Goal: Transaction & Acquisition: Purchase product/service

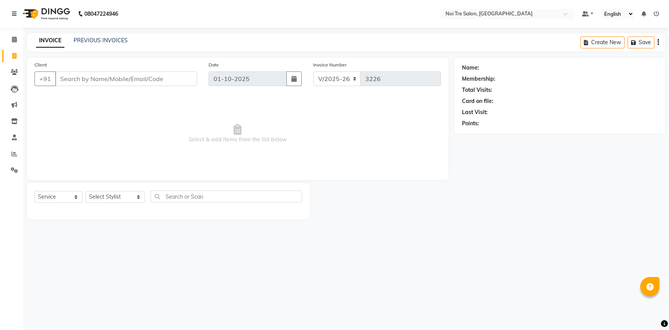
select select "3710"
select select "service"
drag, startPoint x: 0, startPoint y: 0, endPoint x: 104, endPoint y: 85, distance: 134.1
click at [104, 85] on input "Client" at bounding box center [126, 78] width 142 height 15
click at [114, 195] on select "Select Stylist [PERSON_NAME] [PERSON_NAME] STYLE DIRECTOR Curls Color [PERSON_N…" at bounding box center [115, 197] width 59 height 12
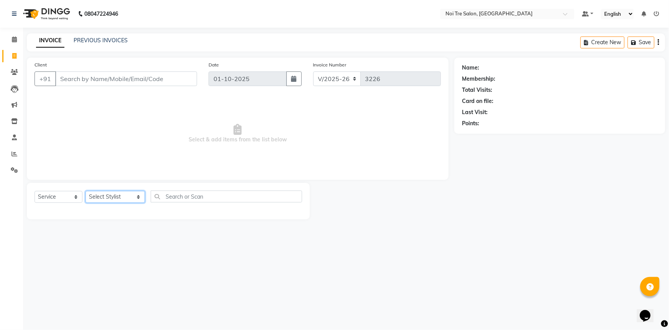
select select "37920"
click at [86, 191] on select "Select Stylist [PERSON_NAME] [PERSON_NAME] STYLE DIRECTOR Curls Color [PERSON_N…" at bounding box center [115, 197] width 59 height 12
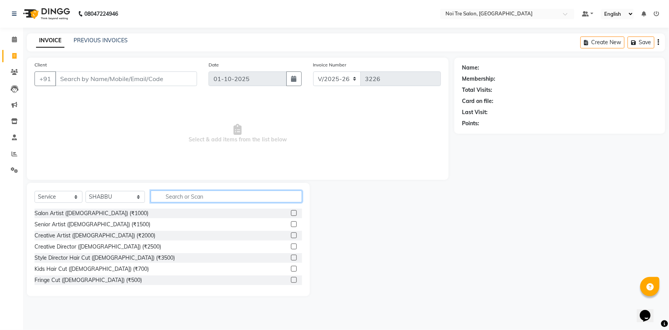
click at [162, 195] on input "text" at bounding box center [227, 196] width 152 height 12
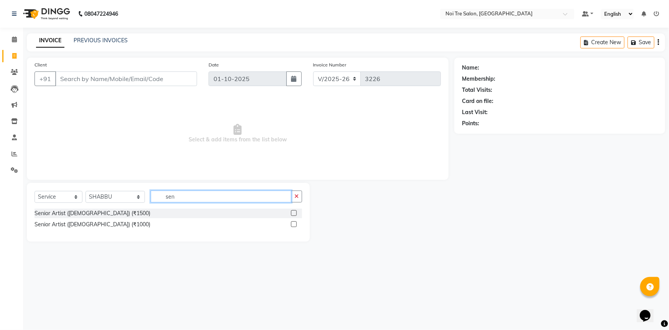
type input "sen"
click at [295, 224] on label at bounding box center [294, 224] width 6 height 6
click at [295, 224] on input "checkbox" at bounding box center [293, 224] width 5 height 5
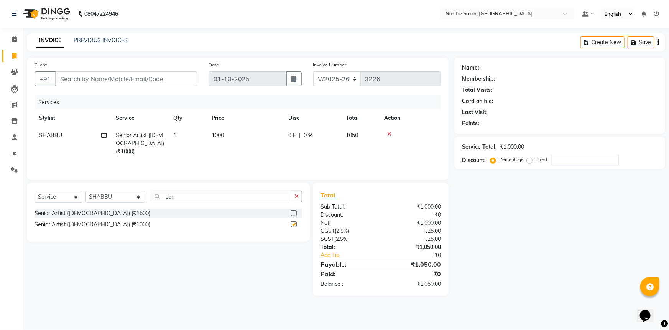
checkbox input "false"
drag, startPoint x: 189, startPoint y: 199, endPoint x: 144, endPoint y: 205, distance: 45.3
click at [144, 205] on div "Select Service Product Membership Package Voucher Prepaid Gift Card Select Styl…" at bounding box center [169, 199] width 268 height 18
type input "touc"
click at [293, 226] on label at bounding box center [294, 224] width 6 height 6
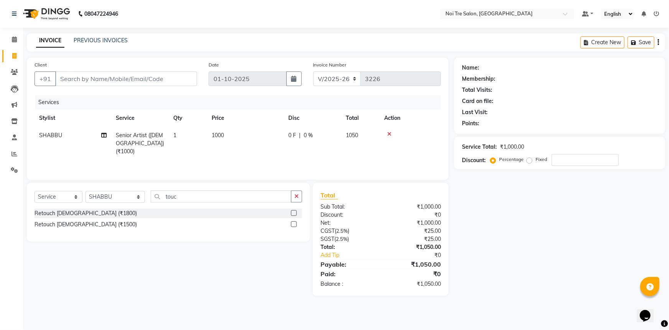
click at [293, 226] on input "checkbox" at bounding box center [293, 224] width 5 height 5
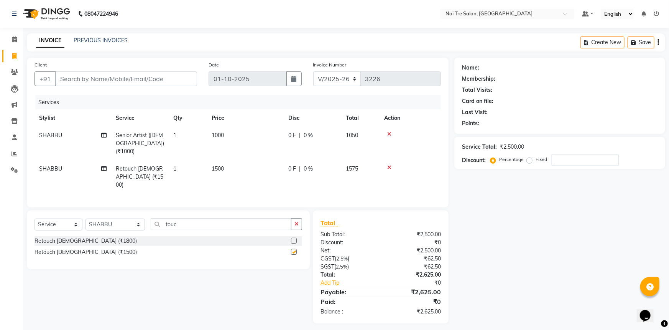
checkbox input "false"
drag, startPoint x: 190, startPoint y: 209, endPoint x: 121, endPoint y: 218, distance: 69.2
click at [121, 218] on div "Select Service Product Membership Package Voucher Prepaid Gift Card Select Styl…" at bounding box center [169, 227] width 268 height 18
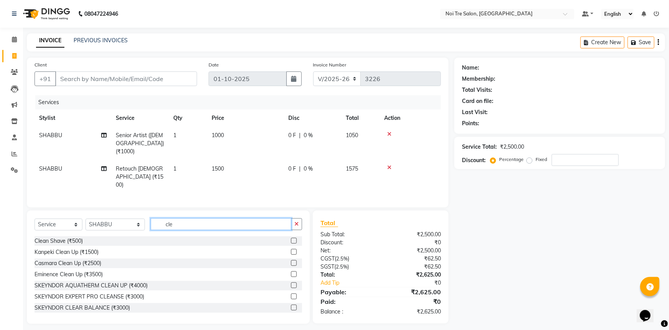
type input "cle"
click at [291, 260] on label at bounding box center [294, 263] width 6 height 6
click at [291, 261] on input "checkbox" at bounding box center [293, 263] width 5 height 5
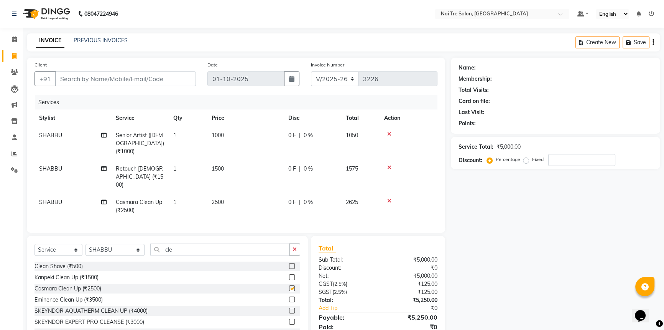
checkbox input "false"
click at [108, 244] on select "Select Stylist [PERSON_NAME] STYLE DIRECTOR Curls Color [PERSON_NAME] [PERSON_N…" at bounding box center [115, 250] width 59 height 12
select select "58576"
click at [86, 244] on select "Select Stylist [PERSON_NAME] STYLE DIRECTOR Curls Color [PERSON_NAME] [PERSON_N…" at bounding box center [115, 250] width 59 height 12
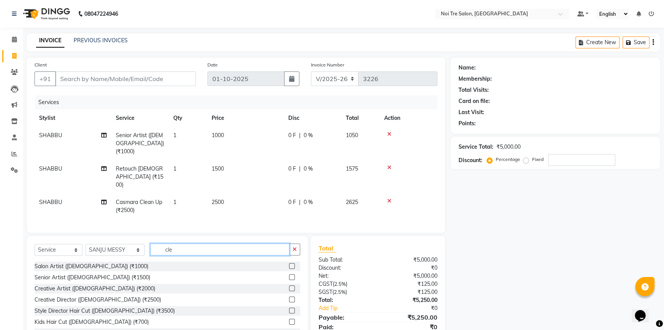
drag, startPoint x: 188, startPoint y: 236, endPoint x: 79, endPoint y: 248, distance: 109.6
click at [82, 248] on div "Select Service Product Membership Package Voucher Prepaid Gift Card Select Styl…" at bounding box center [168, 252] width 266 height 18
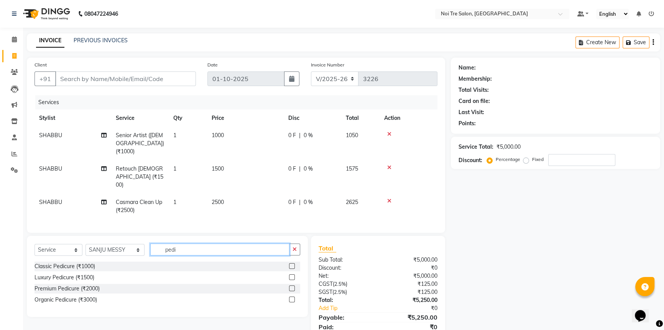
type input "pedi"
click at [292, 263] on label at bounding box center [292, 266] width 6 height 6
click at [292, 264] on input "checkbox" at bounding box center [291, 266] width 5 height 5
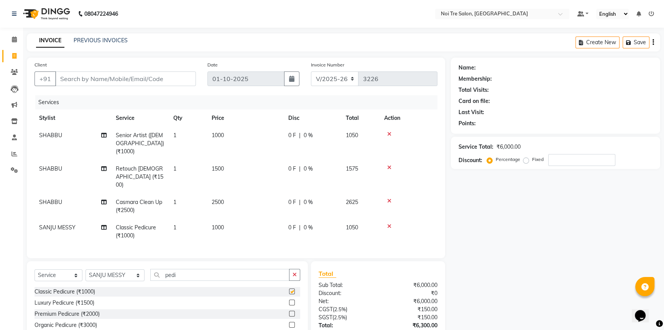
checkbox input "false"
click at [87, 82] on input "Client" at bounding box center [125, 78] width 141 height 15
type input "9"
type input "0"
type input "9599999905"
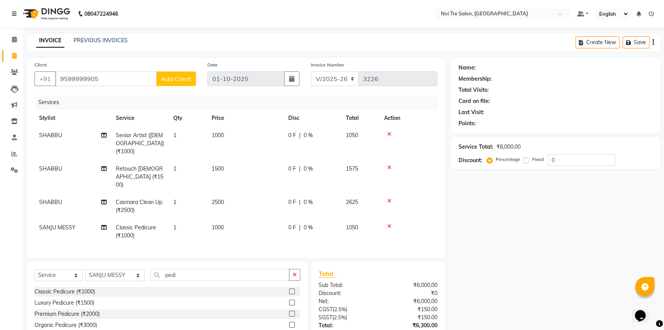
click at [165, 76] on span "Add Client" at bounding box center [176, 79] width 30 height 8
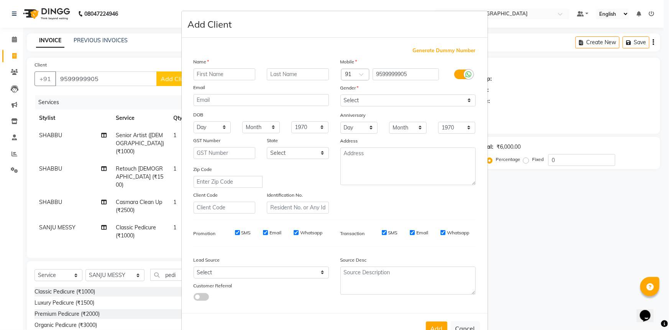
click at [200, 76] on input "text" at bounding box center [225, 74] width 62 height 12
type input "i"
type input "INPECTOR"
click at [280, 69] on input "text" at bounding box center [298, 74] width 62 height 12
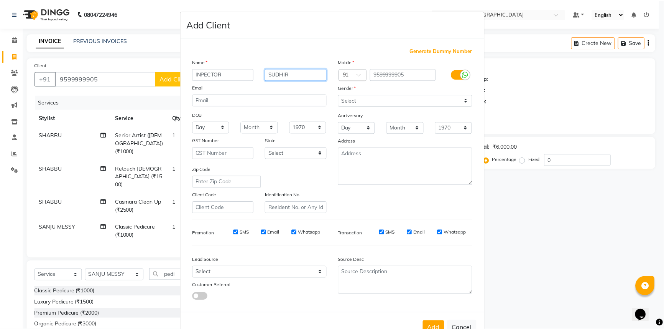
scroll to position [27, 0]
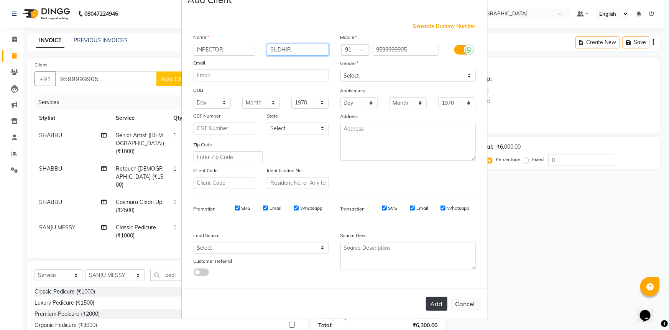
type input "SUDHIR"
click at [432, 305] on button "Add" at bounding box center [436, 304] width 21 height 14
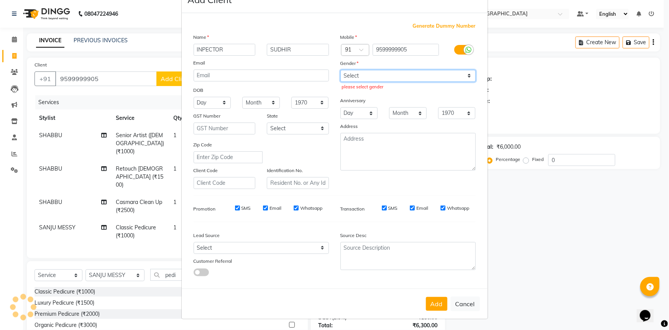
click at [350, 70] on select "Select Male Female Other Prefer Not To Say" at bounding box center [408, 76] width 135 height 12
select select "male"
click at [341, 70] on select "Select Male Female Other Prefer Not To Say" at bounding box center [408, 76] width 135 height 12
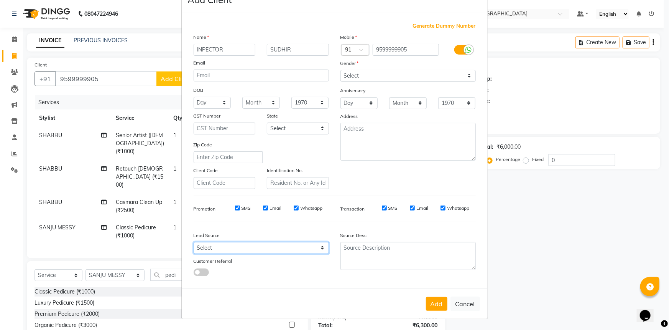
click at [272, 248] on select "Select Walk-in Referral Internet Friend Word of Mouth Advertisement Facebook Ju…" at bounding box center [261, 248] width 135 height 12
select select "26986"
click at [194, 242] on select "Select Walk-in Referral Internet Friend Word of Mouth Advertisement Facebook Ju…" at bounding box center [261, 248] width 135 height 12
click at [431, 303] on button "Add" at bounding box center [436, 304] width 21 height 14
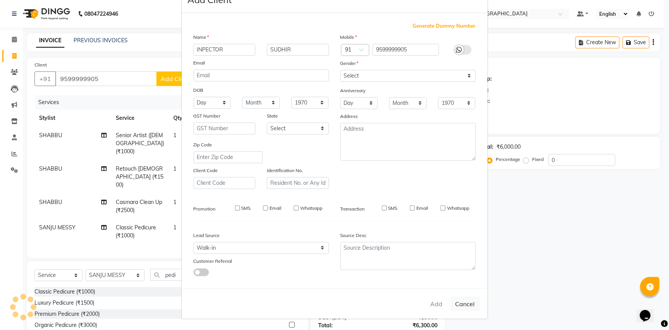
select select
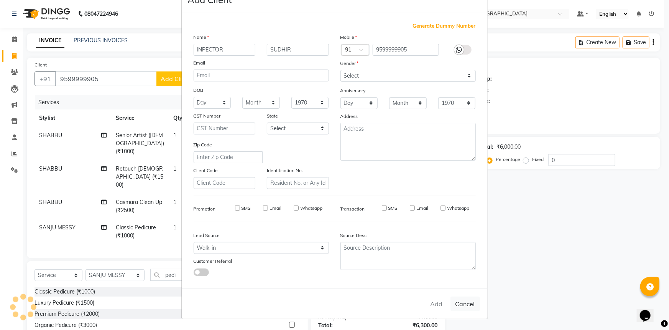
select select
checkbox input "false"
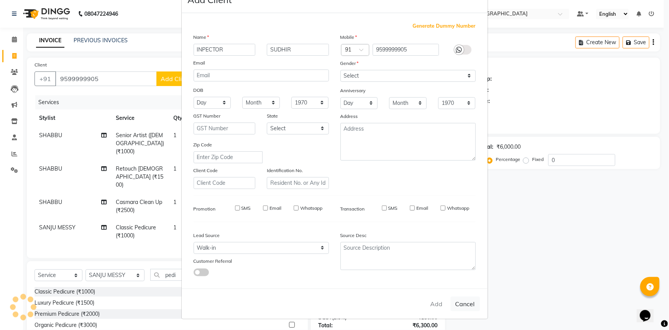
checkbox input "false"
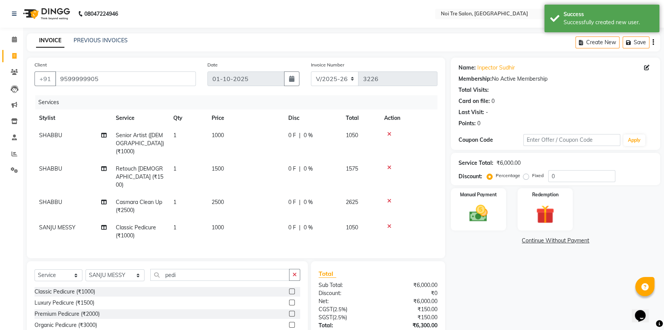
click at [391, 165] on icon at bounding box center [389, 167] width 4 height 5
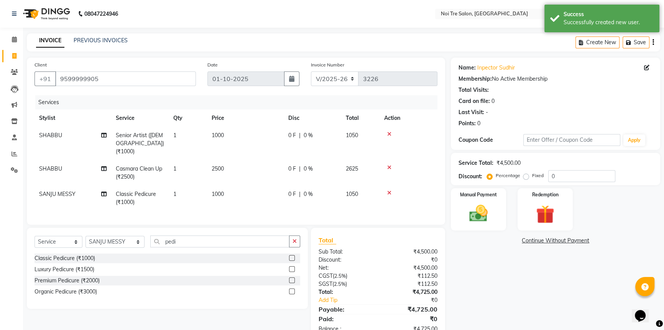
click at [389, 135] on icon at bounding box center [389, 133] width 4 height 5
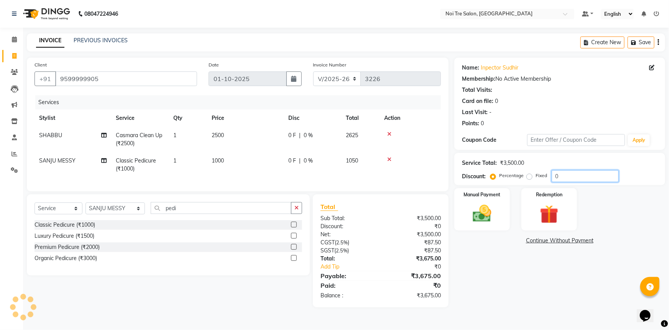
drag, startPoint x: 561, startPoint y: 175, endPoint x: 543, endPoint y: 179, distance: 18.7
click at [543, 179] on div "Percentage Fixed 0" at bounding box center [555, 176] width 127 height 12
type input "50"
click at [634, 170] on div "Discount: Percentage Fixed 50" at bounding box center [560, 176] width 196 height 12
click at [481, 206] on img at bounding box center [482, 213] width 31 height 22
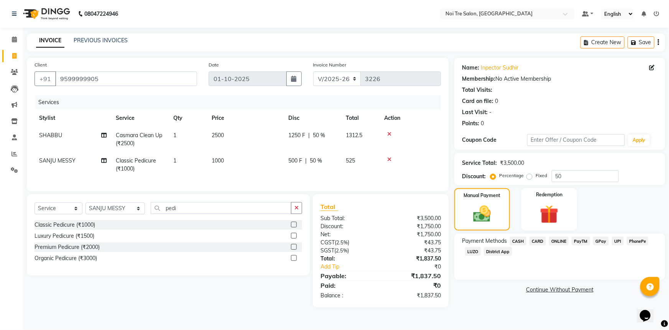
click at [540, 238] on span "CARD" at bounding box center [538, 240] width 16 height 9
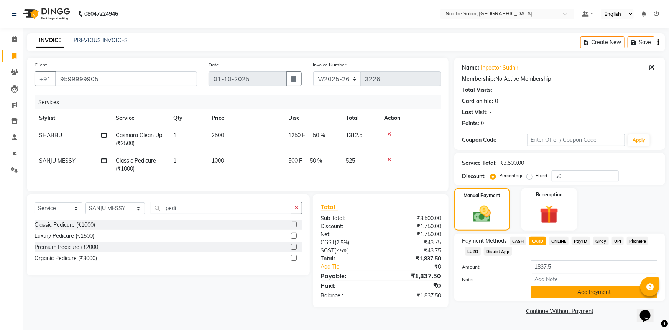
click at [561, 290] on button "Add Payment" at bounding box center [594, 292] width 127 height 12
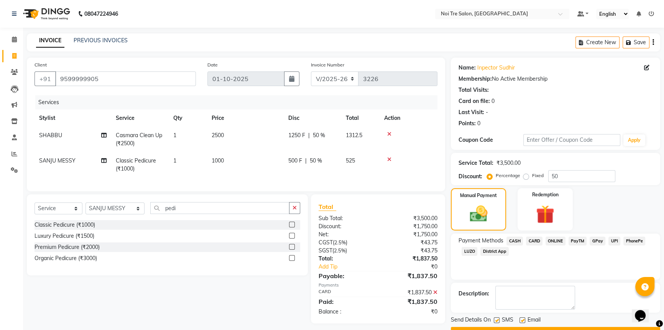
scroll to position [20, 0]
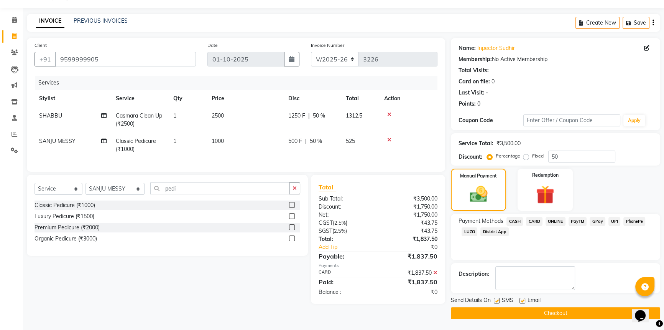
click at [555, 315] on button "Checkout" at bounding box center [555, 313] width 209 height 12
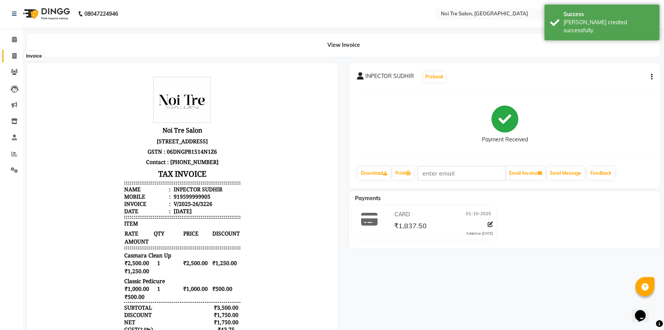
click at [13, 56] on icon at bounding box center [14, 56] width 4 height 6
select select "service"
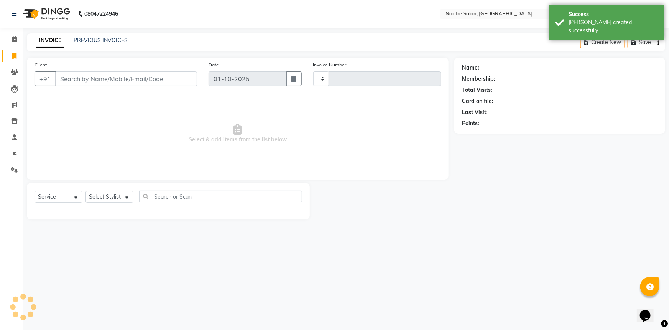
type input "3227"
select select "3710"
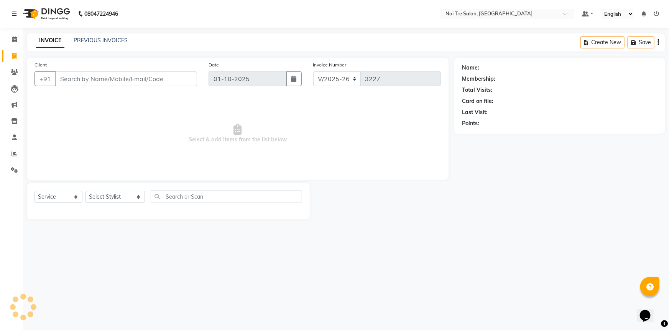
click at [131, 82] on input "Client" at bounding box center [126, 78] width 142 height 15
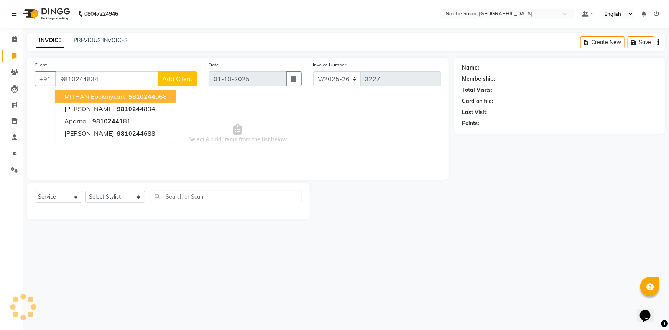
type input "9810244834"
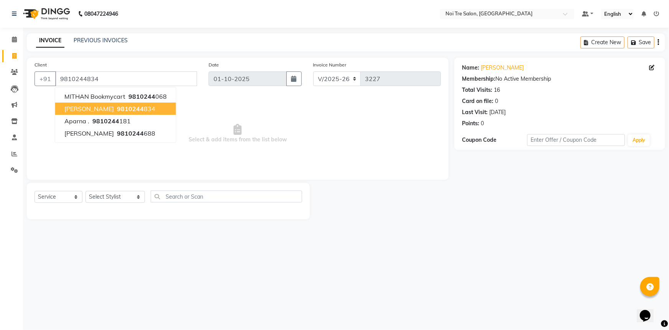
click at [108, 110] on button "Abhishek Batra 9810244 834" at bounding box center [115, 108] width 121 height 12
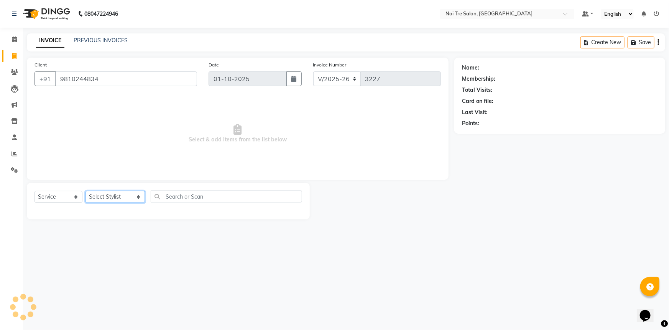
click at [123, 196] on select "Select Stylist [PERSON_NAME] [PERSON_NAME] STYLE DIRECTOR Curls Color [PERSON_N…" at bounding box center [115, 197] width 59 height 12
select select "37891"
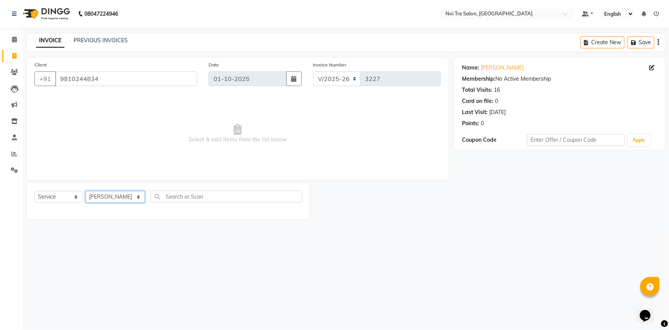
click at [111, 195] on select "Select Stylist [PERSON_NAME] [PERSON_NAME] STYLE DIRECTOR Curls Color [PERSON_N…" at bounding box center [115, 197] width 59 height 12
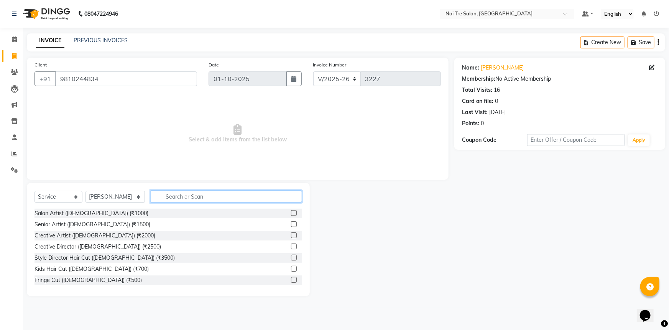
click at [190, 200] on input "text" at bounding box center [227, 196] width 152 height 12
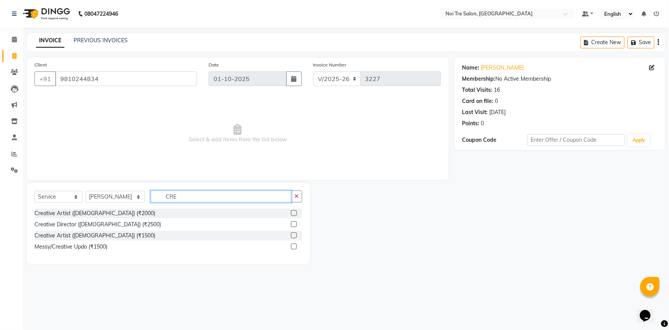
type input "CRE"
click at [292, 235] on label at bounding box center [294, 235] width 6 height 6
click at [292, 235] on input "checkbox" at bounding box center [293, 235] width 5 height 5
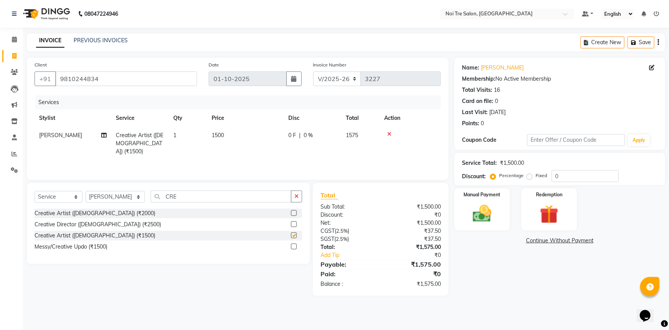
checkbox input "false"
click at [473, 212] on img at bounding box center [482, 213] width 31 height 22
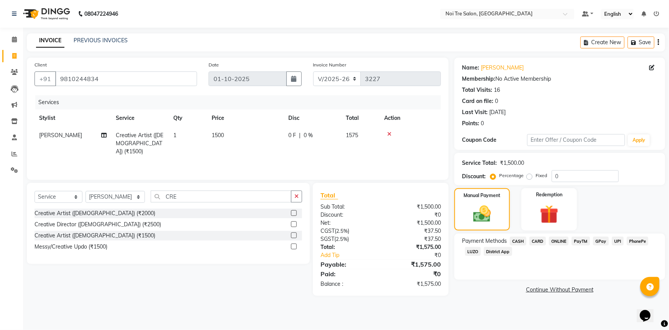
click at [538, 242] on span "CARD" at bounding box center [538, 240] width 16 height 9
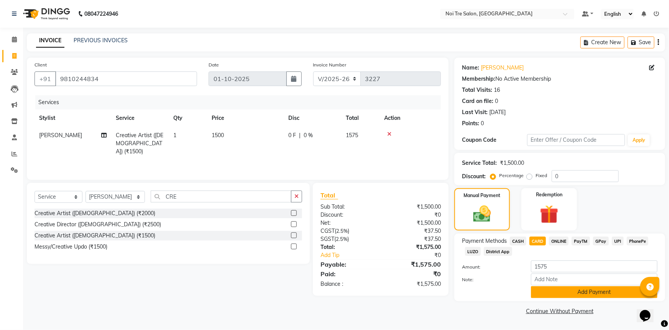
click at [571, 291] on button "Add Payment" at bounding box center [594, 292] width 127 height 12
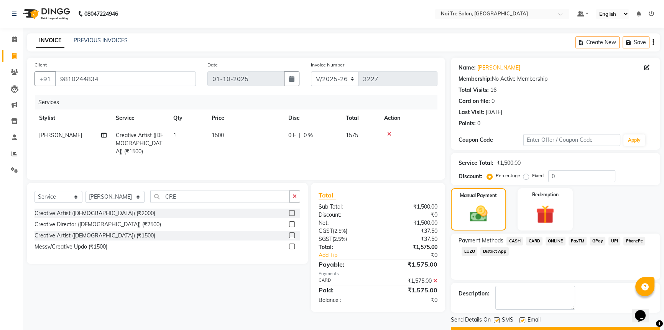
scroll to position [20, 0]
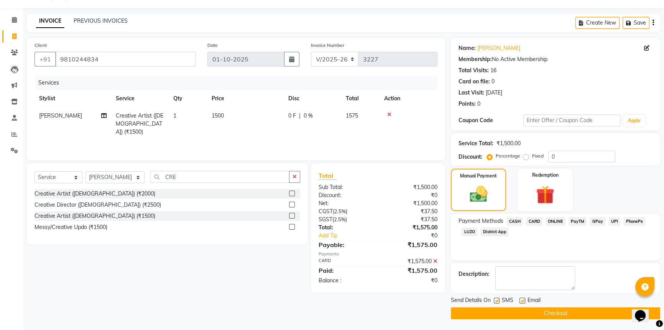
click at [564, 308] on button "Checkout" at bounding box center [555, 313] width 209 height 12
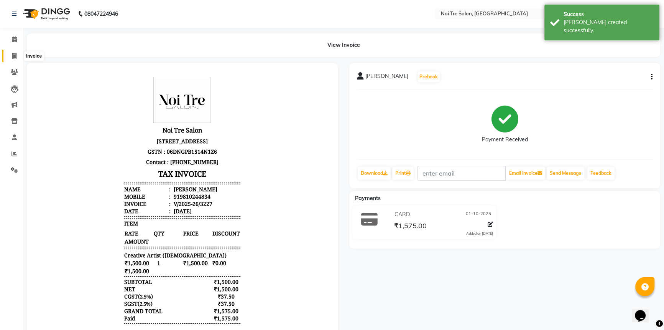
click at [15, 54] on icon at bounding box center [14, 56] width 4 height 6
select select "service"
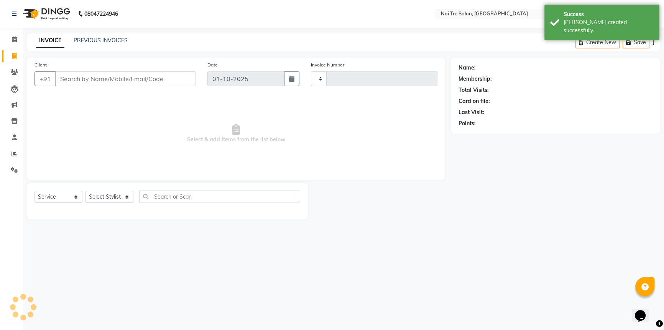
type input "3228"
select select "3710"
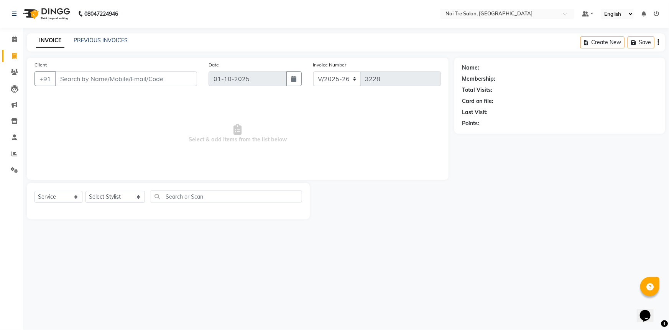
click at [84, 76] on input "Client" at bounding box center [126, 78] width 142 height 15
type input "J"
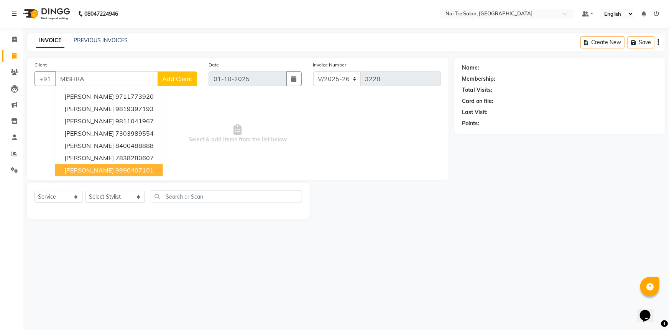
click at [115, 173] on ngb-highlight "9990407101" at bounding box center [134, 170] width 38 height 8
type input "9990407101"
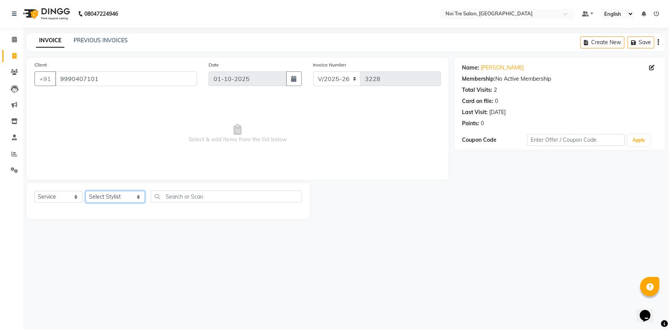
click at [109, 195] on select "Select Stylist AFSAR AKRAM ARPIT STYLE DIRECTOR Curls Color Ashok aslam ASLAM A…" at bounding box center [115, 197] width 59 height 12
select select "37894"
click at [86, 191] on select "Select Stylist AFSAR AKRAM ARPIT STYLE DIRECTOR Curls Color Ashok aslam ASLAM A…" at bounding box center [115, 197] width 59 height 12
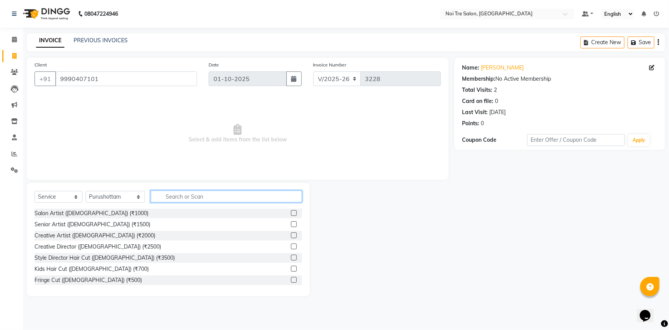
click at [203, 199] on input "text" at bounding box center [227, 196] width 152 height 12
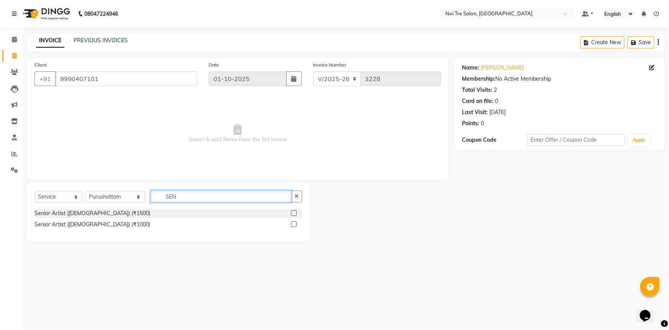
type input "SEN"
click at [294, 223] on label at bounding box center [294, 224] width 6 height 6
click at [294, 223] on input "checkbox" at bounding box center [293, 224] width 5 height 5
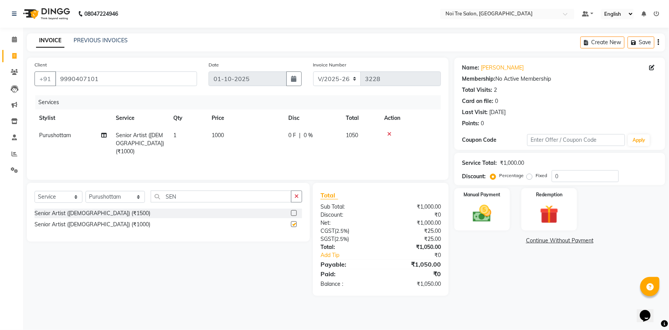
checkbox input "false"
click at [179, 138] on td "1" at bounding box center [188, 143] width 38 height 33
select select "37894"
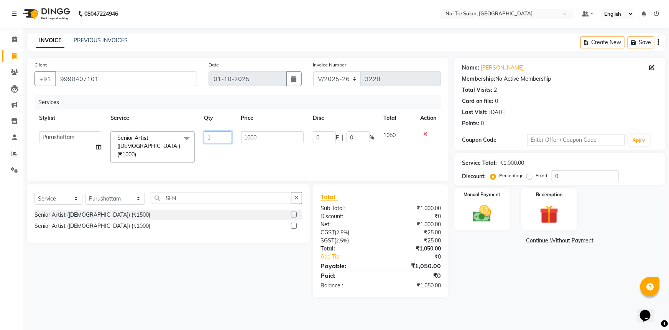
drag, startPoint x: 226, startPoint y: 134, endPoint x: 87, endPoint y: 147, distance: 139.5
click at [88, 147] on tr "AFSAR AKRAM ARPIT STYLE DIRECTOR Curls Color Ashok aslam ASLAM ATUL azad Azad B…" at bounding box center [238, 147] width 407 height 41
type input "2"
click at [244, 151] on td "1000" at bounding box center [273, 147] width 72 height 41
select select "37894"
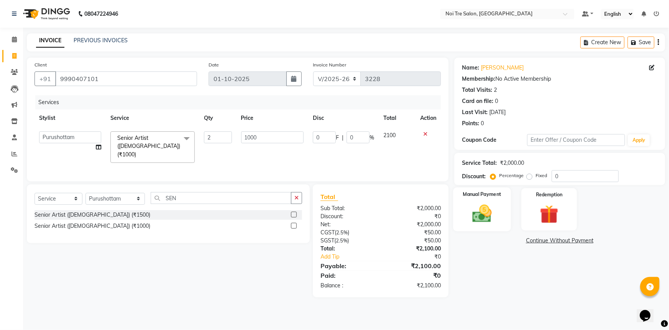
click at [501, 203] on div "Manual Payment" at bounding box center [482, 209] width 58 height 44
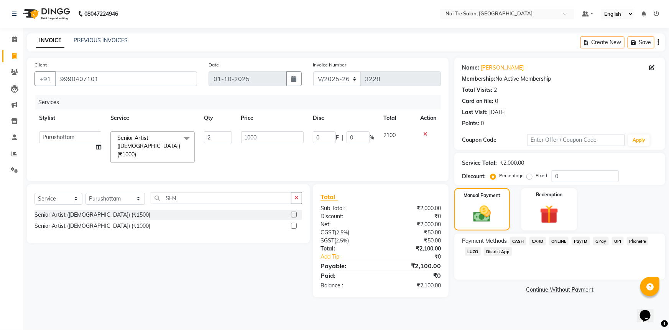
click at [532, 242] on span "CARD" at bounding box center [538, 240] width 16 height 9
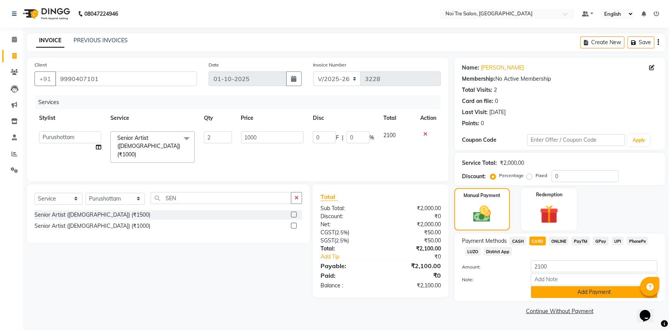
click at [569, 289] on button "Add Payment" at bounding box center [594, 292] width 127 height 12
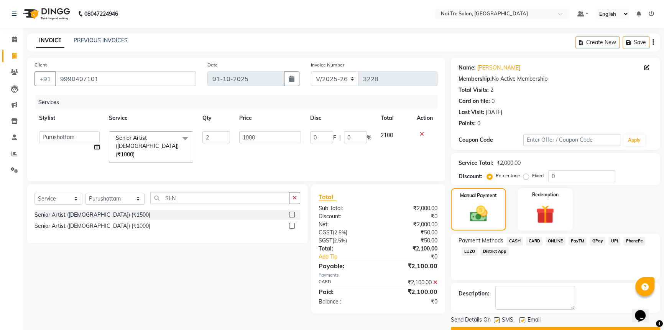
scroll to position [20, 0]
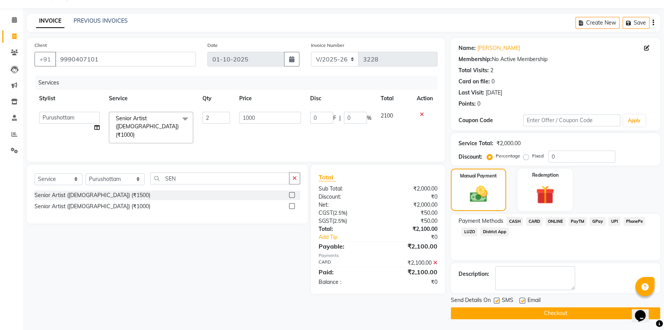
click at [559, 309] on button "Checkout" at bounding box center [555, 313] width 209 height 12
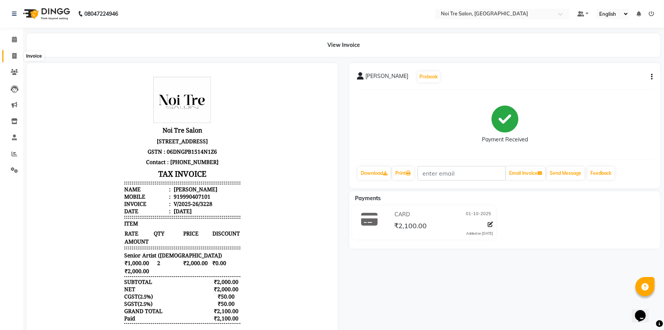
click at [16, 52] on span at bounding box center [14, 56] width 13 height 9
select select "service"
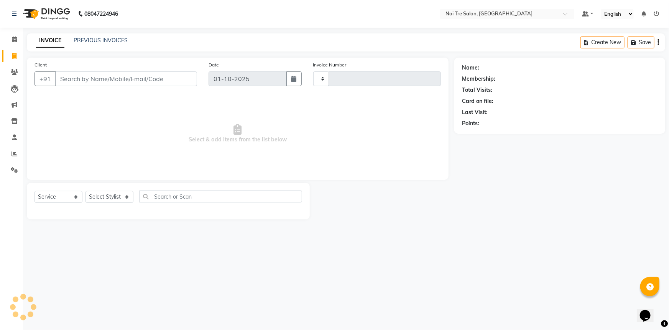
type input "3229"
select select "3710"
click at [596, 84] on div "Name: Membership: Total Visits: Card on file: Last Visit: Points:" at bounding box center [560, 94] width 196 height 67
click at [85, 82] on input "Client" at bounding box center [126, 78] width 142 height 15
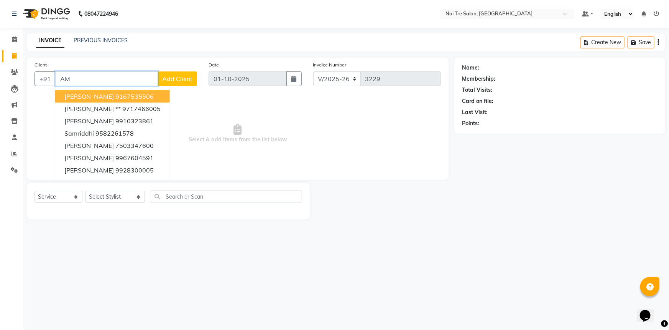
type input "A"
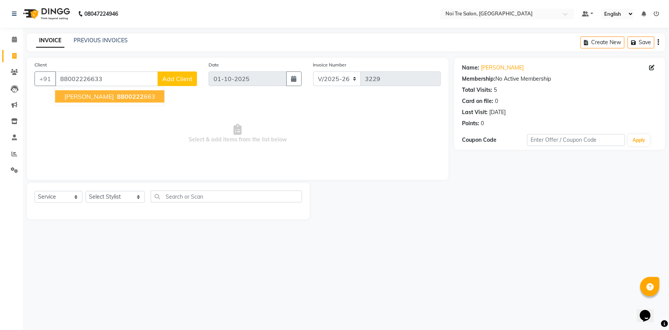
click at [86, 96] on span "AMRISH TYAGI" at bounding box center [88, 96] width 49 height 8
type input "8800222663"
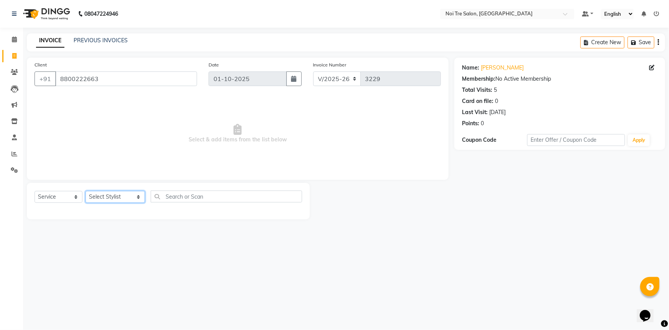
click at [137, 196] on select "Select Stylist AFSAR AKRAM ARPIT STYLE DIRECTOR Curls Color Ashok aslam ASLAM A…" at bounding box center [115, 197] width 59 height 12
select select "37920"
click at [86, 191] on select "Select Stylist AFSAR AKRAM ARPIT STYLE DIRECTOR Curls Color Ashok aslam ASLAM A…" at bounding box center [115, 197] width 59 height 12
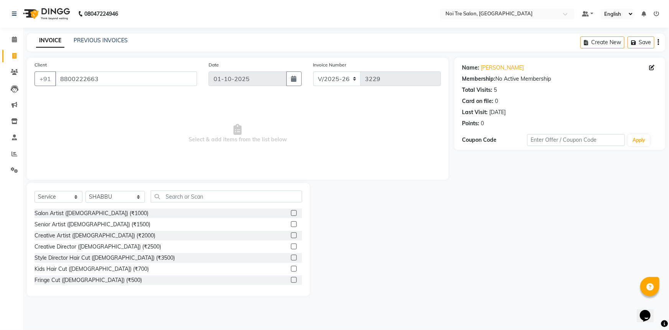
click at [176, 203] on div "Select Service Product Membership Package Voucher Prepaid Gift Card Select Styl…" at bounding box center [169, 199] width 268 height 18
click at [176, 196] on input "text" at bounding box center [227, 196] width 152 height 12
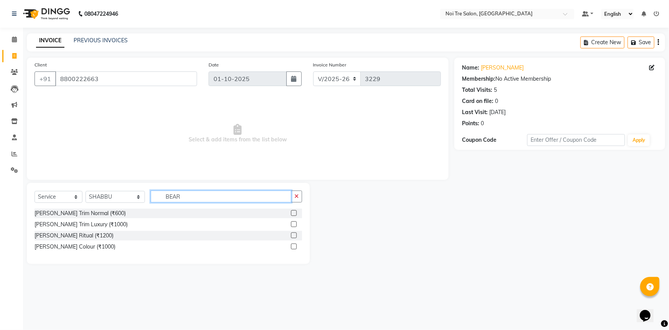
type input "BEAR"
click at [295, 223] on label at bounding box center [294, 224] width 6 height 6
click at [295, 223] on input "checkbox" at bounding box center [293, 224] width 5 height 5
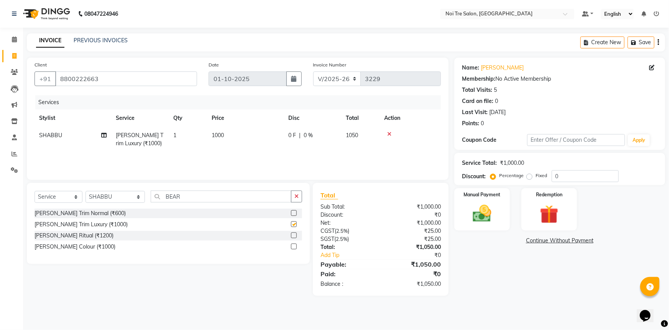
checkbox input "false"
drag, startPoint x: 582, startPoint y: 176, endPoint x: 454, endPoint y: 181, distance: 128.2
click at [454, 181] on div "Client +91 8800222663 Date 01-10-2025 Invoice Number V/2025 V/2025-26 3229 Serv…" at bounding box center [346, 177] width 650 height 238
type input "50"
click at [660, 197] on div "Manual Payment Redemption" at bounding box center [560, 209] width 223 height 42
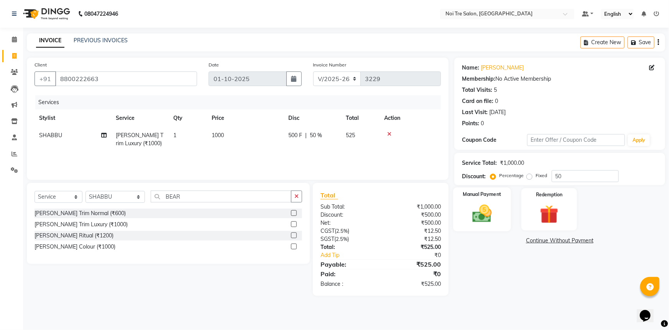
click at [483, 204] on img at bounding box center [482, 213] width 31 height 22
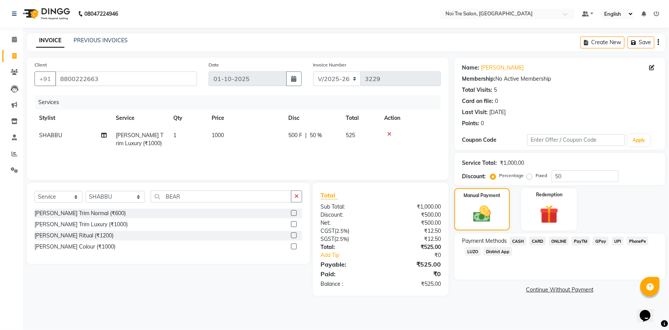
click at [539, 241] on span "CARD" at bounding box center [538, 240] width 16 height 9
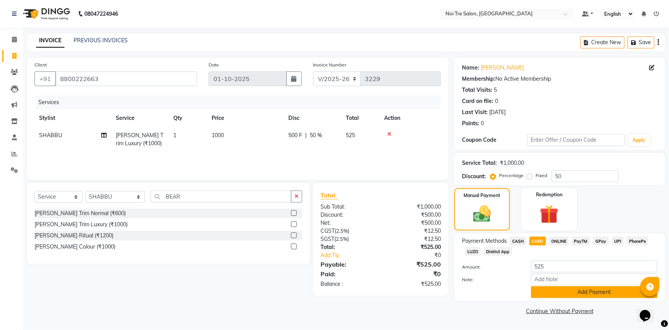
click at [600, 291] on button "Add Payment" at bounding box center [594, 292] width 127 height 12
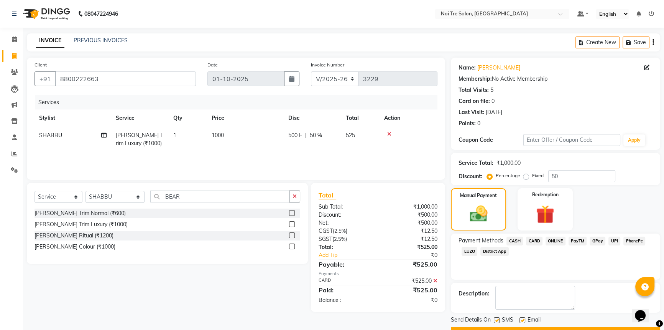
scroll to position [20, 0]
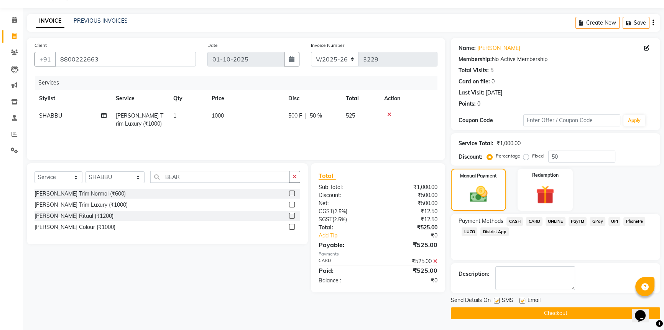
click at [590, 312] on button "Checkout" at bounding box center [555, 313] width 209 height 12
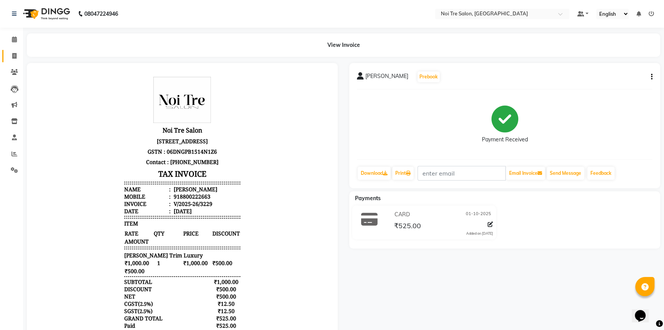
click at [15, 54] on icon at bounding box center [14, 56] width 4 height 6
select select "service"
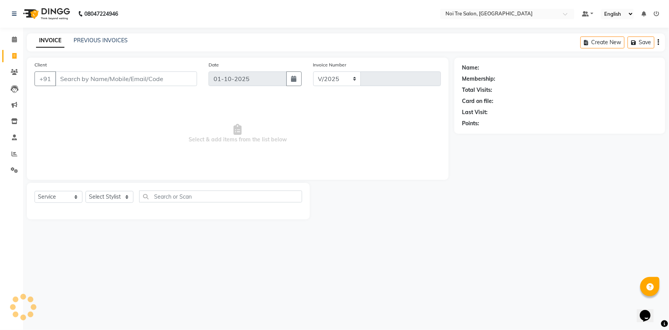
select select "3710"
type input "3230"
click at [117, 191] on select "Select Stylist AFSAR AKRAM ARPIT STYLE DIRECTOR Curls Color Ashok aslam ASLAM A…" at bounding box center [115, 197] width 59 height 12
select select "37874"
click at [86, 191] on select "Select Stylist AFSAR AKRAM ARPIT STYLE DIRECTOR Curls Color Ashok aslam ASLAM A…" at bounding box center [115, 197] width 59 height 12
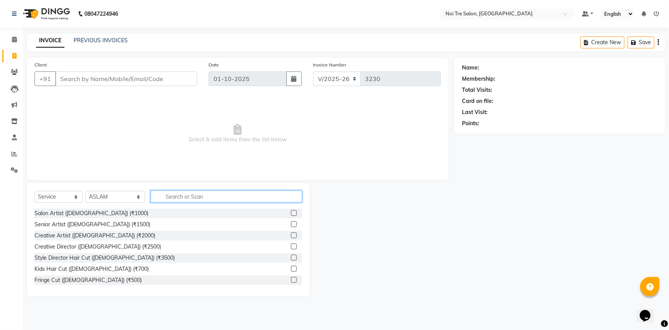
click at [181, 191] on input "text" at bounding box center [227, 196] width 152 height 12
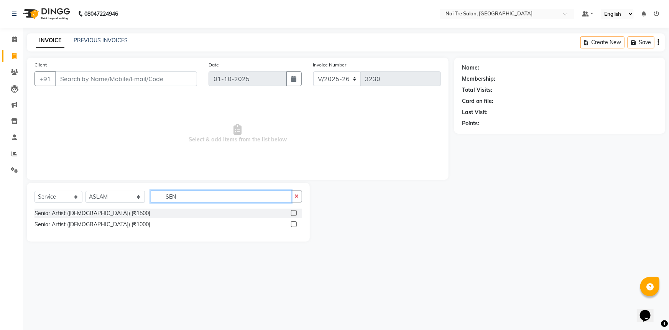
type input "SEN"
click at [296, 225] on label at bounding box center [294, 224] width 6 height 6
click at [296, 225] on input "checkbox" at bounding box center [293, 224] width 5 height 5
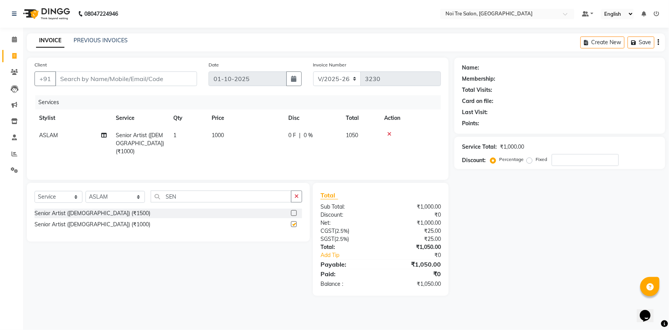
checkbox input "false"
drag, startPoint x: 192, startPoint y: 192, endPoint x: 108, endPoint y: 207, distance: 85.0
click at [108, 207] on div "Select Service Product Membership Package Voucher Prepaid Gift Card Select Styl…" at bounding box center [169, 199] width 268 height 18
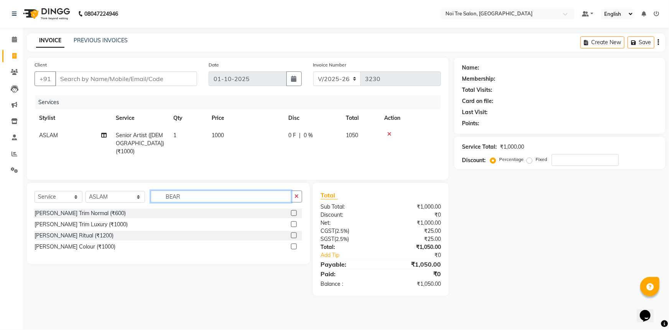
type input "BEAR"
click at [292, 213] on label at bounding box center [294, 213] width 6 height 6
click at [292, 213] on input "checkbox" at bounding box center [293, 213] width 5 height 5
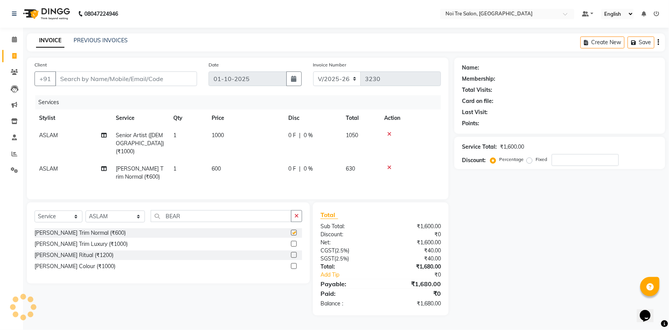
checkbox input "false"
click at [82, 211] on div "Select Service Product Membership Package Voucher Prepaid Gift Card Select Styl…" at bounding box center [169, 219] width 268 height 18
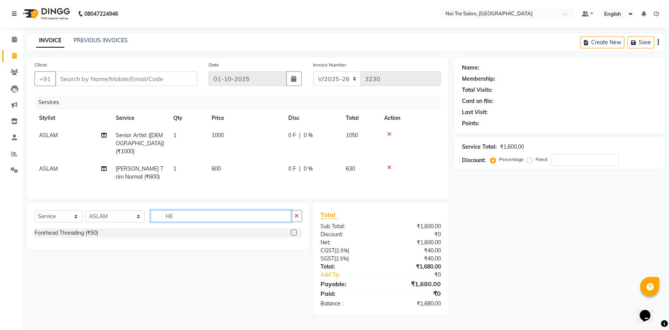
type input "H"
type input "OIL"
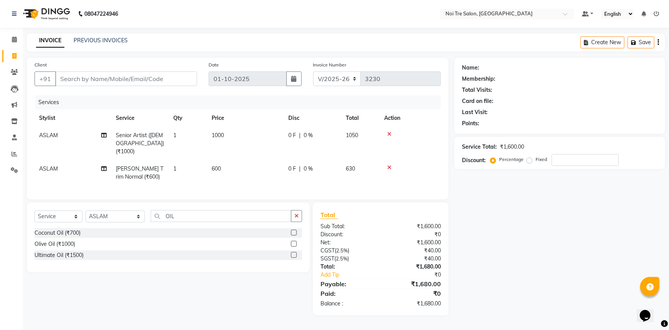
click at [296, 241] on label at bounding box center [294, 244] width 6 height 6
click at [296, 241] on input "checkbox" at bounding box center [293, 243] width 5 height 5
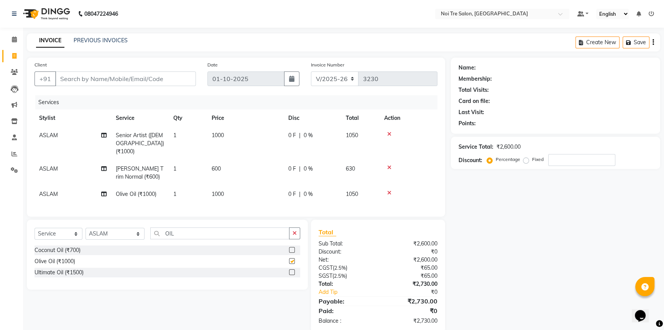
checkbox input "false"
click at [224, 190] on span "1000" at bounding box center [218, 193] width 12 height 7
select select "37874"
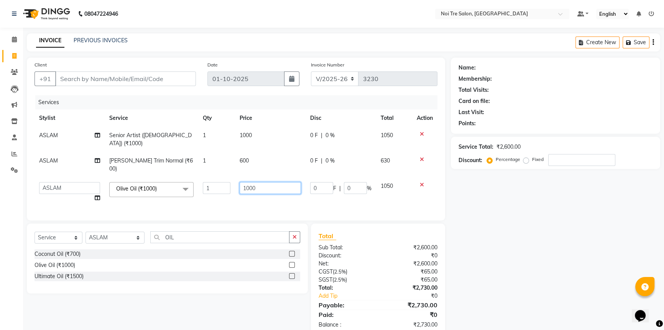
drag, startPoint x: 253, startPoint y: 176, endPoint x: 142, endPoint y: 180, distance: 110.6
click at [142, 180] on tr "AFSAR AKRAM ARPIT STYLE DIRECTOR Curls Color Ashok aslam ASLAM ATUL azad Azad B…" at bounding box center [236, 191] width 403 height 29
type input "800"
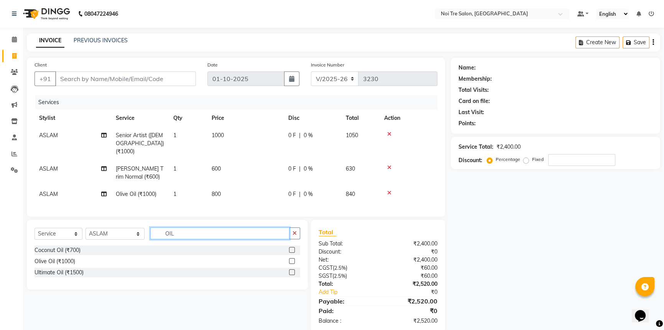
click at [207, 228] on input "OIL" at bounding box center [219, 233] width 139 height 12
drag, startPoint x: 92, startPoint y: 234, endPoint x: 80, endPoint y: 234, distance: 12.7
click at [80, 234] on div "Select Service Product Membership Package Voucher Prepaid Gift Card Select Styl…" at bounding box center [168, 236] width 266 height 18
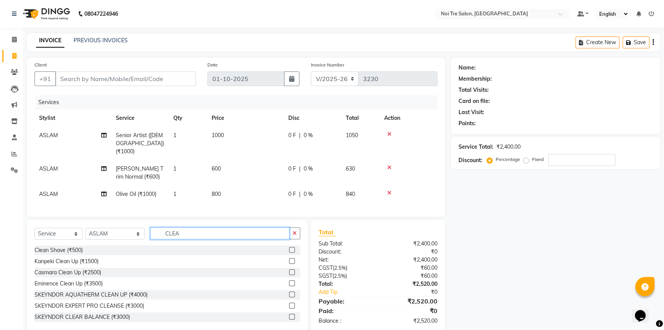
type input "CLEA"
click at [289, 270] on label at bounding box center [292, 272] width 6 height 6
click at [289, 270] on input "checkbox" at bounding box center [291, 272] width 5 height 5
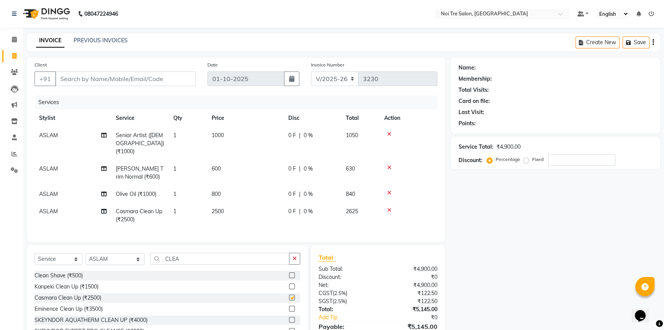
checkbox input "false"
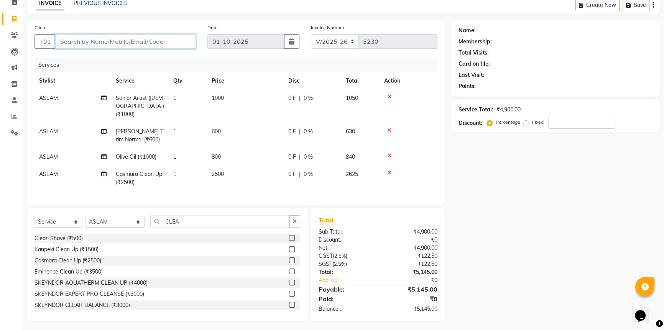
click at [84, 38] on input "Client" at bounding box center [125, 41] width 141 height 15
type input "9"
type input "0"
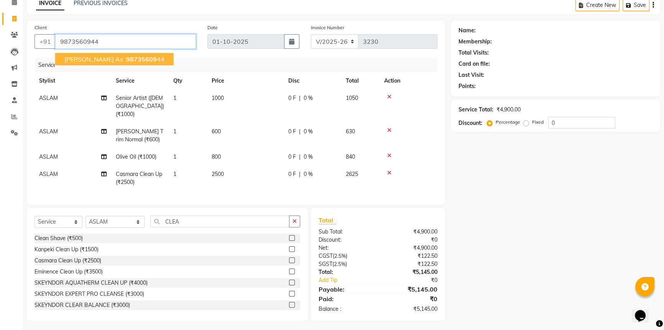
type input "9873560944"
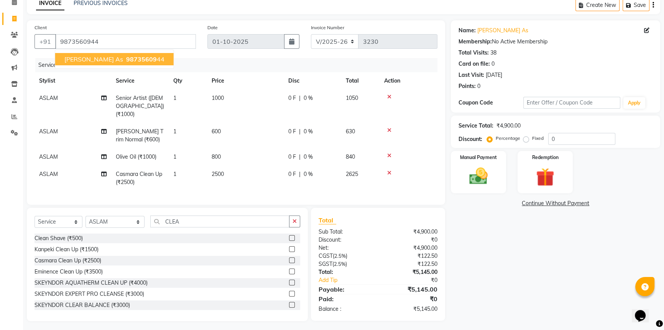
click at [88, 65] on button "VIVAN as 98735609 44" at bounding box center [114, 59] width 119 height 12
click at [486, 160] on div "Manual Payment" at bounding box center [479, 172] width 58 height 44
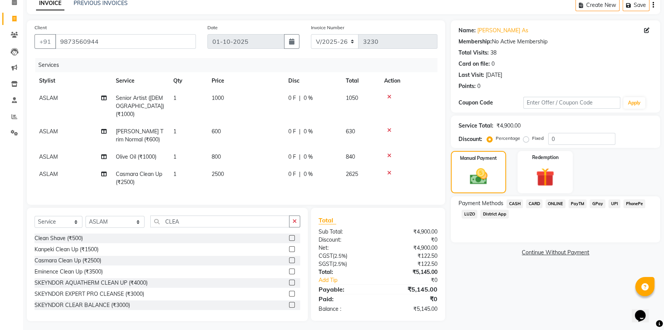
click at [614, 206] on span "UPI" at bounding box center [615, 203] width 12 height 9
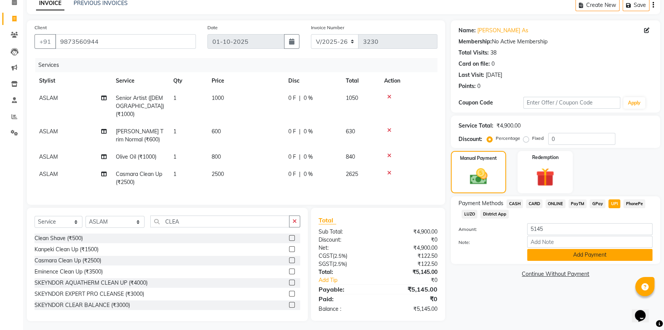
click at [588, 257] on button "Add Payment" at bounding box center [590, 255] width 125 height 12
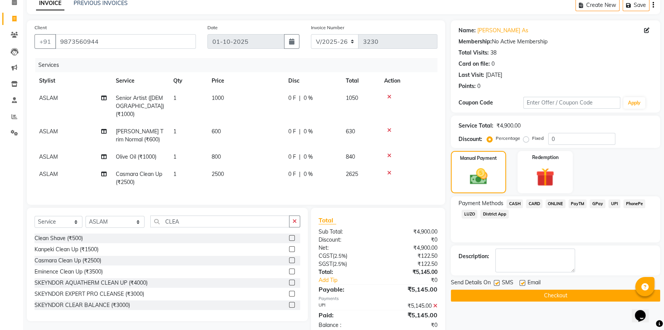
click at [557, 296] on button "Checkout" at bounding box center [555, 295] width 209 height 12
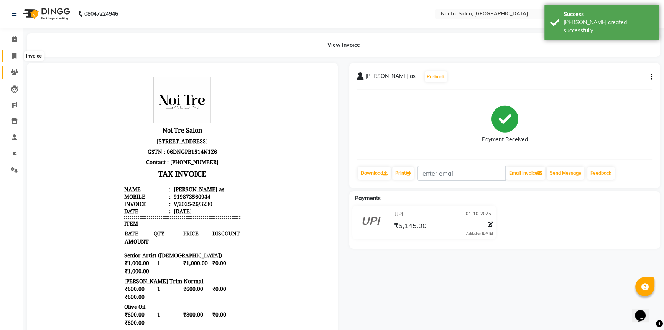
drag, startPoint x: 15, startPoint y: 55, endPoint x: 20, endPoint y: 66, distance: 11.5
click at [15, 55] on icon at bounding box center [14, 56] width 4 height 6
select select "service"
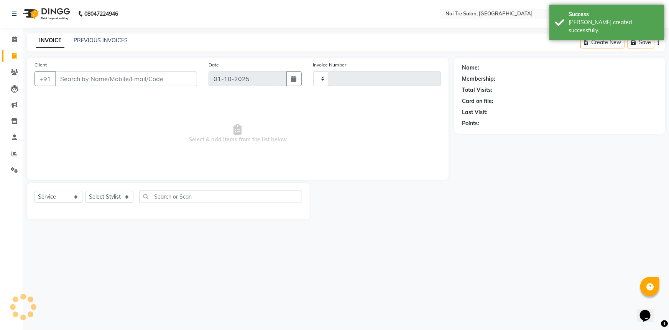
type input "3231"
select select "3710"
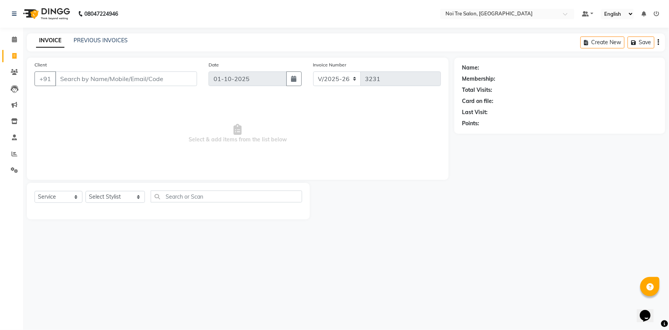
click at [77, 79] on input "Client" at bounding box center [126, 78] width 142 height 15
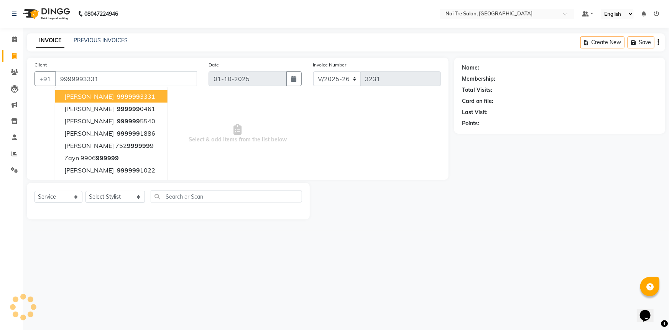
type input "9999993331"
click at [129, 97] on ngb-highlight "999999 3331" at bounding box center [135, 96] width 40 height 8
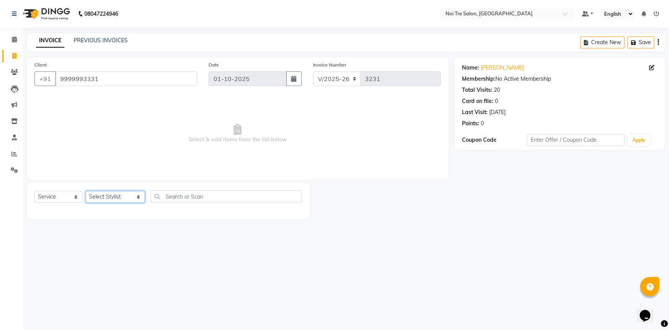
click at [117, 198] on select "Select Stylist AFSAR AKRAM ARPIT STYLE DIRECTOR Curls Color Ashok aslam ASLAM A…" at bounding box center [115, 197] width 59 height 12
select select "37894"
click at [86, 191] on select "Select Stylist AFSAR AKRAM ARPIT STYLE DIRECTOR Curls Color Ashok aslam ASLAM A…" at bounding box center [115, 197] width 59 height 12
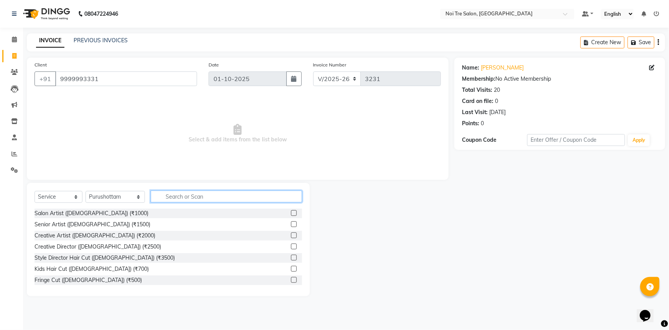
click at [176, 198] on input "text" at bounding box center [227, 196] width 152 height 12
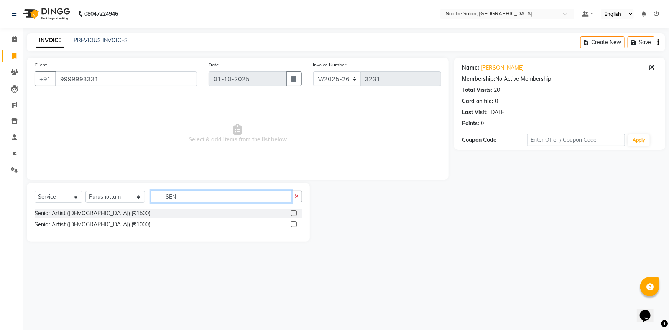
type input "SEN"
click at [294, 224] on label at bounding box center [294, 224] width 6 height 6
click at [294, 224] on input "checkbox" at bounding box center [293, 224] width 5 height 5
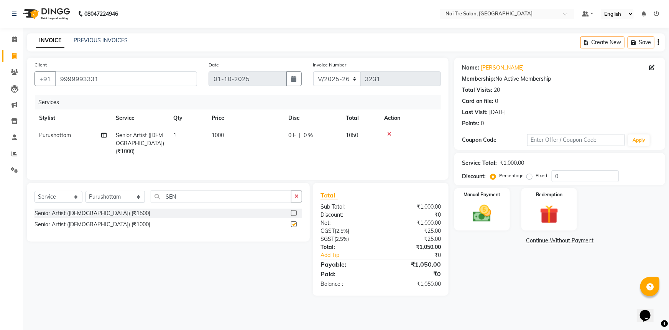
checkbox input "false"
drag, startPoint x: 175, startPoint y: 195, endPoint x: 81, endPoint y: 198, distance: 94.8
click at [81, 198] on div "Select Service Product Membership Package Voucher Prepaid Gift Card Select Styl…" at bounding box center [169, 199] width 268 height 18
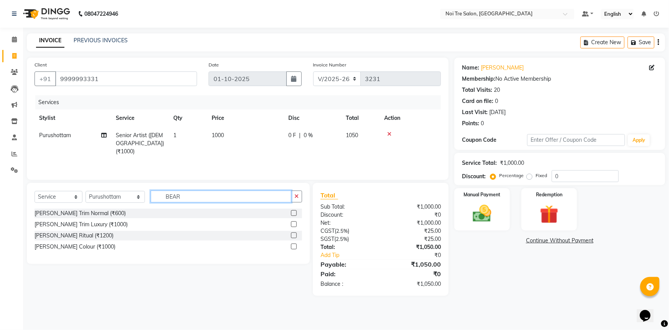
type input "BEAR"
click at [294, 210] on label at bounding box center [294, 213] width 6 height 6
click at [294, 211] on input "checkbox" at bounding box center [293, 213] width 5 height 5
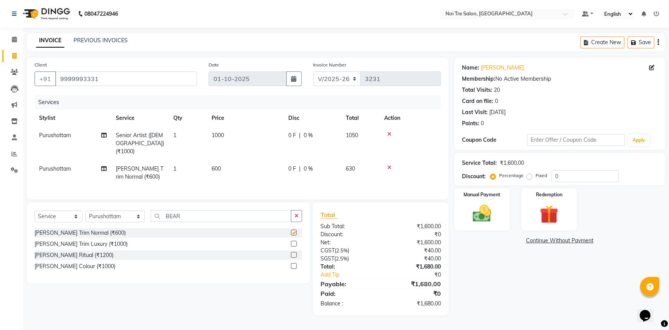
checkbox input "false"
click at [499, 207] on div "Manual Payment" at bounding box center [482, 209] width 58 height 44
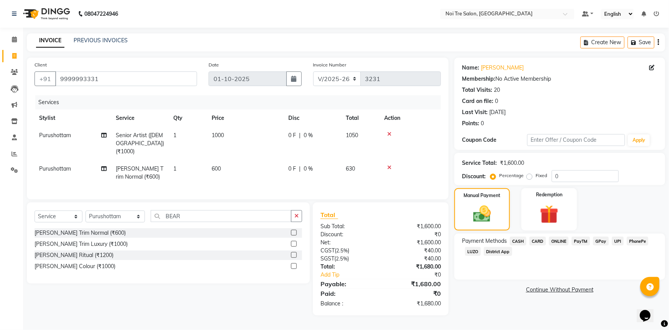
click at [522, 237] on span "CASH" at bounding box center [518, 240] width 16 height 9
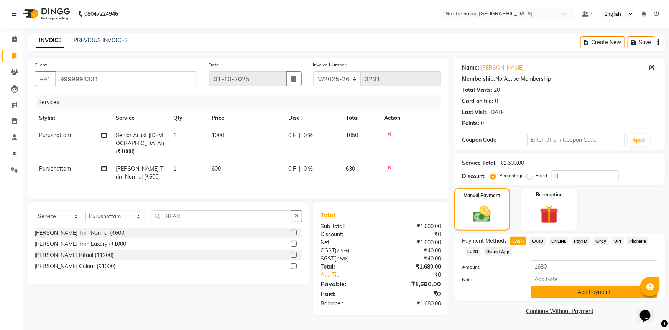
click at [572, 290] on button "Add Payment" at bounding box center [594, 292] width 127 height 12
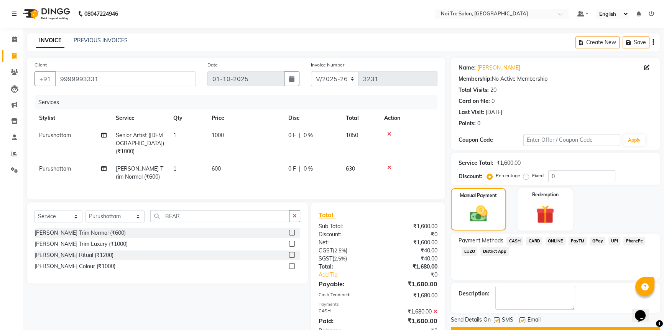
scroll to position [21, 0]
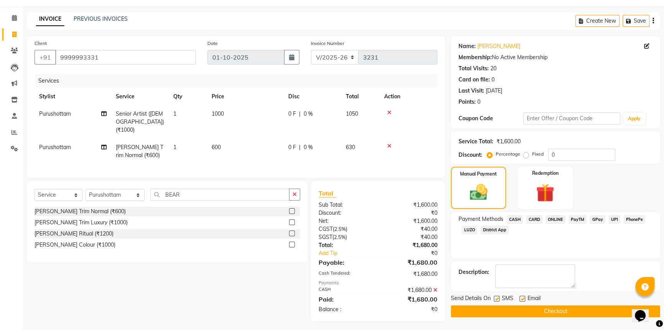
click at [581, 312] on button "Checkout" at bounding box center [555, 311] width 209 height 12
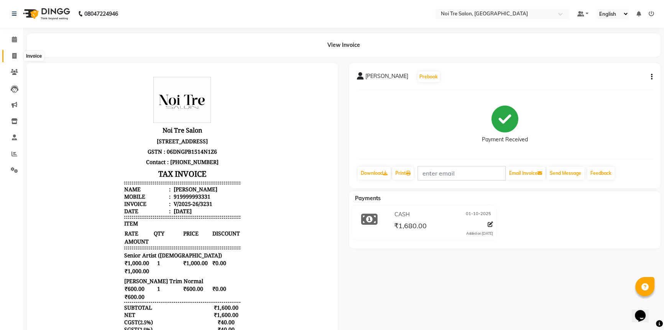
click at [12, 56] on icon at bounding box center [14, 56] width 4 height 6
select select "service"
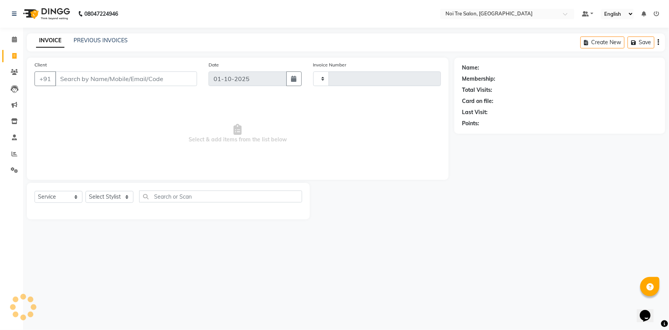
type input "3232"
select select "3710"
click at [117, 200] on select "Select Stylist AFSAR AKRAM ARPIT STYLE DIRECTOR Curls Color Ashok aslam ASLAM A…" at bounding box center [115, 197] width 59 height 12
select select "37891"
click at [117, 197] on select "Select Stylist AFSAR AKRAM ARPIT STYLE DIRECTOR Curls Color Ashok aslam ASLAM A…" at bounding box center [115, 197] width 59 height 12
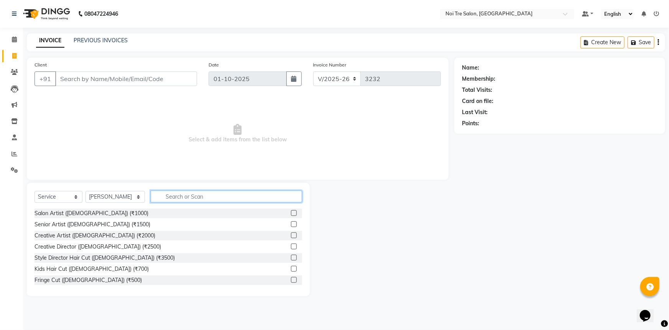
click at [176, 194] on input "text" at bounding box center [227, 196] width 152 height 12
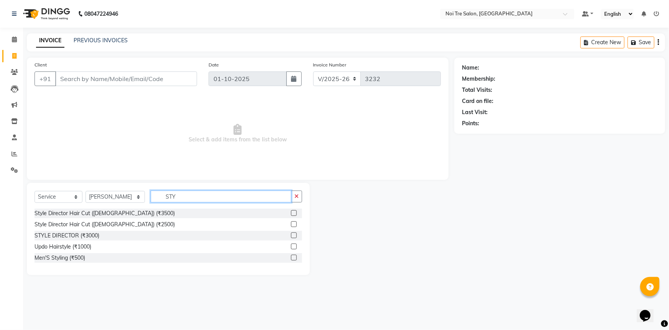
type input "STY"
click at [293, 214] on label at bounding box center [294, 213] width 6 height 6
click at [293, 214] on input "checkbox" at bounding box center [293, 213] width 5 height 5
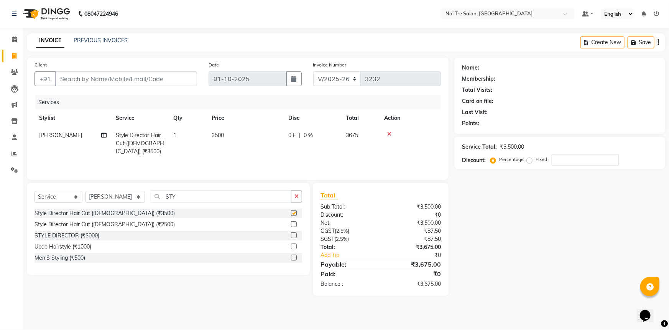
checkbox input "false"
drag, startPoint x: 183, startPoint y: 193, endPoint x: 153, endPoint y: 200, distance: 30.6
click at [153, 200] on input "STY" at bounding box center [221, 196] width 141 height 12
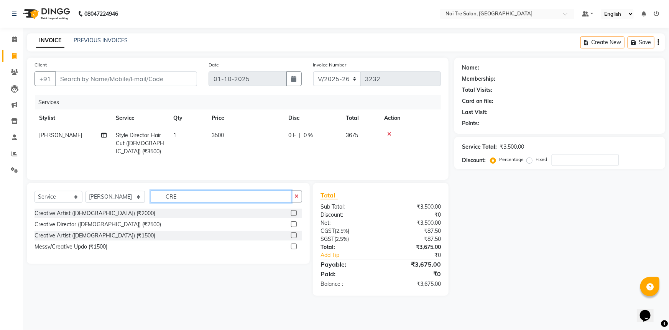
type input "CRE"
click at [295, 224] on label at bounding box center [294, 224] width 6 height 6
click at [295, 224] on input "checkbox" at bounding box center [293, 224] width 5 height 5
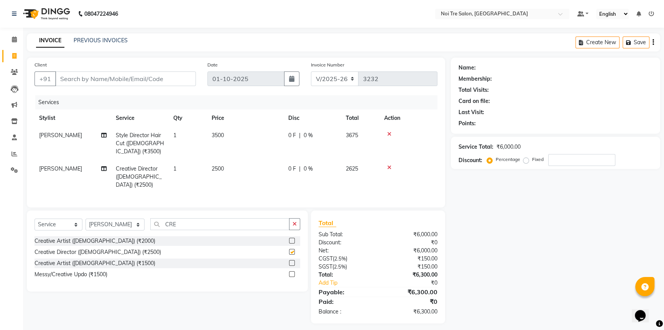
checkbox input "false"
click at [93, 81] on input "Client" at bounding box center [125, 78] width 141 height 15
type input "9"
type input "0"
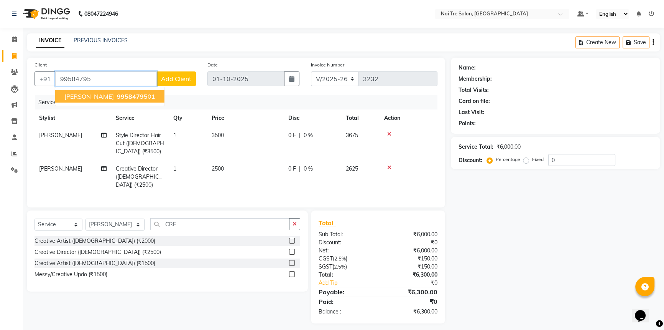
click at [117, 98] on span "99584795" at bounding box center [132, 96] width 31 height 8
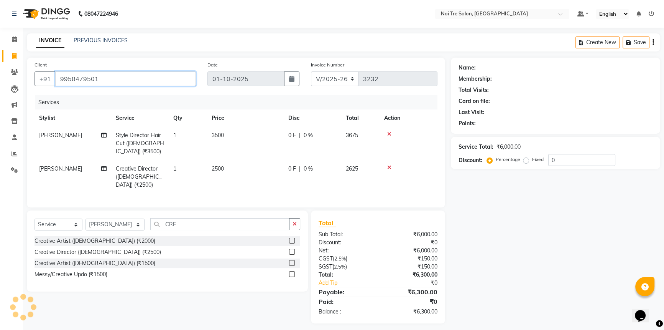
type input "9958479501"
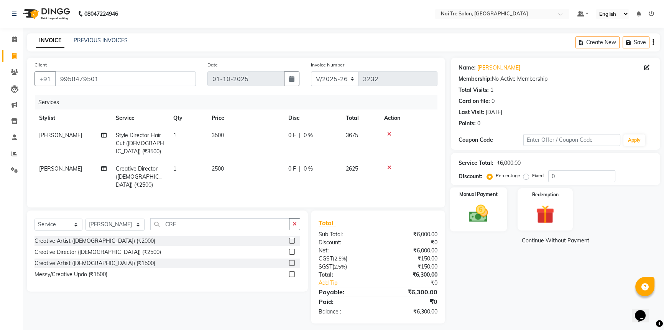
click at [479, 201] on div "Manual Payment" at bounding box center [479, 209] width 58 height 44
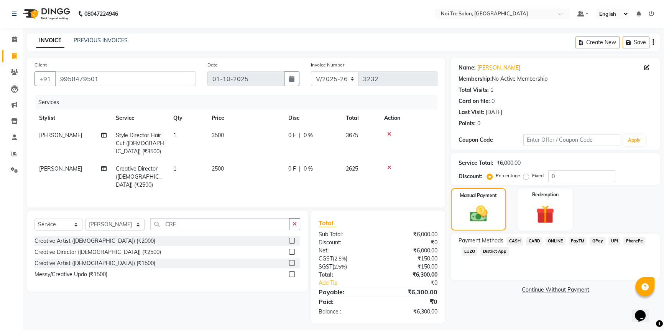
click at [515, 240] on span "CASH" at bounding box center [515, 240] width 16 height 9
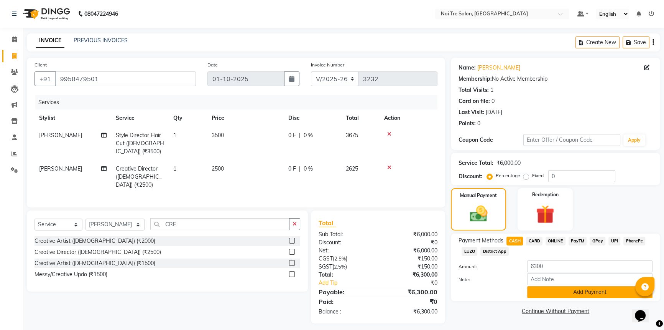
click at [556, 290] on button "Add Payment" at bounding box center [590, 292] width 125 height 12
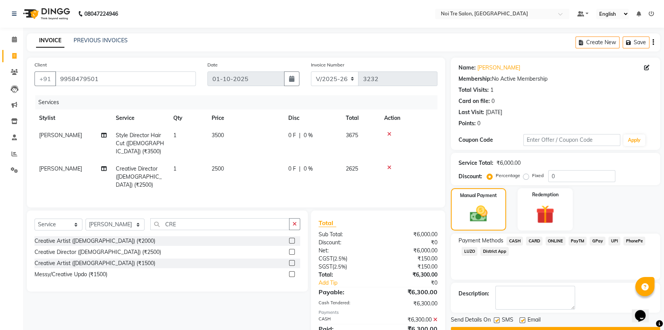
scroll to position [30, 0]
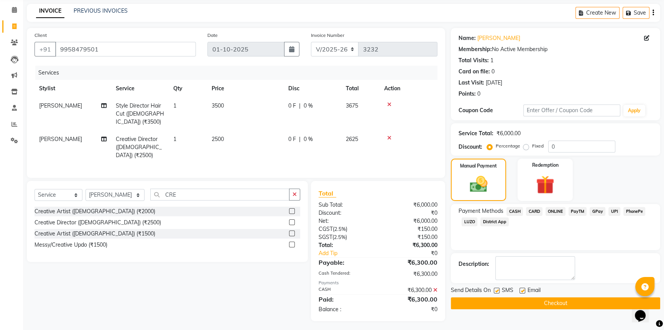
click at [553, 299] on button "Checkout" at bounding box center [555, 303] width 209 height 12
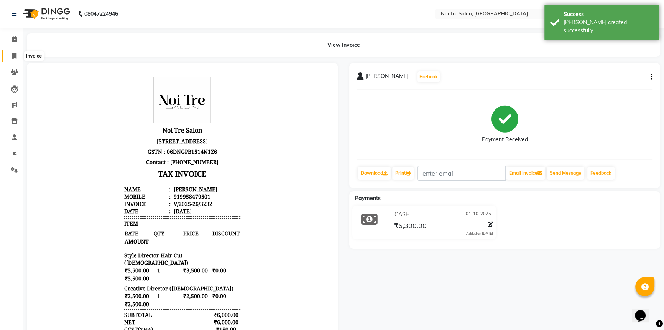
click at [16, 58] on icon at bounding box center [14, 56] width 4 height 6
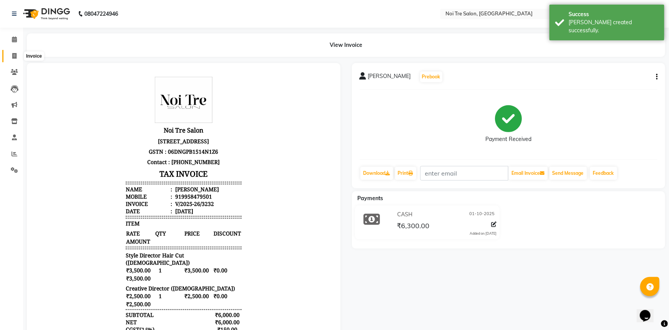
select select "service"
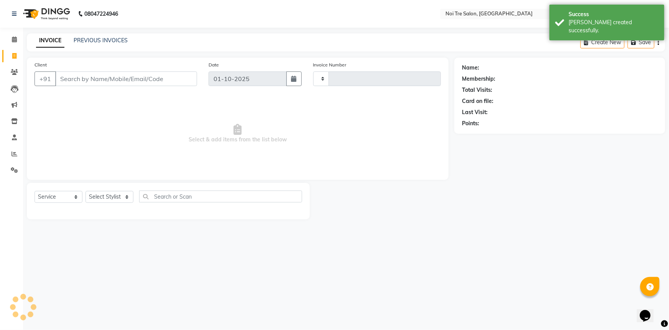
type input "3233"
select select "3710"
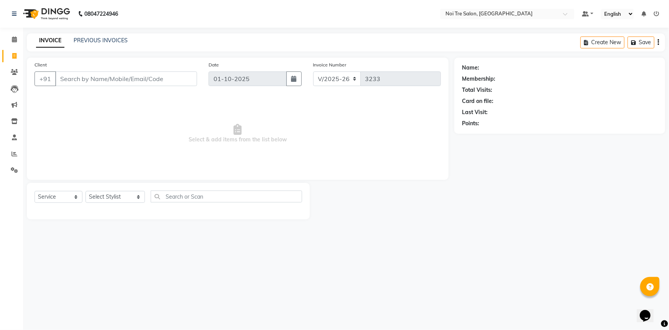
click at [68, 83] on input "Client" at bounding box center [126, 78] width 142 height 15
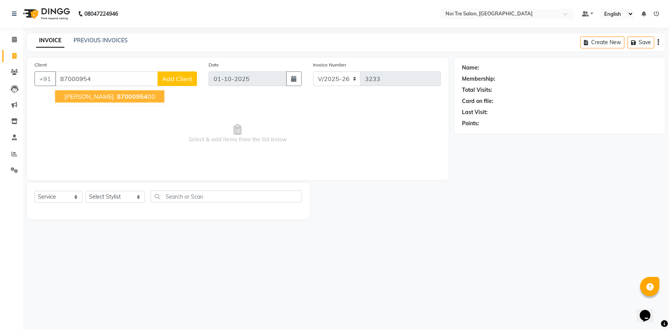
click at [117, 97] on span "87000954" at bounding box center [132, 96] width 31 height 8
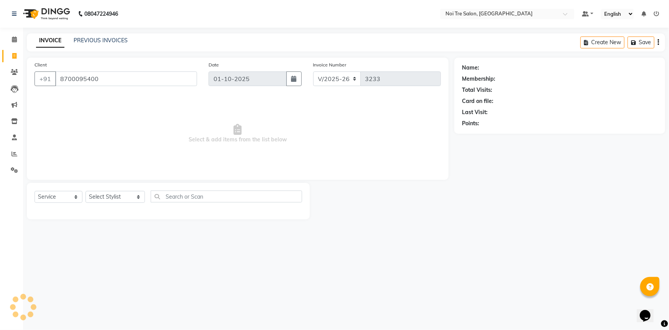
type input "8700095400"
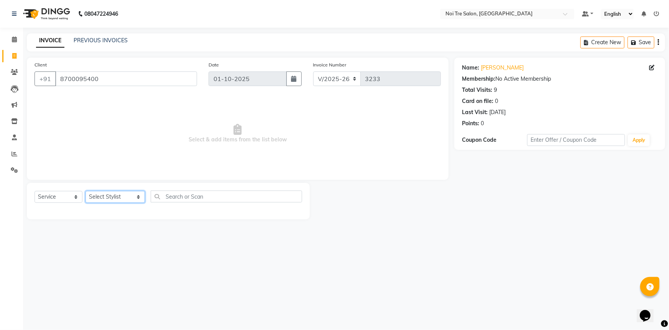
click at [115, 198] on select "Select Stylist AFSAR AKRAM ARPIT STYLE DIRECTOR Curls Color Ashok aslam ASLAM A…" at bounding box center [115, 197] width 59 height 12
select select "37882"
click at [86, 191] on select "Select Stylist AFSAR AKRAM ARPIT STYLE DIRECTOR Curls Color Ashok aslam ASLAM A…" at bounding box center [115, 197] width 59 height 12
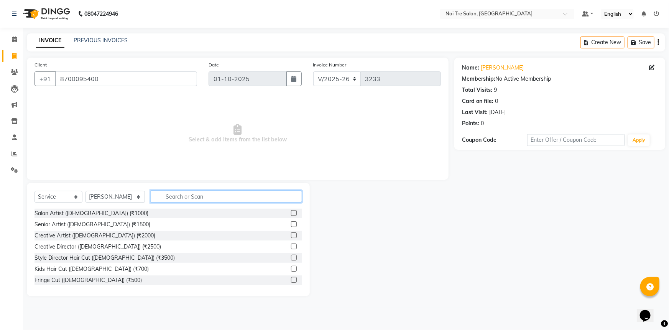
click at [178, 193] on input "text" at bounding box center [227, 196] width 152 height 12
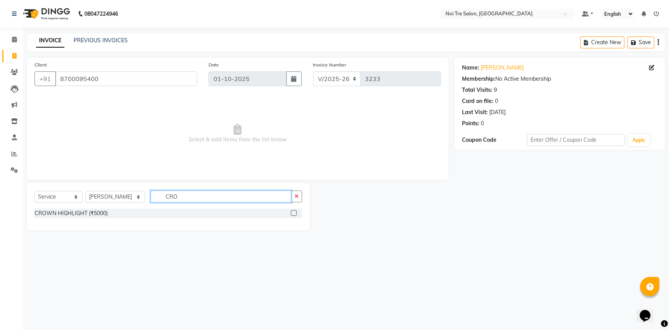
type input "CRO"
click at [296, 212] on label at bounding box center [294, 213] width 6 height 6
click at [296, 212] on input "checkbox" at bounding box center [293, 213] width 5 height 5
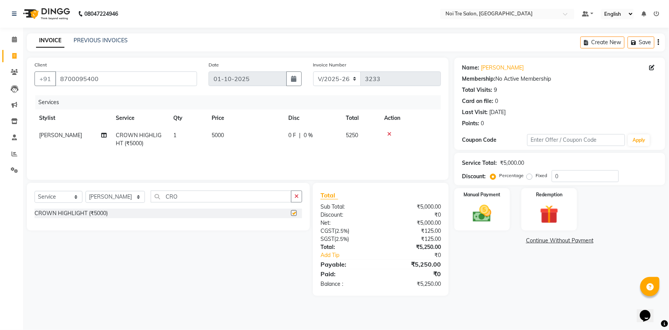
checkbox input "false"
click at [130, 198] on select "Select Stylist AFSAR AKRAM ARPIT STYLE DIRECTOR Curls Color Ashok aslam ASLAM A…" at bounding box center [115, 197] width 59 height 12
select select "77795"
click at [86, 191] on select "Select Stylist AFSAR AKRAM ARPIT STYLE DIRECTOR Curls Color Ashok aslam ASLAM A…" at bounding box center [115, 197] width 59 height 12
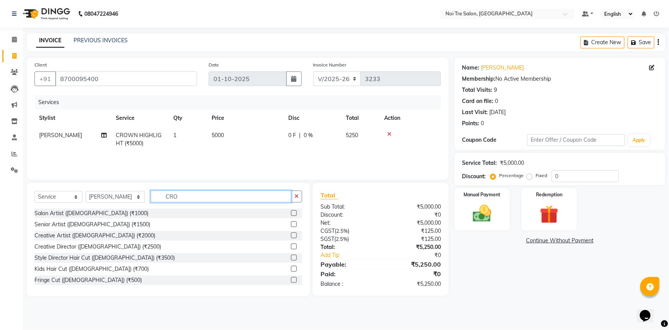
drag, startPoint x: 188, startPoint y: 196, endPoint x: 114, endPoint y: 198, distance: 73.7
click at [114, 198] on div "Select Service Product Membership Package Voucher Prepaid Gift Card Select Styl…" at bounding box center [169, 199] width 268 height 18
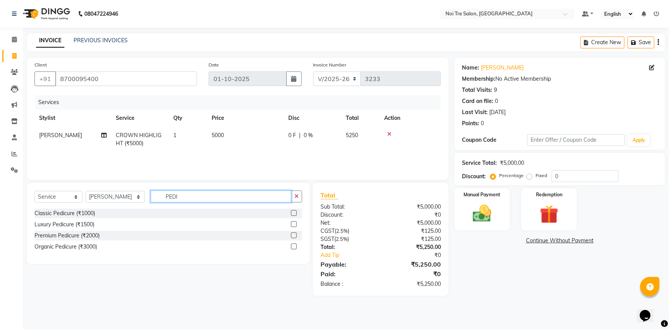
type input "PEDI"
click at [294, 212] on label at bounding box center [294, 213] width 6 height 6
click at [294, 212] on input "checkbox" at bounding box center [293, 213] width 5 height 5
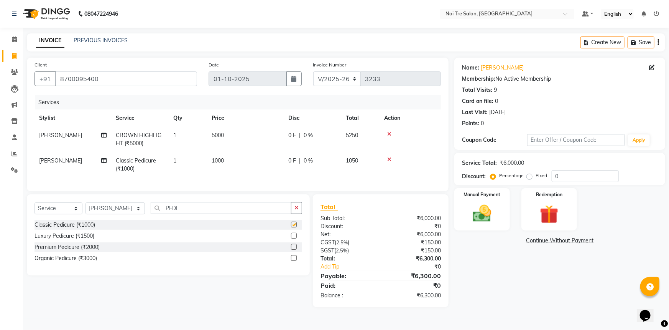
checkbox input "false"
click at [495, 204] on img at bounding box center [482, 213] width 31 height 22
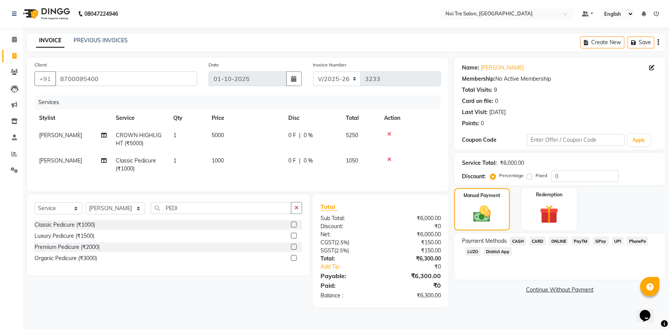
click at [541, 241] on span "CARD" at bounding box center [538, 240] width 16 height 9
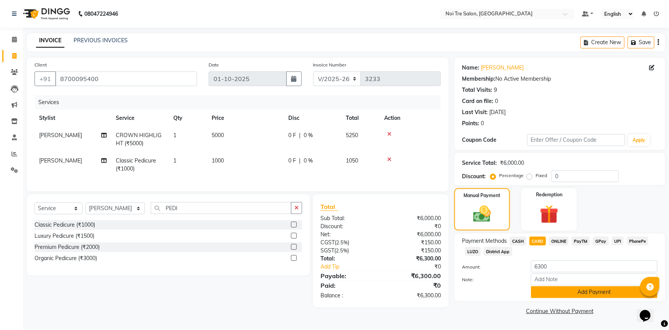
click at [555, 289] on button "Add Payment" at bounding box center [594, 292] width 127 height 12
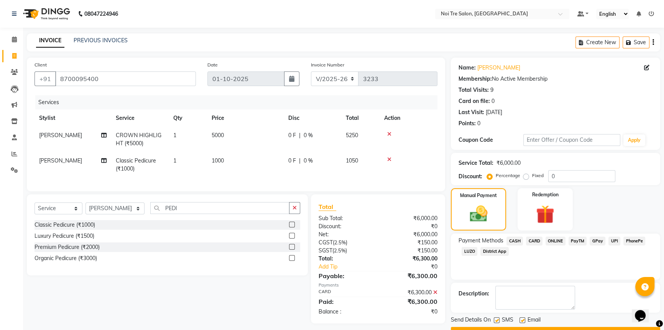
scroll to position [20, 0]
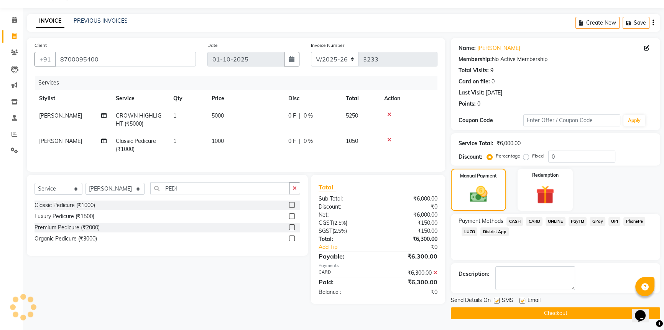
click at [552, 315] on button "Checkout" at bounding box center [555, 313] width 209 height 12
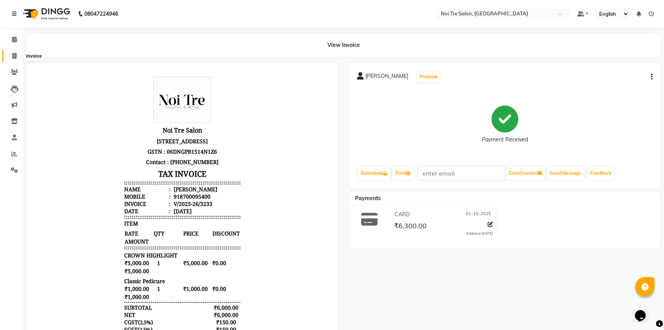
drag, startPoint x: 13, startPoint y: 53, endPoint x: 15, endPoint y: 59, distance: 7.1
click at [13, 53] on icon at bounding box center [14, 56] width 4 height 6
select select "service"
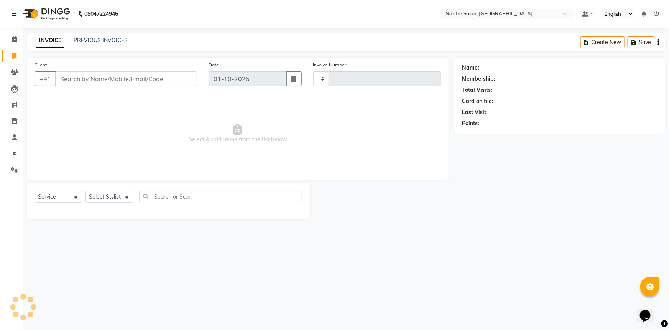
type input "3234"
select select "3710"
click at [602, 113] on div "Last Visit:" at bounding box center [560, 112] width 196 height 8
click at [115, 74] on input "Client" at bounding box center [126, 78] width 142 height 15
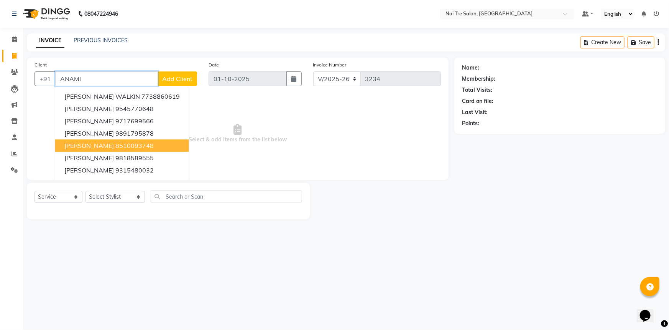
click at [114, 144] on span "Anamika SINGHANIYA" at bounding box center [88, 146] width 49 height 8
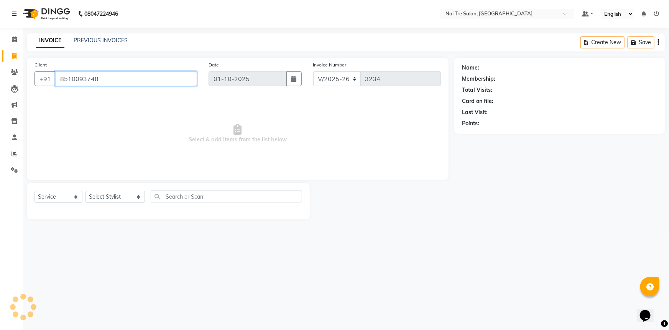
type input "8510093748"
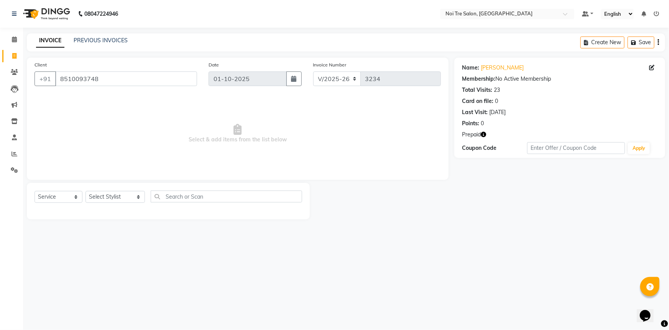
click at [484, 135] on icon "button" at bounding box center [483, 134] width 5 height 5
click at [518, 67] on link "Anamika Singhaniya" at bounding box center [502, 68] width 43 height 8
click at [124, 195] on select "Select Stylist AFSAR AKRAM ARPIT STYLE DIRECTOR Curls Color Ashok aslam ASLAM A…" at bounding box center [115, 197] width 59 height 12
select select "37882"
click at [86, 191] on select "Select Stylist AFSAR AKRAM ARPIT STYLE DIRECTOR Curls Color Ashok aslam ASLAM A…" at bounding box center [115, 197] width 59 height 12
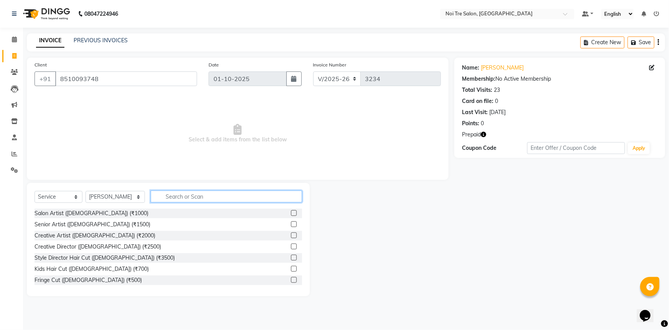
click at [173, 194] on input "text" at bounding box center [227, 196] width 152 height 12
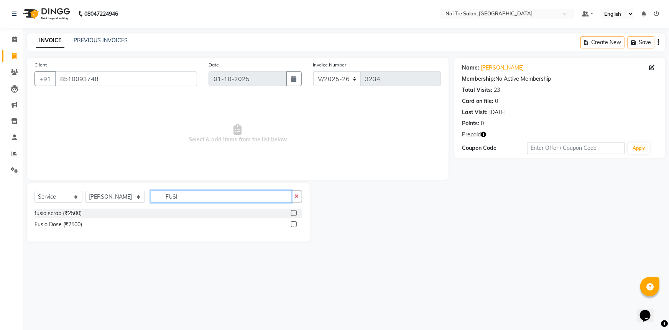
type input "FUSI"
click at [295, 225] on label at bounding box center [294, 224] width 6 height 6
click at [295, 225] on input "checkbox" at bounding box center [293, 224] width 5 height 5
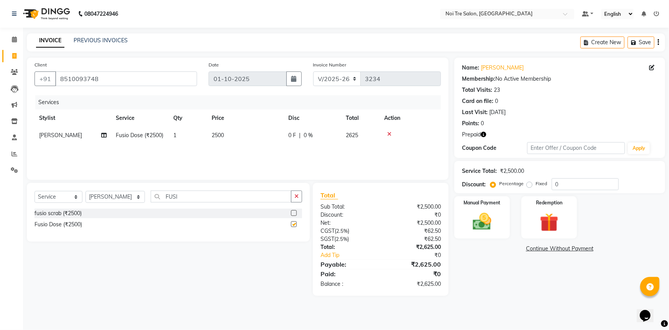
checkbox input "false"
drag, startPoint x: 196, startPoint y: 195, endPoint x: 91, endPoint y: 202, distance: 104.6
click at [91, 202] on div "Select Service Product Membership Package Voucher Prepaid Gift Card Select Styl…" at bounding box center [169, 199] width 268 height 18
type input "TOUCH"
click at [292, 211] on label at bounding box center [294, 213] width 6 height 6
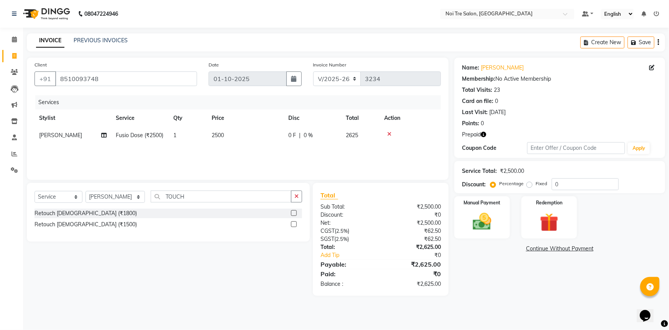
click at [292, 211] on input "checkbox" at bounding box center [293, 213] width 5 height 5
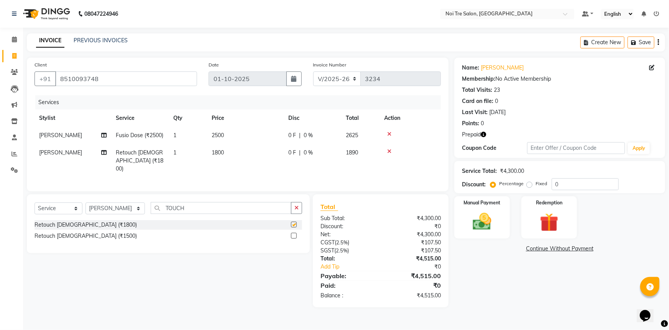
checkbox input "false"
click at [218, 149] on span "1800" at bounding box center [218, 152] width 12 height 7
select select "37882"
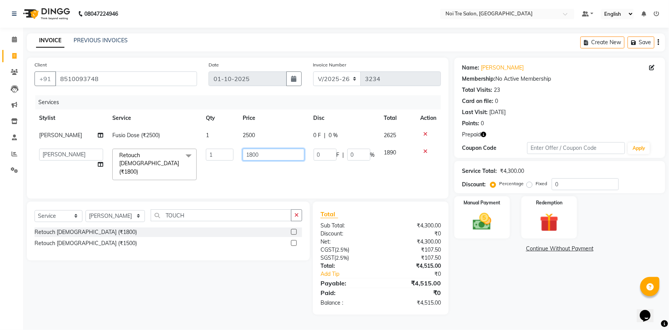
drag, startPoint x: 274, startPoint y: 152, endPoint x: 91, endPoint y: 159, distance: 183.9
click at [91, 159] on tr "AFSAR AKRAM ARPIT STYLE DIRECTOR Curls Color Ashok aslam ASLAM ATUL azad Azad B…" at bounding box center [238, 164] width 407 height 41
type input "2000"
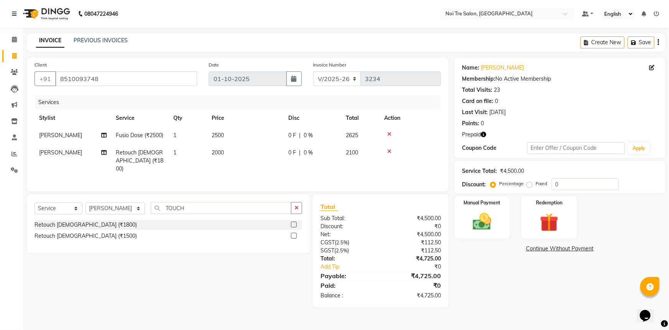
click at [194, 173] on div "Services Stylist Service Qty Price Disc Total Action Emmanuel Fusio Dose (₹2500…" at bounding box center [238, 139] width 407 height 88
drag, startPoint x: 199, startPoint y: 195, endPoint x: 167, endPoint y: 209, distance: 35.2
click at [152, 205] on div "Select Service Product Membership Package Voucher Prepaid Gift Card Select Styl…" at bounding box center [168, 223] width 283 height 59
drag, startPoint x: 215, startPoint y: 203, endPoint x: 108, endPoint y: 207, distance: 107.1
click at [108, 207] on div "Select Service Product Membership Package Voucher Prepaid Gift Card Select Styl…" at bounding box center [169, 211] width 268 height 18
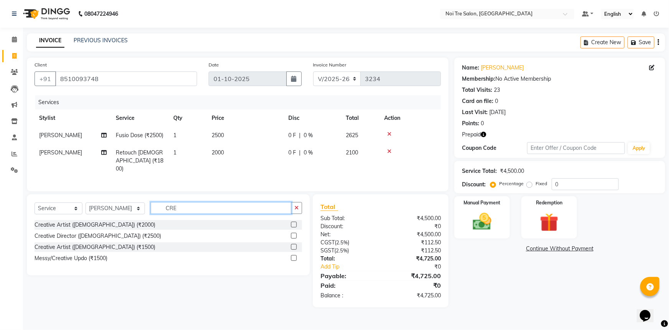
type input "CRE"
click at [295, 223] on label at bounding box center [294, 224] width 6 height 6
click at [295, 223] on input "checkbox" at bounding box center [293, 224] width 5 height 5
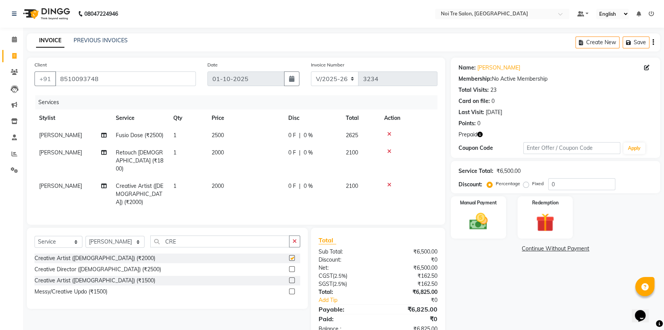
checkbox input "false"
click at [126, 236] on select "Select Stylist AFSAR AKRAM ARPIT STYLE DIRECTOR Curls Color Ashok aslam ASLAM A…" at bounding box center [115, 242] width 59 height 12
click at [86, 236] on select "Select Stylist AFSAR AKRAM ARPIT STYLE DIRECTOR Curls Color Ashok aslam ASLAM A…" at bounding box center [115, 242] width 59 height 12
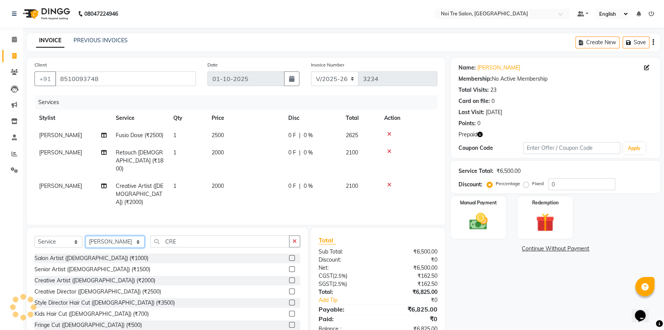
click at [113, 236] on select "Select Stylist AFSAR AKRAM ARPIT STYLE DIRECTOR Curls Color Ashok aslam ASLAM A…" at bounding box center [115, 242] width 59 height 12
select select "58576"
click at [86, 236] on select "Select Stylist AFSAR AKRAM ARPIT STYLE DIRECTOR Curls Color Ashok aslam ASLAM A…" at bounding box center [115, 242] width 59 height 12
drag, startPoint x: 187, startPoint y: 229, endPoint x: 125, endPoint y: 233, distance: 61.5
click at [132, 235] on div "Select Service Product Membership Package Voucher Prepaid Gift Card Select Styl…" at bounding box center [168, 244] width 266 height 18
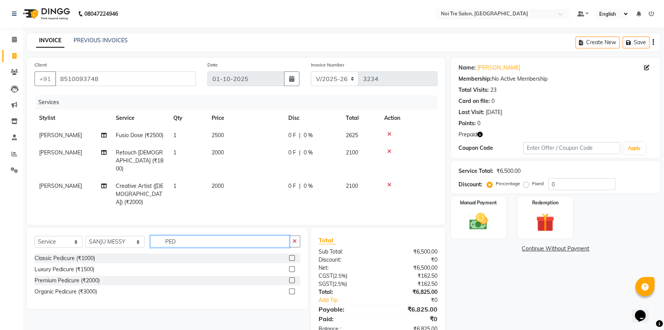
type input "PED"
click at [290, 255] on label at bounding box center [292, 258] width 6 height 6
click at [290, 256] on input "checkbox" at bounding box center [291, 258] width 5 height 5
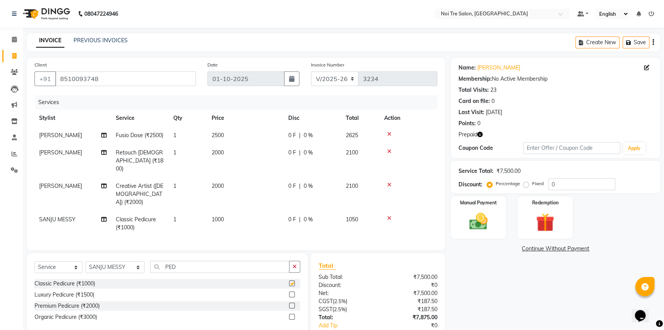
checkbox input "false"
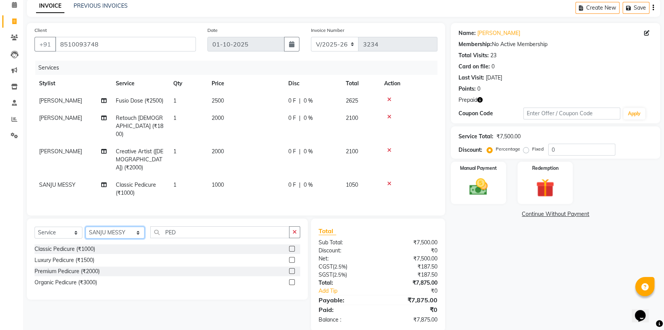
click at [142, 226] on select "Select Stylist AFSAR AKRAM ARPIT STYLE DIRECTOR Curls Color Ashok aslam ASLAM A…" at bounding box center [115, 232] width 59 height 12
select select "37877"
click at [86, 226] on select "Select Stylist AFSAR AKRAM ARPIT STYLE DIRECTOR Curls Color Ashok aslam ASLAM A…" at bounding box center [115, 232] width 59 height 12
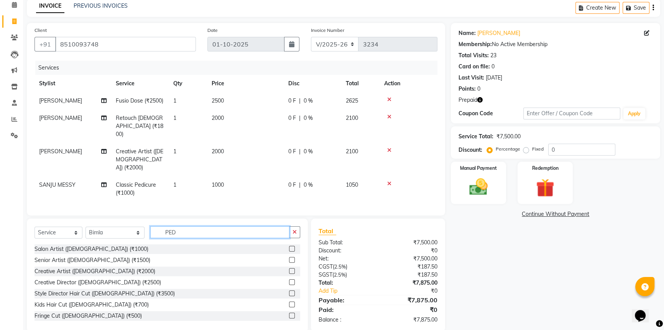
drag, startPoint x: 191, startPoint y: 223, endPoint x: 79, endPoint y: 228, distance: 112.9
click at [91, 228] on div "Select Service Product Membership Package Voucher Prepaid Gift Card Select Styl…" at bounding box center [168, 235] width 266 height 18
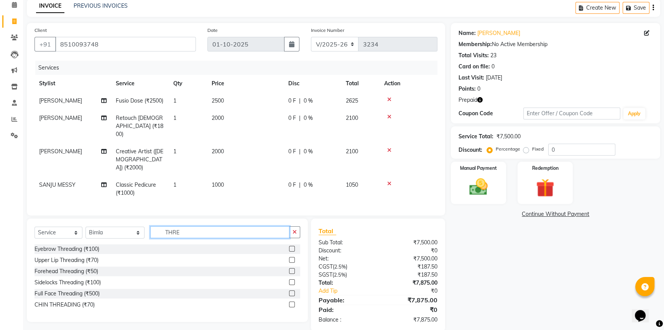
type input "THRE"
click at [291, 246] on label at bounding box center [292, 249] width 6 height 6
click at [291, 246] on input "checkbox" at bounding box center [291, 248] width 5 height 5
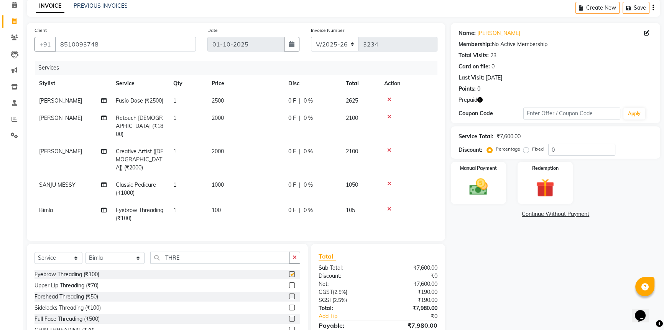
checkbox input "false"
click at [218, 206] on span "100" at bounding box center [216, 209] width 9 height 7
select select "37877"
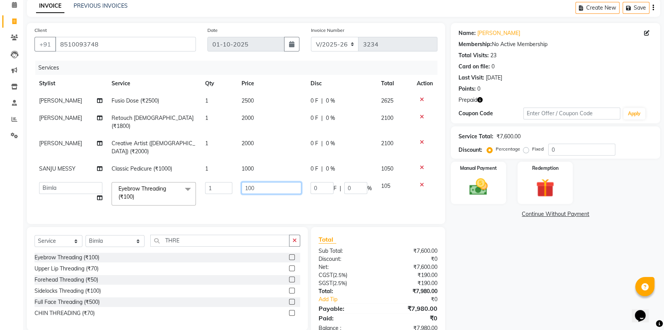
drag, startPoint x: 262, startPoint y: 171, endPoint x: 69, endPoint y: 172, distance: 193.0
click at [69, 177] on tr "AFSAR AKRAM ARPIT STYLE DIRECTOR Curls Color Ashok aslam ASLAM ATUL azad Azad B…" at bounding box center [236, 193] width 403 height 33
type input "300"
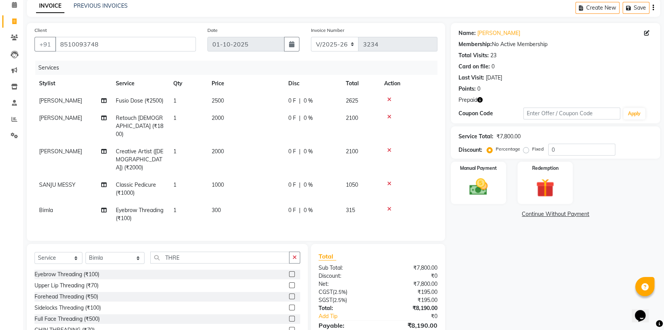
click at [292, 184] on tbody "Emmanuel Fusio Dose (₹2500) 1 2500 0 F | 0 % 2625 Emmanuel Retouch Ladies (₹180…" at bounding box center [236, 159] width 403 height 135
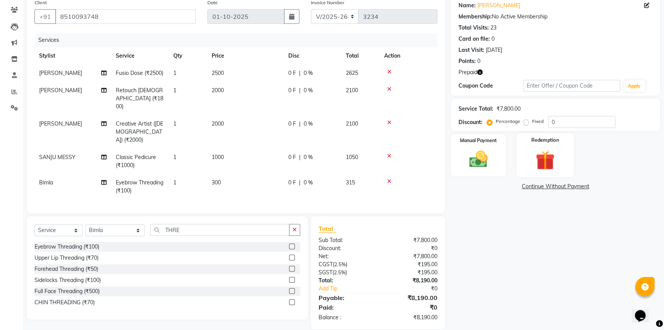
click at [542, 155] on img at bounding box center [545, 160] width 31 height 24
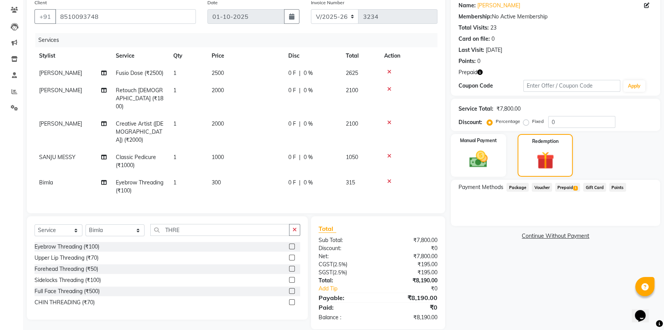
click at [567, 188] on span "Prepaid 1" at bounding box center [568, 187] width 25 height 9
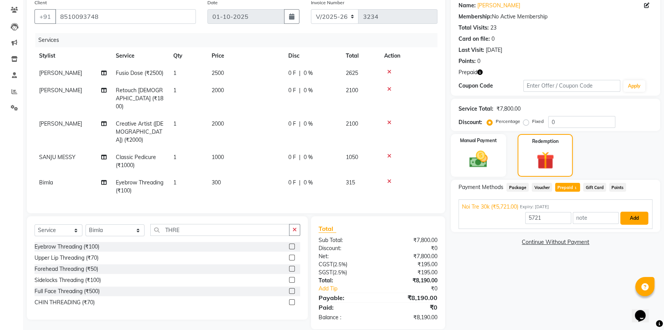
click at [638, 223] on button "Add" at bounding box center [635, 217] width 28 height 13
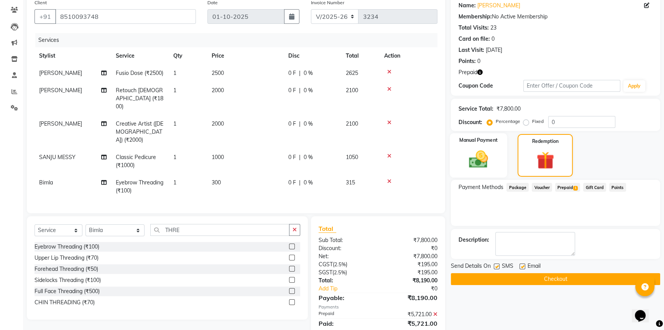
click at [483, 158] on img at bounding box center [478, 159] width 31 height 22
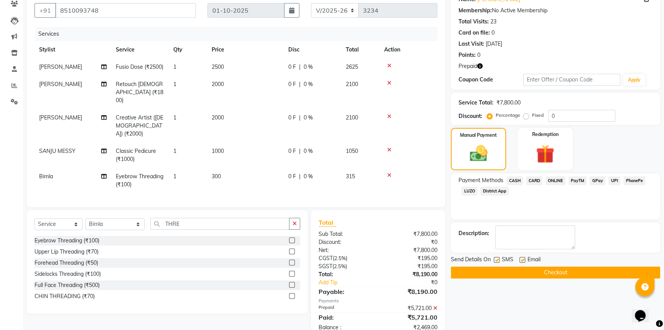
scroll to position [78, 0]
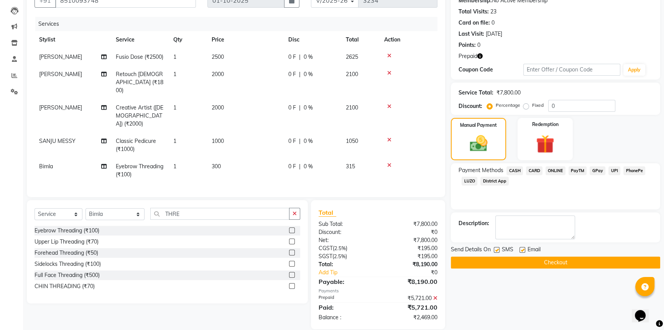
click at [224, 104] on span "2000" at bounding box center [218, 107] width 12 height 7
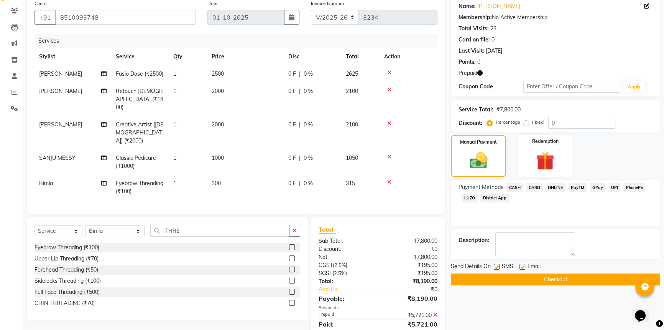
select select "37882"
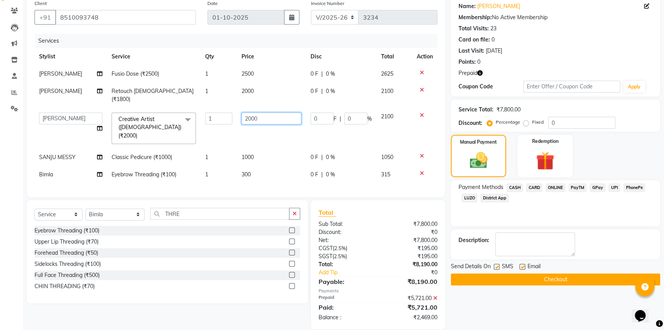
drag, startPoint x: 274, startPoint y: 112, endPoint x: 223, endPoint y: 132, distance: 54.6
click at [223, 132] on tbody "Emmanuel Fusio Dose (₹2500) 1 2500 0 F | 0 % 2625 Emmanuel Retouch Ladies (₹180…" at bounding box center [236, 124] width 403 height 118
type input "1000"
click at [430, 121] on td at bounding box center [424, 128] width 25 height 41
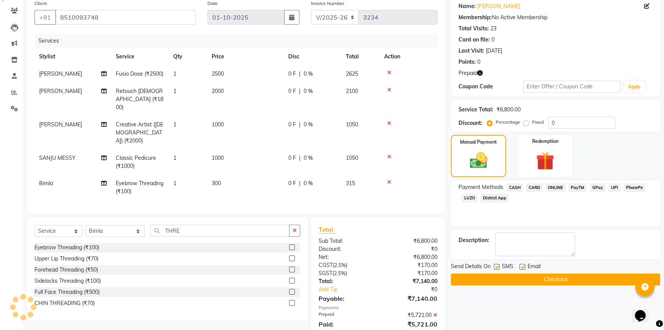
scroll to position [78, 0]
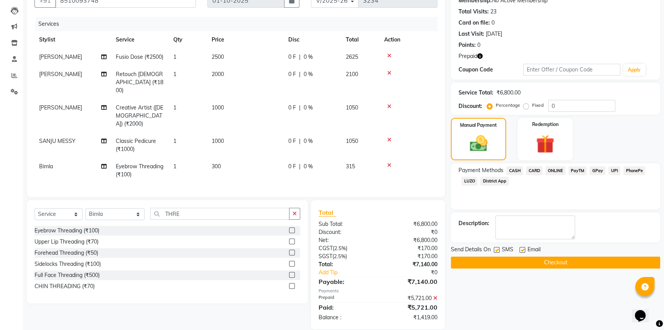
click at [517, 169] on span "CASH" at bounding box center [515, 170] width 16 height 9
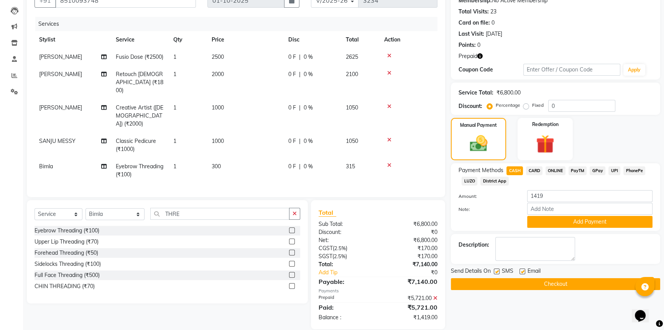
click at [538, 285] on button "Checkout" at bounding box center [555, 284] width 209 height 12
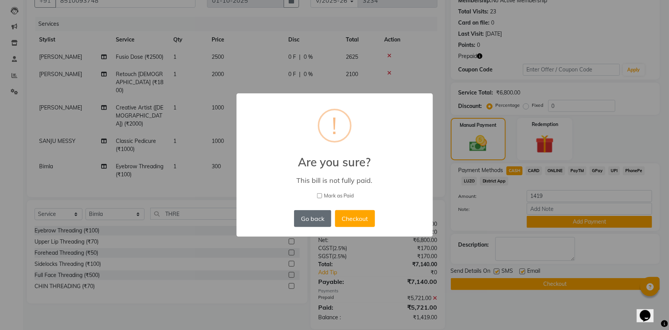
click at [309, 216] on button "Go back" at bounding box center [312, 218] width 37 height 17
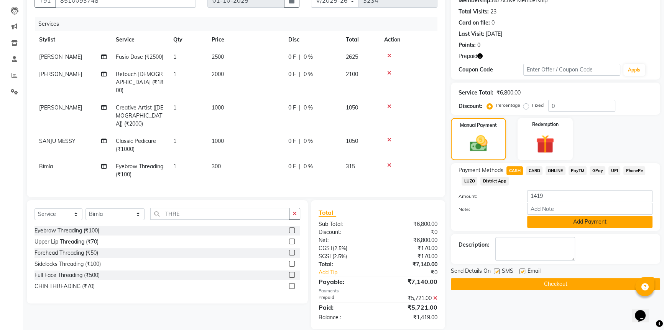
click at [583, 223] on button "Add Payment" at bounding box center [590, 222] width 125 height 12
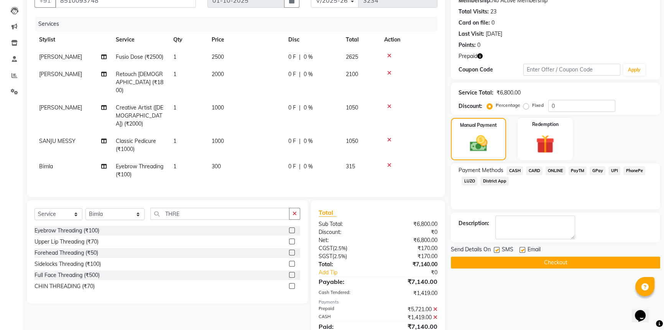
scroll to position [97, 0]
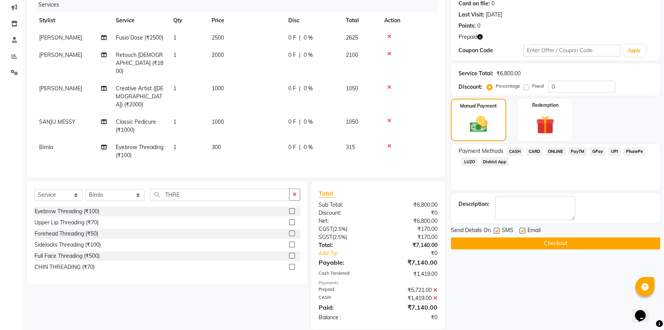
click at [560, 234] on div "Send Details On SMS Email" at bounding box center [555, 231] width 209 height 10
click at [562, 246] on button "Checkout" at bounding box center [555, 243] width 209 height 12
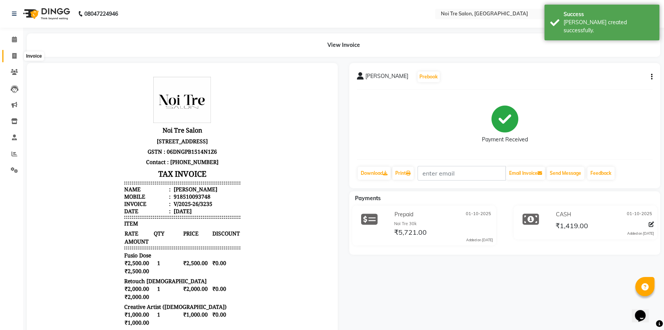
click at [13, 52] on span at bounding box center [14, 56] width 13 height 9
select select "service"
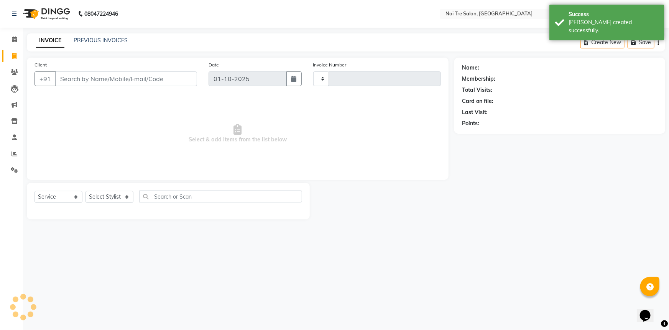
type input "3236"
select select "3710"
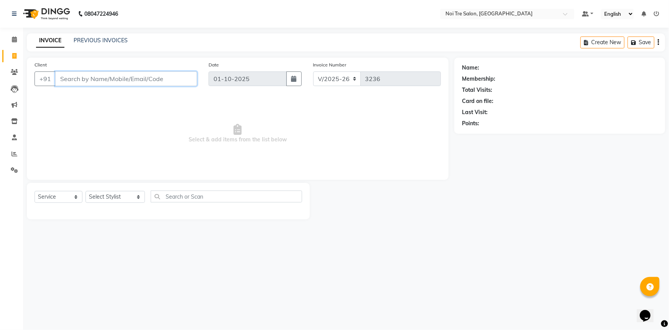
click at [93, 73] on input "Client" at bounding box center [126, 78] width 142 height 15
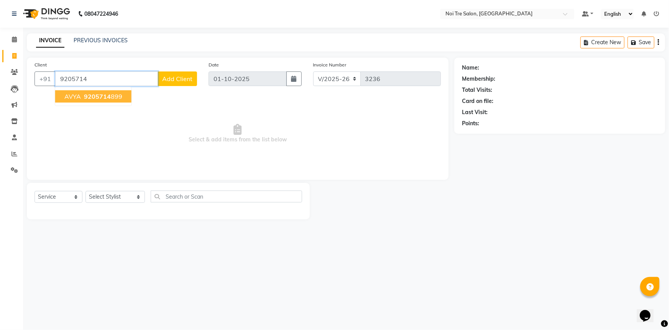
click at [105, 99] on span "9205714" at bounding box center [97, 96] width 27 height 8
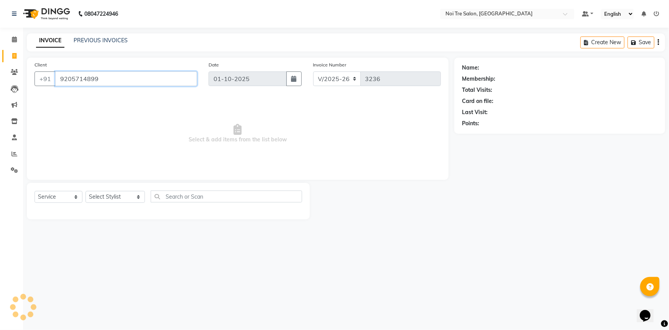
type input "9205714899"
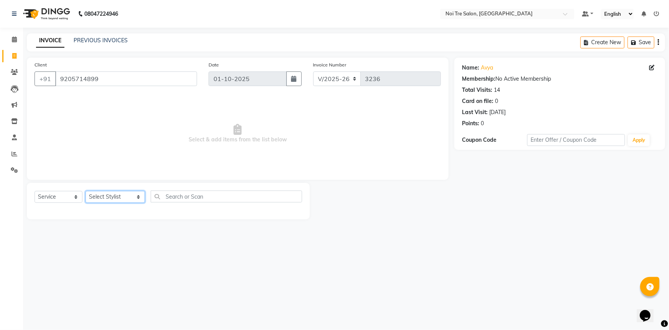
click at [134, 198] on select "Select Stylist AFSAR AKRAM ARPIT STYLE DIRECTOR Curls Color Ashok aslam ASLAM A…" at bounding box center [115, 197] width 59 height 12
select select "37870"
click at [86, 191] on select "Select Stylist AFSAR AKRAM ARPIT STYLE DIRECTOR Curls Color Ashok aslam ASLAM A…" at bounding box center [115, 197] width 59 height 12
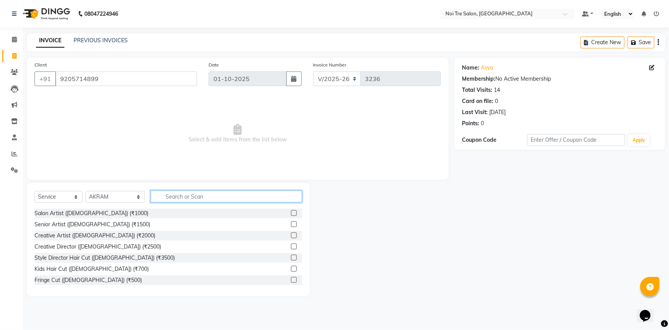
click at [211, 200] on input "text" at bounding box center [227, 196] width 152 height 12
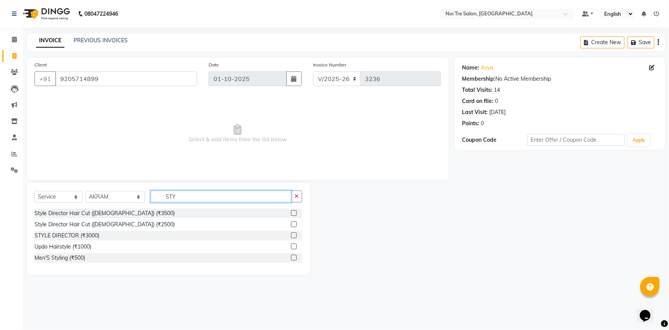
type input "STY"
click at [293, 223] on label at bounding box center [294, 224] width 6 height 6
click at [293, 223] on input "checkbox" at bounding box center [293, 224] width 5 height 5
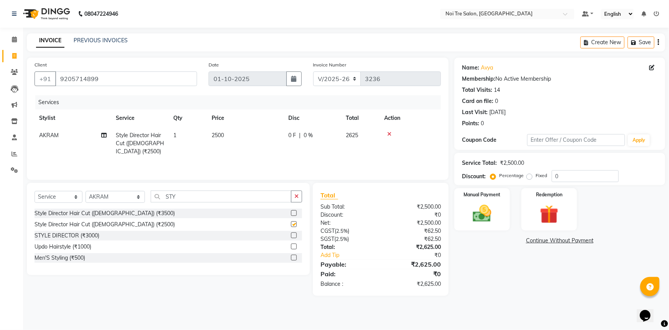
checkbox input "false"
click at [216, 134] on span "2500" at bounding box center [218, 135] width 12 height 7
select select "37870"
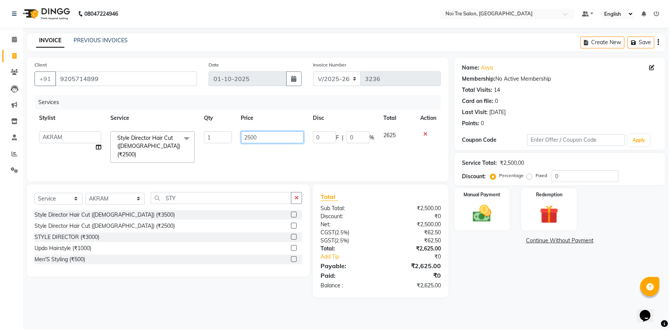
drag, startPoint x: 262, startPoint y: 136, endPoint x: 163, endPoint y: 142, distance: 99.5
click at [163, 142] on tr "AFSAR AKRAM ARPIT STYLE DIRECTOR Curls Color Ashok aslam ASLAM ATUL azad Azad B…" at bounding box center [238, 147] width 407 height 41
type input "2100"
click at [139, 196] on select "Select Stylist AFSAR AKRAM ARPIT STYLE DIRECTOR Curls Color Ashok aslam ASLAM A…" at bounding box center [115, 199] width 59 height 12
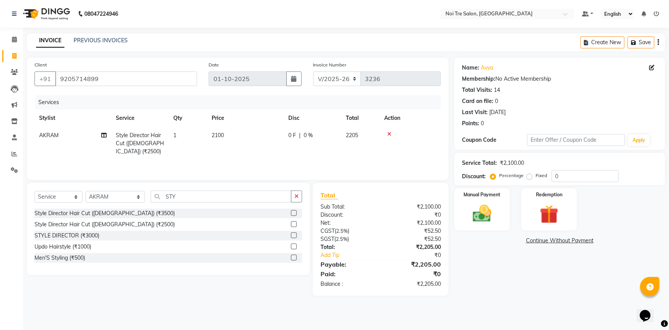
click at [280, 183] on div "Select Service Product Membership Package Voucher Prepaid Gift Card Select Styl…" at bounding box center [168, 229] width 283 height 92
drag, startPoint x: 218, startPoint y: 197, endPoint x: 110, endPoint y: 196, distance: 108.2
click at [110, 196] on div "Select Service Product Membership Package Voucher Prepaid Gift Card Select Styl…" at bounding box center [169, 199] width 268 height 18
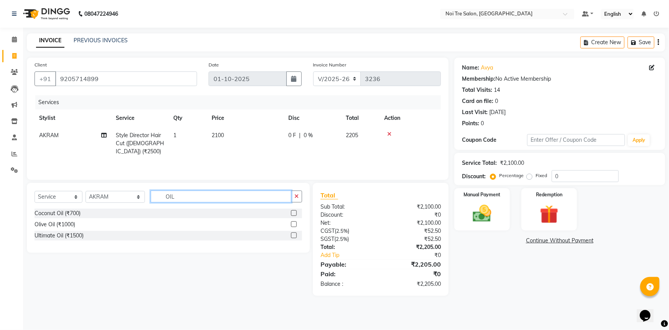
type input "OIL"
click at [295, 223] on label at bounding box center [294, 224] width 6 height 6
click at [295, 223] on input "checkbox" at bounding box center [293, 224] width 5 height 5
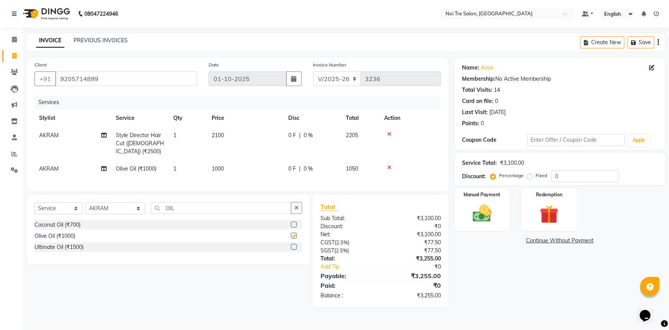
checkbox input "false"
click at [117, 207] on select "Select Stylist AFSAR AKRAM ARPIT STYLE DIRECTOR Curls Color Ashok aslam ASLAM A…" at bounding box center [115, 208] width 59 height 12
select select "37874"
click at [86, 202] on select "Select Stylist AFSAR AKRAM ARPIT STYLE DIRECTOR Curls Color Ashok aslam ASLAM A…" at bounding box center [115, 208] width 59 height 12
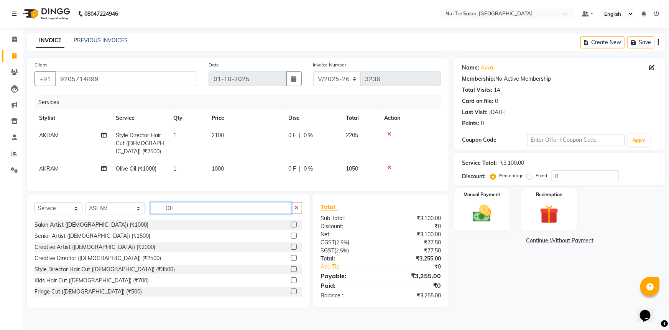
drag, startPoint x: 193, startPoint y: 205, endPoint x: 99, endPoint y: 198, distance: 94.3
click at [99, 198] on div "Select Service Product Membership Package Voucher Prepaid Gift Card Select Styl…" at bounding box center [168, 250] width 283 height 113
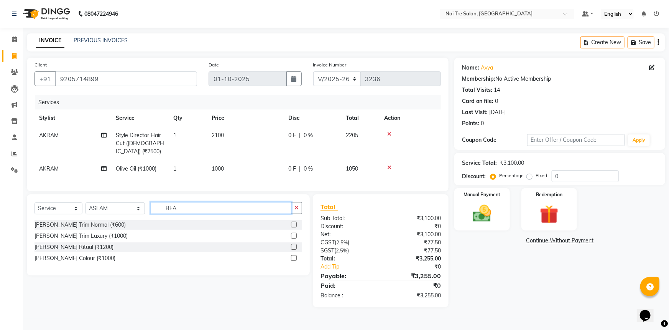
type input "BEA"
click at [295, 234] on label at bounding box center [294, 235] width 6 height 6
click at [295, 234] on input "checkbox" at bounding box center [293, 235] width 5 height 5
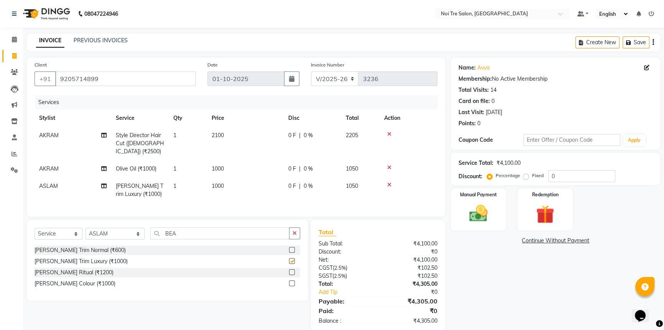
checkbox input "false"
click at [218, 182] on span "1000" at bounding box center [218, 185] width 12 height 7
select select "37874"
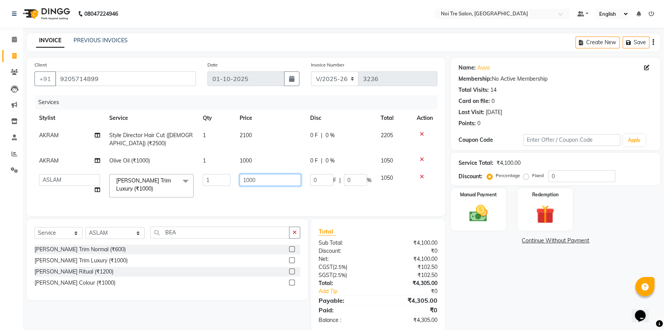
drag, startPoint x: 269, startPoint y: 181, endPoint x: 84, endPoint y: 172, distance: 184.4
click at [86, 171] on tr "AFSAR AKRAM ARPIT STYLE DIRECTOR Curls Color Ashok aslam ASLAM ATUL azad Azad B…" at bounding box center [236, 185] width 403 height 33
type input "1100"
click at [259, 196] on div "Services Stylist Service Qty Price Disc Total Action AKRAM Style Director Hair …" at bounding box center [236, 151] width 403 height 113
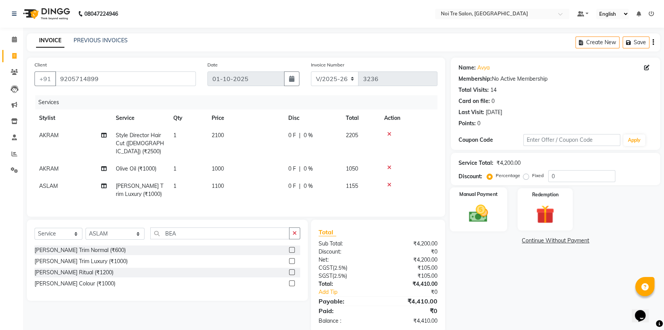
scroll to position [12, 0]
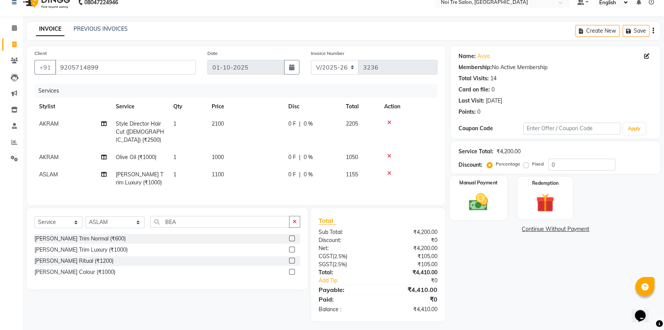
click at [500, 196] on div "Manual Payment" at bounding box center [479, 198] width 58 height 44
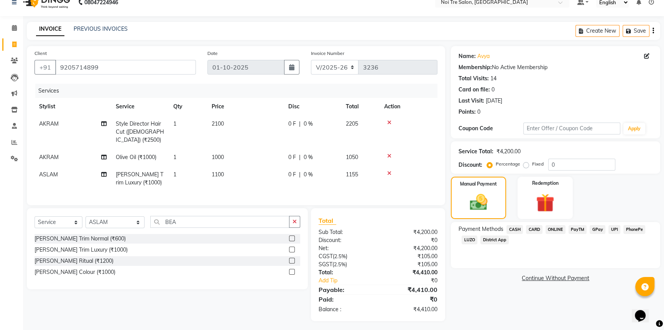
drag, startPoint x: 534, startPoint y: 231, endPoint x: 551, endPoint y: 245, distance: 21.7
click at [537, 231] on span "CARD" at bounding box center [534, 229] width 16 height 9
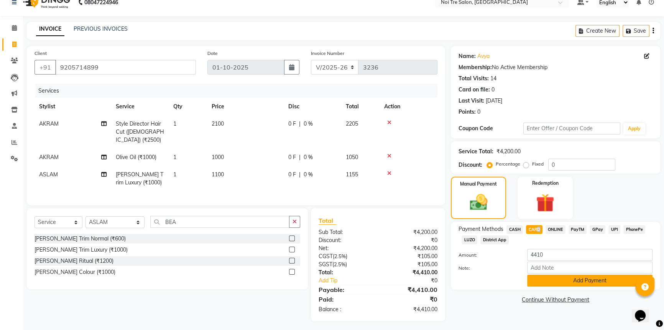
click at [558, 279] on button "Add Payment" at bounding box center [590, 280] width 125 height 12
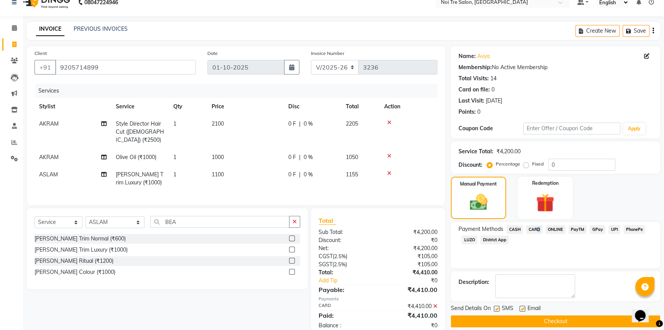
click at [545, 325] on button "Checkout" at bounding box center [555, 321] width 209 height 12
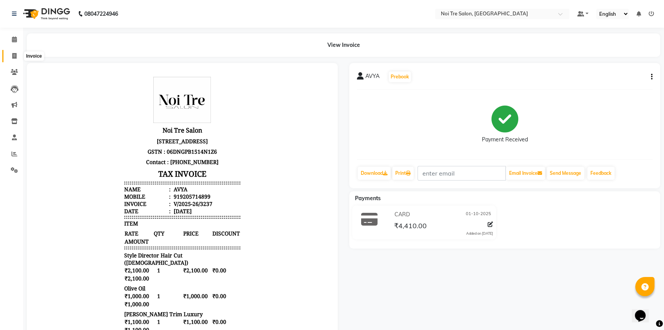
click at [13, 56] on icon at bounding box center [14, 56] width 4 height 6
select select "service"
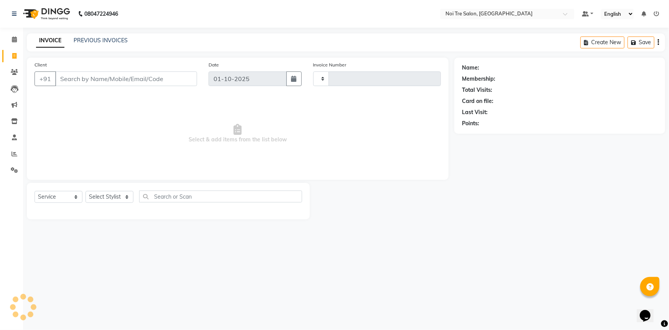
type input "3238"
select select "3710"
click at [193, 99] on span "Select & add items from the list below" at bounding box center [238, 133] width 407 height 77
click at [502, 266] on div "08047224946 Select Location × Noi Tre Salon, Khan Market Default Panel My Panel…" at bounding box center [334, 165] width 669 height 330
click at [88, 72] on input "Client" at bounding box center [126, 78] width 142 height 15
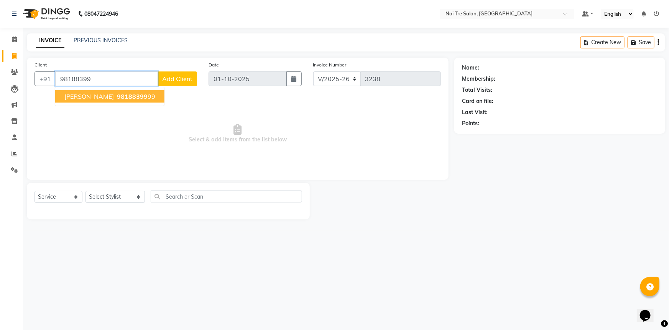
click at [83, 94] on span "Kamal Gupta" at bounding box center [88, 96] width 49 height 8
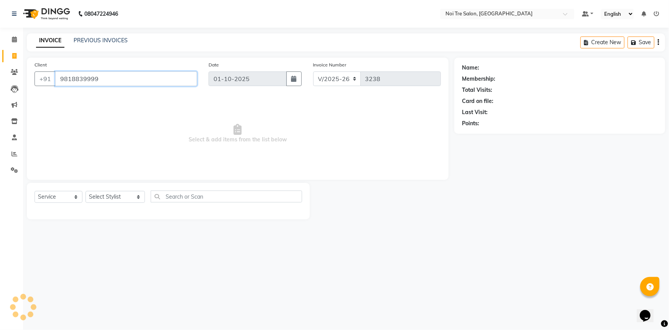
type input "9818839999"
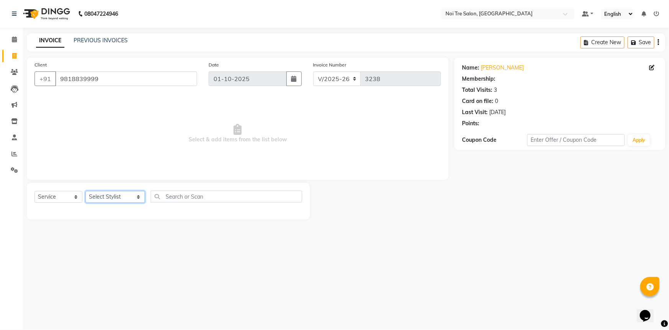
click at [122, 199] on select "Select Stylist AFSAR AKRAM ARPIT STYLE DIRECTOR Curls Color Ashok aslam ASLAM A…" at bounding box center [115, 197] width 59 height 12
select select "37891"
click at [86, 191] on select "Select Stylist AFSAR AKRAM ARPIT STYLE DIRECTOR Curls Color Ashok aslam ASLAM A…" at bounding box center [115, 197] width 59 height 12
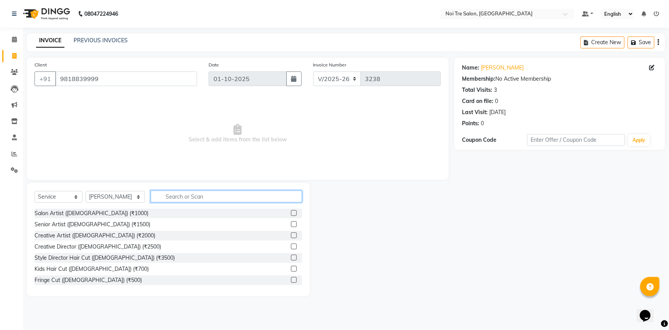
click at [167, 196] on input "text" at bounding box center [227, 196] width 152 height 12
click at [165, 195] on input "text" at bounding box center [227, 196] width 152 height 12
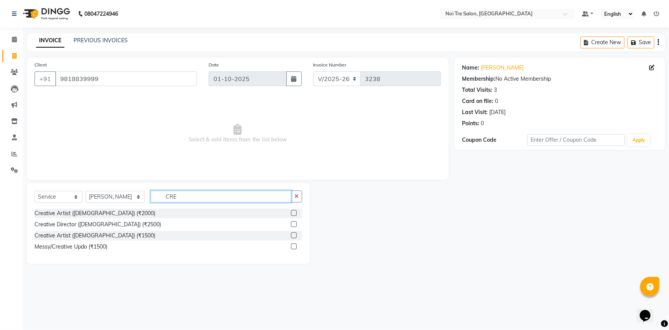
type input "CRE"
click at [292, 233] on label at bounding box center [294, 235] width 6 height 6
click at [292, 233] on input "checkbox" at bounding box center [293, 235] width 5 height 5
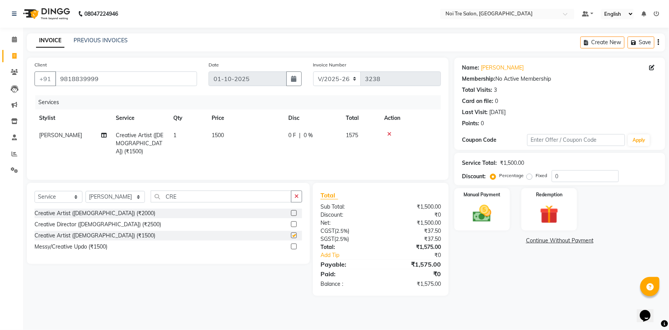
checkbox input "false"
click at [214, 137] on span "1500" at bounding box center [218, 135] width 12 height 7
select select "37891"
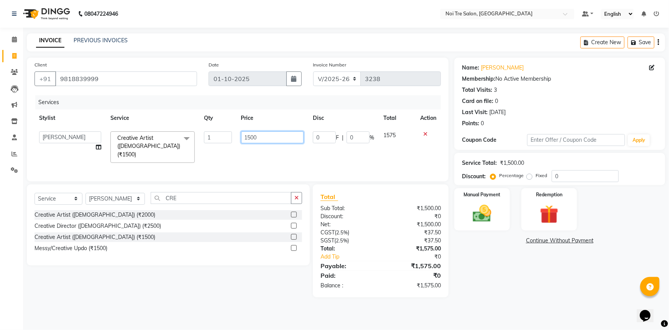
drag, startPoint x: 277, startPoint y: 139, endPoint x: 78, endPoint y: 140, distance: 198.4
click at [78, 140] on tr "AFSAR AKRAM ARPIT STYLE DIRECTOR Curls Color Ashok aslam ASLAM ATUL azad Azad B…" at bounding box center [238, 147] width 407 height 41
type input "2000"
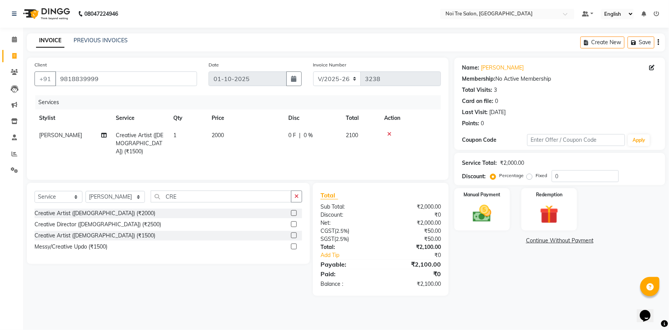
click at [226, 157] on div "Services Stylist Service Qty Price Disc Total Action Prashant Attri Creative Ar…" at bounding box center [238, 133] width 407 height 77
click at [499, 210] on div "Manual Payment" at bounding box center [482, 209] width 58 height 44
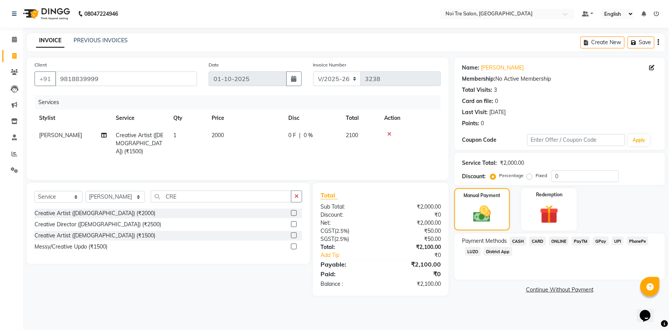
click at [542, 242] on span "CARD" at bounding box center [538, 240] width 16 height 9
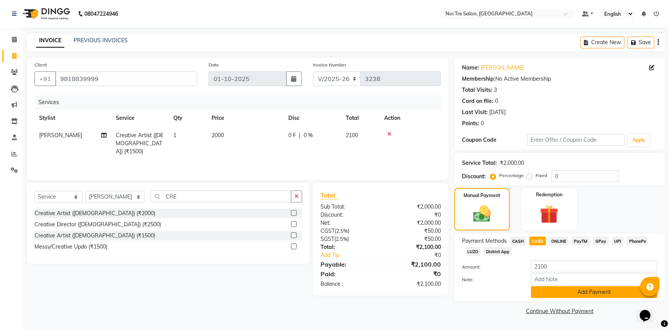
click at [562, 291] on button "Add Payment" at bounding box center [594, 292] width 127 height 12
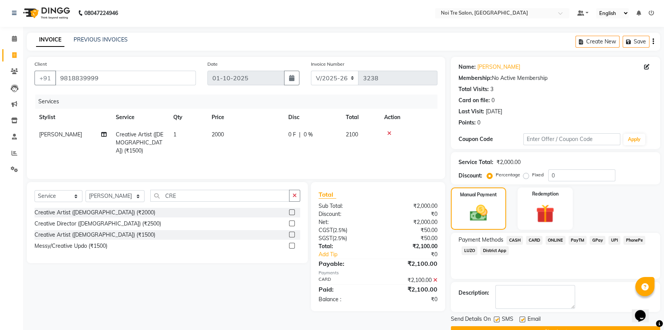
scroll to position [20, 0]
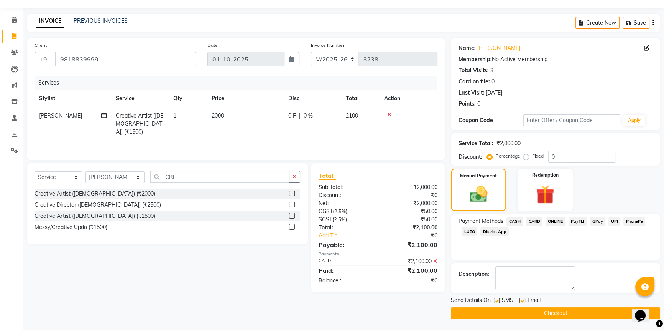
click at [547, 312] on button "Checkout" at bounding box center [555, 313] width 209 height 12
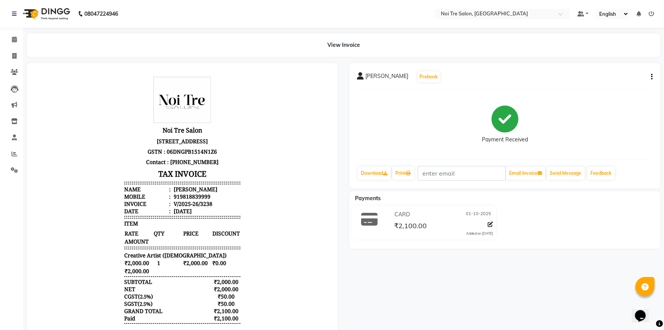
drag, startPoint x: 669, startPoint y: 281, endPoint x: 539, endPoint y: 44, distance: 270.8
click at [539, 44] on div "View Invoice" at bounding box center [344, 44] width 634 height 23
click at [13, 39] on icon at bounding box center [14, 39] width 5 height 6
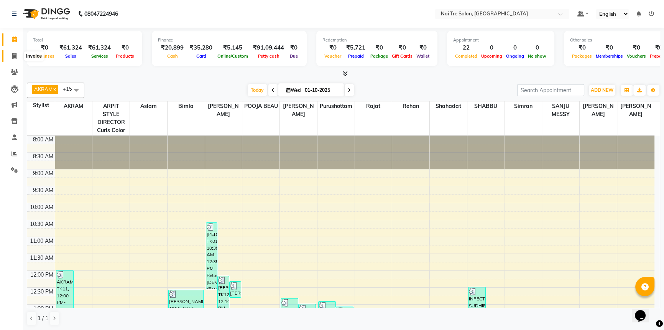
click at [12, 54] on icon at bounding box center [14, 56] width 4 height 6
select select "service"
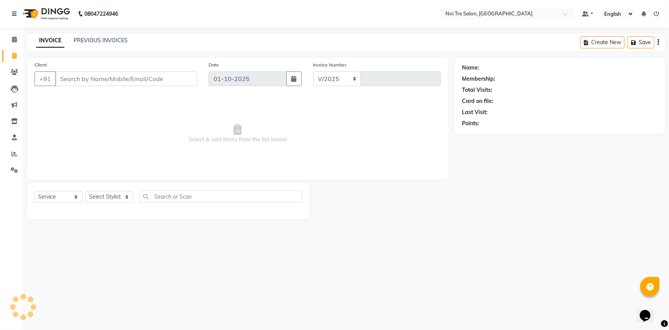
select select "3710"
type input "3239"
click at [111, 79] on input "Client" at bounding box center [126, 78] width 142 height 15
click at [256, 20] on nav "08047224946 Select Location × Noi Tre Salon, Khan Market Default Panel My Panel…" at bounding box center [334, 14] width 669 height 28
click at [84, 81] on input "Client" at bounding box center [126, 78] width 142 height 15
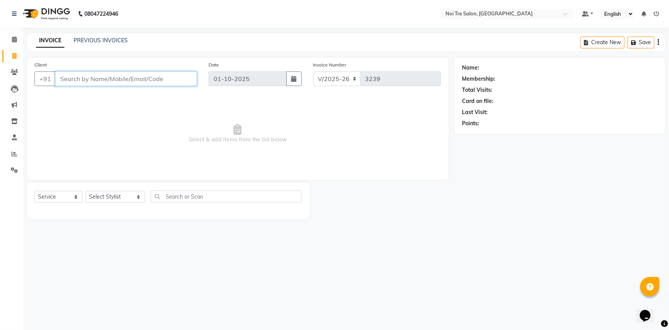
click at [109, 76] on input "Client" at bounding box center [126, 78] width 142 height 15
click at [119, 83] on input "Client" at bounding box center [126, 78] width 142 height 15
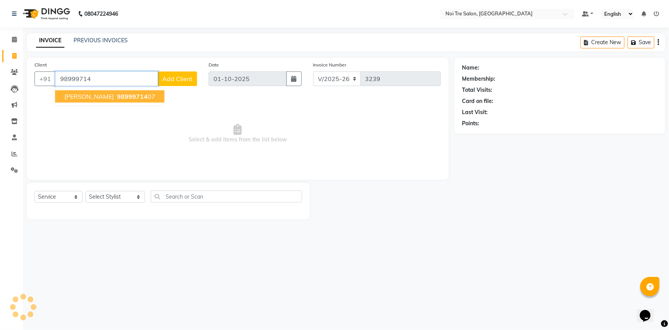
click at [117, 98] on span "98999714" at bounding box center [132, 96] width 31 height 8
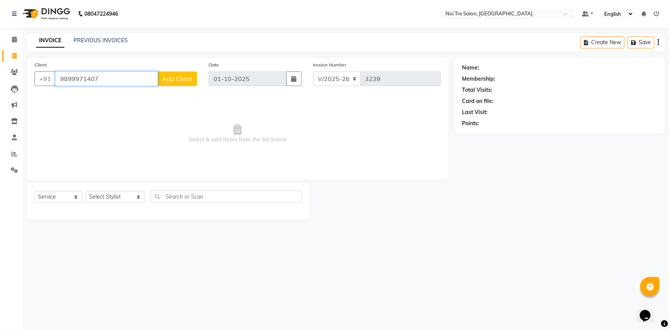
type input "9899971407"
click at [134, 198] on select "Select Stylist AFSAR AKRAM ARPIT STYLE DIRECTOR Curls Color Ashok aslam ASLAM A…" at bounding box center [115, 197] width 59 height 12
select select "37891"
click at [86, 191] on select "Select Stylist AFSAR AKRAM ARPIT STYLE DIRECTOR Curls Color Ashok aslam ASLAM A…" at bounding box center [115, 197] width 59 height 12
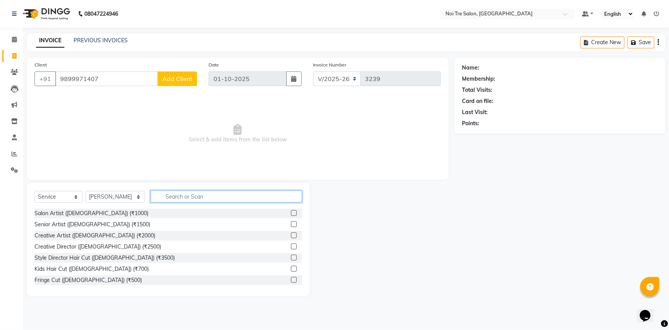
click at [173, 195] on input "text" at bounding box center [227, 196] width 152 height 12
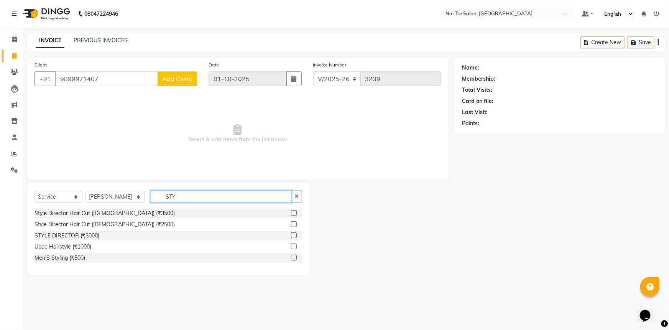
type input "STY"
click at [293, 234] on label at bounding box center [294, 235] width 6 height 6
click at [293, 234] on input "checkbox" at bounding box center [293, 235] width 5 height 5
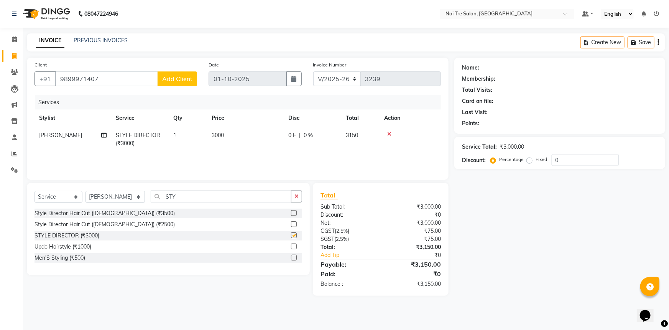
checkbox input "false"
click at [125, 197] on select "Select Stylist AFSAR AKRAM ARPIT STYLE DIRECTOR Curls Color Ashok aslam ASLAM A…" at bounding box center [115, 197] width 59 height 12
click at [123, 198] on select "Select Stylist AFSAR AKRAM ARPIT STYLE DIRECTOR Curls Color Ashok aslam ASLAM A…" at bounding box center [115, 197] width 59 height 12
select select "37877"
click at [86, 191] on select "Select Stylist AFSAR AKRAM ARPIT STYLE DIRECTOR Curls Color Ashok aslam ASLAM A…" at bounding box center [115, 197] width 59 height 12
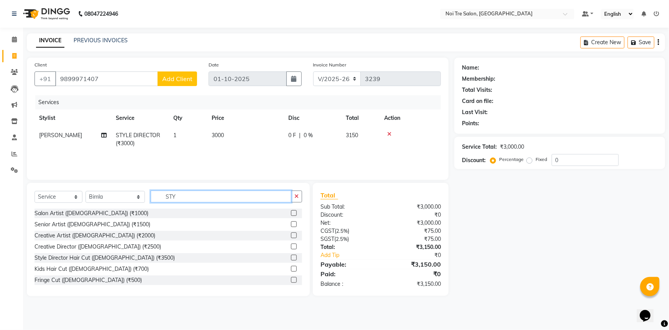
drag, startPoint x: 189, startPoint y: 192, endPoint x: 104, endPoint y: 204, distance: 86.3
click at [104, 204] on div "Select Service Product Membership Package Voucher Prepaid Gift Card Select Styl…" at bounding box center [169, 199] width 268 height 18
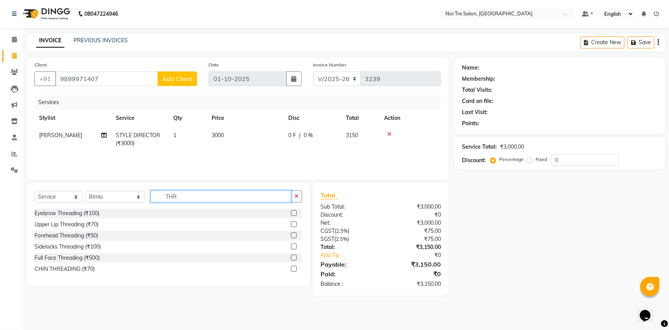
type input "THR"
click at [295, 216] on div at bounding box center [293, 214] width 5 height 8
click at [295, 212] on label at bounding box center [294, 213] width 6 height 6
click at [295, 212] on input "checkbox" at bounding box center [293, 213] width 5 height 5
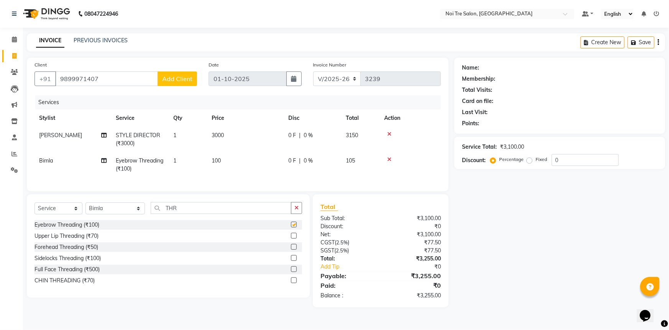
checkbox input "false"
click at [215, 159] on span "100" at bounding box center [216, 160] width 9 height 7
select select "37877"
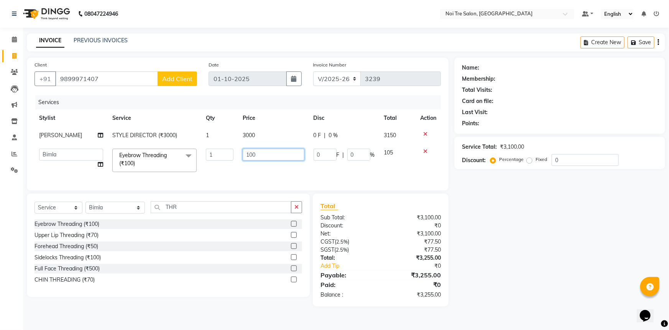
drag, startPoint x: 247, startPoint y: 154, endPoint x: 125, endPoint y: 162, distance: 122.2
click at [125, 162] on tr "AFSAR AKRAM ARPIT STYLE DIRECTOR Curls Color Ashok aslam ASLAM ATUL azad Azad B…" at bounding box center [238, 160] width 407 height 33
type input "200"
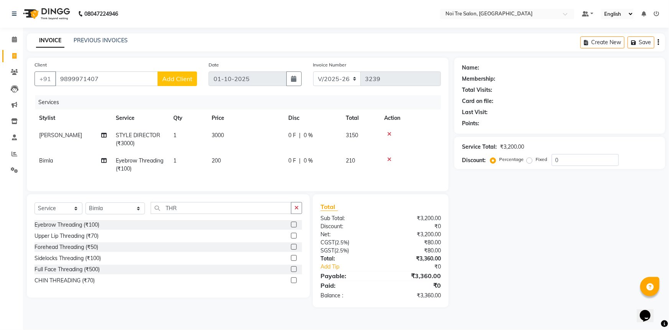
click at [251, 173] on td "200" at bounding box center [245, 164] width 77 height 25
select select "37877"
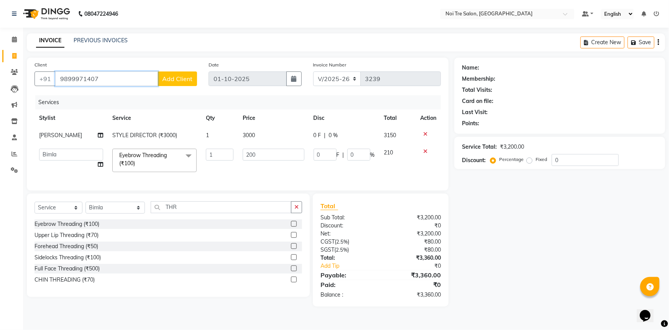
click at [113, 73] on input "9899971407" at bounding box center [106, 78] width 103 height 15
click at [117, 94] on span "989997140" at bounding box center [134, 96] width 35 height 8
type input "9899971407"
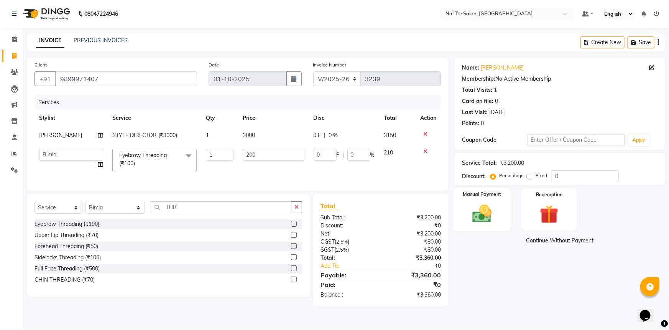
click at [488, 196] on label "Manual Payment" at bounding box center [482, 193] width 38 height 7
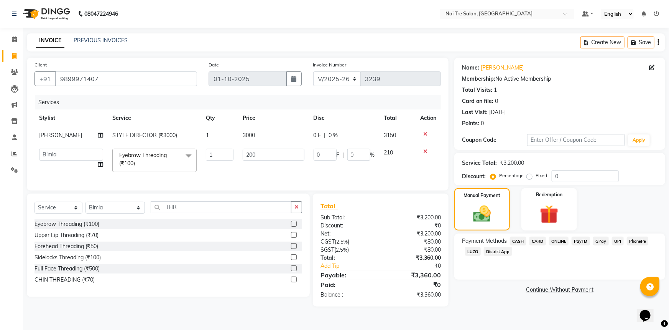
click at [515, 241] on span "CASH" at bounding box center [518, 240] width 16 height 9
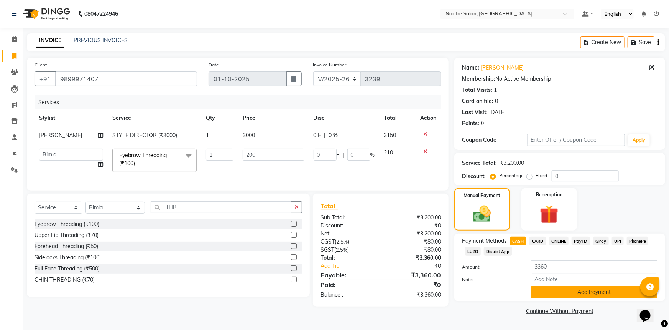
click at [559, 292] on button "Add Payment" at bounding box center [594, 292] width 127 height 12
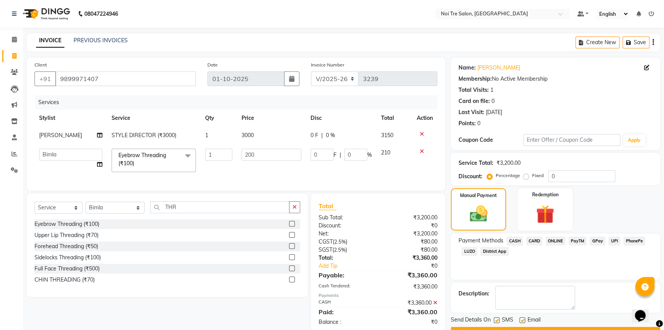
scroll to position [20, 0]
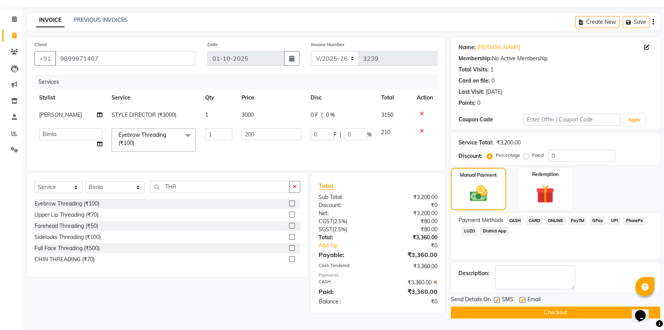
click at [559, 308] on button "Checkout" at bounding box center [555, 312] width 209 height 12
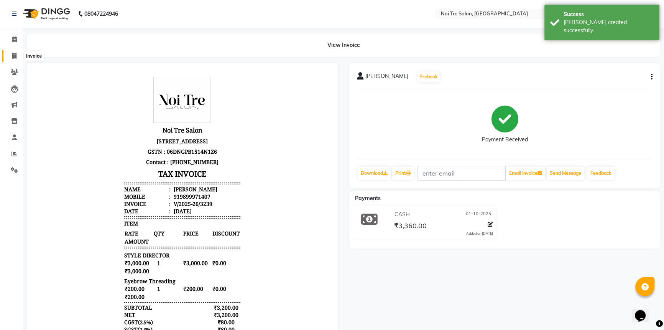
click at [13, 53] on icon at bounding box center [14, 56] width 4 height 6
select select "3710"
select select "service"
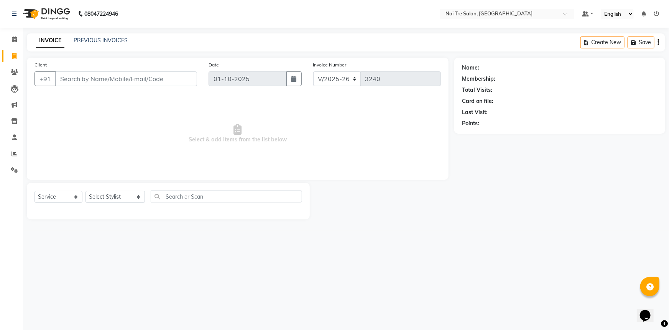
click at [98, 84] on input "Client" at bounding box center [126, 78] width 142 height 15
click at [153, 79] on input "Client" at bounding box center [126, 78] width 142 height 15
type input "9820604516"
click at [181, 81] on span "Add Client" at bounding box center [177, 79] width 30 height 8
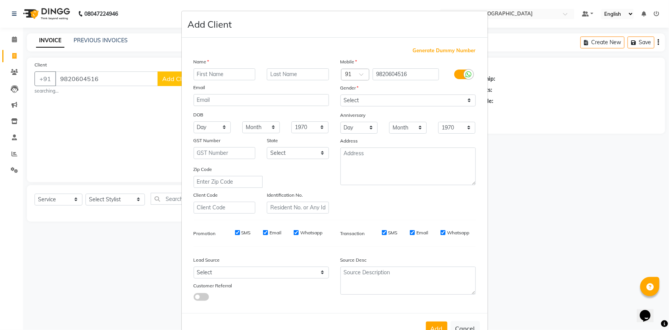
click at [230, 76] on input "text" at bounding box center [225, 74] width 62 height 12
type input "SUCHITA"
type input "ARPIT"
click at [411, 106] on select "Select Male Female Other Prefer Not To Say" at bounding box center [408, 100] width 135 height 12
select select "female"
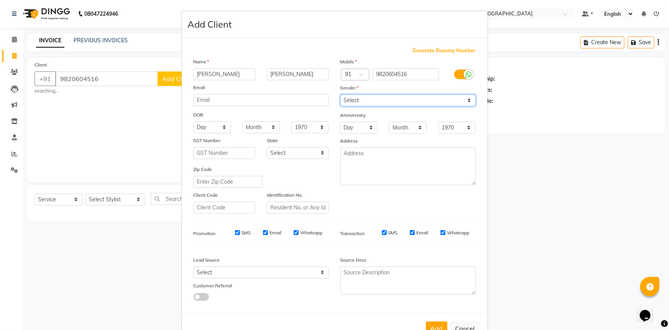
click at [341, 94] on select "Select Male Female Other Prefer Not To Say" at bounding box center [408, 100] width 135 height 12
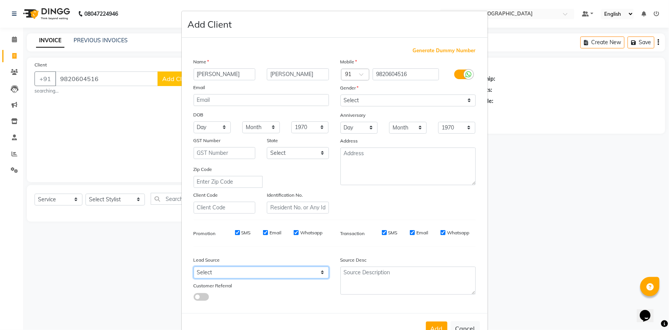
click at [265, 273] on select "Select Walk-in Referral Internet Friend Word of Mouth Advertisement Facebook Ju…" at bounding box center [261, 272] width 135 height 12
select select "26987"
click at [194, 268] on select "Select Walk-in Referral Internet Friend Word of Mouth Advertisement Facebook Ju…" at bounding box center [261, 272] width 135 height 12
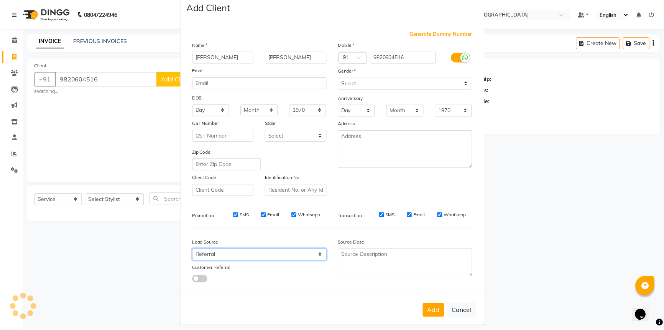
scroll to position [27, 0]
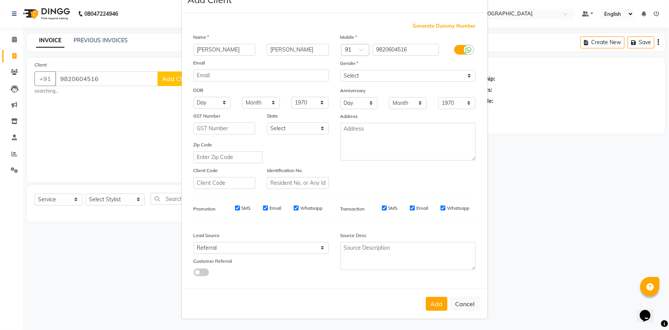
click at [437, 303] on button "Add" at bounding box center [436, 304] width 21 height 14
select select
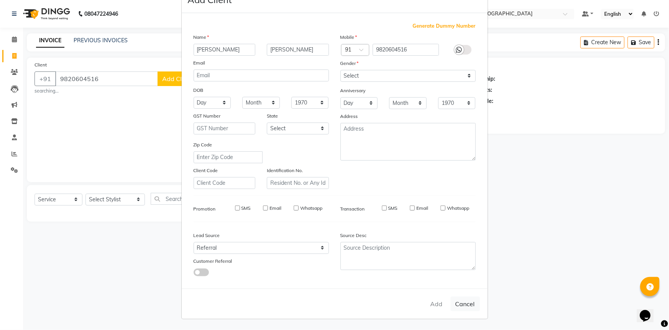
select select
checkbox input "false"
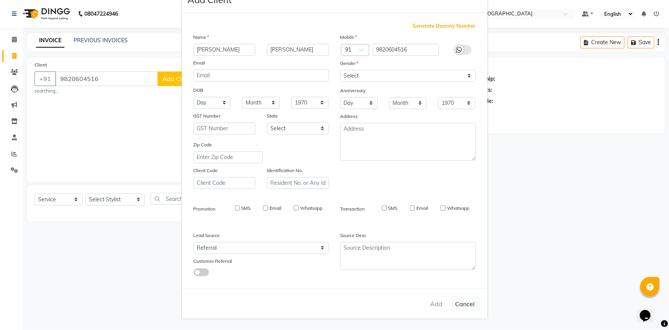
checkbox input "false"
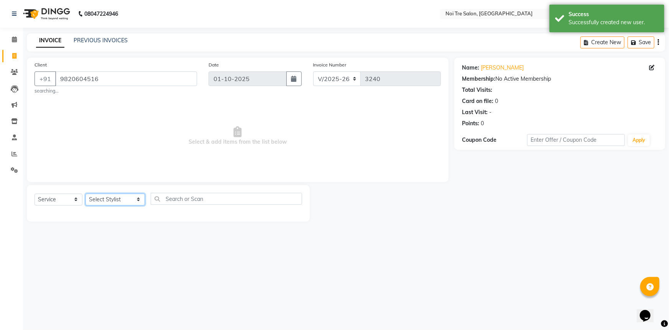
click at [126, 200] on select "Select Stylist AFSAR AKRAM ARPIT STYLE DIRECTOR Curls Color Ashok aslam ASLAM A…" at bounding box center [115, 199] width 59 height 12
select select "37871"
click at [86, 193] on select "Select Stylist AFSAR AKRAM ARPIT STYLE DIRECTOR Curls Color Ashok aslam ASLAM A…" at bounding box center [115, 199] width 59 height 12
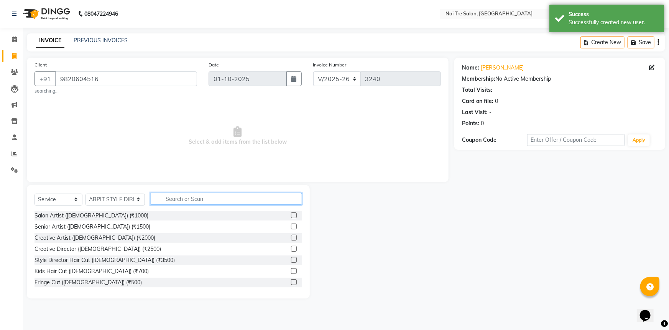
click at [191, 194] on input "text" at bounding box center [227, 199] width 152 height 12
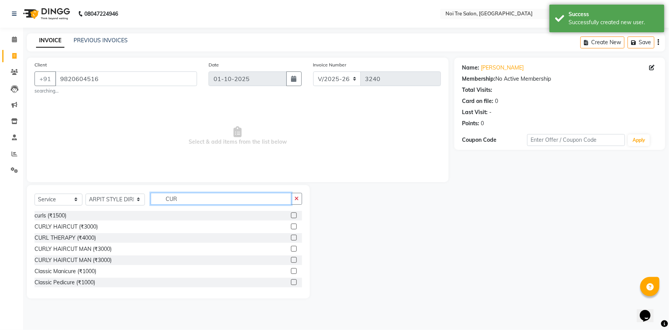
type input "CUR"
click at [291, 223] on div at bounding box center [296, 227] width 11 height 10
click at [291, 227] on label at bounding box center [294, 226] width 6 height 6
click at [291, 227] on input "checkbox" at bounding box center [293, 226] width 5 height 5
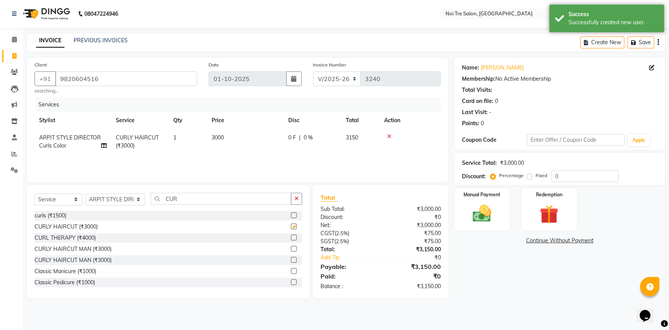
checkbox input "false"
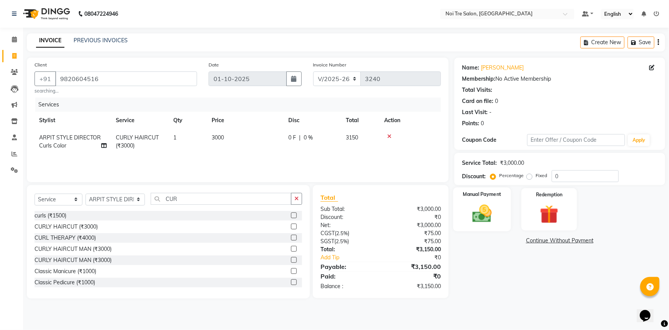
click at [471, 196] on label "Manual Payment" at bounding box center [482, 193] width 38 height 7
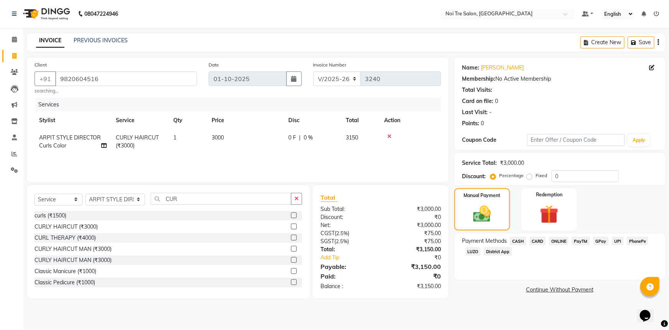
click at [538, 243] on span "CARD" at bounding box center [538, 240] width 16 height 9
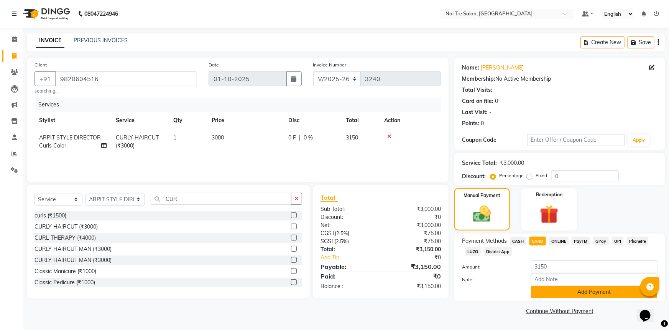
click at [571, 289] on button "Add Payment" at bounding box center [594, 292] width 127 height 12
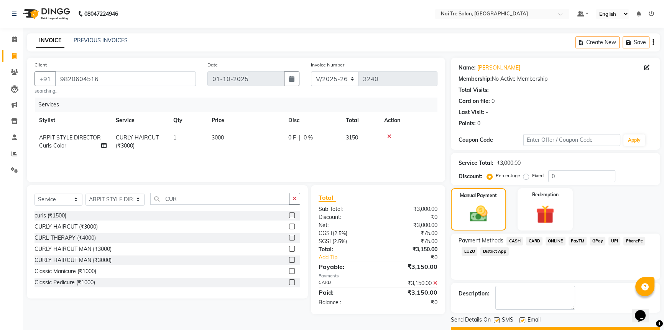
scroll to position [20, 0]
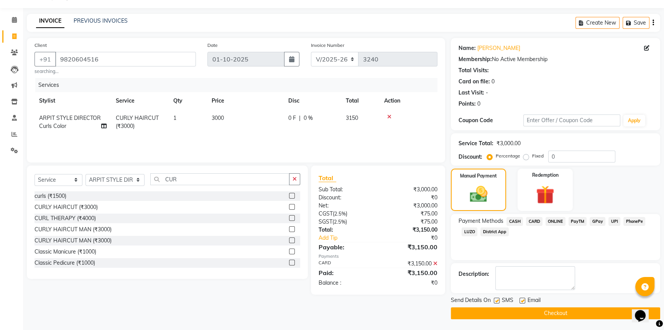
click at [573, 311] on button "Checkout" at bounding box center [555, 313] width 209 height 12
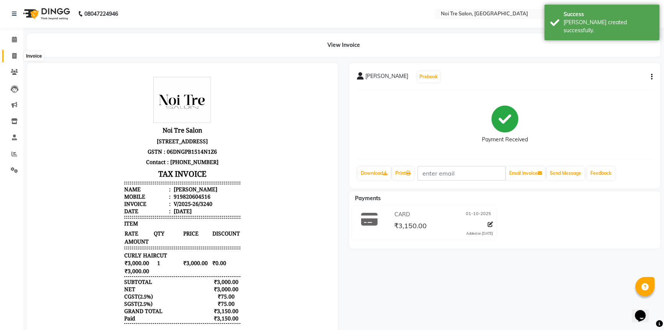
click at [16, 54] on icon at bounding box center [14, 56] width 4 height 6
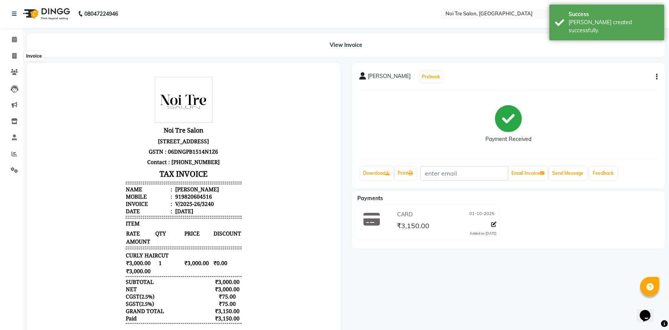
select select "service"
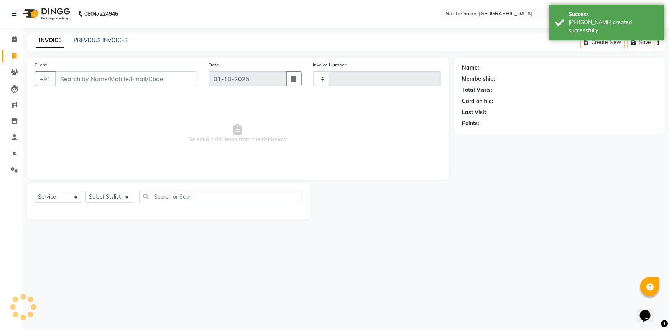
type input "3241"
select select "3710"
click at [151, 80] on input "Client" at bounding box center [126, 78] width 142 height 15
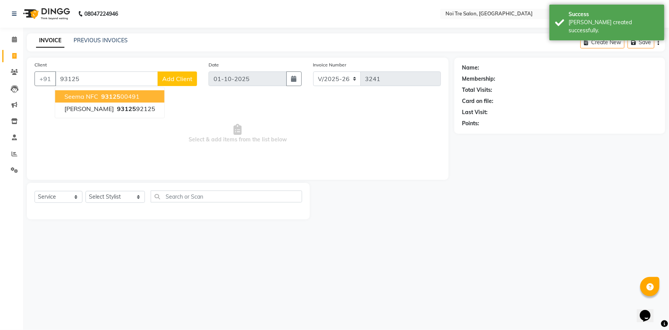
click at [97, 98] on span "Seema NFC" at bounding box center [81, 96] width 34 height 8
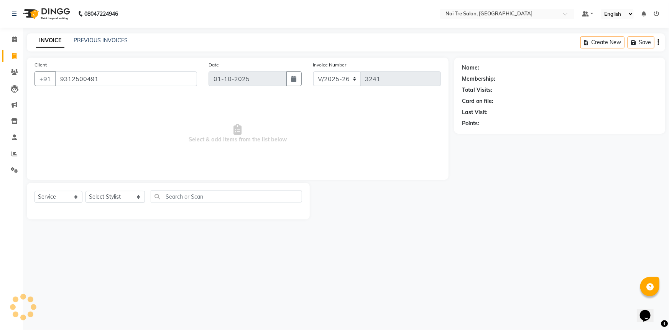
type input "9312500491"
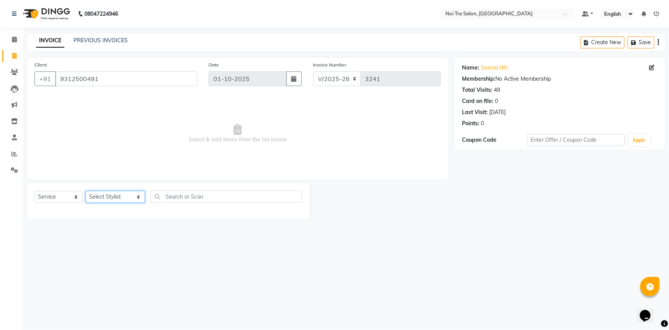
click at [127, 193] on select "Select Stylist AFSAR AKRAM ARPIT STYLE DIRECTOR Curls Color Ashok aslam ASLAM A…" at bounding box center [115, 197] width 59 height 12
click at [86, 191] on select "Select Stylist AFSAR AKRAM ARPIT STYLE DIRECTOR Curls Color Ashok aslam ASLAM A…" at bounding box center [115, 197] width 59 height 12
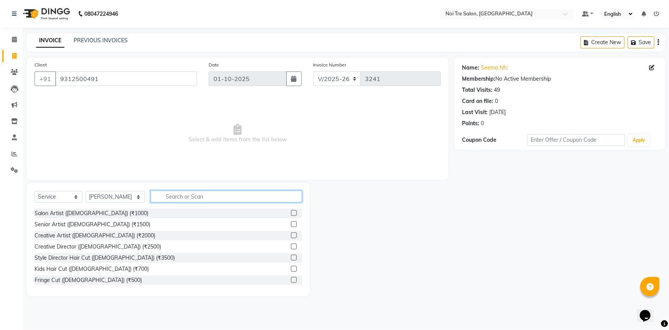
click at [184, 193] on input "text" at bounding box center [227, 196] width 152 height 12
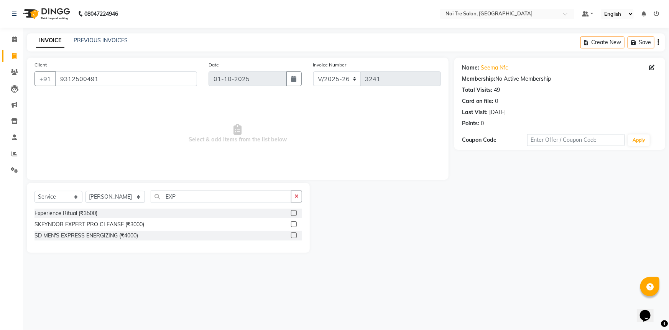
click at [293, 212] on label at bounding box center [294, 213] width 6 height 6
click at [293, 212] on input "checkbox" at bounding box center [293, 213] width 5 height 5
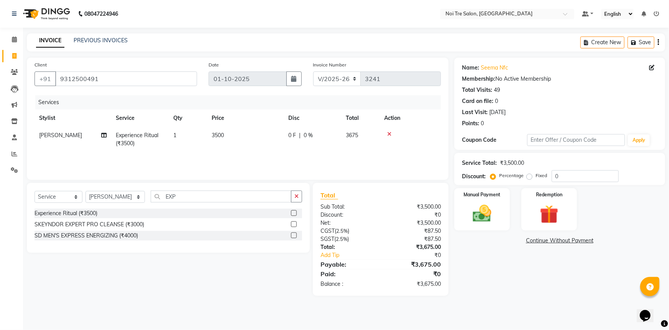
click at [213, 137] on span "3500" at bounding box center [218, 135] width 12 height 7
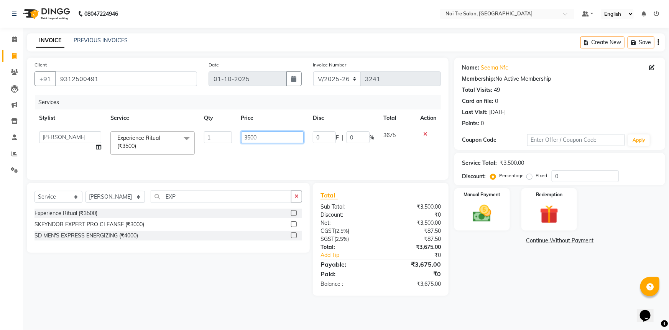
drag, startPoint x: 282, startPoint y: 135, endPoint x: 191, endPoint y: 153, distance: 92.8
click at [191, 153] on tr "AFSAR AKRAM ARPIT STYLE DIRECTOR Curls Color Ashok aslam ASLAM ATUL azad Azad B…" at bounding box center [238, 143] width 407 height 33
click at [223, 160] on div "Services Stylist Service Qty Price Disc Total Action AFSAR AKRAM ARPIT STYLE DI…" at bounding box center [238, 133] width 407 height 77
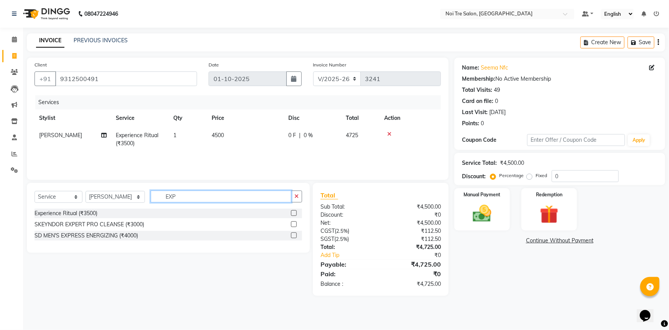
drag, startPoint x: 185, startPoint y: 198, endPoint x: 100, endPoint y: 202, distance: 84.9
click at [100, 202] on div "Select Service Product Membership Package Voucher Prepaid Gift Card Select Styl…" at bounding box center [169, 199] width 268 height 18
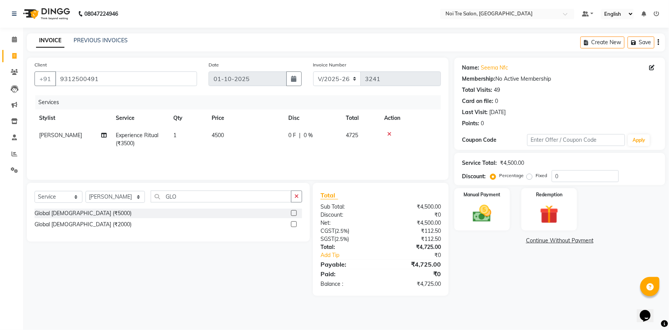
click at [295, 215] on label at bounding box center [294, 213] width 6 height 6
click at [295, 215] on input "checkbox" at bounding box center [293, 213] width 5 height 5
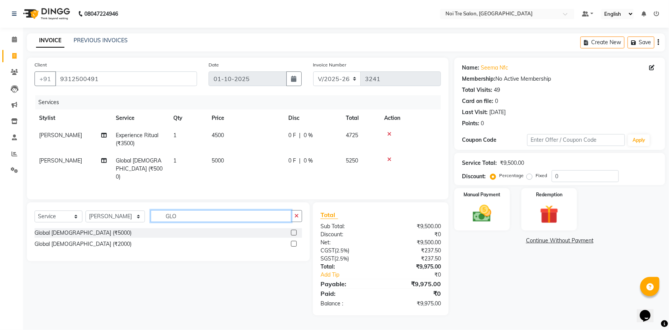
drag, startPoint x: 197, startPoint y: 212, endPoint x: 47, endPoint y: 212, distance: 149.6
click at [47, 212] on div "Select Service Product Membership Package Voucher Prepaid Gift Card Select Styl…" at bounding box center [169, 219] width 268 height 18
click at [119, 216] on select "Select Stylist AFSAR AKRAM ARPIT STYLE DIRECTOR Curls Color Ashok aslam ASLAM A…" at bounding box center [115, 216] width 59 height 12
click at [86, 210] on select "Select Stylist AFSAR AKRAM ARPIT STYLE DIRECTOR Curls Color Ashok aslam ASLAM A…" at bounding box center [115, 216] width 59 height 12
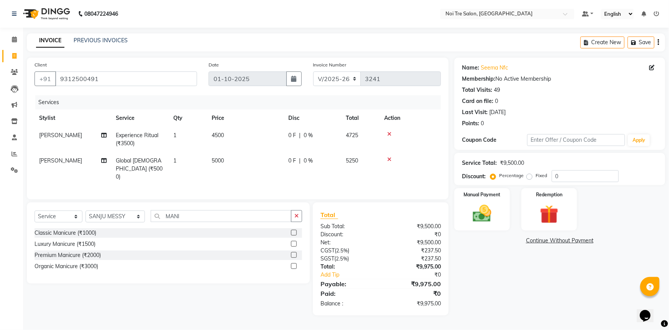
click at [295, 252] on label at bounding box center [294, 255] width 6 height 6
click at [295, 252] on input "checkbox" at bounding box center [293, 254] width 5 height 5
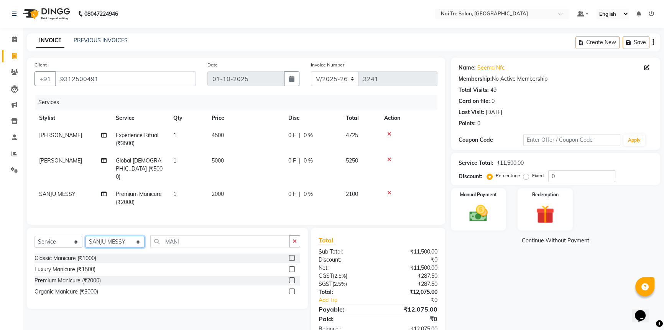
click at [134, 239] on select "Select Stylist AFSAR AKRAM ARPIT STYLE DIRECTOR Curls Color Ashok aslam ASLAM A…" at bounding box center [115, 242] width 59 height 12
click at [86, 236] on select "Select Stylist AFSAR AKRAM ARPIT STYLE DIRECTOR Curls Color Ashok aslam ASLAM A…" at bounding box center [115, 242] width 59 height 12
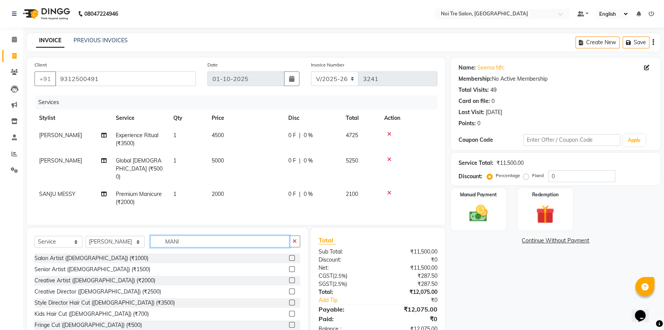
drag, startPoint x: 191, startPoint y: 241, endPoint x: 112, endPoint y: 242, distance: 79.4
click at [112, 242] on div "Select Service Product Membership Package Voucher Prepaid Gift Card Select Styl…" at bounding box center [168, 244] width 266 height 18
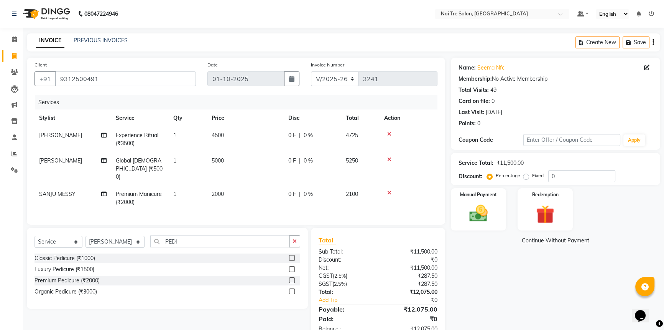
click at [291, 279] on label at bounding box center [292, 280] width 6 height 6
click at [291, 279] on input "checkbox" at bounding box center [291, 280] width 5 height 5
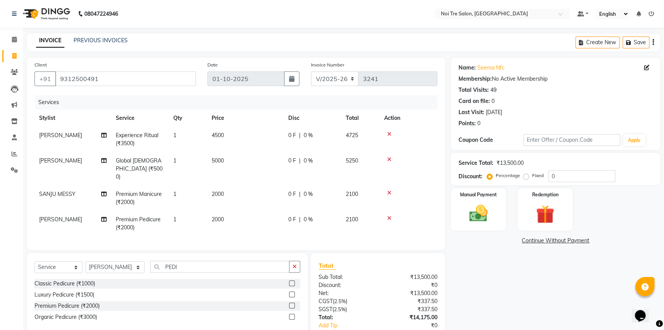
scroll to position [45, 0]
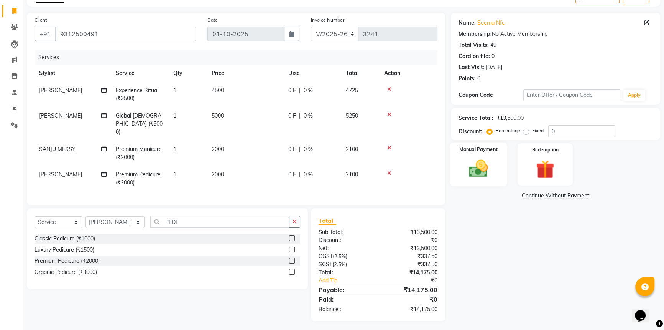
click at [491, 161] on img at bounding box center [478, 168] width 31 height 22
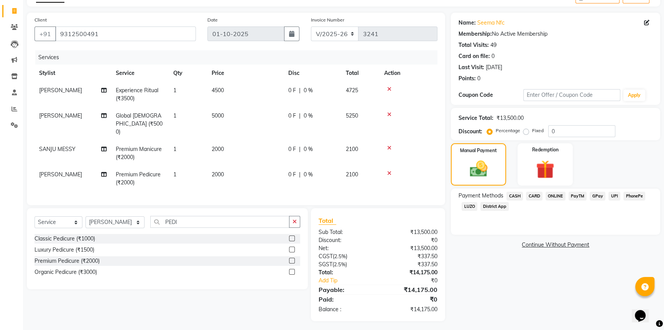
click at [518, 196] on span "CASH" at bounding box center [515, 195] width 16 height 9
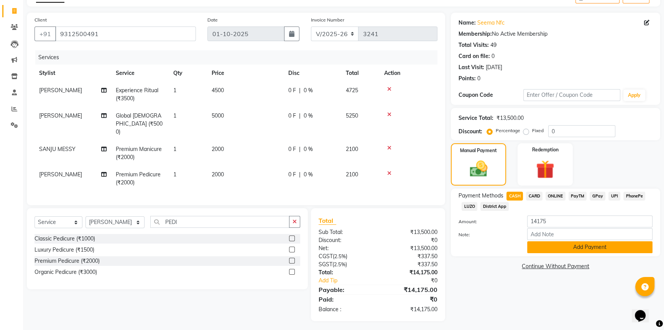
click at [574, 248] on button "Add Payment" at bounding box center [590, 247] width 125 height 12
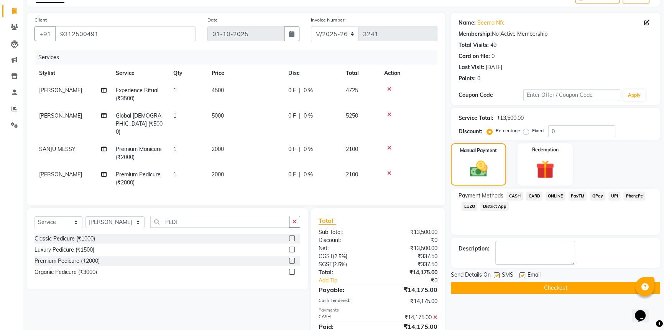
scroll to position [72, 0]
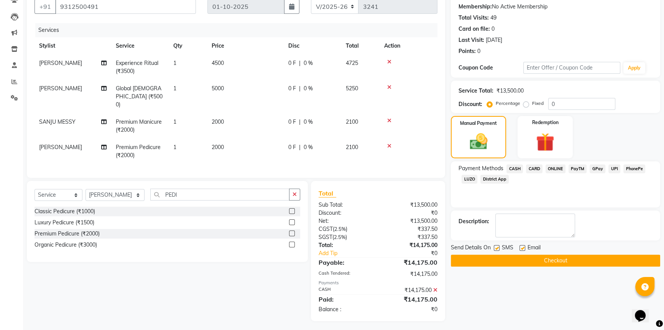
click at [549, 262] on button "Checkout" at bounding box center [555, 260] width 209 height 12
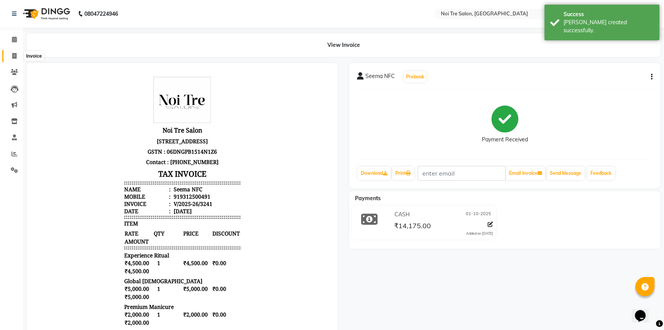
drag, startPoint x: 15, startPoint y: 56, endPoint x: 21, endPoint y: 57, distance: 5.4
click at [15, 56] on icon at bounding box center [14, 56] width 4 height 6
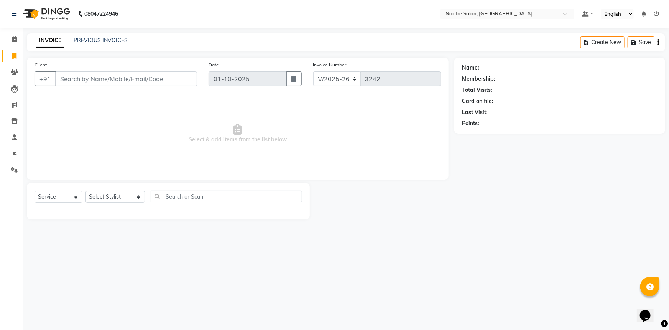
click at [62, 77] on input "Client" at bounding box center [126, 78] width 142 height 15
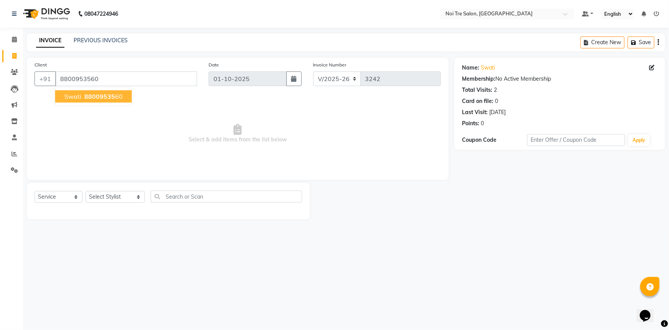
click at [89, 94] on span "88009535" at bounding box center [99, 96] width 31 height 8
click at [112, 198] on select "Select Stylist AFSAR AKRAM ARPIT STYLE DIRECTOR Curls Color Ashok aslam ASLAM A…" at bounding box center [115, 197] width 59 height 12
click at [86, 191] on select "Select Stylist AFSAR AKRAM ARPIT STYLE DIRECTOR Curls Color Ashok aslam ASLAM A…" at bounding box center [115, 197] width 59 height 12
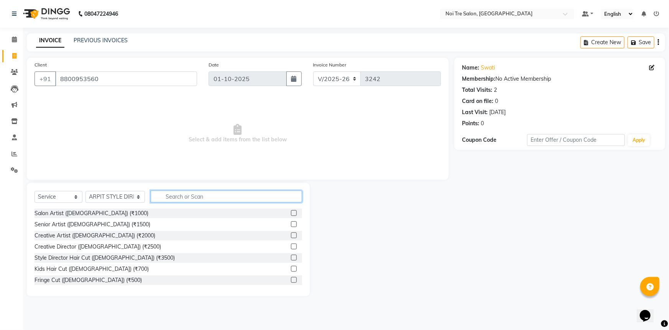
click at [206, 197] on input "text" at bounding box center [227, 196] width 152 height 12
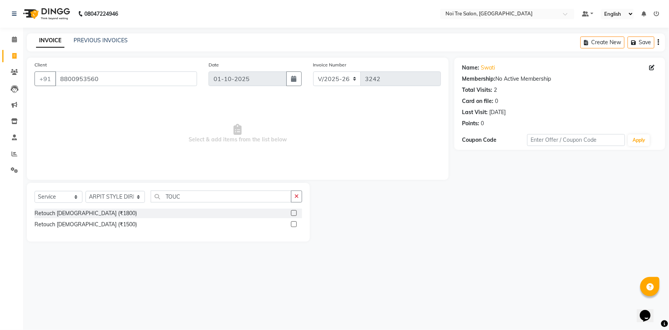
click at [292, 212] on label at bounding box center [294, 213] width 6 height 6
click at [292, 212] on input "checkbox" at bounding box center [293, 213] width 5 height 5
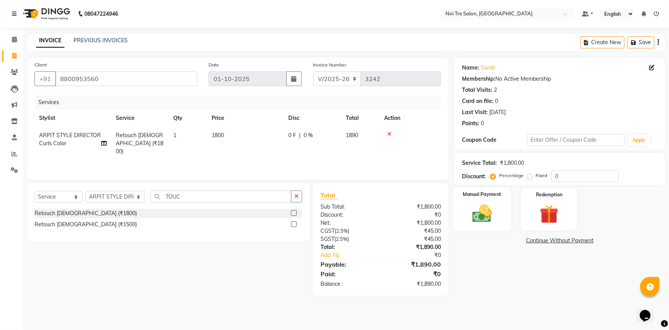
click at [479, 189] on div "Manual Payment" at bounding box center [482, 209] width 58 height 44
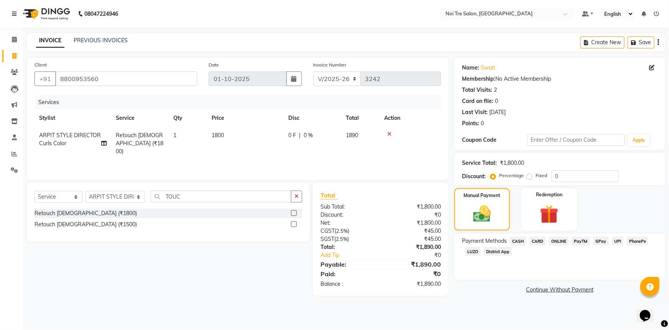
click at [519, 242] on span "CASH" at bounding box center [518, 240] width 16 height 9
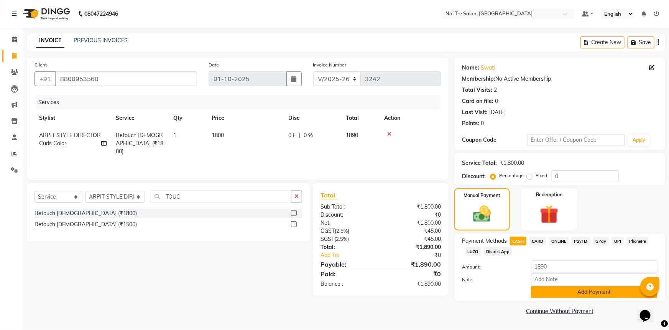
click at [560, 292] on button "Add Payment" at bounding box center [594, 292] width 127 height 12
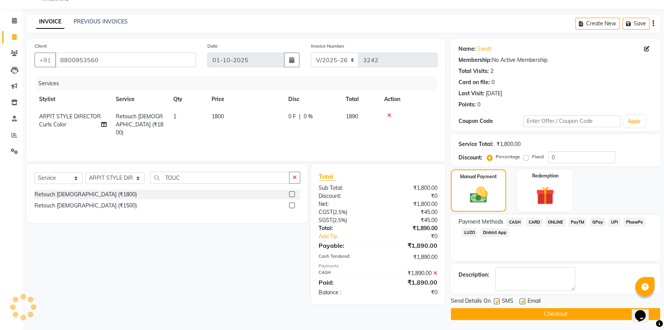
scroll to position [20, 0]
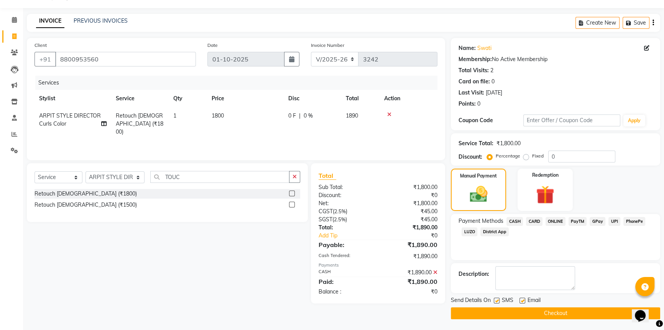
click at [499, 308] on button "Checkout" at bounding box center [555, 313] width 209 height 12
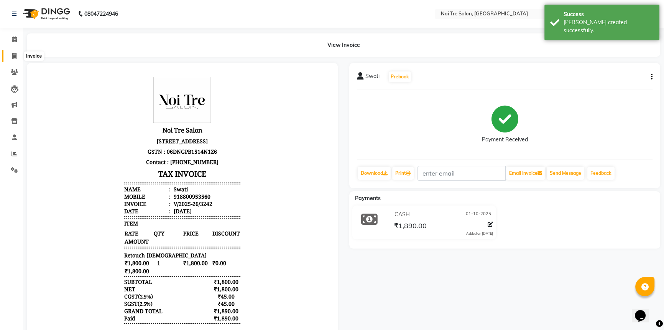
click at [14, 54] on icon at bounding box center [14, 56] width 4 height 6
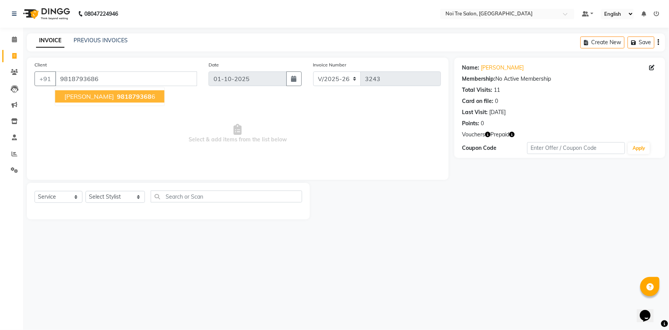
click at [88, 93] on span "Mr. Sadh" at bounding box center [88, 96] width 49 height 8
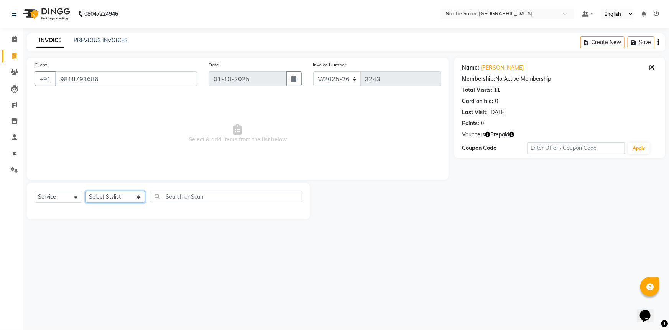
click at [129, 199] on select "Select Stylist AFSAR AKRAM ARPIT STYLE DIRECTOR Curls Color Ashok aslam ASLAM A…" at bounding box center [115, 197] width 59 height 12
click at [86, 191] on select "Select Stylist AFSAR AKRAM ARPIT STYLE DIRECTOR Curls Color Ashok aslam ASLAM A…" at bounding box center [115, 197] width 59 height 12
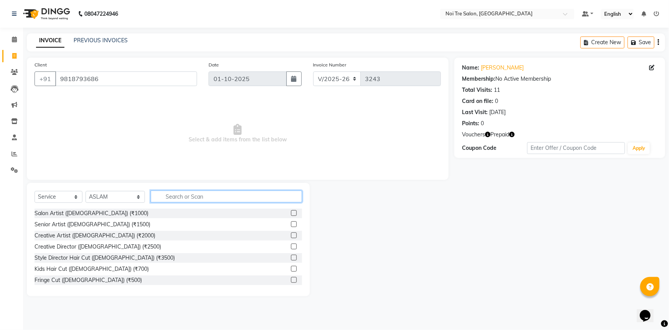
click at [194, 196] on input "text" at bounding box center [227, 196] width 152 height 12
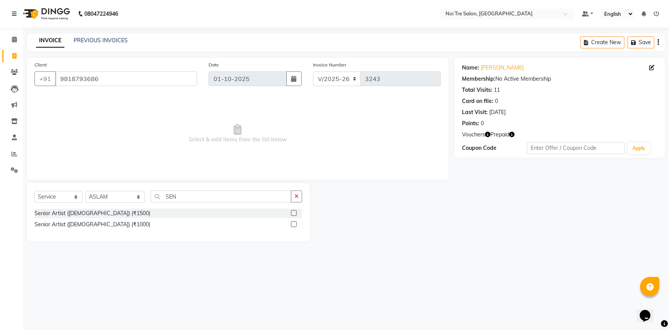
click at [295, 224] on label at bounding box center [294, 224] width 6 height 6
click at [295, 224] on input "checkbox" at bounding box center [293, 224] width 5 height 5
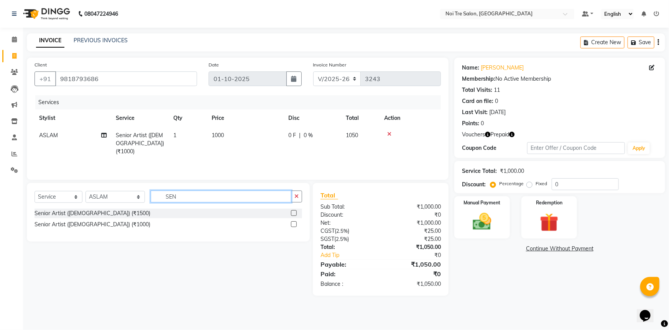
drag, startPoint x: 197, startPoint y: 196, endPoint x: 88, endPoint y: 208, distance: 109.3
click at [88, 208] on div "Select Service Product Membership Package Voucher Prepaid Gift Card Select Styl…" at bounding box center [168, 212] width 283 height 59
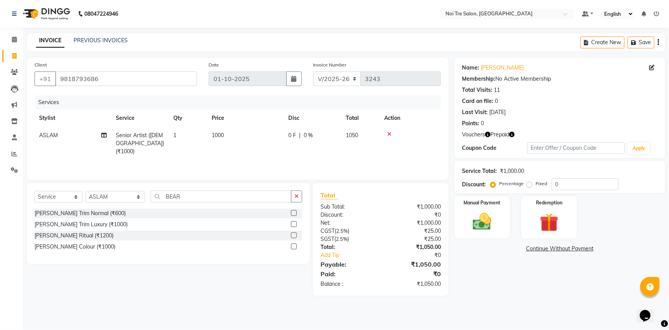
click at [293, 212] on label at bounding box center [294, 213] width 6 height 6
click at [293, 212] on input "checkbox" at bounding box center [293, 213] width 5 height 5
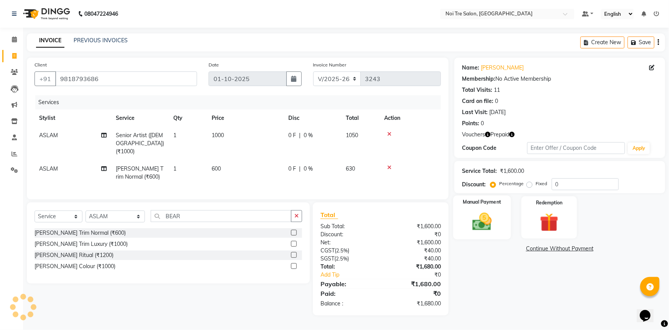
click at [483, 204] on label "Manual Payment" at bounding box center [482, 201] width 38 height 7
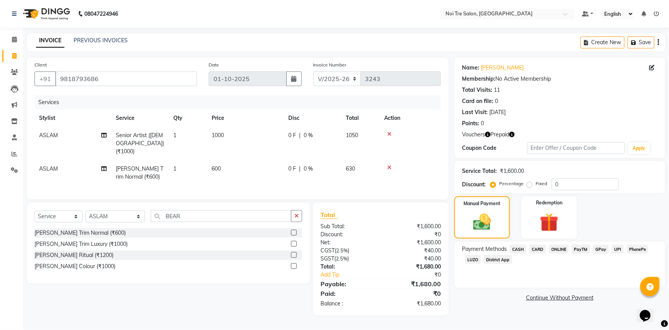
click at [488, 136] on icon "button" at bounding box center [487, 134] width 5 height 5
click at [514, 134] on icon "button" at bounding box center [512, 134] width 5 height 5
click at [498, 221] on img at bounding box center [482, 221] width 30 height 21
click at [616, 249] on span "UPI" at bounding box center [618, 248] width 12 height 9
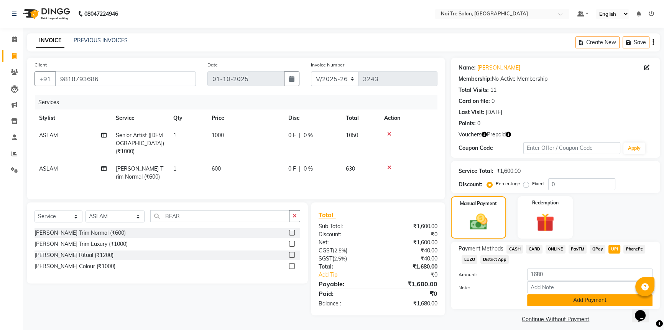
click at [595, 300] on button "Add Payment" at bounding box center [590, 300] width 125 height 12
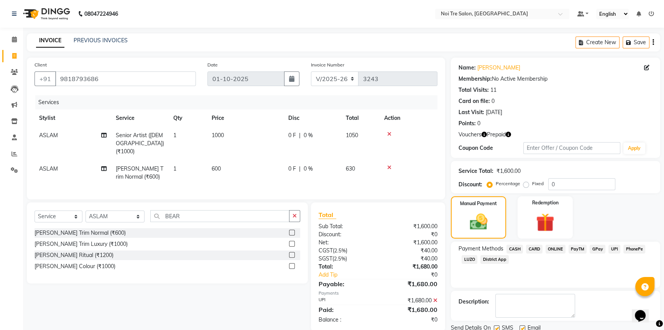
scroll to position [28, 0]
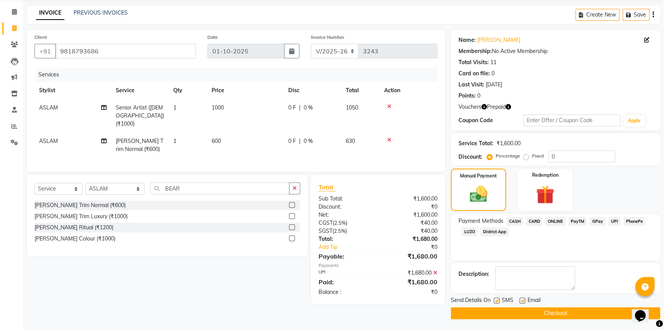
click at [575, 312] on button "Checkout" at bounding box center [555, 313] width 209 height 12
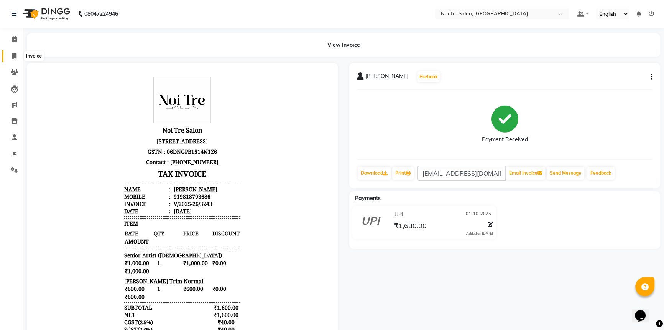
click at [20, 55] on span at bounding box center [14, 56] width 13 height 9
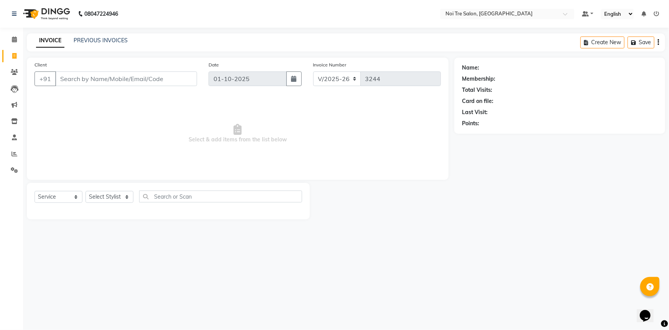
click at [76, 82] on input "Client" at bounding box center [126, 78] width 142 height 15
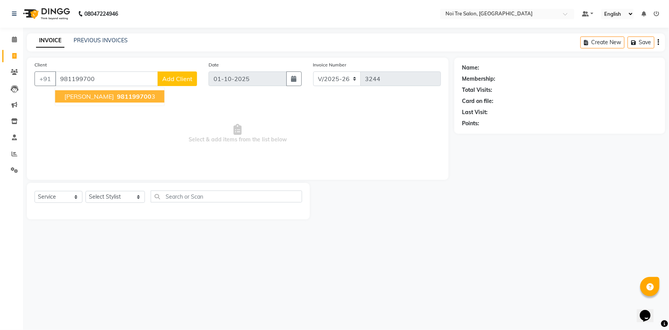
click at [143, 96] on span "981199700" at bounding box center [134, 96] width 35 height 8
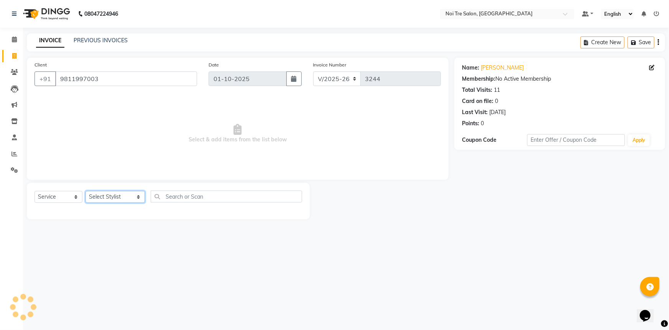
click at [128, 193] on select "Select Stylist AFSAR AKRAM ARPIT STYLE DIRECTOR Curls Color Ashok aslam ASLAM A…" at bounding box center [115, 197] width 59 height 12
click at [86, 191] on select "Select Stylist AFSAR AKRAM ARPIT STYLE DIRECTOR Curls Color Ashok aslam ASLAM A…" at bounding box center [115, 197] width 59 height 12
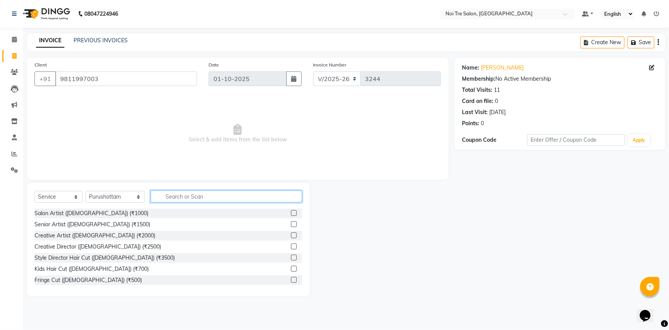
click at [161, 197] on input "text" at bounding box center [227, 196] width 152 height 12
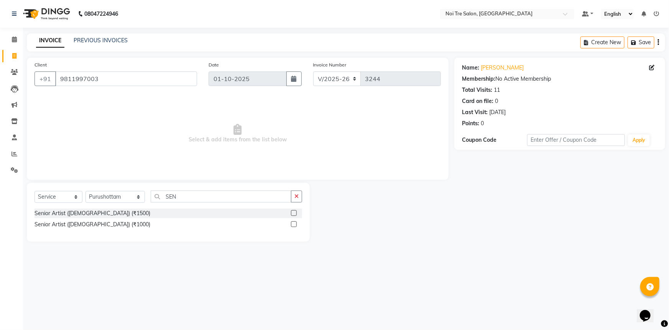
click at [295, 224] on label at bounding box center [294, 224] width 6 height 6
click at [295, 224] on input "checkbox" at bounding box center [293, 224] width 5 height 5
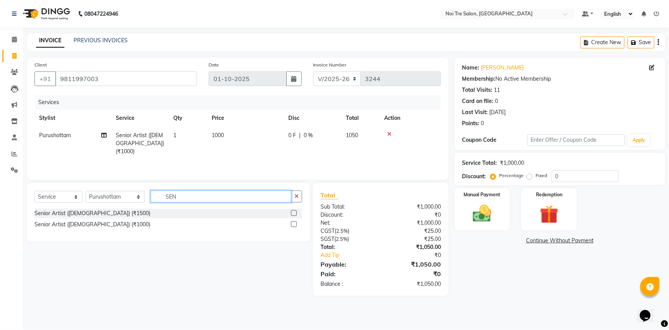
drag, startPoint x: 191, startPoint y: 197, endPoint x: 131, endPoint y: 204, distance: 61.0
click at [131, 204] on div "Select Service Product Membership Package Voucher Prepaid Gift Card Select Styl…" at bounding box center [169, 199] width 268 height 18
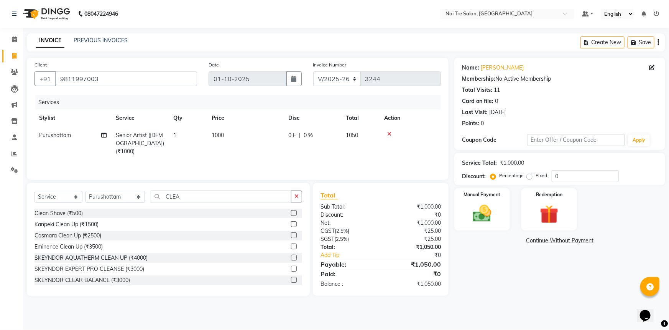
click at [291, 225] on label at bounding box center [294, 224] width 6 height 6
click at [291, 225] on input "checkbox" at bounding box center [293, 224] width 5 height 5
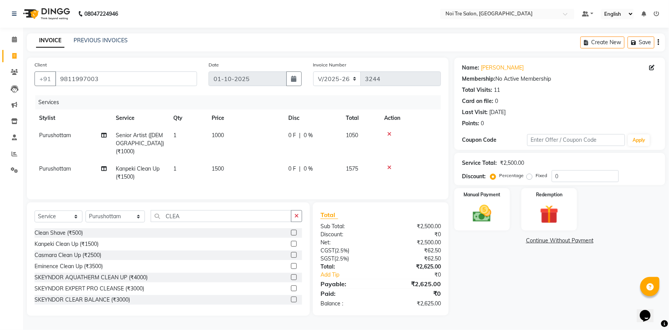
click at [223, 165] on span "1500" at bounding box center [218, 168] width 12 height 7
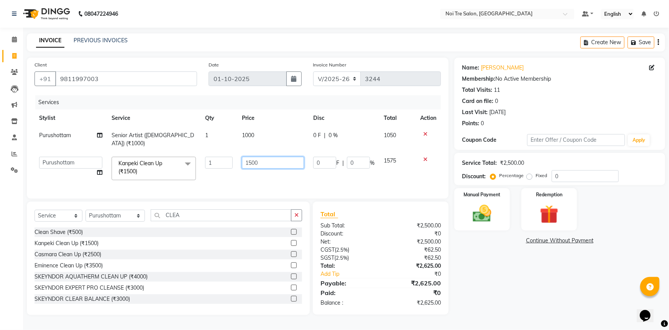
drag, startPoint x: 274, startPoint y: 152, endPoint x: 167, endPoint y: 157, distance: 107.2
click at [167, 157] on tr "AFSAR AKRAM ARPIT STYLE DIRECTOR Curls Color Ashok aslam ASLAM ATUL azad Azad B…" at bounding box center [238, 168] width 407 height 33
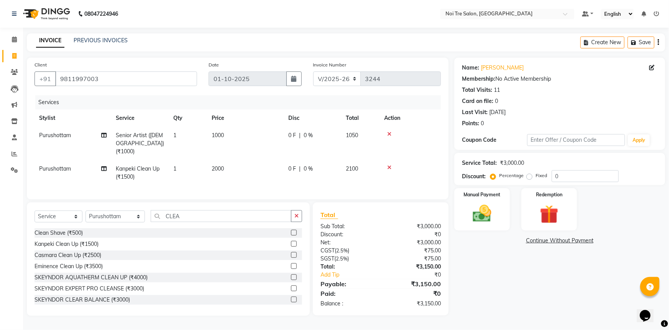
click at [304, 170] on tr "Purushottam Kanpeki Clean Up (₹1500) 1 2000 0 F | 0 % 2100" at bounding box center [238, 172] width 407 height 25
click at [224, 165] on span "2000" at bounding box center [218, 168] width 12 height 7
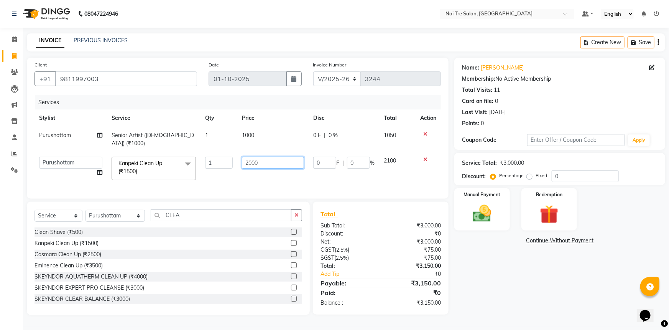
drag, startPoint x: 282, startPoint y: 154, endPoint x: 153, endPoint y: 158, distance: 128.6
click at [153, 158] on tr "AFSAR AKRAM ARPIT STYLE DIRECTOR Curls Color Ashok aslam ASLAM ATUL azad Azad B…" at bounding box center [238, 168] width 407 height 33
click at [331, 170] on td "0 F | 0 %" at bounding box center [344, 168] width 71 height 33
click at [477, 195] on label "Manual Payment" at bounding box center [482, 193] width 38 height 7
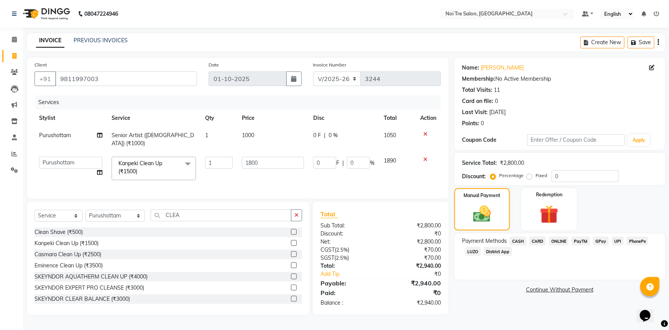
click at [518, 240] on span "CASH" at bounding box center [518, 240] width 16 height 9
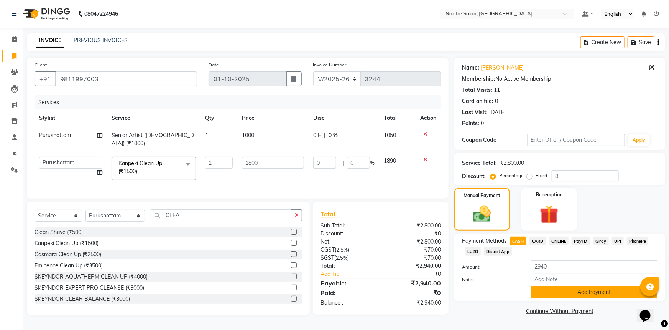
click at [544, 294] on button "Add Payment" at bounding box center [594, 292] width 127 height 12
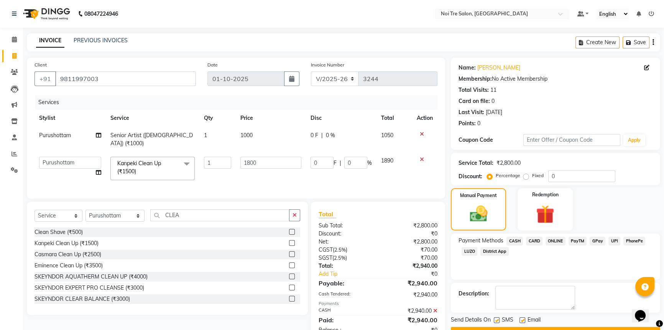
scroll to position [20, 0]
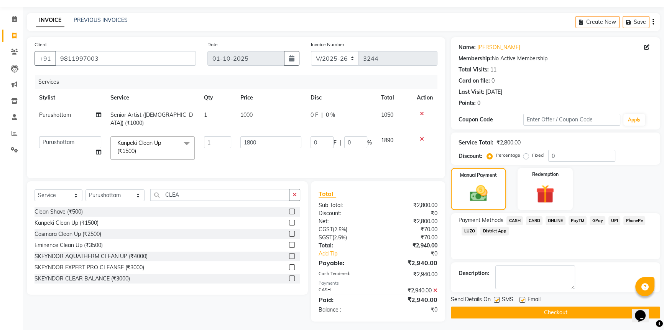
click at [551, 310] on button "Checkout" at bounding box center [555, 312] width 209 height 12
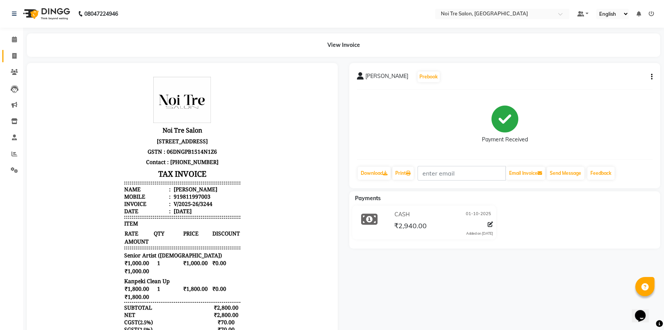
click at [14, 50] on link "Invoice" at bounding box center [11, 56] width 18 height 13
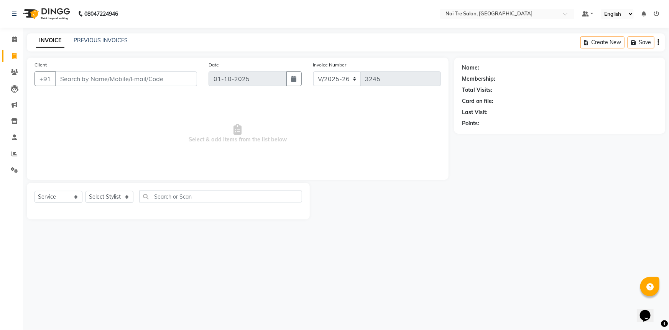
click at [127, 77] on input "Client" at bounding box center [126, 78] width 142 height 15
click at [186, 75] on span "Add Client" at bounding box center [177, 79] width 30 height 8
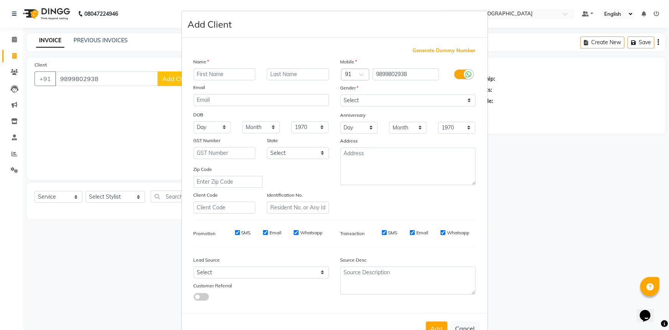
click at [234, 77] on input "text" at bounding box center [225, 74] width 62 height 12
click at [372, 100] on select "Select Male Female Other Prefer Not To Say" at bounding box center [408, 100] width 135 height 12
click at [341, 94] on select "Select Male Female Other Prefer Not To Say" at bounding box center [408, 100] width 135 height 12
click at [244, 278] on select "Select Walk-in Referral Internet Friend Word of Mouth Advertisement Facebook Ju…" at bounding box center [261, 272] width 135 height 12
click at [194, 268] on select "Select Walk-in Referral Internet Friend Word of Mouth Advertisement Facebook Ju…" at bounding box center [261, 272] width 135 height 12
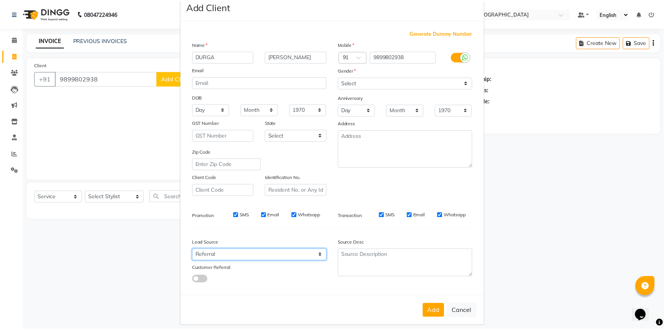
scroll to position [27, 0]
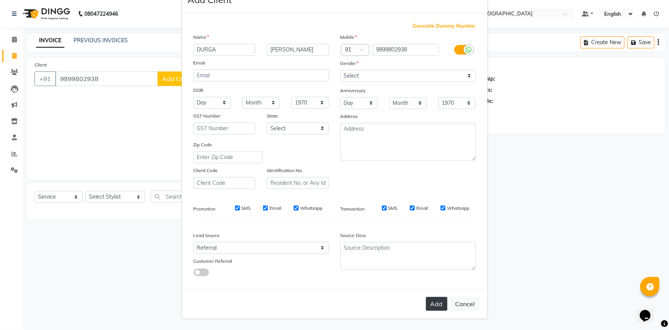
click at [443, 303] on button "Add" at bounding box center [436, 304] width 21 height 14
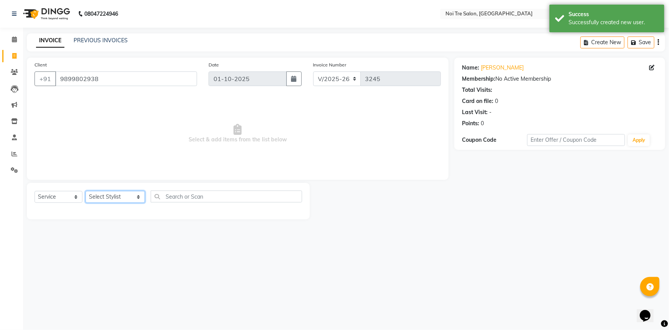
click at [104, 198] on select "Select Stylist AFSAR AKRAM ARPIT STYLE DIRECTOR Curls Color Ashok aslam ASLAM A…" at bounding box center [115, 197] width 59 height 12
click at [86, 191] on select "Select Stylist AFSAR AKRAM ARPIT STYLE DIRECTOR Curls Color Ashok aslam ASLAM A…" at bounding box center [115, 197] width 59 height 12
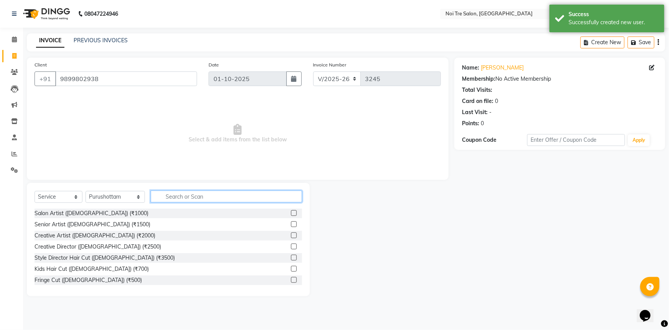
click at [178, 194] on input "text" at bounding box center [227, 196] width 152 height 12
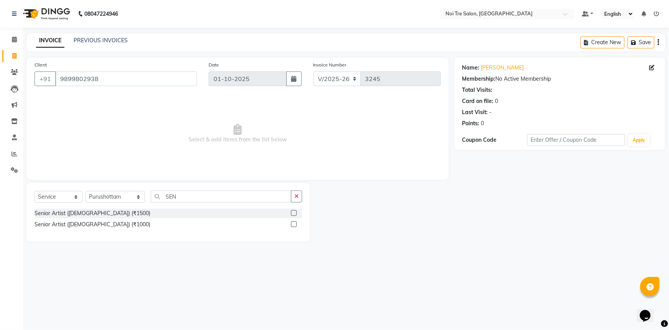
click at [293, 224] on label at bounding box center [294, 224] width 6 height 6
click at [293, 224] on input "checkbox" at bounding box center [293, 224] width 5 height 5
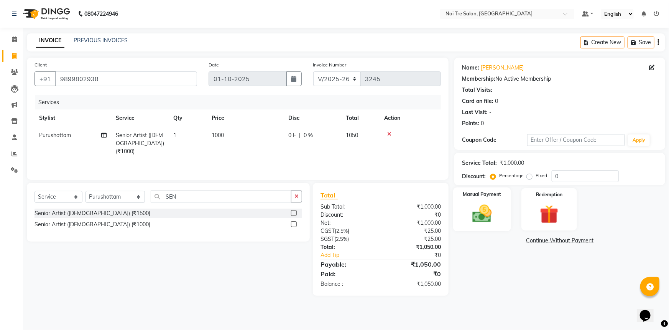
click at [495, 208] on img at bounding box center [482, 213] width 31 height 22
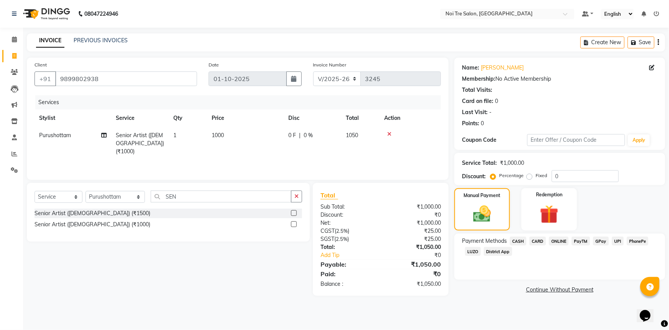
click at [535, 242] on span "CARD" at bounding box center [538, 240] width 16 height 9
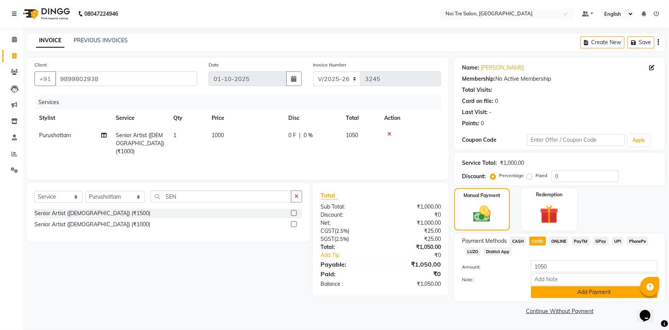
click at [566, 291] on button "Add Payment" at bounding box center [594, 292] width 127 height 12
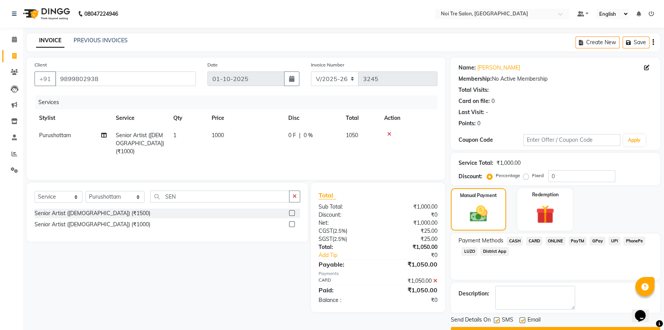
scroll to position [20, 0]
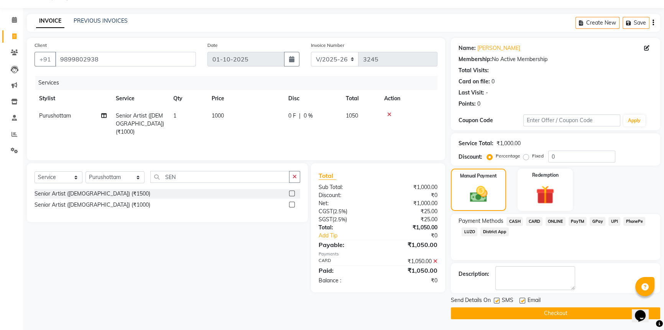
click at [579, 316] on button "Checkout" at bounding box center [555, 313] width 209 height 12
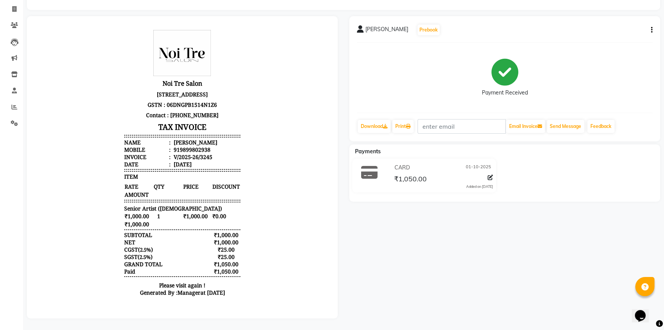
scroll to position [6, 0]
click at [10, 103] on span at bounding box center [14, 107] width 13 height 9
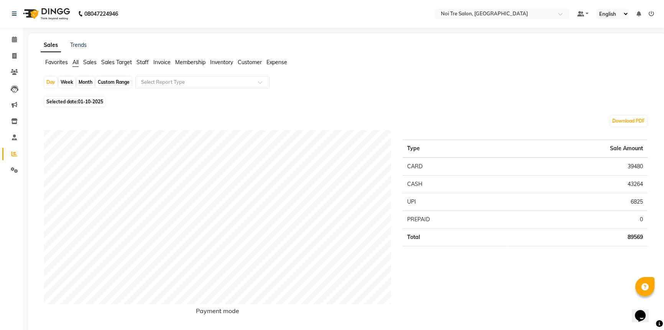
click at [86, 83] on div "Month" at bounding box center [86, 82] width 18 height 11
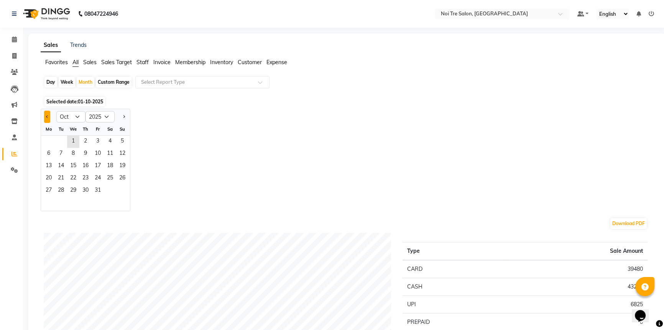
click at [48, 119] on button "Previous month" at bounding box center [47, 116] width 6 height 12
click at [58, 188] on span "30" at bounding box center [61, 191] width 12 height 12
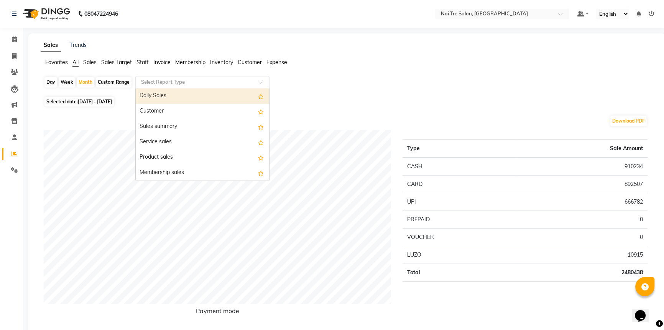
click at [161, 86] on div "Select Report Type" at bounding box center [202, 82] width 134 height 12
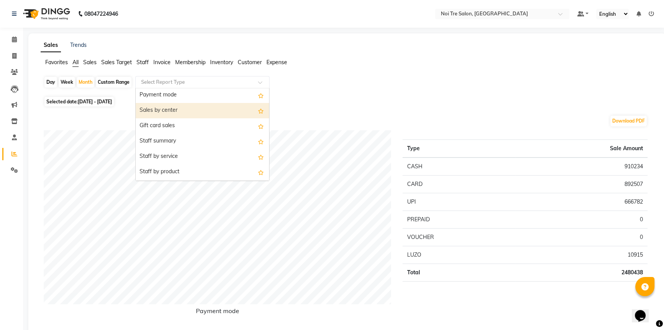
scroll to position [139, 0]
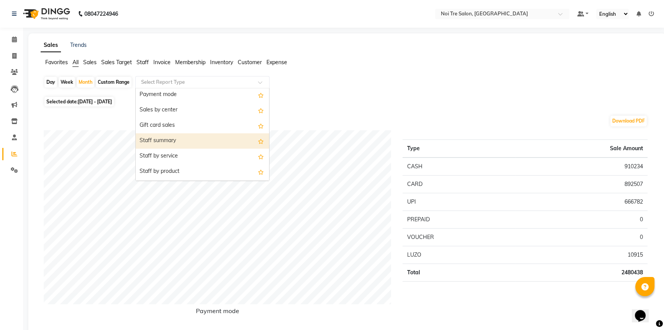
click at [171, 144] on div "Staff summary" at bounding box center [203, 140] width 134 height 15
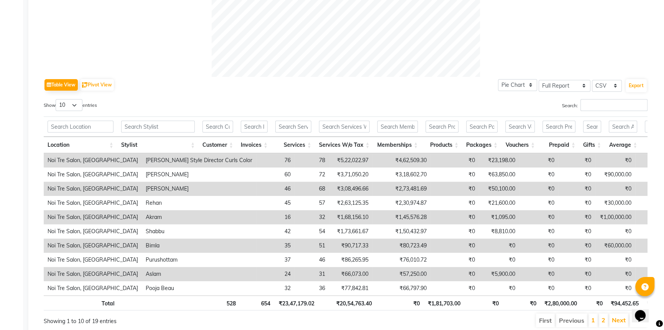
scroll to position [349, 0]
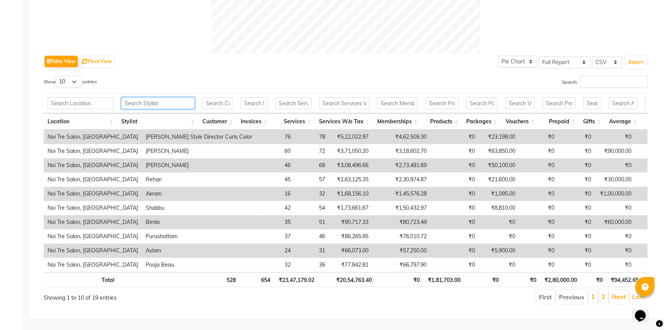
click at [142, 97] on input "text" at bounding box center [158, 103] width 74 height 12
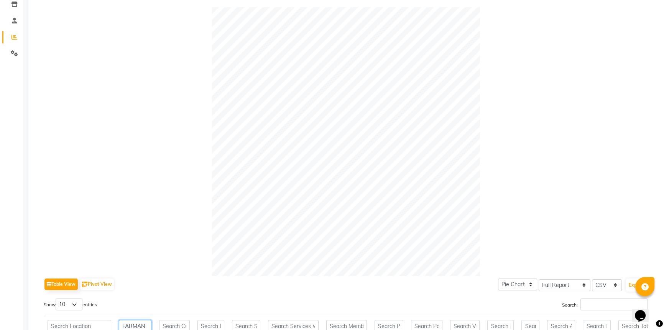
scroll to position [0, 0]
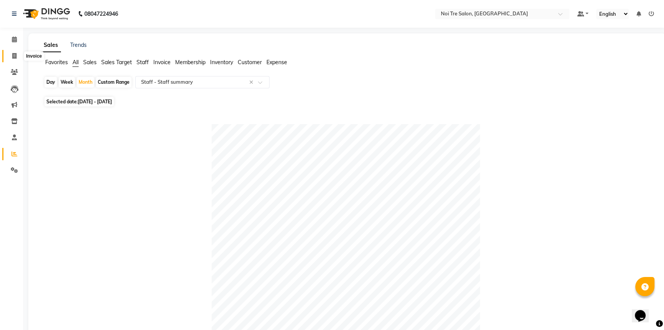
drag, startPoint x: 12, startPoint y: 54, endPoint x: 29, endPoint y: 61, distance: 18.2
click at [12, 54] on icon at bounding box center [14, 56] width 4 height 6
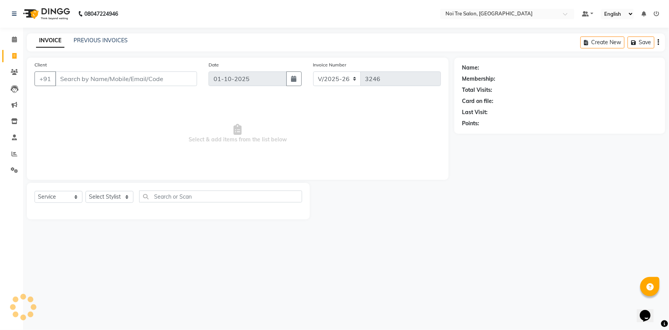
click at [114, 76] on input "Client" at bounding box center [126, 78] width 142 height 15
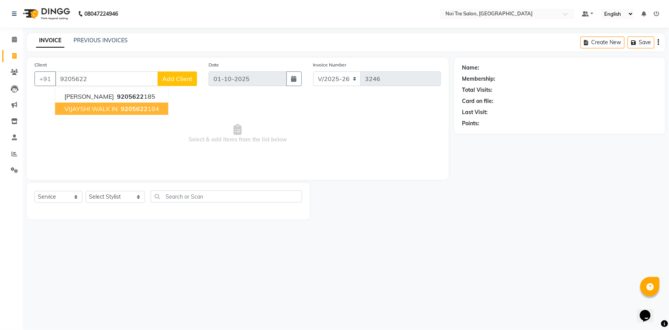
click at [136, 106] on span "9205622" at bounding box center [134, 109] width 27 height 8
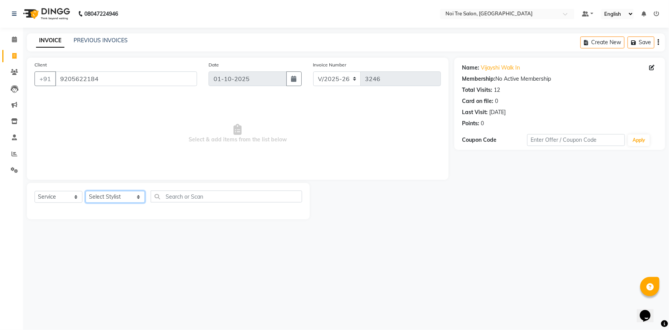
click at [104, 198] on select "Select Stylist AFSAR AKRAM ARPIT STYLE DIRECTOR Curls Color Ashok aslam ASLAM A…" at bounding box center [115, 197] width 59 height 12
click at [86, 191] on select "Select Stylist AFSAR AKRAM ARPIT STYLE DIRECTOR Curls Color Ashok aslam ASLAM A…" at bounding box center [115, 197] width 59 height 12
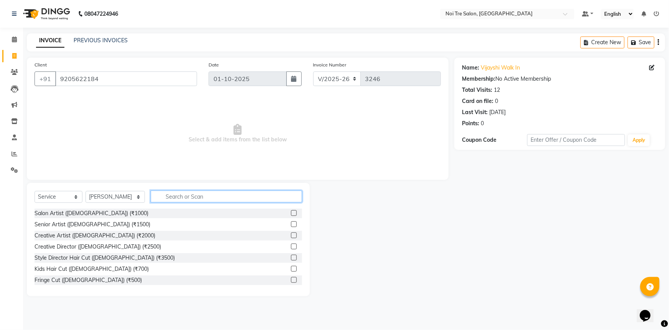
click at [204, 199] on input "text" at bounding box center [227, 196] width 152 height 12
click at [197, 198] on input "text" at bounding box center [227, 196] width 152 height 12
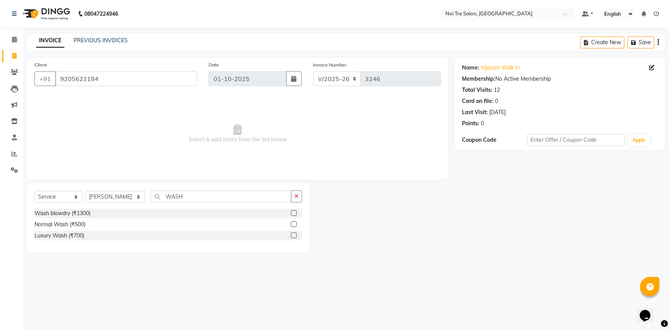
click at [295, 223] on label at bounding box center [294, 224] width 6 height 6
click at [295, 223] on input "checkbox" at bounding box center [293, 224] width 5 height 5
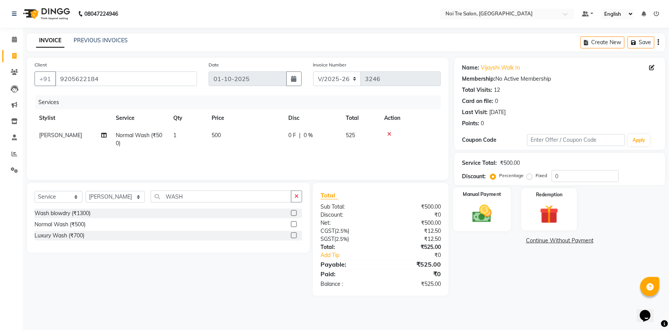
click at [479, 218] on img at bounding box center [482, 213] width 31 height 22
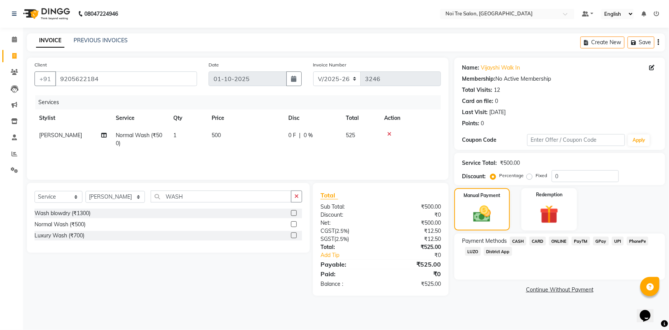
click at [618, 241] on span "UPI" at bounding box center [618, 240] width 12 height 9
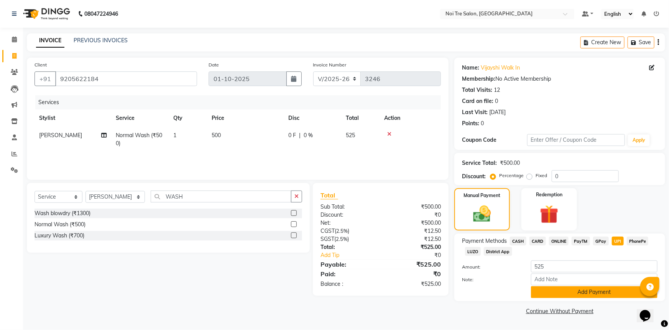
click at [591, 294] on button "Add Payment" at bounding box center [594, 292] width 127 height 12
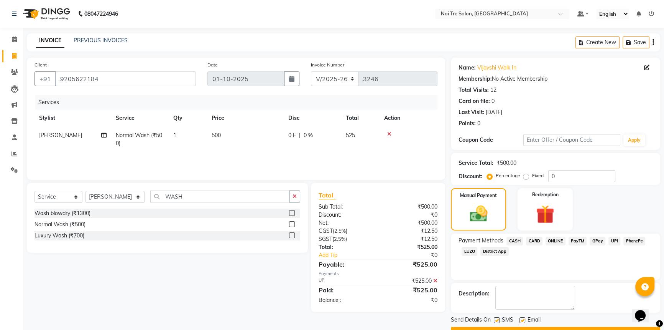
scroll to position [20, 0]
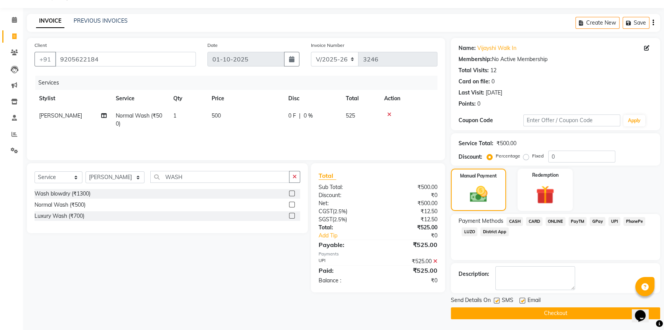
click at [595, 315] on button "Checkout" at bounding box center [555, 313] width 209 height 12
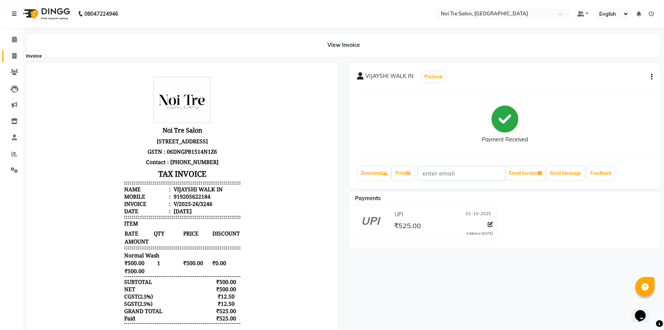
click at [12, 58] on icon at bounding box center [14, 56] width 4 height 6
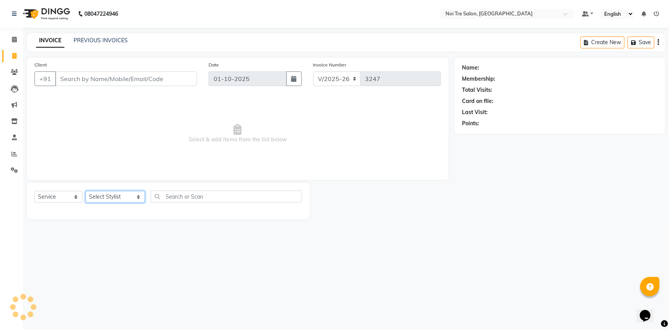
click at [122, 193] on select "Select Stylist AFSAR AKRAM ARPIT STYLE DIRECTOR Curls Color Ashok aslam ASLAM A…" at bounding box center [115, 197] width 59 height 12
click at [86, 191] on select "Select Stylist AFSAR AKRAM ARPIT STYLE DIRECTOR Curls Color Ashok aslam ASLAM A…" at bounding box center [115, 197] width 59 height 12
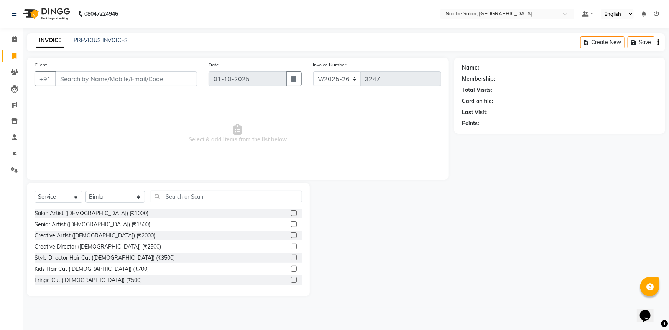
click at [245, 190] on div "Select Service Product Membership Package Voucher Prepaid Gift Card Select Styl…" at bounding box center [168, 239] width 283 height 113
click at [244, 197] on input "text" at bounding box center [227, 196] width 152 height 12
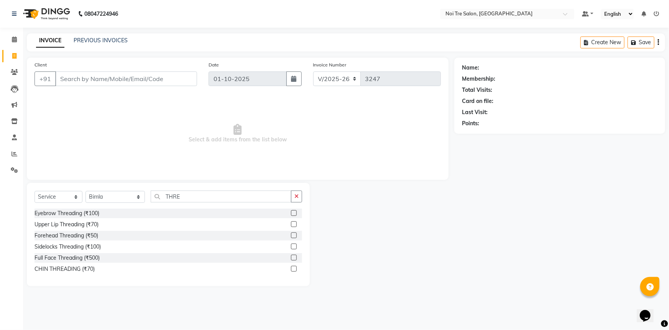
click at [292, 213] on label at bounding box center [294, 213] width 6 height 6
click at [292, 213] on input "checkbox" at bounding box center [293, 213] width 5 height 5
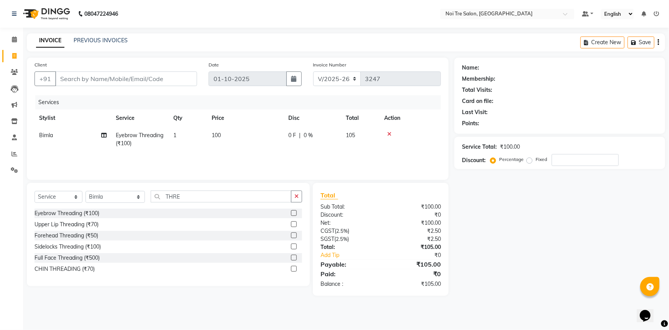
click at [236, 132] on td "100" at bounding box center [245, 139] width 77 height 25
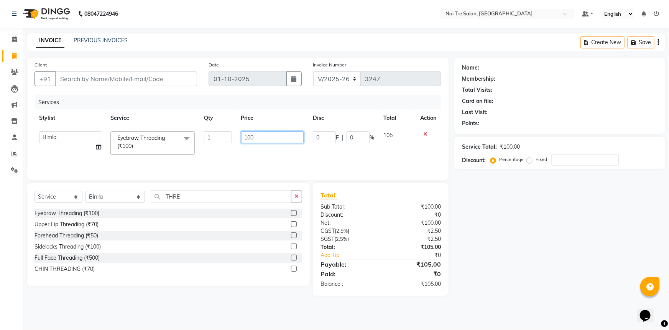
drag, startPoint x: 265, startPoint y: 135, endPoint x: 70, endPoint y: 127, distance: 194.7
click at [70, 127] on tr "AFSAR AKRAM ARPIT STYLE DIRECTOR Curls Color Ashok aslam ASLAM ATUL azad Azad B…" at bounding box center [238, 143] width 407 height 33
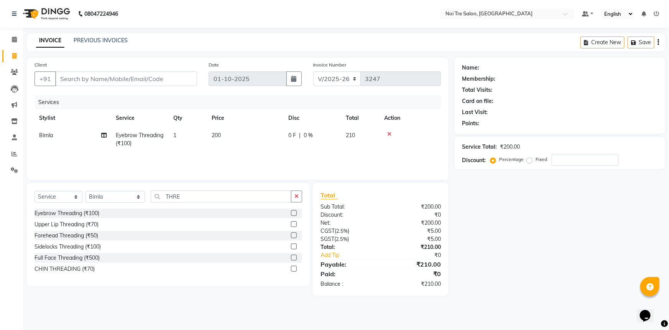
drag, startPoint x: 555, startPoint y: 253, endPoint x: 533, endPoint y: 246, distance: 23.1
click at [556, 254] on div "Name: Membership: Total Visits: Card on file: Last Visit: Points: Service Total…" at bounding box center [563, 177] width 217 height 238
click at [135, 82] on input "Client" at bounding box center [126, 78] width 142 height 15
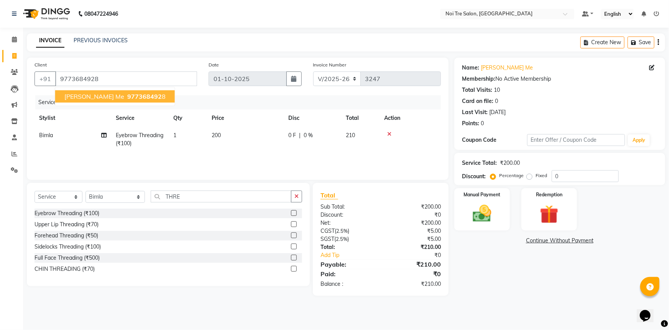
click at [126, 96] on ngb-highlight "977368492 8" at bounding box center [146, 96] width 40 height 8
click at [479, 211] on img at bounding box center [482, 213] width 31 height 22
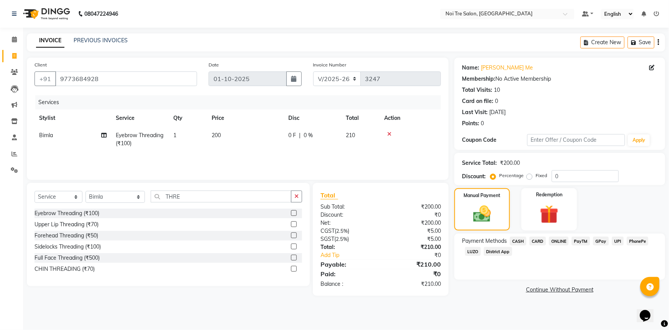
click at [621, 242] on span "UPI" at bounding box center [618, 240] width 12 height 9
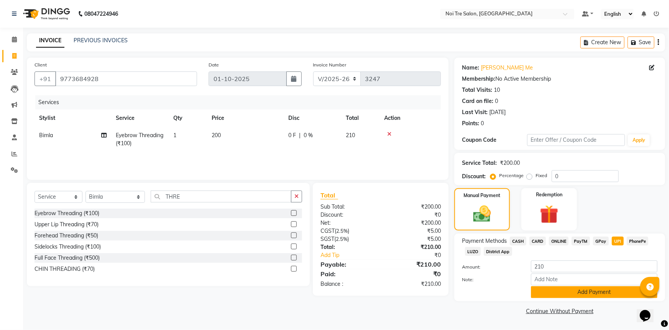
click at [602, 289] on button "Add Payment" at bounding box center [594, 292] width 127 height 12
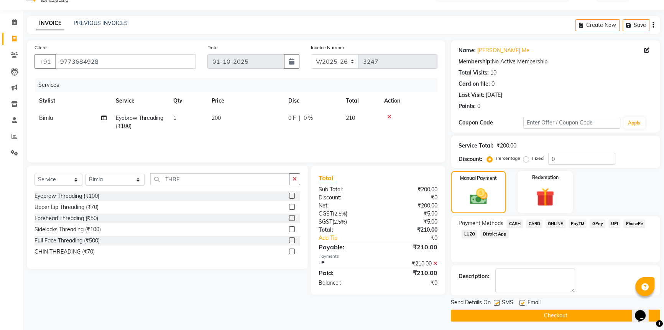
scroll to position [20, 0]
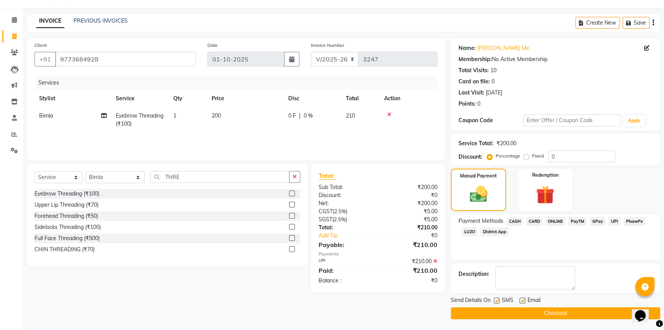
click at [595, 310] on button "Checkout" at bounding box center [555, 313] width 209 height 12
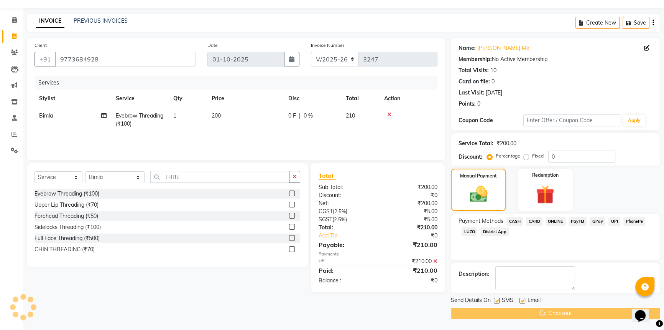
scroll to position [0, 0]
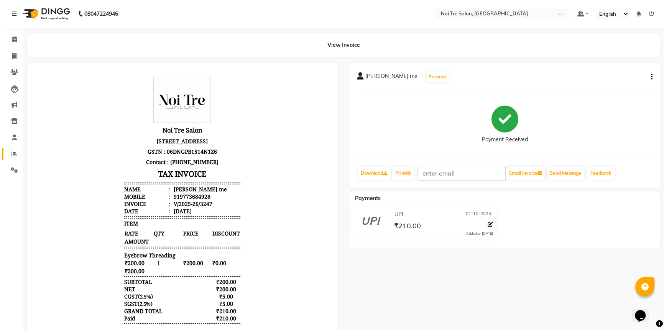
click at [5, 153] on link "Reports" at bounding box center [11, 154] width 18 height 13
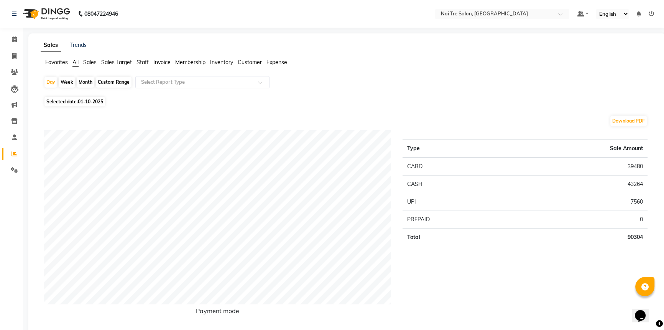
click at [67, 97] on span "Selected date: 01-10-2025" at bounding box center [75, 102] width 61 height 10
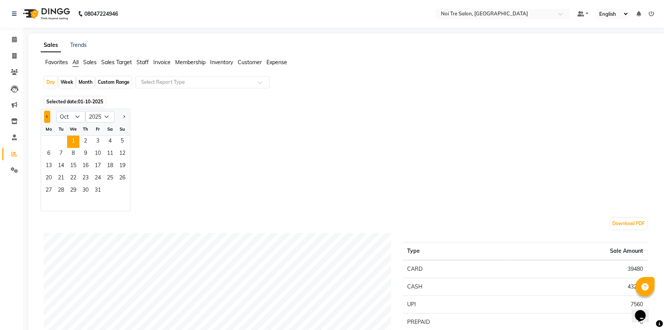
click at [45, 117] on button "Previous month" at bounding box center [47, 116] width 6 height 12
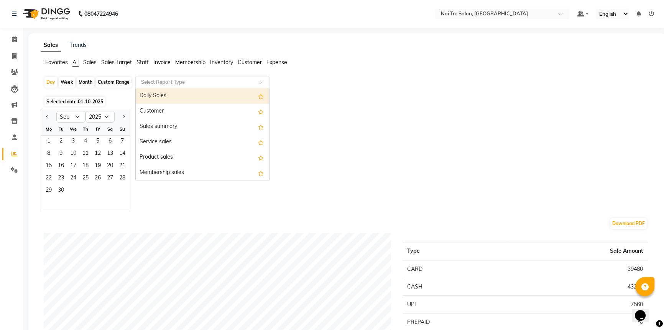
click at [184, 81] on input "text" at bounding box center [195, 82] width 110 height 8
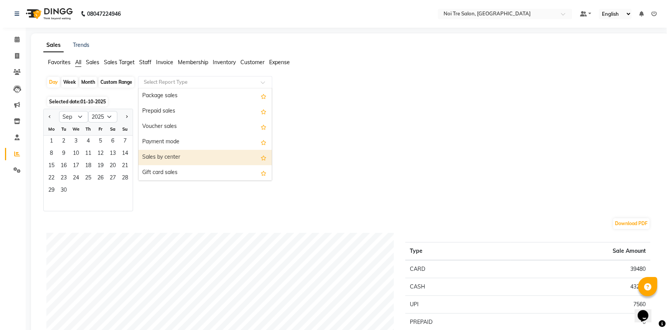
scroll to position [104, 0]
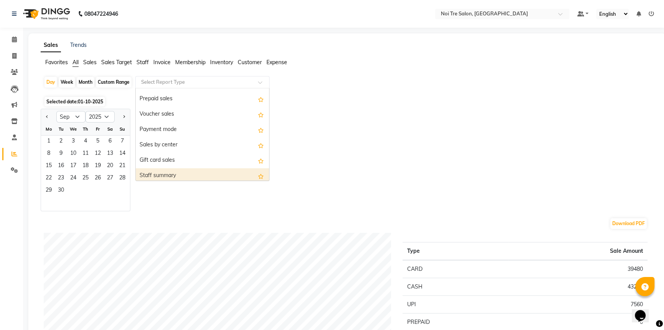
click at [195, 177] on div "Staff summary" at bounding box center [203, 175] width 134 height 15
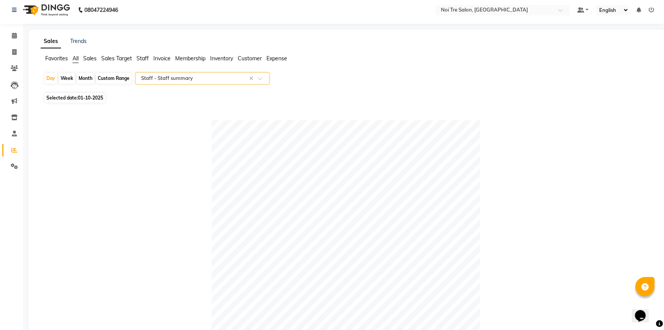
scroll to position [0, 0]
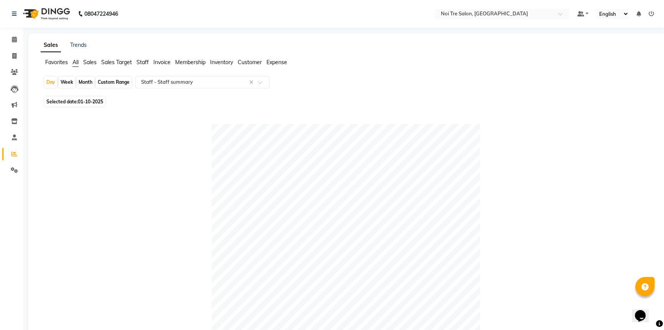
click at [92, 99] on span "01-10-2025" at bounding box center [90, 102] width 25 height 6
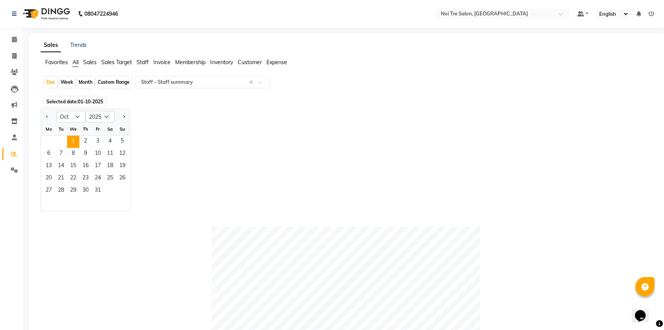
click at [84, 81] on div "Month" at bounding box center [86, 82] width 18 height 11
click at [42, 115] on div at bounding box center [48, 116] width 15 height 12
click at [49, 115] on button "Previous month" at bounding box center [47, 116] width 6 height 12
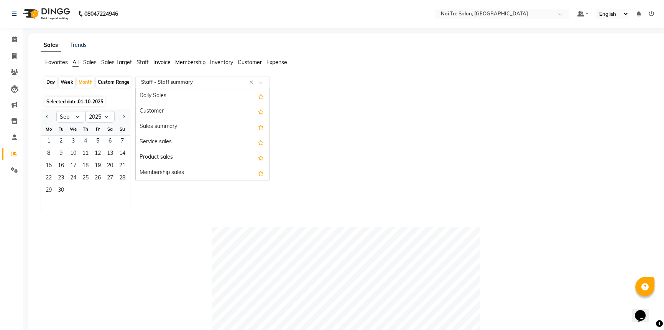
click at [208, 83] on input "text" at bounding box center [195, 82] width 110 height 8
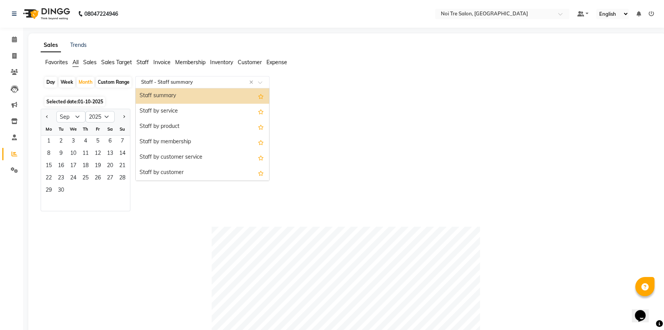
click at [196, 91] on div "Staff summary" at bounding box center [203, 95] width 134 height 15
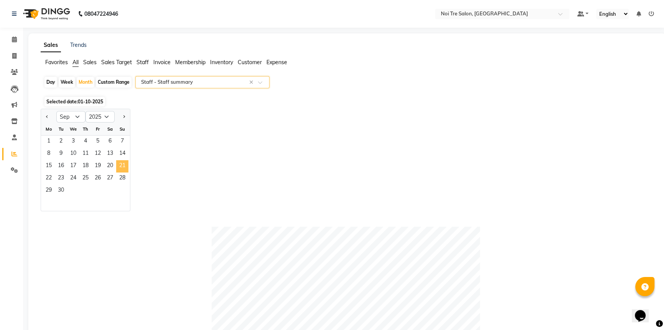
click at [121, 160] on span "21" at bounding box center [122, 166] width 12 height 12
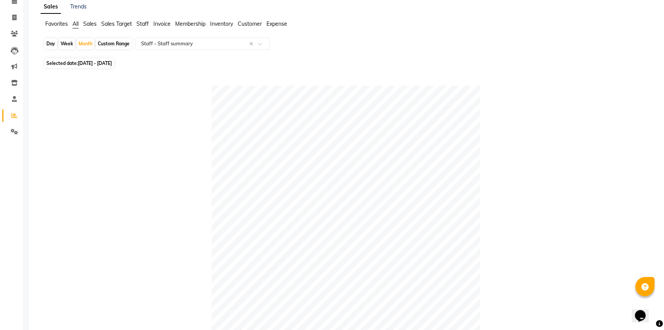
scroll to position [0, 0]
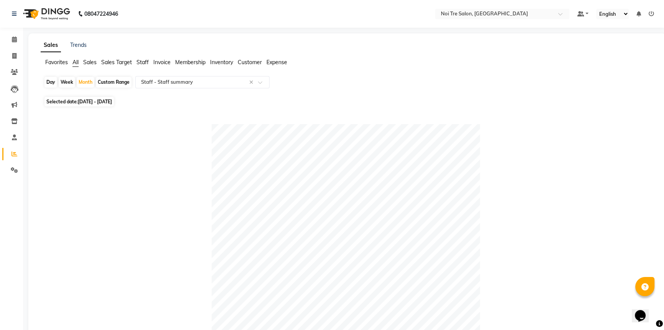
click at [50, 79] on div "Day" at bounding box center [51, 82] width 13 height 11
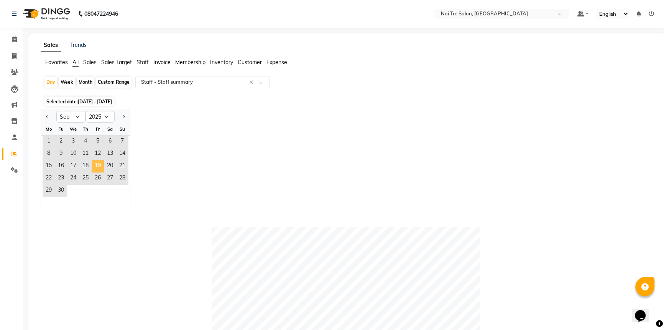
click at [100, 170] on span "19" at bounding box center [98, 166] width 12 height 12
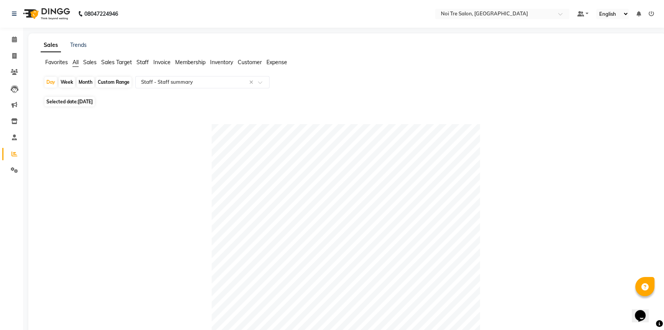
click at [93, 101] on span "19-09-2025" at bounding box center [85, 102] width 15 height 6
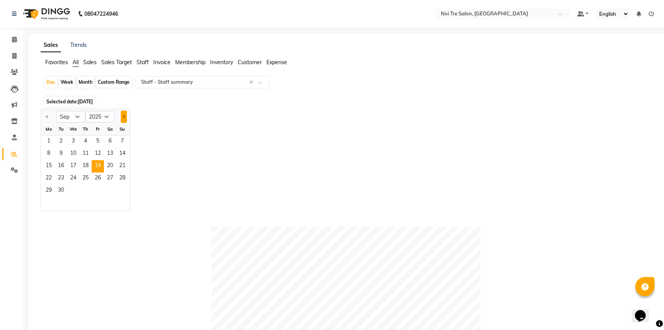
click at [122, 117] on button "Next month" at bounding box center [124, 116] width 6 height 12
click at [75, 143] on span "1" at bounding box center [73, 141] width 12 height 12
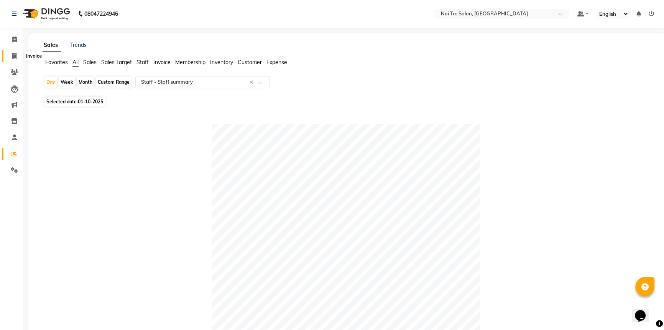
click at [8, 56] on span at bounding box center [14, 56] width 13 height 9
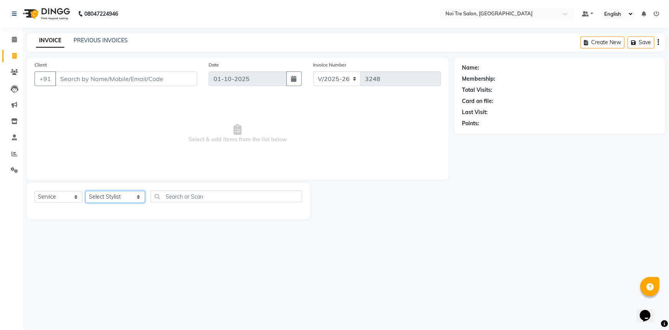
click at [136, 196] on select "Select Stylist AFSAR AKRAM ARPIT STYLE DIRECTOR Curls Color Ashok aslam ASLAM A…" at bounding box center [115, 197] width 59 height 12
click at [86, 191] on select "Select Stylist AFSAR AKRAM ARPIT STYLE DIRECTOR Curls Color Ashok aslam ASLAM A…" at bounding box center [115, 197] width 59 height 12
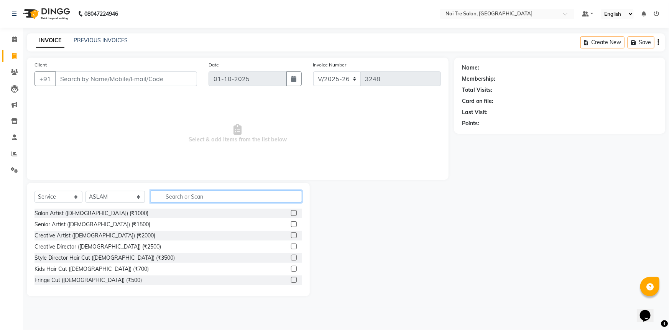
click at [206, 197] on input "text" at bounding box center [227, 196] width 152 height 12
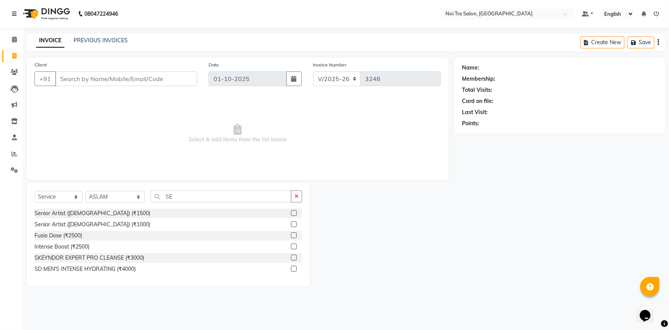
click at [292, 222] on label at bounding box center [294, 224] width 6 height 6
click at [292, 222] on input "checkbox" at bounding box center [293, 224] width 5 height 5
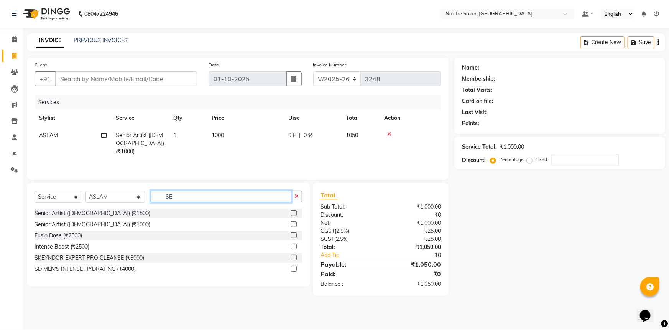
drag, startPoint x: 208, startPoint y: 195, endPoint x: 0, endPoint y: 176, distance: 208.8
click at [0, 176] on app-home "08047224946 Select Location × Noi Tre Salon, Khan Market Default Panel My Panel…" at bounding box center [334, 153] width 669 height 307
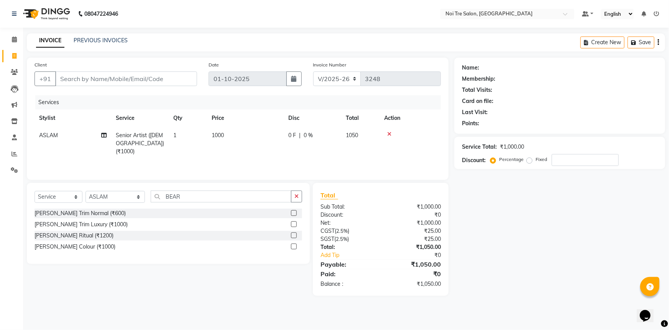
click at [293, 224] on label at bounding box center [294, 224] width 6 height 6
click at [293, 224] on input "checkbox" at bounding box center [293, 224] width 5 height 5
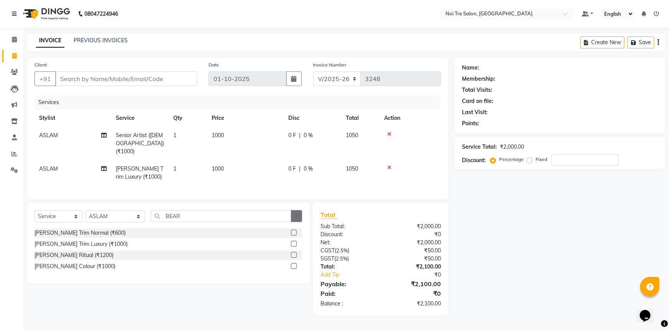
click at [295, 218] on button "button" at bounding box center [296, 216] width 11 height 12
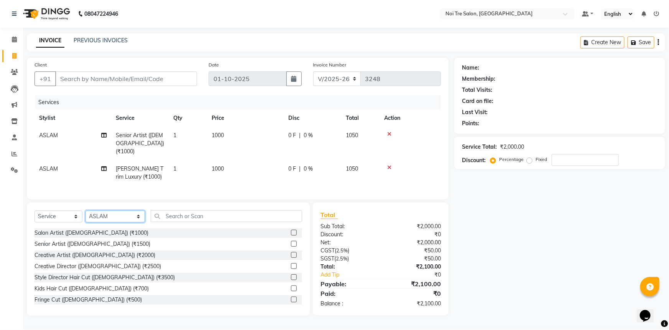
click at [126, 215] on select "Select Stylist AFSAR AKRAM ARPIT STYLE DIRECTOR Curls Color Ashok aslam ASLAM A…" at bounding box center [115, 216] width 59 height 12
click at [86, 210] on select "Select Stylist AFSAR AKRAM ARPIT STYLE DIRECTOR Curls Color Ashok aslam ASLAM A…" at bounding box center [115, 216] width 59 height 12
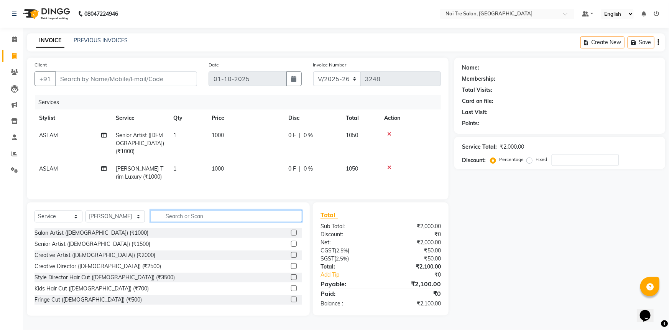
drag, startPoint x: 188, startPoint y: 208, endPoint x: 184, endPoint y: 211, distance: 4.7
click at [188, 210] on input "text" at bounding box center [227, 216] width 152 height 12
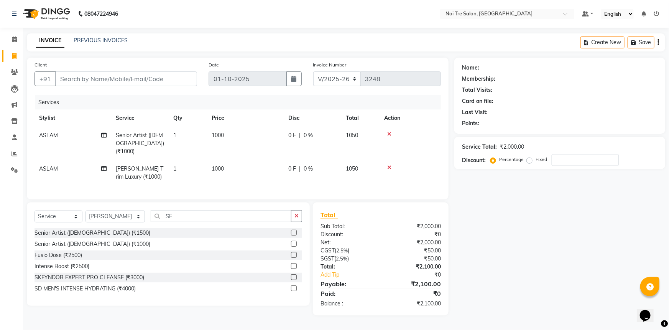
click at [295, 241] on label at bounding box center [294, 244] width 6 height 6
click at [295, 241] on input "checkbox" at bounding box center [293, 243] width 5 height 5
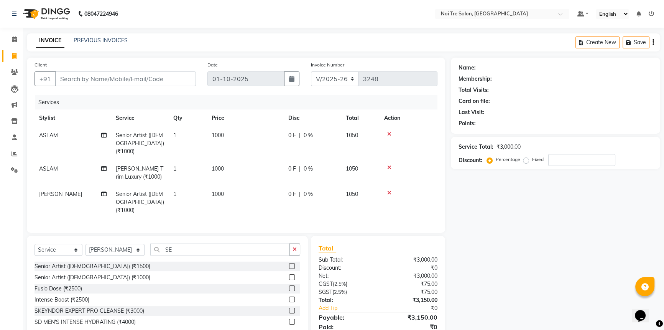
click at [236, 185] on td "1000" at bounding box center [245, 201] width 77 height 33
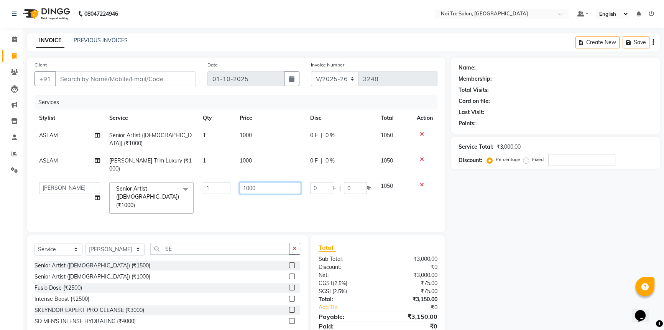
drag, startPoint x: 272, startPoint y: 171, endPoint x: 219, endPoint y: 175, distance: 53.5
click at [219, 177] on tr "AFSAR AKRAM ARPIT STYLE DIRECTOR Curls Color Ashok aslam ASLAM ATUL azad Azad B…" at bounding box center [236, 197] width 403 height 41
drag, startPoint x: 295, startPoint y: 229, endPoint x: 279, endPoint y: 229, distance: 16.5
click at [295, 235] on div "Select Service Product Membership Package Voucher Prepaid Gift Card Select Styl…" at bounding box center [167, 286] width 281 height 103
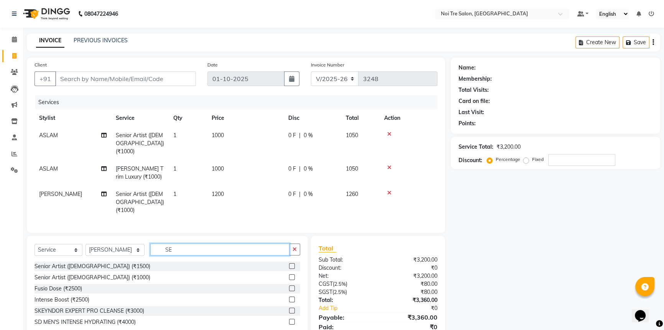
drag, startPoint x: 190, startPoint y: 240, endPoint x: 46, endPoint y: 231, distance: 144.6
click at [46, 236] on div "Select Service Product Membership Package Voucher Prepaid Gift Card Select Styl…" at bounding box center [167, 287] width 281 height 103
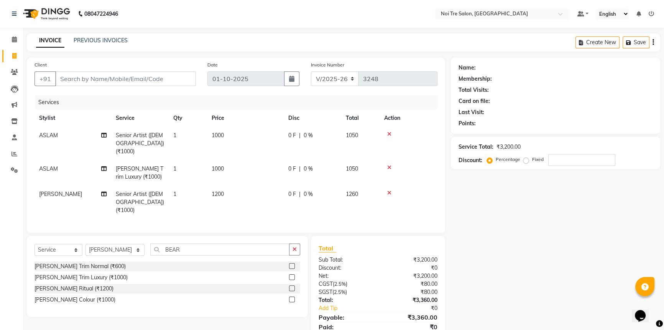
click at [292, 274] on label at bounding box center [292, 277] width 6 height 6
click at [292, 275] on input "checkbox" at bounding box center [291, 277] width 5 height 5
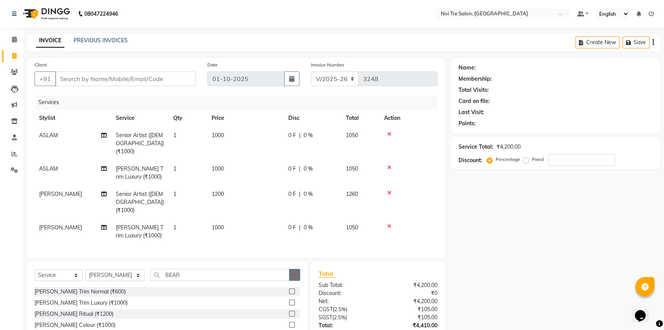
click at [293, 269] on button "button" at bounding box center [294, 275] width 11 height 12
click at [30, 213] on div "Client +91 Date 01-10-2025 Invoice Number V/2025 V/2025-26 3248 Services Stylis…" at bounding box center [236, 158] width 419 height 200
click at [40, 224] on span "Emmanuel" at bounding box center [60, 227] width 43 height 7
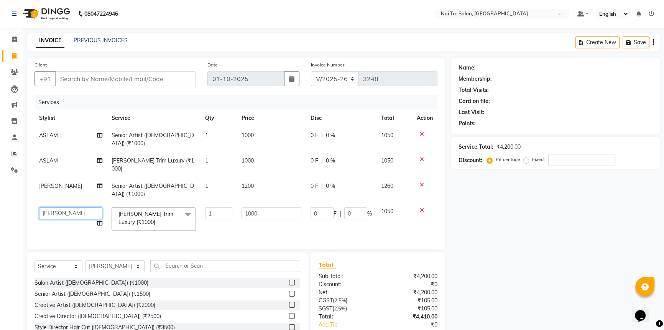
click at [69, 207] on select "AFSAR AKRAM ARPIT STYLE DIRECTOR Curls Color Ashok aslam ASLAM ATUL azad Azad B…" at bounding box center [70, 213] width 63 height 12
click at [270, 136] on td "1000" at bounding box center [271, 139] width 69 height 25
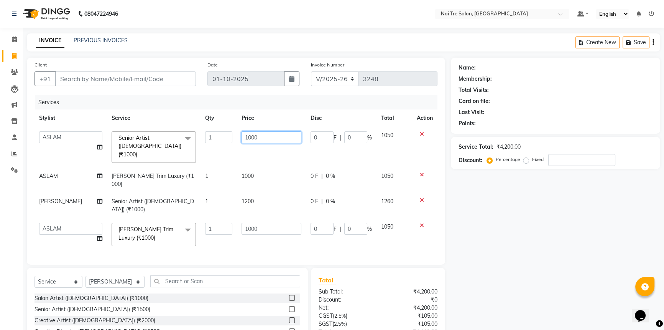
drag, startPoint x: 46, startPoint y: 121, endPoint x: 0, endPoint y: 146, distance: 52.7
click at [0, 135] on app-home "08047224946 Select Location × Noi Tre Salon, Khan Market Default Panel My Panel…" at bounding box center [332, 196] width 664 height 392
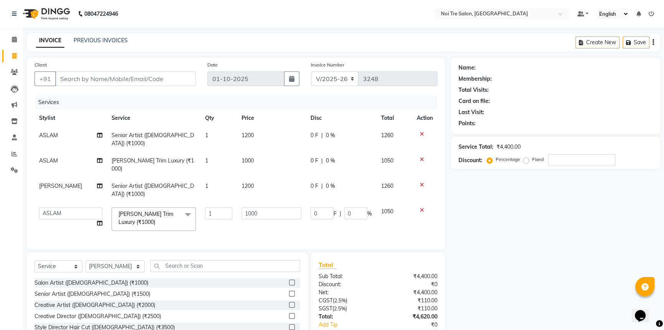
click at [496, 219] on div "Name: Membership: Total Visits: Card on file: Last Visit: Points: Service Total…" at bounding box center [558, 212] width 215 height 308
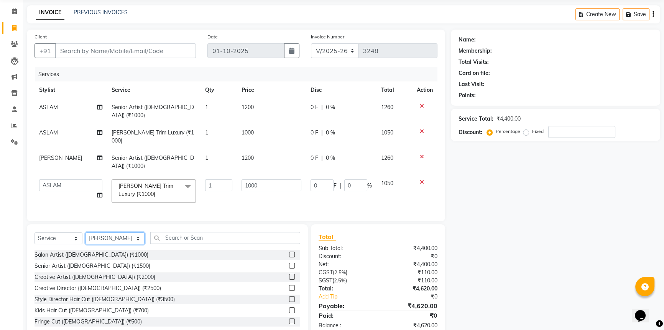
click at [106, 232] on select "Select Stylist AFSAR AKRAM ARPIT STYLE DIRECTOR Curls Color Ashok aslam ASLAM A…" at bounding box center [115, 238] width 59 height 12
click at [86, 232] on select "Select Stylist AFSAR AKRAM ARPIT STYLE DIRECTOR Curls Color Ashok aslam ASLAM A…" at bounding box center [115, 238] width 59 height 12
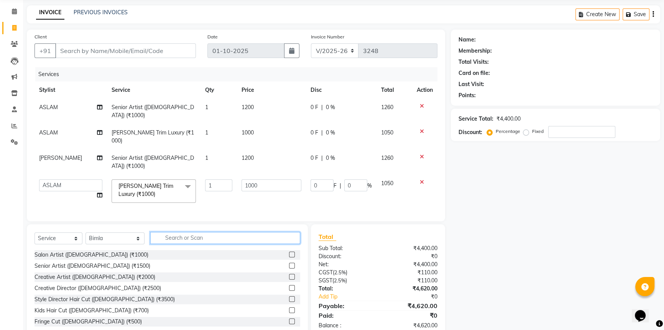
click at [181, 232] on input "text" at bounding box center [225, 238] width 150 height 12
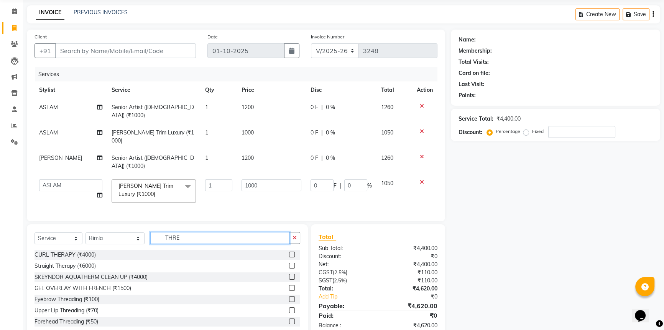
scroll to position [28, 0]
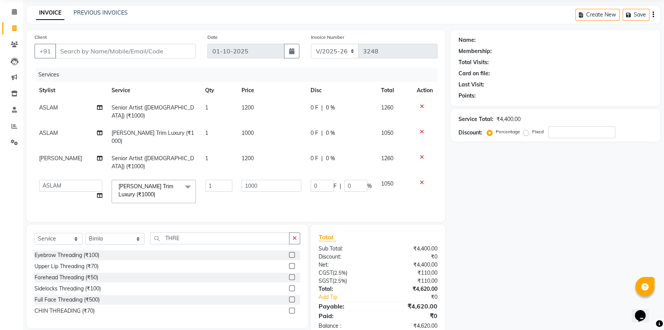
click at [289, 252] on label at bounding box center [292, 255] width 6 height 6
click at [289, 252] on input "checkbox" at bounding box center [291, 254] width 5 height 5
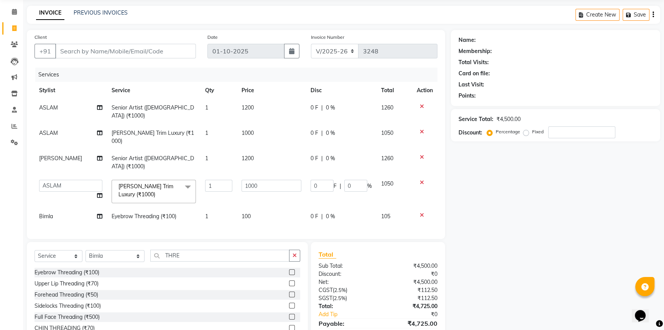
click at [276, 208] on td "100" at bounding box center [271, 216] width 69 height 17
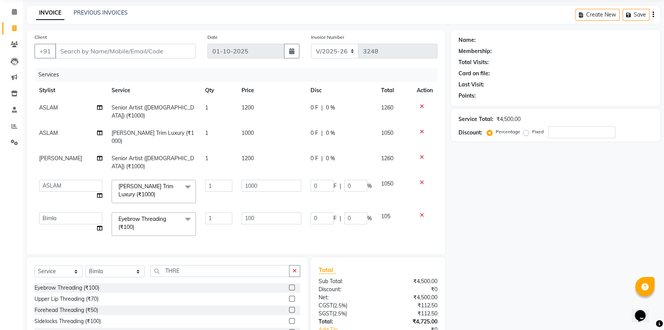
click at [420, 212] on icon at bounding box center [422, 214] width 4 height 5
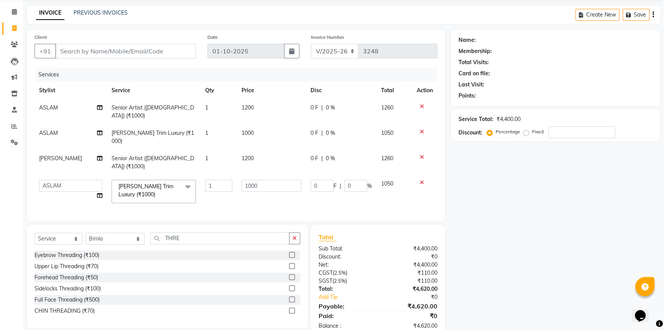
click at [292, 252] on label at bounding box center [292, 255] width 6 height 6
click at [292, 252] on input "checkbox" at bounding box center [291, 254] width 5 height 5
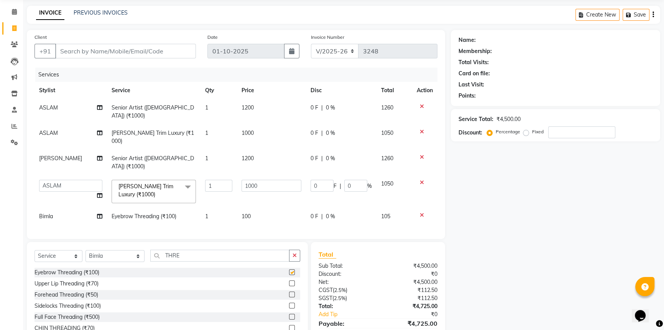
click at [256, 208] on td "100" at bounding box center [271, 216] width 69 height 17
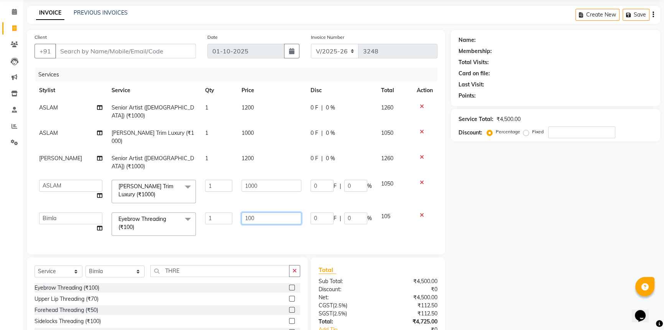
drag, startPoint x: 256, startPoint y: 194, endPoint x: 37, endPoint y: 213, distance: 220.2
click at [37, 213] on tr "AFSAR AKRAM ARPIT STYLE DIRECTOR Curls Color Ashok aslam ASLAM ATUL azad Azad B…" at bounding box center [236, 224] width 403 height 33
click at [483, 241] on div "Name: Membership: Total Visits: Card on file: Last Visit: Points: Service Total…" at bounding box center [558, 200] width 215 height 340
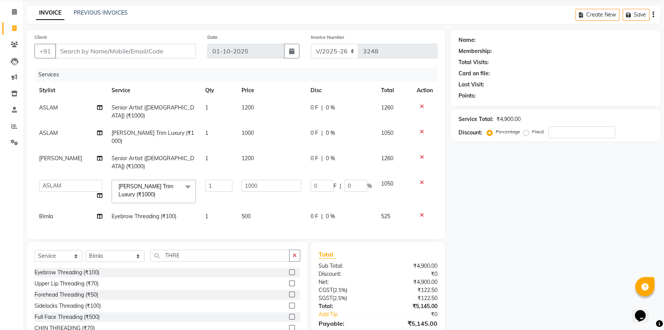
scroll to position [45, 0]
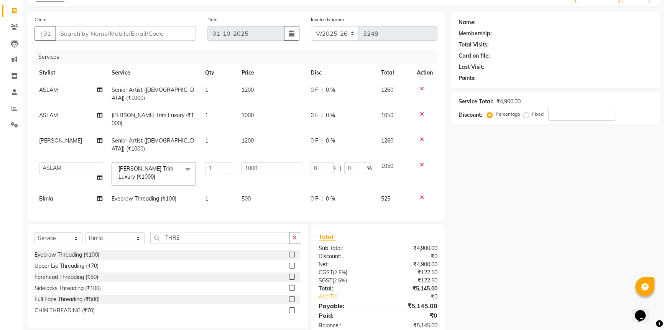
drag, startPoint x: 472, startPoint y: 245, endPoint x: 463, endPoint y: 259, distance: 16.4
click at [462, 258] on div "Name: Membership: Total Visits: Card on file: Last Visit: Points: Service Total…" at bounding box center [558, 174] width 215 height 325
click at [463, 259] on div "Name: Membership: Total Visits: Card on file: Last Visit: Points: Service Total…" at bounding box center [558, 174] width 215 height 325
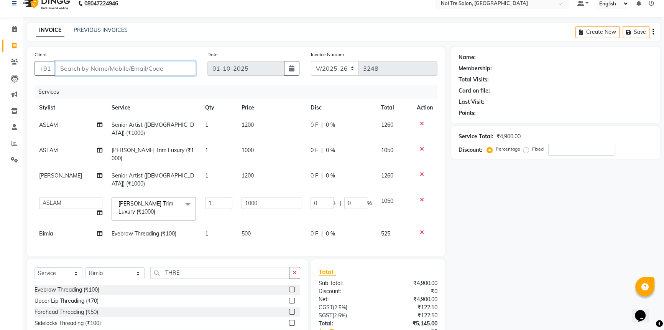
click at [121, 71] on input "Client" at bounding box center [125, 68] width 141 height 15
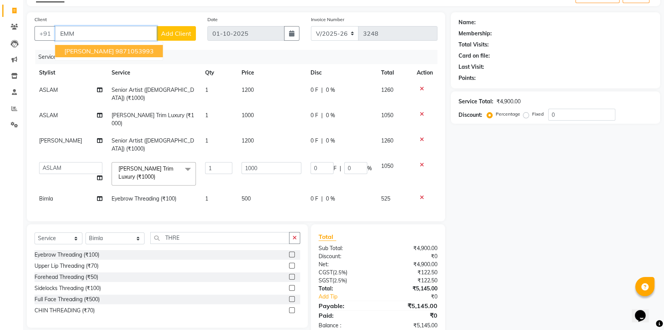
click at [142, 48] on ngb-highlight "9871053993" at bounding box center [134, 51] width 38 height 8
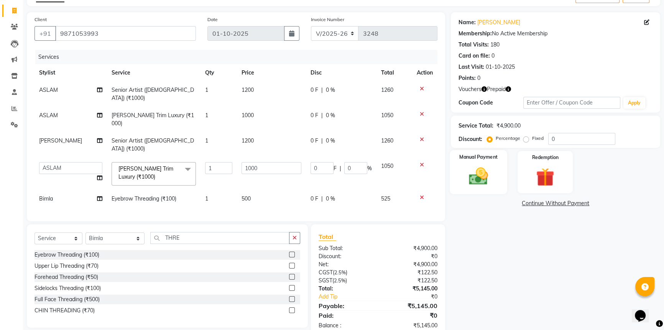
click at [471, 170] on img at bounding box center [478, 176] width 31 height 22
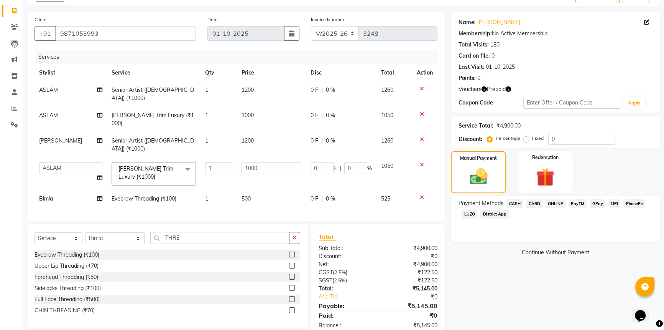
click at [513, 201] on span "CASH" at bounding box center [515, 203] width 16 height 9
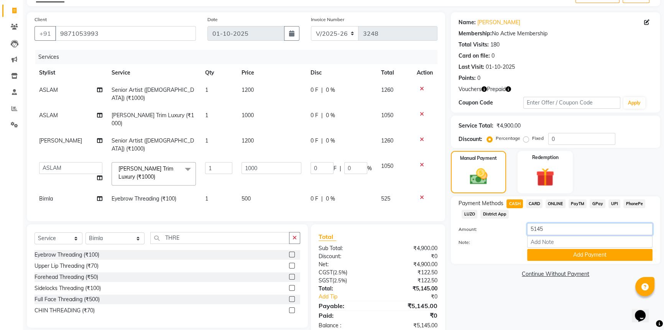
click at [533, 233] on input "5145" at bounding box center [590, 229] width 125 height 12
click at [579, 256] on button "Add Payment" at bounding box center [590, 255] width 125 height 12
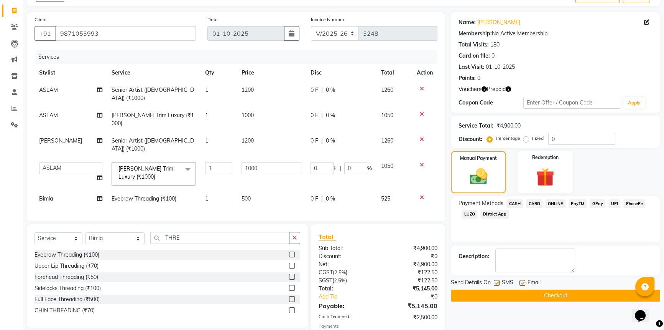
click at [614, 200] on span "UPI" at bounding box center [615, 203] width 12 height 9
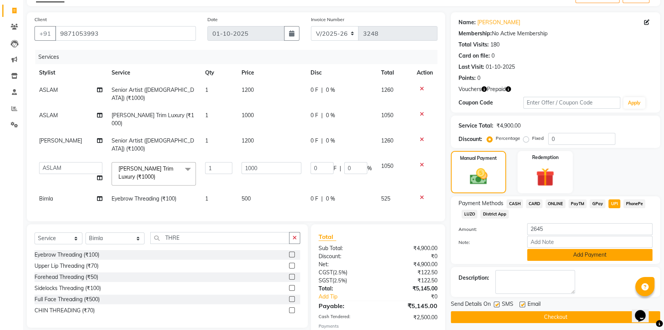
click at [595, 253] on button "Add Payment" at bounding box center [590, 255] width 125 height 12
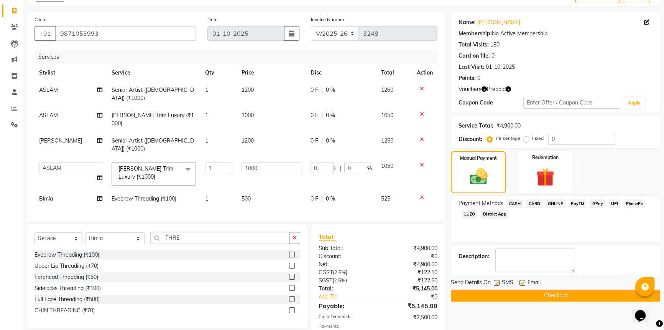
scroll to position [81, 0]
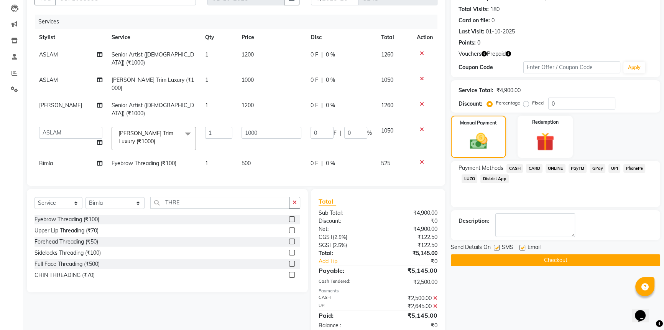
click at [534, 261] on button "Checkout" at bounding box center [555, 260] width 209 height 12
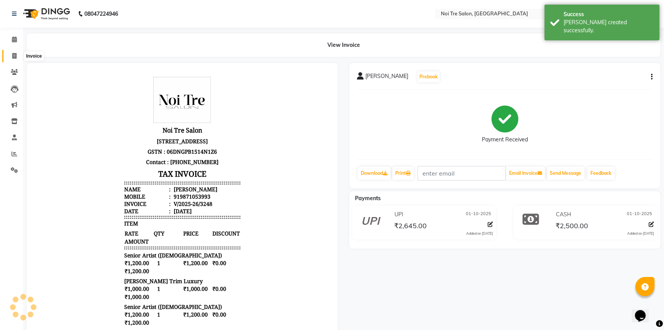
click at [10, 55] on span at bounding box center [14, 56] width 13 height 9
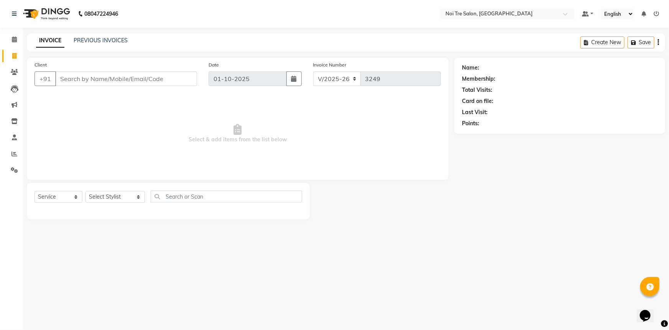
click at [122, 31] on div "08047224946 Select Location × Noi Tre Salon, Khan Market Default Panel My Panel…" at bounding box center [334, 165] width 669 height 330
click at [117, 38] on link "PREVIOUS INVOICES" at bounding box center [101, 40] width 54 height 7
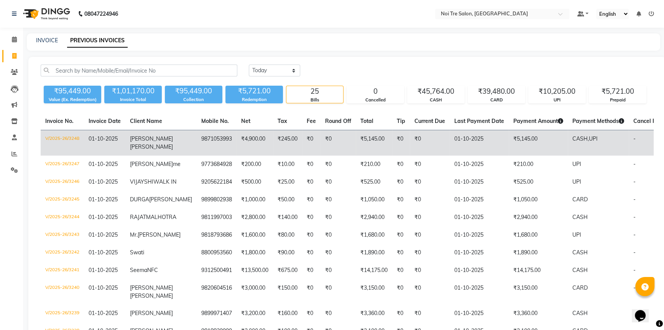
click at [605, 145] on td "CASH, UPI" at bounding box center [598, 143] width 61 height 26
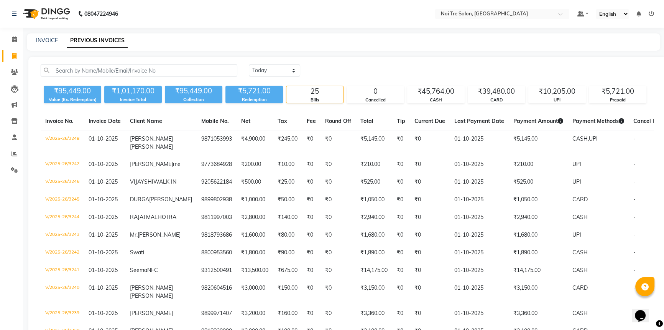
click at [13, 55] on icon at bounding box center [14, 56] width 4 height 6
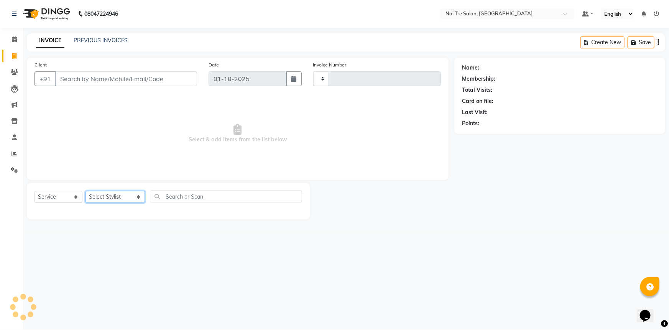
click at [94, 201] on select "Select Stylist AFSAR AKRAM ARPIT STYLE DIRECTOR Curls Color Ashok aslam ASLAM A…" at bounding box center [115, 197] width 59 height 12
click at [86, 191] on select "Select Stylist AFSAR AKRAM ARPIT STYLE DIRECTOR Curls Color Ashok aslam ASLAM A…" at bounding box center [115, 197] width 59 height 12
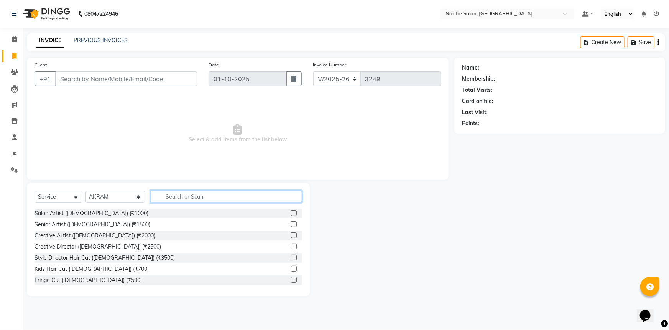
click at [175, 196] on input "text" at bounding box center [227, 196] width 152 height 12
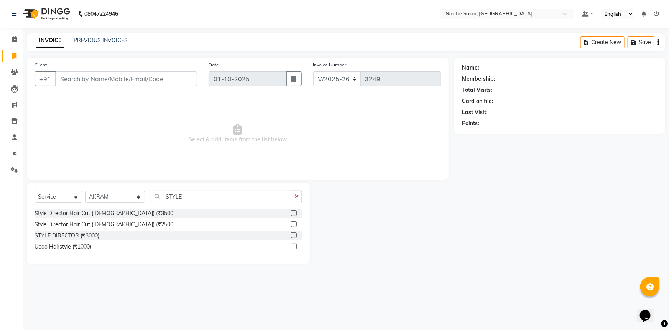
click at [292, 222] on label at bounding box center [294, 224] width 6 height 6
click at [292, 222] on input "checkbox" at bounding box center [293, 224] width 5 height 5
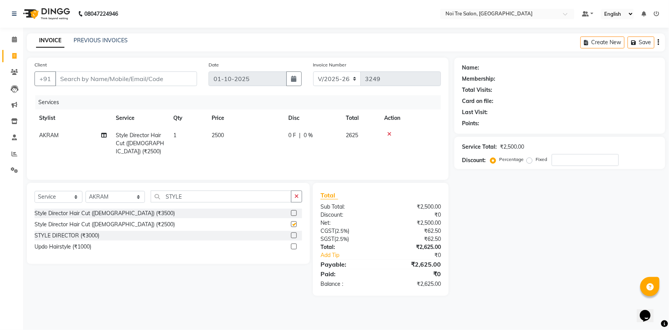
click at [261, 134] on td "2500" at bounding box center [245, 143] width 77 height 33
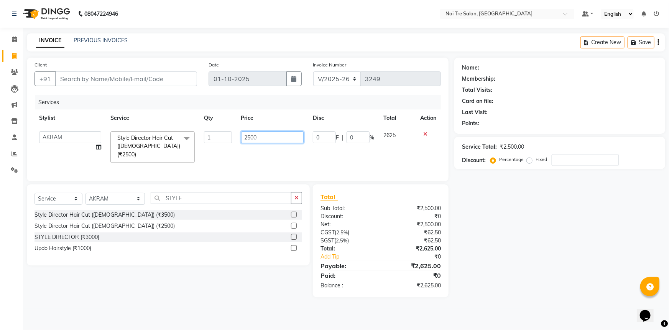
drag, startPoint x: 263, startPoint y: 134, endPoint x: 113, endPoint y: 129, distance: 150.1
click at [128, 127] on tr "AFSAR AKRAM ARPIT STYLE DIRECTOR Curls Color Ashok aslam ASLAM ATUL azad Azad B…" at bounding box center [238, 147] width 407 height 41
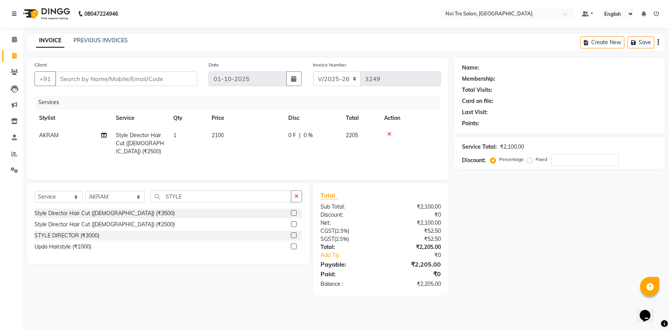
drag, startPoint x: 205, startPoint y: 184, endPoint x: 167, endPoint y: 197, distance: 40.9
click at [167, 197] on div "Select Service Product Membership Package Voucher Prepaid Gift Card Select Styl…" at bounding box center [168, 223] width 283 height 81
drag, startPoint x: 194, startPoint y: 199, endPoint x: 0, endPoint y: 210, distance: 194.1
click at [97, 210] on div "Select Service Product Membership Package Voucher Prepaid Gift Card Select Styl…" at bounding box center [168, 223] width 283 height 81
click at [292, 224] on label at bounding box center [294, 224] width 6 height 6
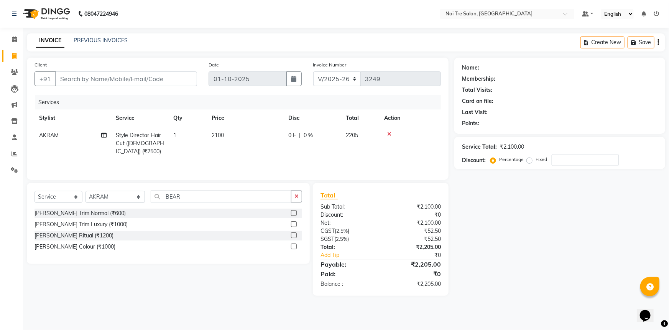
click at [292, 224] on input "checkbox" at bounding box center [293, 224] width 5 height 5
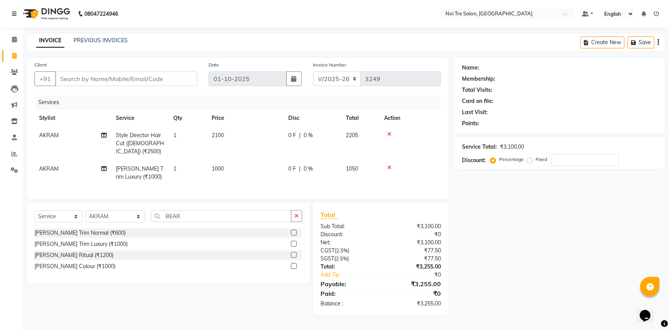
click at [251, 160] on td "1000" at bounding box center [245, 172] width 77 height 25
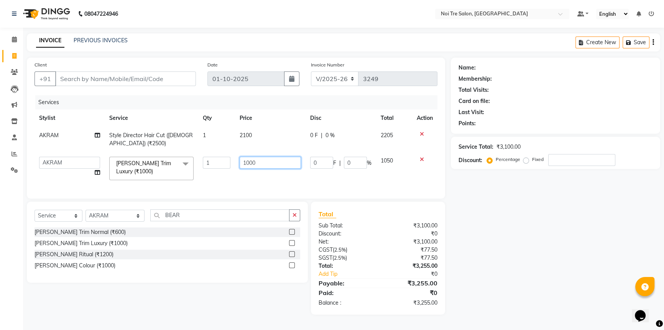
drag, startPoint x: 269, startPoint y: 158, endPoint x: 249, endPoint y: 160, distance: 19.2
click at [249, 160] on input "1000" at bounding box center [270, 163] width 61 height 12
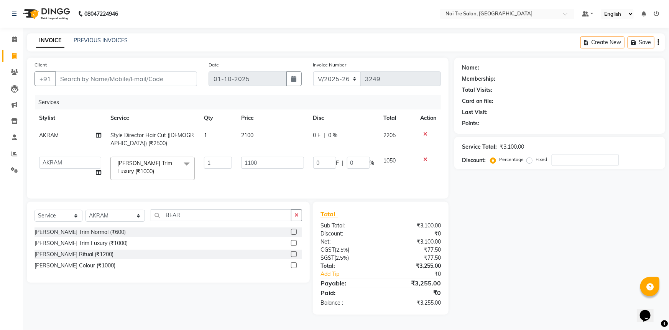
click at [557, 248] on div "Name: Membership: Total Visits: Card on file: Last Visit: Points: Service Total…" at bounding box center [563, 186] width 217 height 257
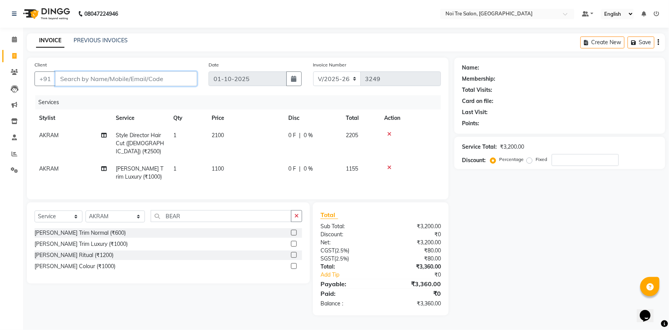
click at [100, 78] on input "Client" at bounding box center [126, 78] width 142 height 15
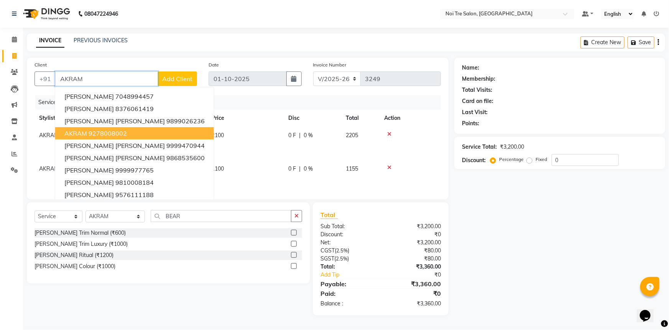
click at [129, 137] on button "AKRAM 9278008002" at bounding box center [134, 133] width 159 height 12
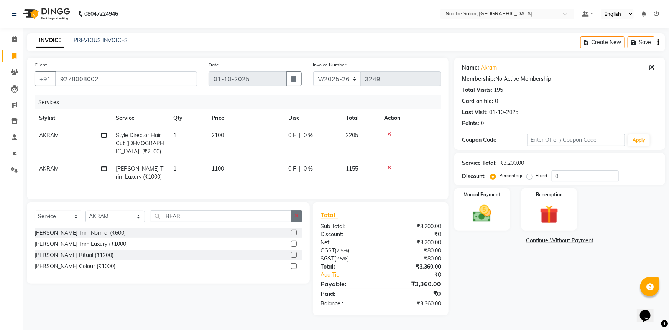
click at [292, 216] on button "button" at bounding box center [296, 216] width 11 height 12
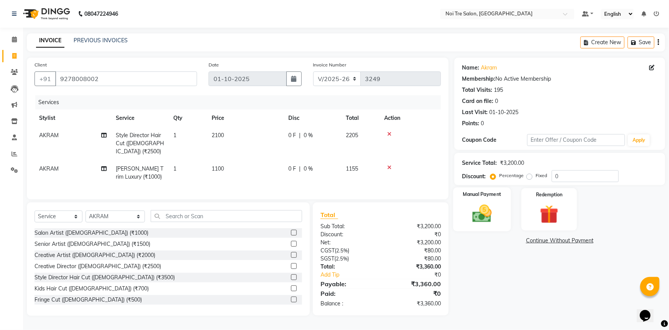
click at [477, 206] on img at bounding box center [482, 213] width 31 height 22
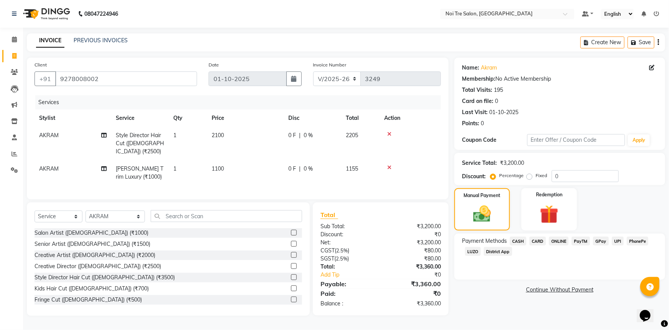
click at [520, 240] on span "CASH" at bounding box center [518, 240] width 16 height 9
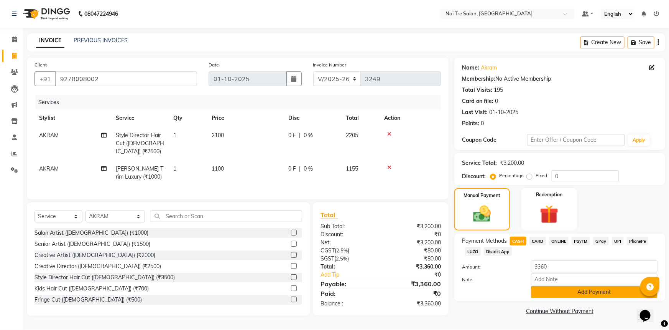
click at [592, 292] on button "Add Payment" at bounding box center [594, 292] width 127 height 12
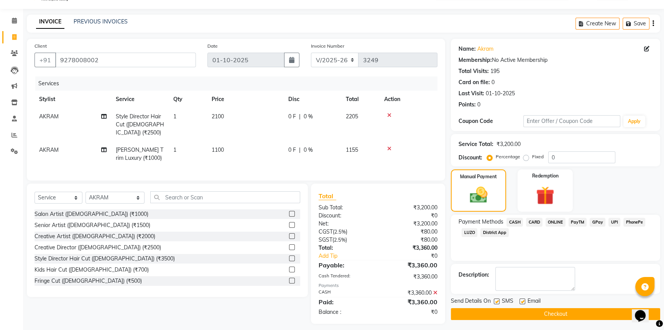
scroll to position [21, 0]
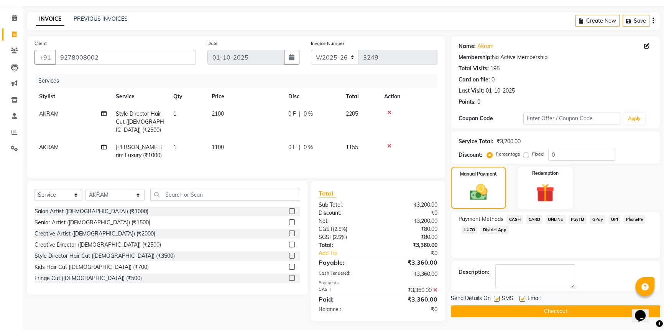
click at [547, 311] on button "Checkout" at bounding box center [555, 311] width 209 height 12
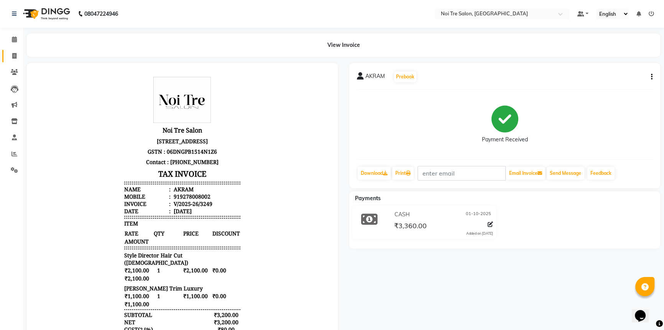
click at [10, 60] on link "Invoice" at bounding box center [11, 56] width 18 height 13
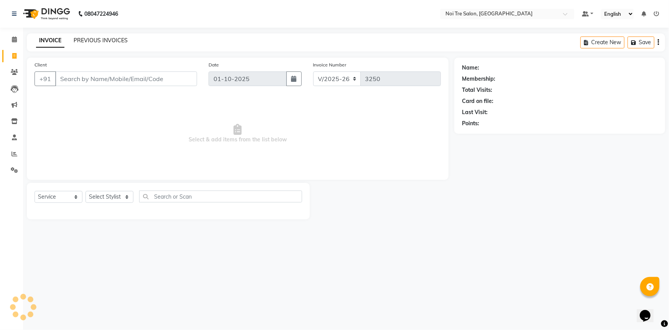
click at [100, 37] on link "PREVIOUS INVOICES" at bounding box center [101, 40] width 54 height 7
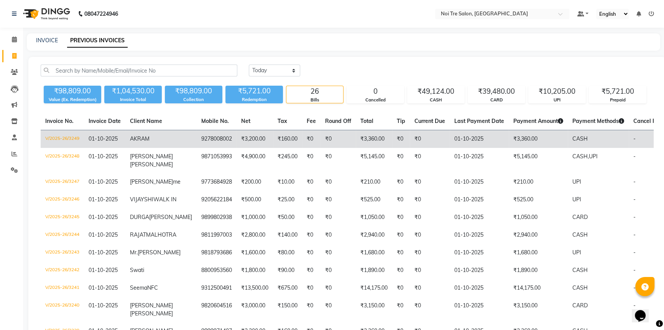
click at [573, 141] on span "CASH" at bounding box center [580, 138] width 15 height 7
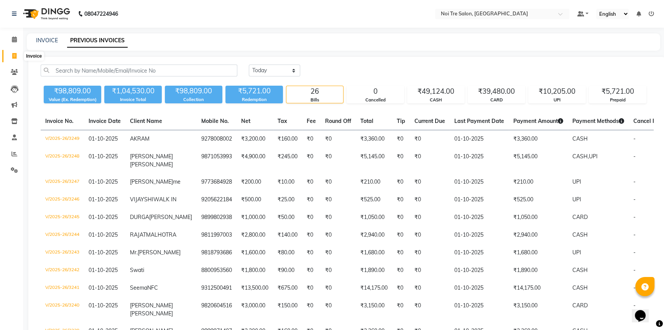
click at [11, 58] on span at bounding box center [14, 56] width 13 height 9
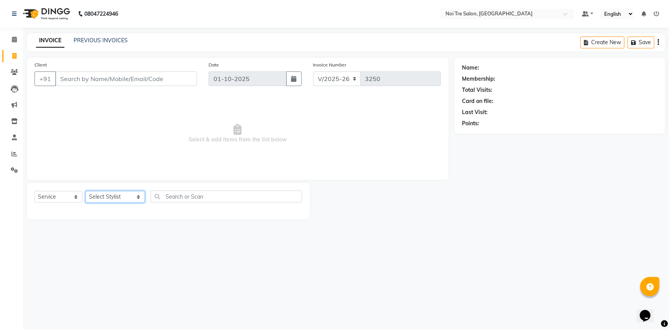
click at [120, 196] on select "Select Stylist AFSAR AKRAM ARPIT STYLE DIRECTOR Curls Color Ashok aslam ASLAM A…" at bounding box center [115, 197] width 59 height 12
click at [86, 191] on select "Select Stylist AFSAR AKRAM ARPIT STYLE DIRECTOR Curls Color Ashok aslam ASLAM A…" at bounding box center [115, 197] width 59 height 12
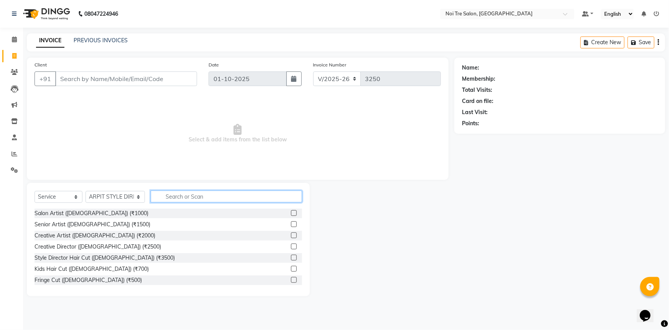
click at [189, 196] on input "text" at bounding box center [227, 196] width 152 height 12
click at [184, 193] on input "text" at bounding box center [227, 196] width 152 height 12
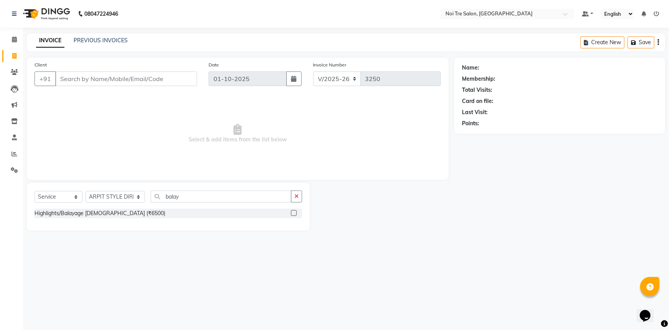
drag, startPoint x: 293, startPoint y: 211, endPoint x: 276, endPoint y: 201, distance: 19.9
click at [293, 211] on label at bounding box center [294, 213] width 6 height 6
click at [293, 211] on input "checkbox" at bounding box center [293, 213] width 5 height 5
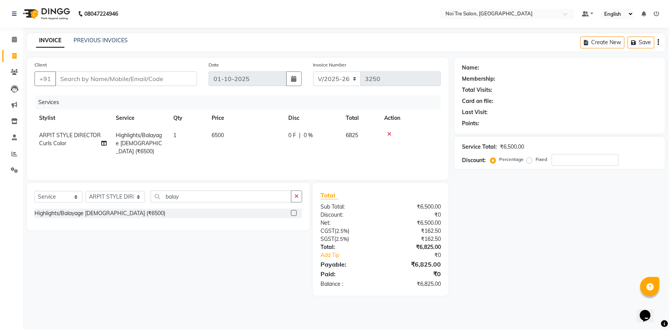
drag, startPoint x: 244, startPoint y: 130, endPoint x: 251, endPoint y: 135, distance: 7.8
click at [251, 135] on td "6500" at bounding box center [245, 143] width 77 height 33
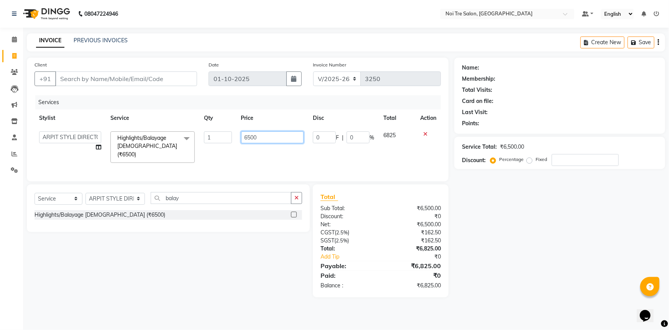
drag, startPoint x: 251, startPoint y: 135, endPoint x: 192, endPoint y: 143, distance: 59.3
click at [192, 142] on tr "AFSAR AKRAM ARPIT STYLE DIRECTOR Curls Color Ashok aslam ASLAM ATUL azad Azad B…" at bounding box center [238, 147] width 407 height 41
click at [296, 192] on button "button" at bounding box center [296, 198] width 11 height 12
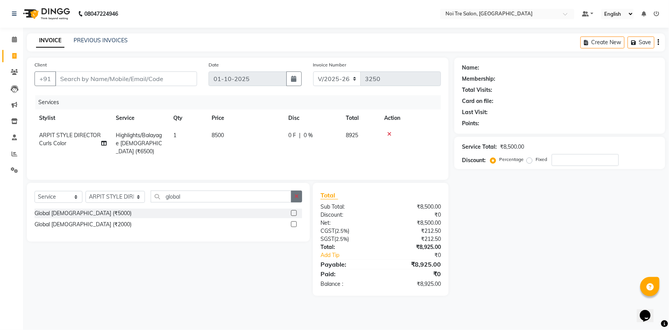
click at [292, 213] on label at bounding box center [294, 213] width 6 height 6
click at [292, 213] on input "checkbox" at bounding box center [293, 213] width 5 height 5
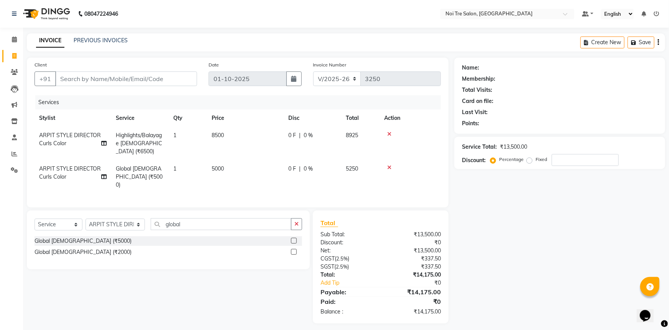
click at [251, 160] on td "5000" at bounding box center [245, 176] width 77 height 33
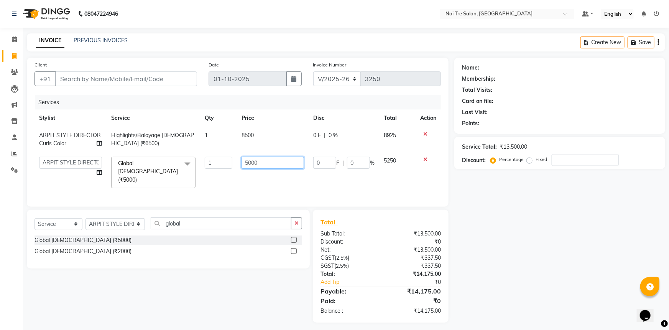
drag, startPoint x: 261, startPoint y: 161, endPoint x: 77, endPoint y: 209, distance: 190.3
click at [123, 183] on div "Services Stylist Service Qty Price Disc Total Action ARPIT STYLE DIRECTOR Curls…" at bounding box center [238, 147] width 407 height 104
click at [556, 234] on div "Name: Membership: Total Visits: Card on file: Last Visit: Points: Service Total…" at bounding box center [563, 190] width 217 height 265
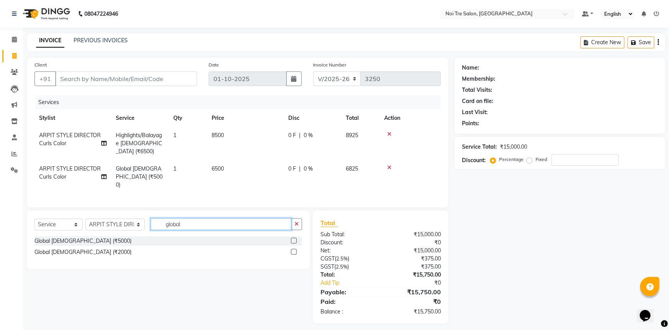
drag, startPoint x: 202, startPoint y: 214, endPoint x: 130, endPoint y: 223, distance: 72.2
click at [130, 223] on div "Select Service Product Membership Package Voucher Prepaid Gift Card Select Styl…" at bounding box center [169, 227] width 268 height 18
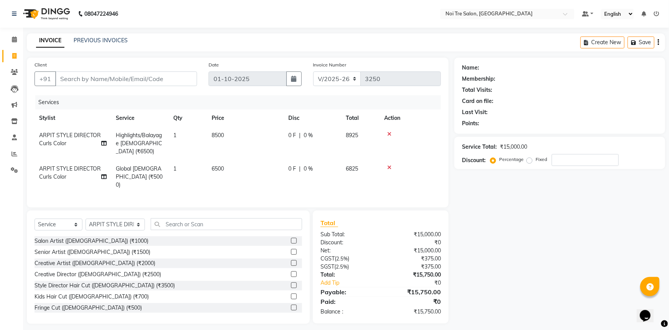
drag, startPoint x: 288, startPoint y: 275, endPoint x: 269, endPoint y: 269, distance: 20.7
click at [291, 282] on label at bounding box center [294, 285] width 6 height 6
click at [291, 283] on input "checkbox" at bounding box center [293, 285] width 5 height 5
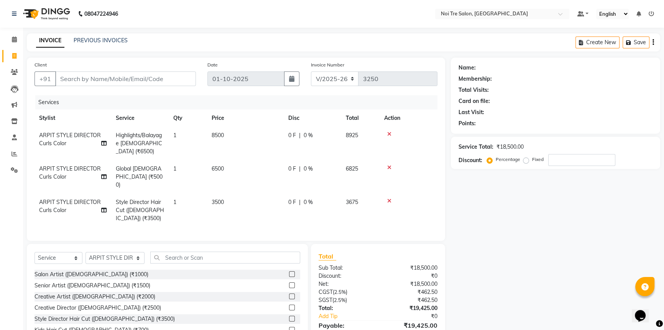
click at [244, 193] on td "3500" at bounding box center [245, 209] width 77 height 33
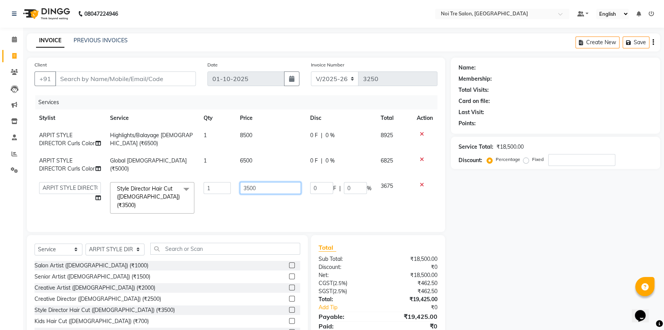
drag, startPoint x: 265, startPoint y: 185, endPoint x: 171, endPoint y: 195, distance: 93.7
click at [171, 195] on tr "AFSAR AKRAM ARPIT STYLE DIRECTOR Curls Color Ashok aslam ASLAM ATUL azad Azad B…" at bounding box center [236, 197] width 403 height 41
click at [269, 242] on input "text" at bounding box center [225, 248] width 150 height 12
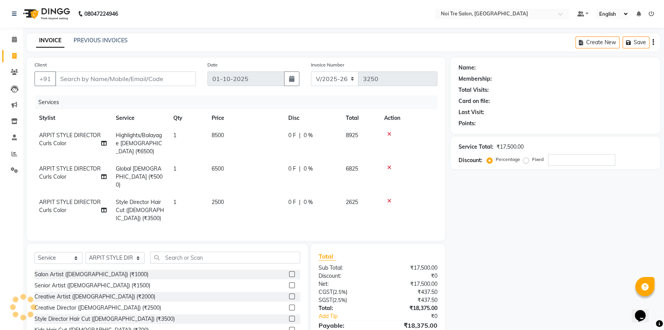
drag, startPoint x: 224, startPoint y: 186, endPoint x: 232, endPoint y: 187, distance: 7.7
click at [225, 193] on td "2500" at bounding box center [245, 209] width 77 height 33
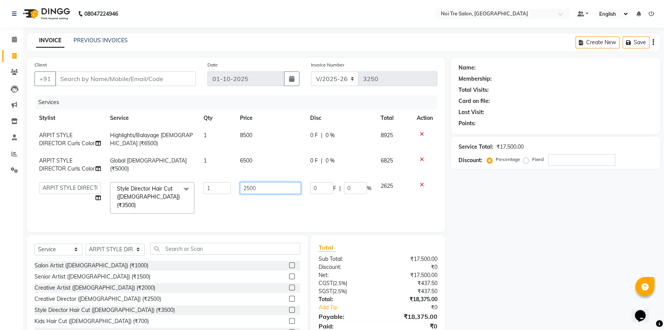
drag, startPoint x: 267, startPoint y: 188, endPoint x: 145, endPoint y: 191, distance: 121.3
click at [145, 191] on tr "AFSAR AKRAM ARPIT STYLE DIRECTOR Curls Color Ashok aslam ASLAM ATUL azad Azad B…" at bounding box center [236, 197] width 403 height 41
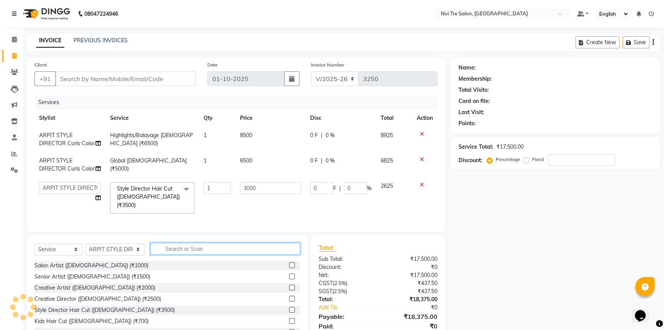
click at [195, 242] on input "text" at bounding box center [225, 248] width 150 height 12
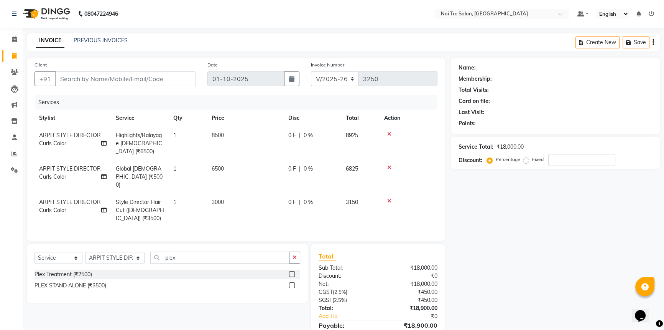
click at [291, 271] on label at bounding box center [292, 274] width 6 height 6
click at [291, 272] on input "checkbox" at bounding box center [291, 274] width 5 height 5
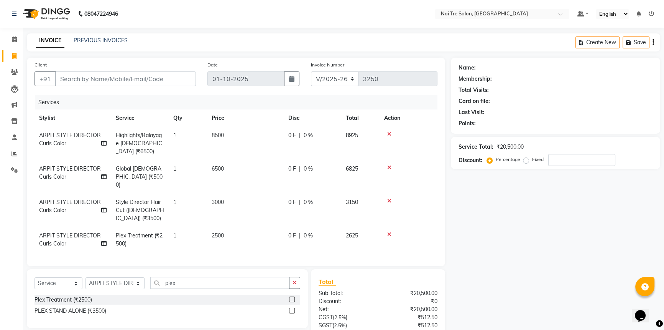
click at [297, 277] on button "button" at bounding box center [294, 283] width 11 height 12
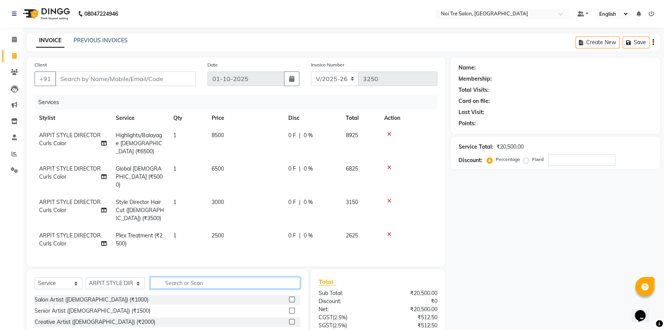
scroll to position [53, 0]
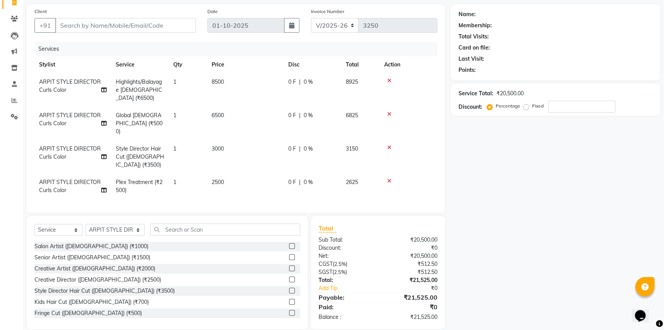
click at [536, 201] on div "Name: Membership: Total Visits: Card on file: Last Visit: Points: Service Total…" at bounding box center [558, 166] width 215 height 325
click at [187, 223] on input "text" at bounding box center [225, 229] width 150 height 12
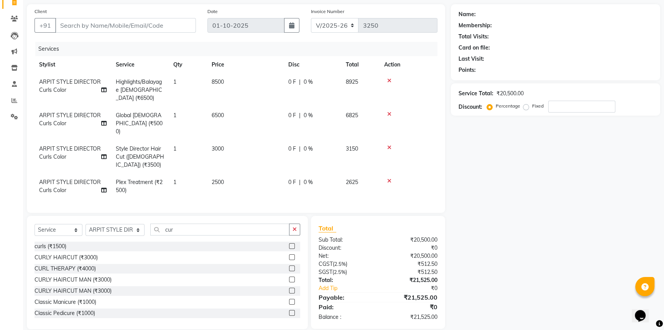
click at [289, 254] on label at bounding box center [292, 257] width 6 height 6
click at [289, 255] on input "checkbox" at bounding box center [291, 257] width 5 height 5
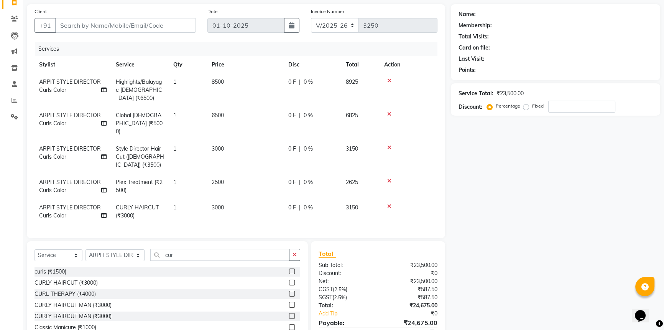
click at [389, 145] on icon at bounding box center [389, 147] width 4 height 5
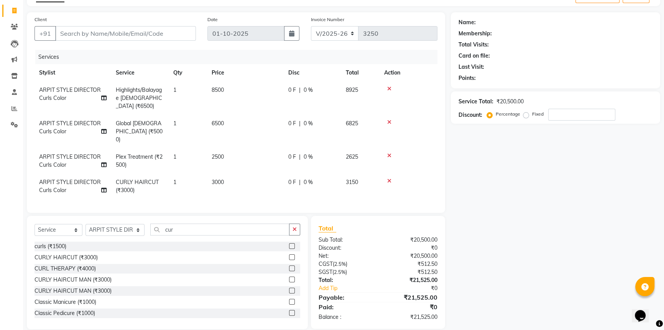
click at [389, 119] on icon at bounding box center [389, 121] width 4 height 5
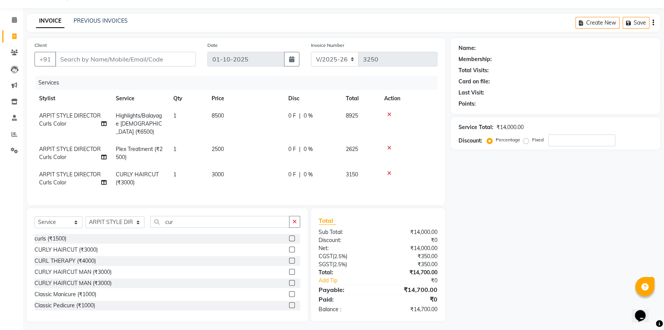
click at [248, 112] on td "8500" at bounding box center [245, 123] width 77 height 33
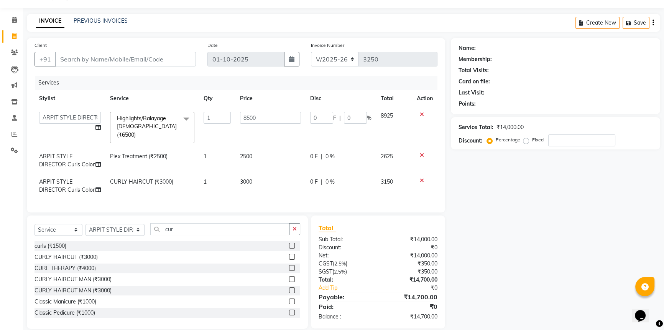
scroll to position [27, 0]
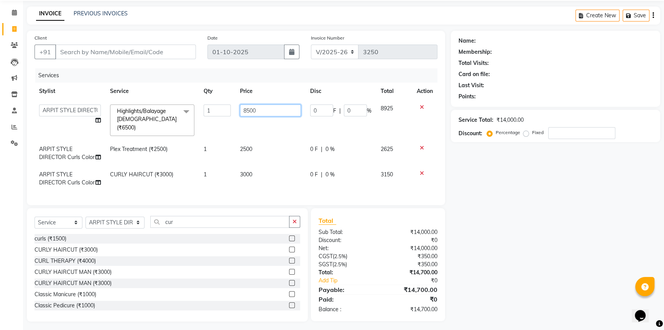
drag, startPoint x: 265, startPoint y: 112, endPoint x: 134, endPoint y: 106, distance: 130.6
click at [164, 114] on tr "AFSAR AKRAM ARPIT STYLE DIRECTOR Curls Color Ashok aslam ASLAM ATUL azad Azad B…" at bounding box center [236, 120] width 403 height 41
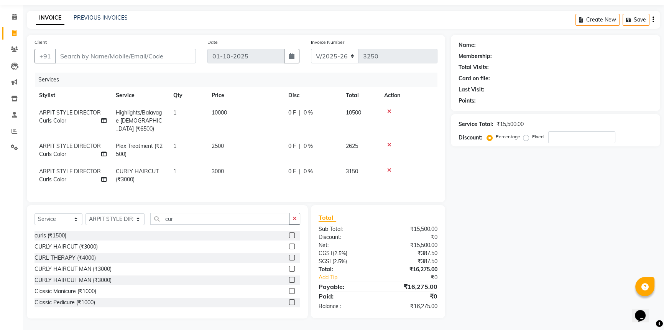
scroll to position [20, 0]
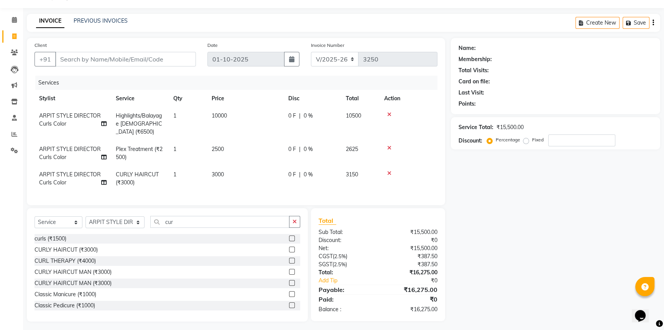
click at [498, 185] on div "Name: Membership: Total Visits: Card on file: Last Visit: Points: Service Total…" at bounding box center [558, 179] width 215 height 283
click at [255, 168] on td "3000" at bounding box center [245, 178] width 77 height 25
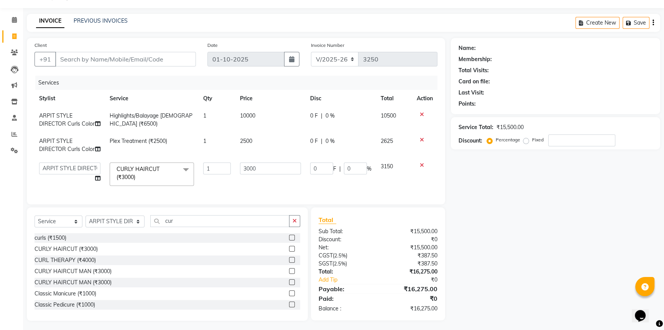
scroll to position [27, 0]
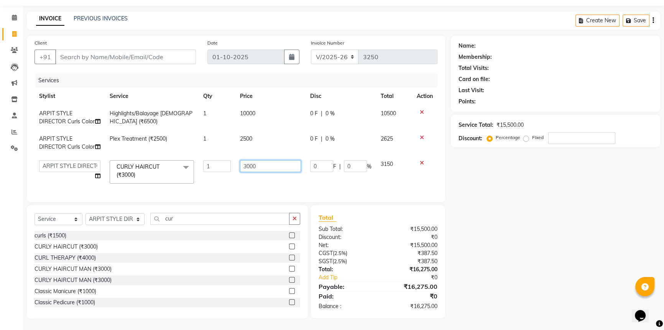
drag, startPoint x: 221, startPoint y: 168, endPoint x: 50, endPoint y: 157, distance: 171.1
click at [78, 158] on tr "AFSAR AKRAM ARPIT STYLE DIRECTOR Curls Color Ashok aslam ASLAM ATUL azad Azad B…" at bounding box center [236, 171] width 403 height 33
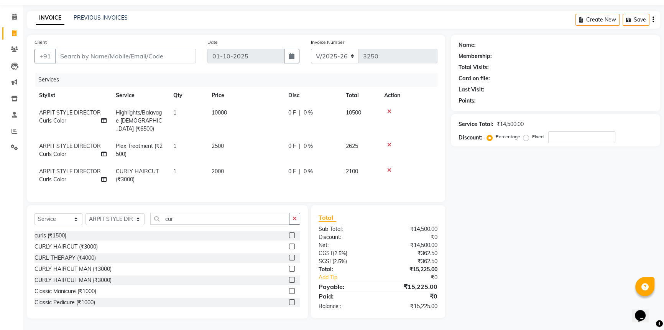
scroll to position [20, 0]
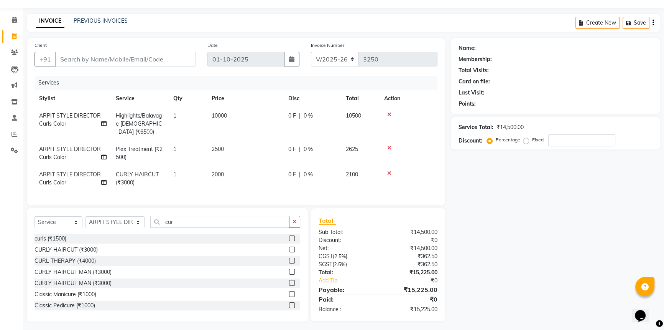
click at [495, 197] on div "Name: Membership: Total Visits: Card on file: Last Visit: Points: Service Total…" at bounding box center [558, 179] width 215 height 283
click at [242, 143] on td "2500" at bounding box center [245, 152] width 77 height 25
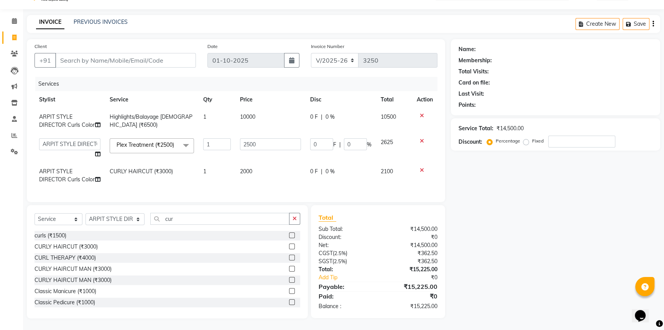
scroll to position [23, 0]
drag, startPoint x: 276, startPoint y: 138, endPoint x: 180, endPoint y: 149, distance: 96.9
click at [184, 150] on tr "AFSAR AKRAM ARPIT STYLE DIRECTOR Curls Color Ashok aslam ASLAM ATUL azad Azad B…" at bounding box center [236, 148] width 403 height 29
click at [514, 231] on div "Name: Membership: Total Visits: Card on file: Last Visit: Points: Service Total…" at bounding box center [558, 178] width 215 height 279
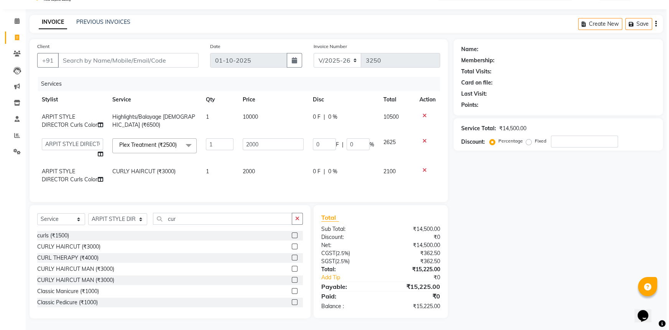
scroll to position [20, 0]
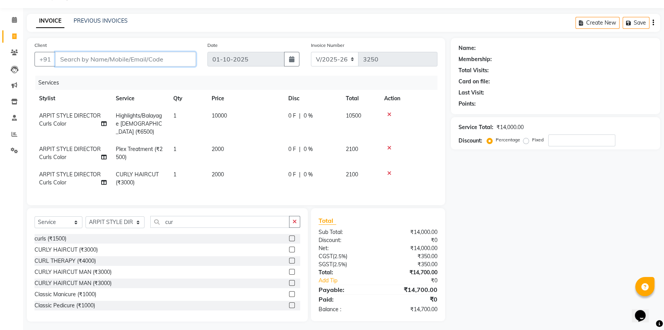
click at [88, 55] on input "Client" at bounding box center [125, 59] width 141 height 15
click at [186, 53] on button "Add Client" at bounding box center [177, 59] width 40 height 15
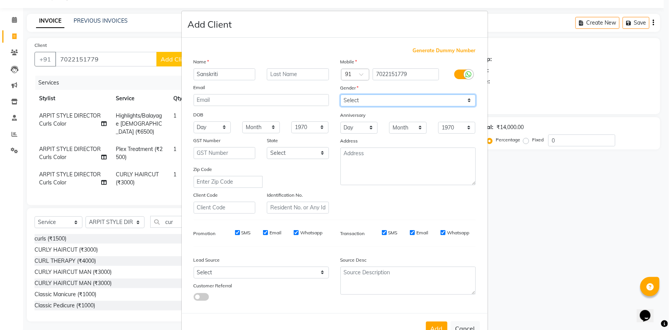
click at [391, 103] on select "Select Male Female Other Prefer Not To Say" at bounding box center [408, 100] width 135 height 12
click at [341, 94] on select "Select Male Female Other Prefer Not To Say" at bounding box center [408, 100] width 135 height 12
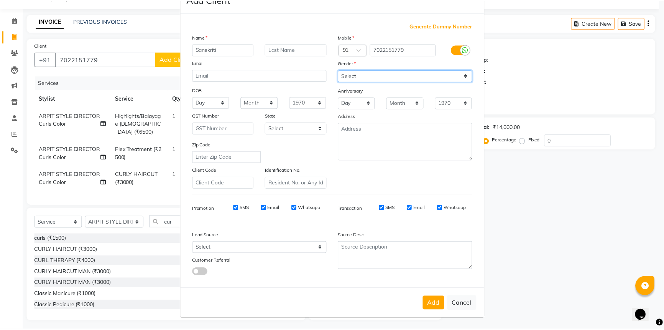
scroll to position [27, 0]
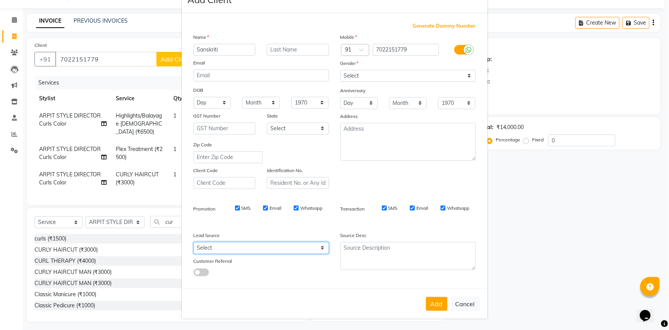
click at [280, 249] on select "Select Walk-in Referral Internet Friend Word of Mouth Advertisement Facebook Ju…" at bounding box center [261, 248] width 135 height 12
click at [194, 242] on select "Select Walk-in Referral Internet Friend Word of Mouth Advertisement Facebook Ju…" at bounding box center [261, 248] width 135 height 12
click at [426, 303] on button "Add" at bounding box center [436, 304] width 21 height 14
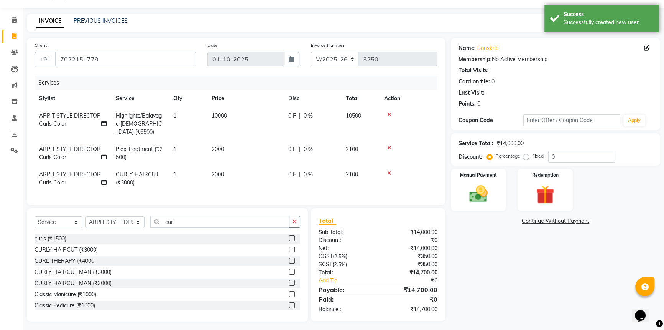
drag, startPoint x: 602, startPoint y: 176, endPoint x: 589, endPoint y: 180, distance: 13.8
drag, startPoint x: 589, startPoint y: 180, endPoint x: 464, endPoint y: 256, distance: 146.0
click at [464, 256] on div "Name: Sanskriti Membership: No Active Membership Total Visits: Card on file: 0 …" at bounding box center [558, 179] width 215 height 283
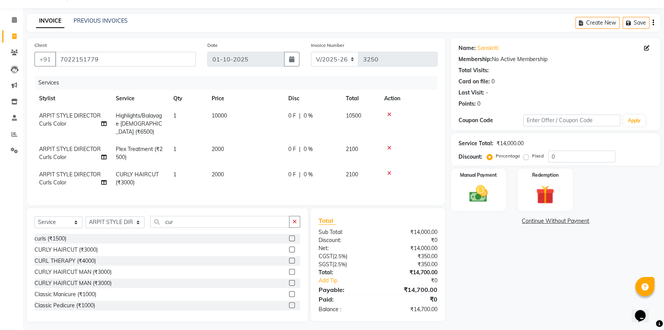
click at [389, 170] on icon at bounding box center [389, 172] width 4 height 5
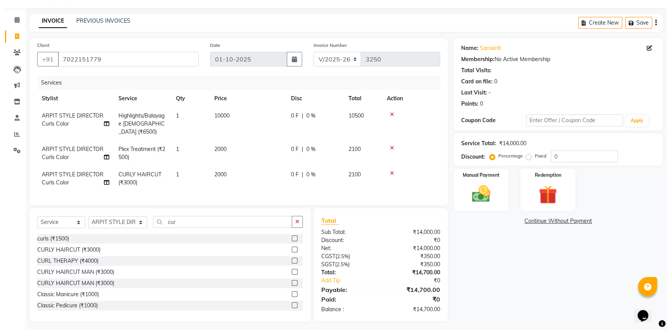
scroll to position [0, 0]
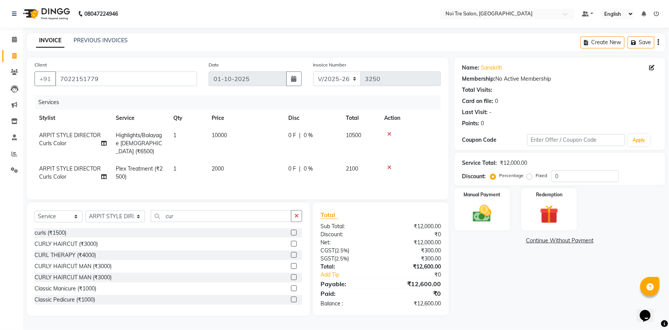
click at [389, 165] on icon at bounding box center [389, 167] width 4 height 5
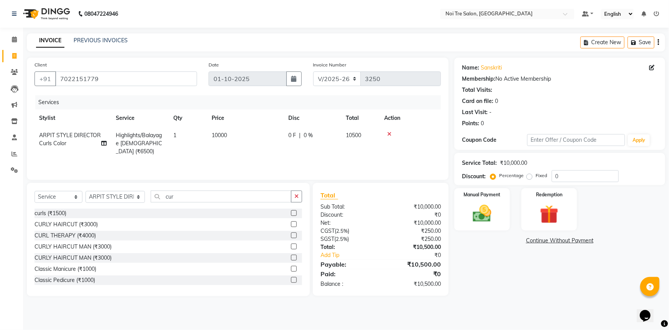
click at [256, 135] on td "10000" at bounding box center [245, 143] width 77 height 33
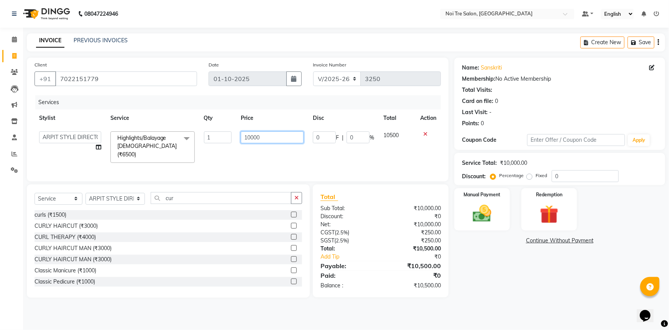
drag, startPoint x: 262, startPoint y: 134, endPoint x: 215, endPoint y: 143, distance: 47.6
click at [215, 143] on tr "AFSAR AKRAM ARPIT STYLE DIRECTOR Curls Color Ashok aslam ASLAM ATUL azad Azad B…" at bounding box center [238, 147] width 407 height 41
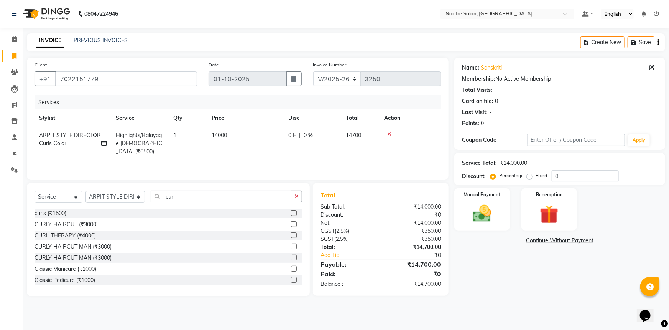
click at [538, 263] on div "Name: Sanskriti Membership: No Active Membership Total Visits: Card on file: 0 …" at bounding box center [563, 177] width 217 height 238
click at [484, 211] on img at bounding box center [482, 213] width 31 height 22
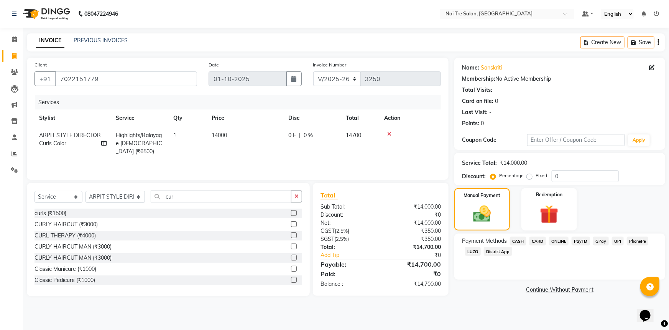
click at [518, 241] on span "CASH" at bounding box center [518, 240] width 16 height 9
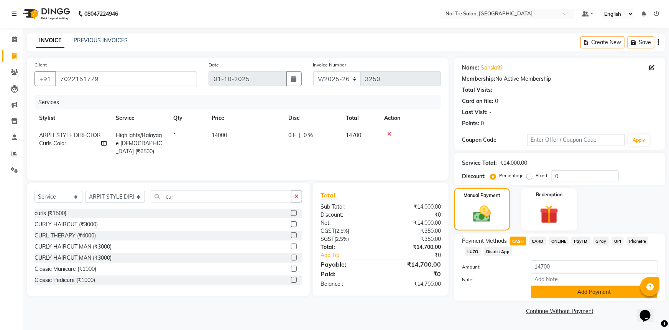
click at [587, 295] on button "Add Payment" at bounding box center [594, 292] width 127 height 12
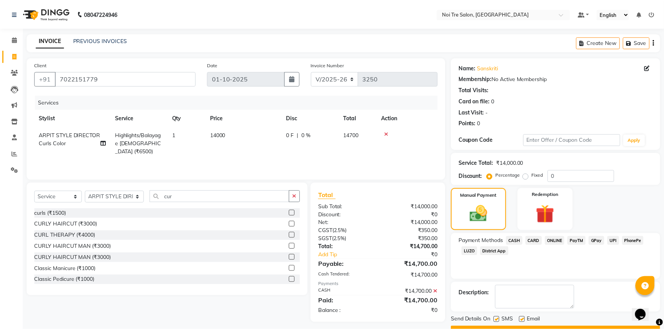
scroll to position [20, 0]
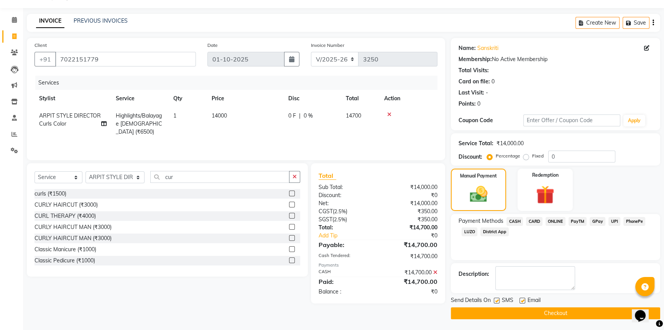
click at [541, 315] on button "Checkout" at bounding box center [555, 313] width 209 height 12
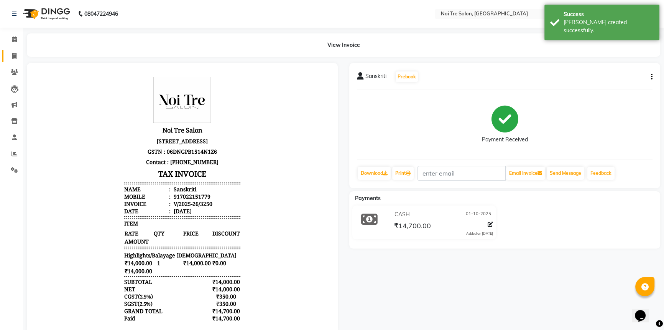
click at [4, 54] on link "Invoice" at bounding box center [11, 56] width 18 height 13
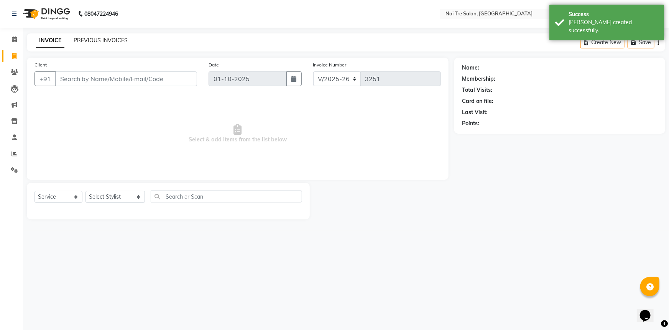
click at [92, 39] on link "PREVIOUS INVOICES" at bounding box center [101, 40] width 54 height 7
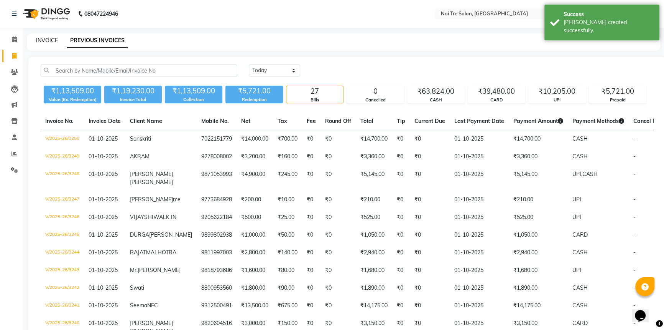
click at [43, 38] on link "INVOICE" at bounding box center [47, 40] width 22 height 7
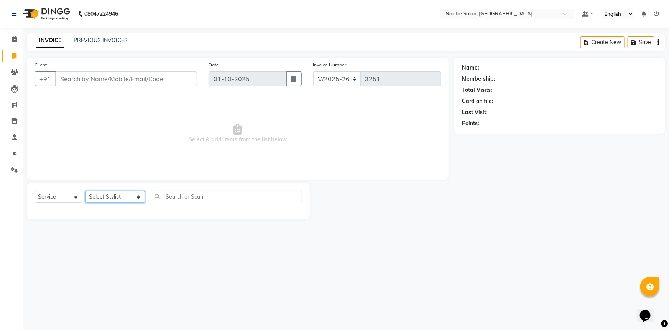
click at [123, 192] on select "Select Stylist AFSAR AKRAM ARPIT STYLE DIRECTOR Curls Color Ashok aslam ASLAM A…" at bounding box center [115, 197] width 59 height 12
click at [86, 191] on select "Select Stylist AFSAR AKRAM ARPIT STYLE DIRECTOR Curls Color Ashok aslam ASLAM A…" at bounding box center [115, 197] width 59 height 12
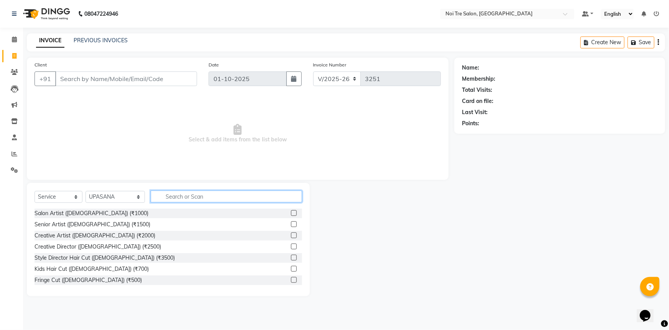
click at [201, 196] on input "text" at bounding box center [227, 196] width 152 height 12
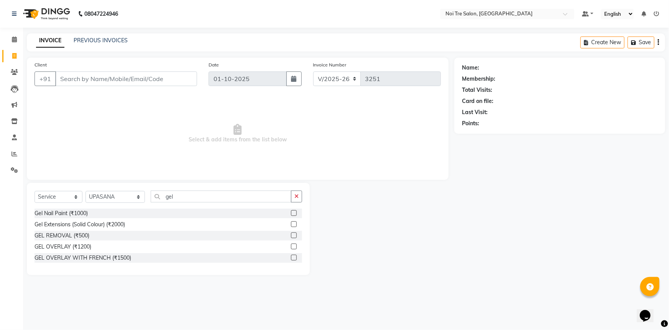
click at [293, 214] on label at bounding box center [294, 213] width 6 height 6
click at [293, 214] on input "checkbox" at bounding box center [293, 213] width 5 height 5
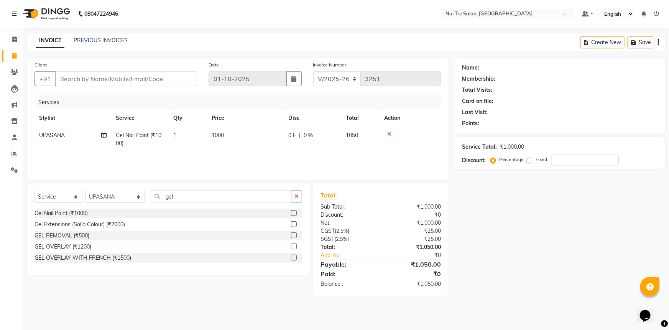
click at [241, 140] on td "1000" at bounding box center [245, 139] width 77 height 25
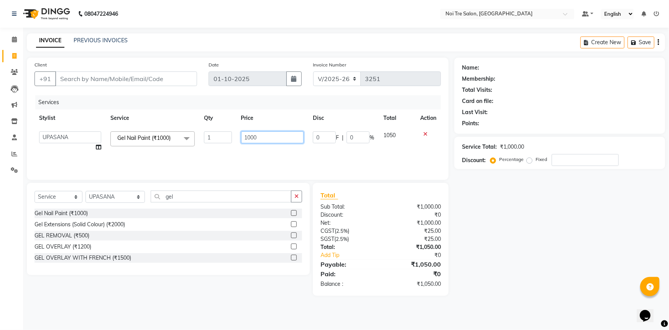
drag, startPoint x: 269, startPoint y: 136, endPoint x: 213, endPoint y: 144, distance: 57.0
click at [213, 144] on tr "AFSAR AKRAM ARPIT STYLE DIRECTOR Curls Color Ashok aslam ASLAM ATUL azad Azad B…" at bounding box center [238, 141] width 407 height 29
drag, startPoint x: 236, startPoint y: 152, endPoint x: 240, endPoint y: 151, distance: 4.4
click at [237, 152] on div "Services Stylist Service Qty Price Disc Total Action AFSAR AKRAM ARPIT STYLE DI…" at bounding box center [238, 133] width 407 height 77
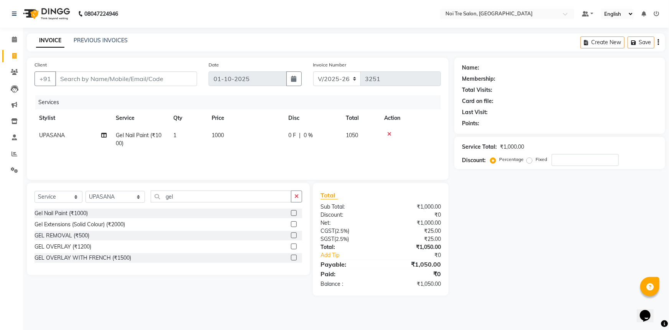
click at [242, 128] on td "1000" at bounding box center [245, 139] width 77 height 25
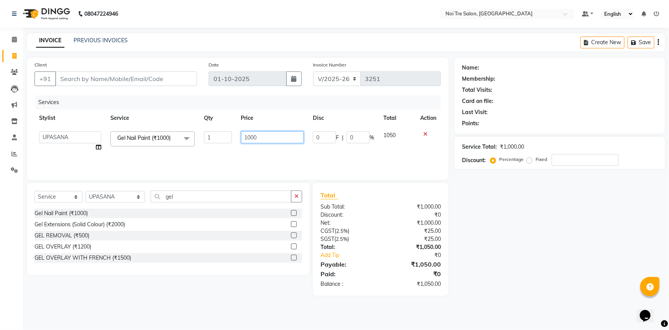
drag, startPoint x: 266, startPoint y: 139, endPoint x: 226, endPoint y: 143, distance: 40.0
click at [226, 143] on tr "AFSAR AKRAM ARPIT STYLE DIRECTOR Curls Color Ashok aslam ASLAM ATUL azad Azad B…" at bounding box center [238, 141] width 407 height 29
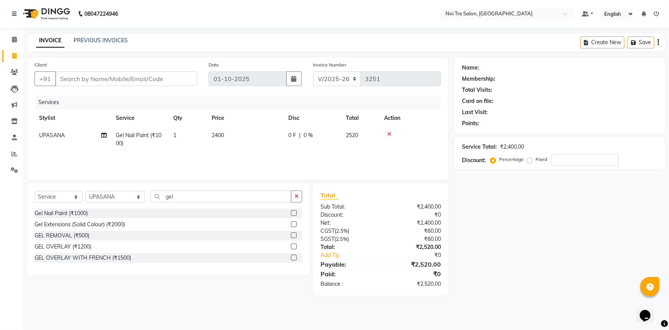
click at [507, 225] on div "Name: Membership: Total Visits: Card on file: Last Visit: Points: Service Total…" at bounding box center [563, 177] width 217 height 238
click at [574, 162] on input "number" at bounding box center [585, 160] width 67 height 12
click at [536, 160] on label "Fixed" at bounding box center [542, 159] width 12 height 7
click at [529, 160] on input "Fixed" at bounding box center [531, 159] width 5 height 5
click at [573, 161] on input "number" at bounding box center [585, 160] width 67 height 12
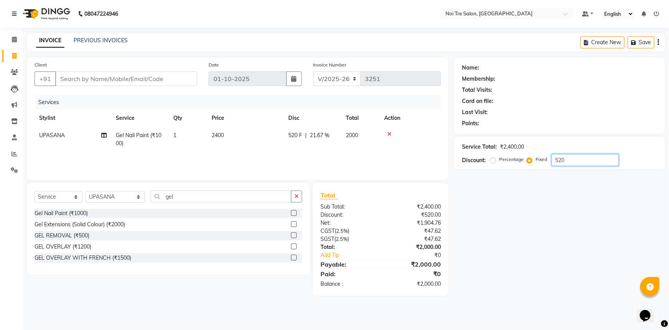
drag, startPoint x: 579, startPoint y: 159, endPoint x: 491, endPoint y: 159, distance: 87.5
click at [492, 159] on div "Percentage Fixed 520" at bounding box center [555, 160] width 127 height 12
click at [500, 160] on label "Percentage" at bounding box center [512, 159] width 25 height 7
click at [492, 160] on input "Percentage" at bounding box center [494, 159] width 5 height 5
drag, startPoint x: 579, startPoint y: 157, endPoint x: 514, endPoint y: 158, distance: 64.5
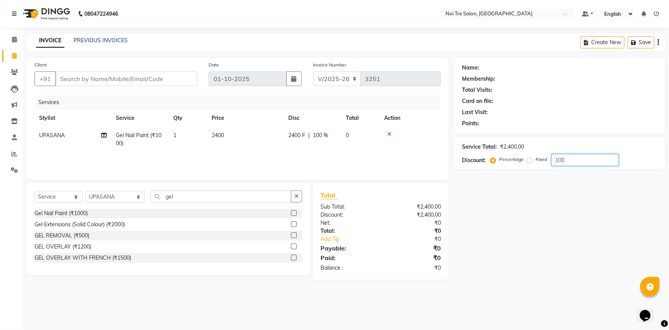
click at [517, 158] on div "Percentage Fixed 100" at bounding box center [555, 160] width 127 height 12
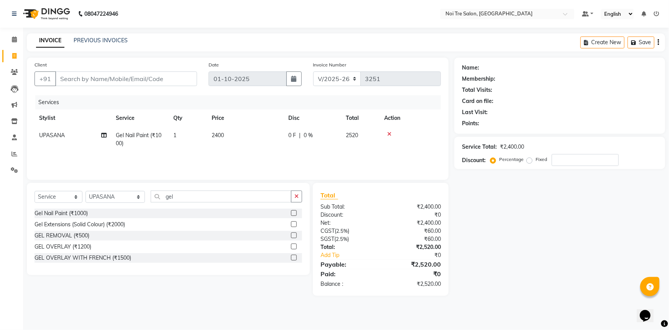
click at [244, 136] on td "2400" at bounding box center [245, 139] width 77 height 25
click at [276, 157] on div "Services Stylist Service Qty Price Disc Total Action AFSAR AKRAM ARPIT STYLE DI…" at bounding box center [238, 133] width 407 height 77
click at [455, 218] on div "Name: Membership: Total Visits: Card on file: Last Visit: Points: Service Total…" at bounding box center [563, 177] width 217 height 238
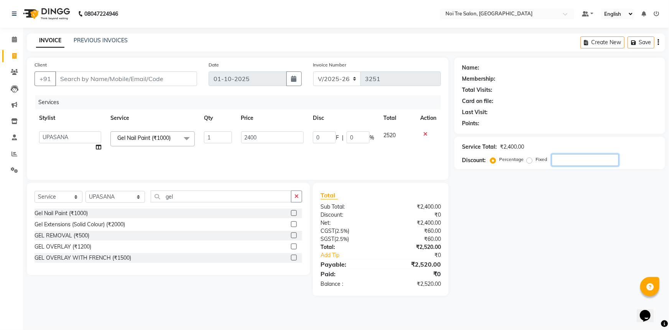
click at [566, 158] on input "number" at bounding box center [585, 160] width 67 height 12
click at [536, 161] on label "Fixed" at bounding box center [542, 159] width 12 height 7
click at [529, 161] on input "Fixed" at bounding box center [531, 159] width 5 height 5
click at [581, 163] on input "number" at bounding box center [585, 160] width 67 height 12
click at [524, 264] on div "Name: Membership: Total Visits: Card on file: Last Visit: Points: Service Total…" at bounding box center [563, 177] width 217 height 238
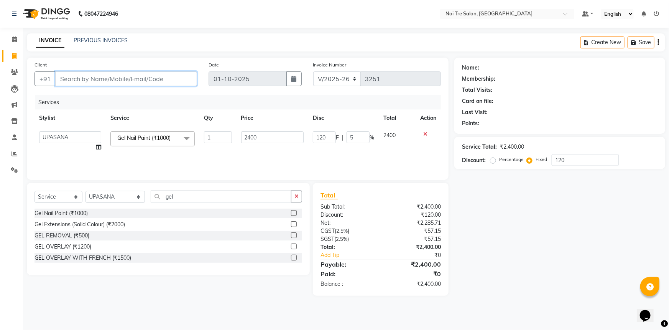
click at [187, 77] on input "Client" at bounding box center [126, 78] width 142 height 15
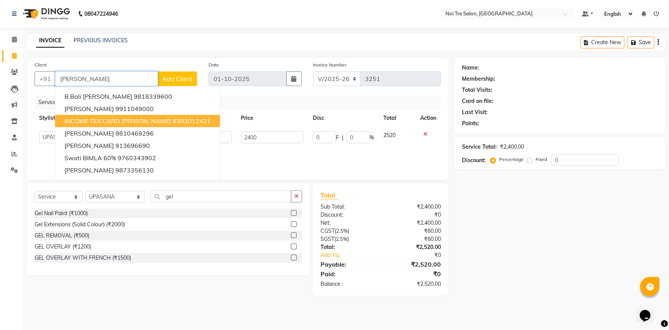
click at [140, 119] on span "INCOME TEX CARD BIMLA" at bounding box center [117, 121] width 107 height 8
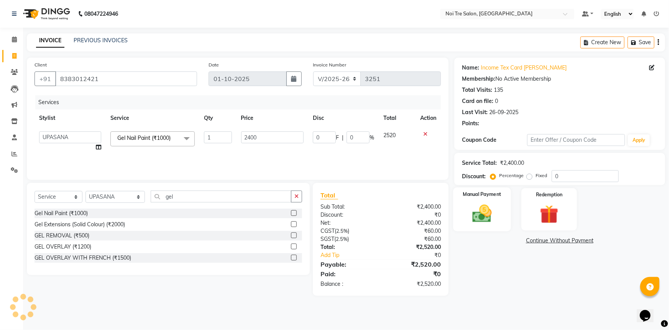
click at [488, 206] on img at bounding box center [482, 213] width 31 height 22
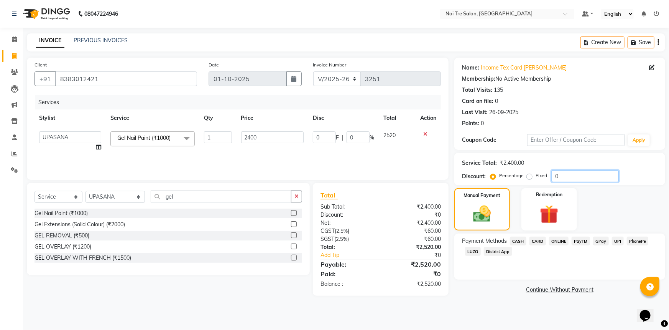
click at [580, 178] on input "0" at bounding box center [585, 176] width 67 height 12
click at [536, 177] on label "Fixed" at bounding box center [542, 175] width 12 height 7
click at [531, 177] on input "Fixed" at bounding box center [531, 175] width 5 height 5
click at [571, 173] on input "0" at bounding box center [585, 176] width 67 height 12
click at [520, 241] on span "CASH" at bounding box center [518, 240] width 16 height 9
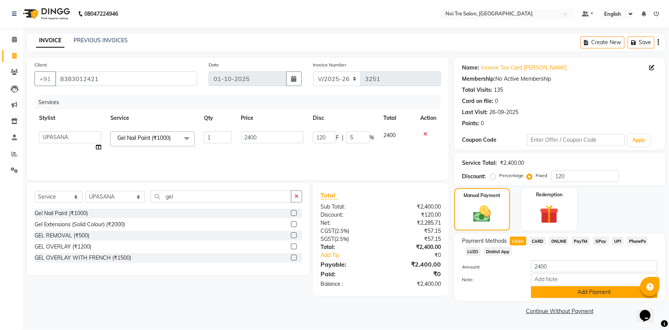
click at [600, 288] on button "Add Payment" at bounding box center [594, 292] width 127 height 12
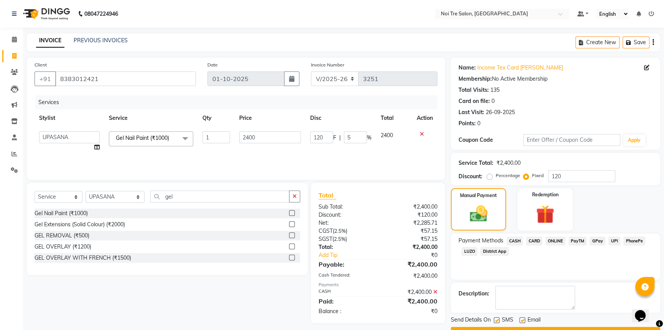
scroll to position [20, 0]
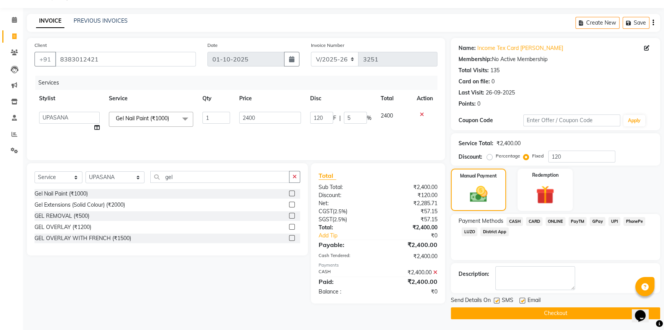
click at [556, 307] on button "Checkout" at bounding box center [555, 313] width 209 height 12
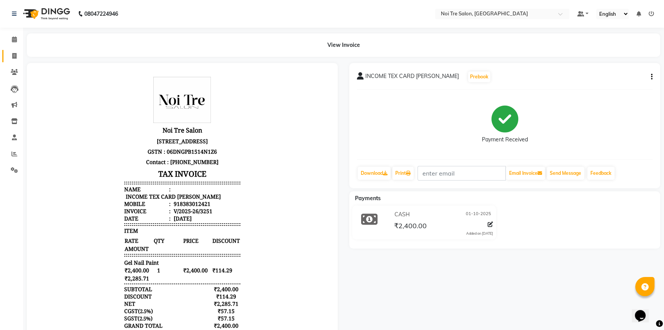
click at [11, 62] on li "Invoice" at bounding box center [11, 56] width 23 height 16
click at [17, 55] on span at bounding box center [14, 56] width 13 height 9
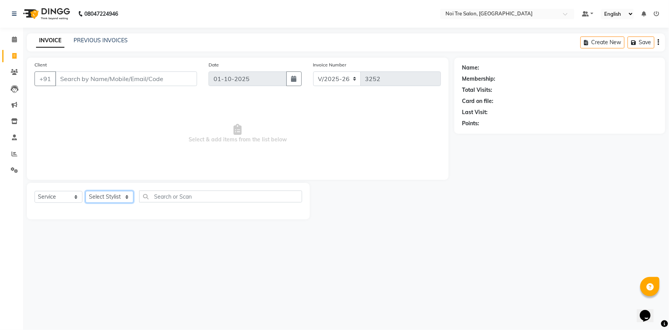
click at [105, 191] on select "Select Stylist" at bounding box center [110, 197] width 48 height 12
click at [107, 194] on select "Select Stylist" at bounding box center [110, 197] width 48 height 12
click at [107, 194] on select "Select Stylist AFSAR AKRAM ARPIT STYLE DIRECTOR Curls Color Ashok aslam ASLAM A…" at bounding box center [115, 197] width 59 height 12
click at [86, 191] on select "Select Stylist AFSAR AKRAM ARPIT STYLE DIRECTOR Curls Color Ashok aslam ASLAM A…" at bounding box center [115, 197] width 59 height 12
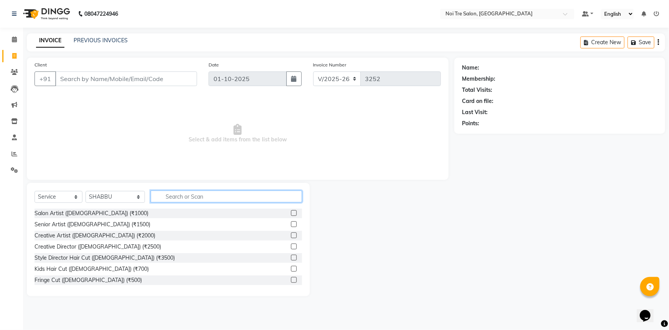
click at [181, 198] on input "text" at bounding box center [227, 196] width 152 height 12
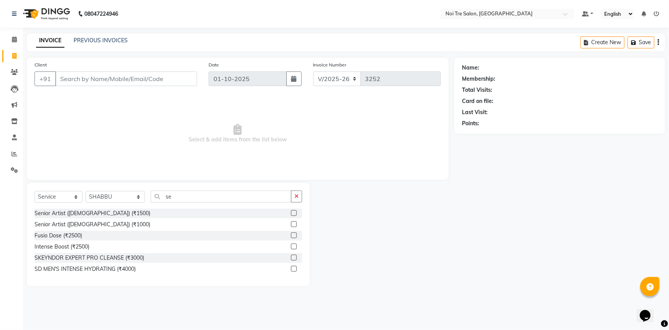
click at [294, 221] on label at bounding box center [294, 224] width 6 height 6
click at [294, 222] on input "checkbox" at bounding box center [293, 224] width 5 height 5
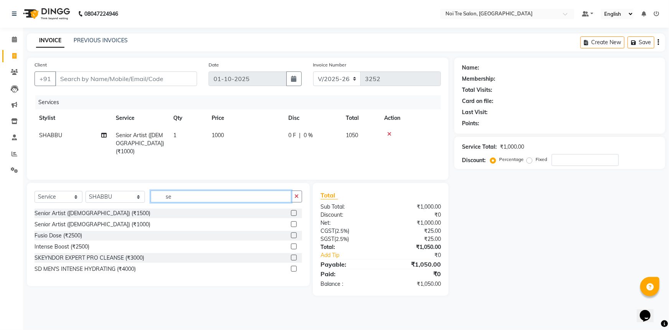
drag, startPoint x: 237, startPoint y: 197, endPoint x: 44, endPoint y: 181, distance: 193.3
click at [49, 181] on div "Client +91 Date 01-10-2025 Invoice Number V/2025 V/2025-26 3252 Services Stylis…" at bounding box center [238, 177] width 434 height 238
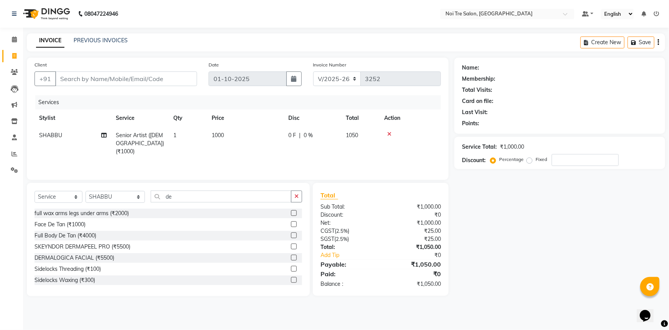
drag, startPoint x: 290, startPoint y: 223, endPoint x: 282, endPoint y: 218, distance: 10.0
click at [291, 223] on label at bounding box center [294, 224] width 6 height 6
click at [291, 223] on input "checkbox" at bounding box center [293, 224] width 5 height 5
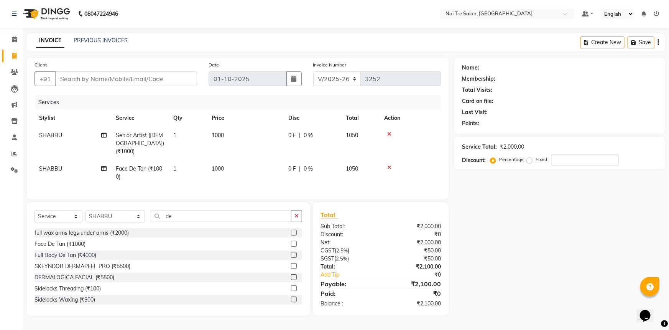
drag, startPoint x: 239, startPoint y: 158, endPoint x: 248, endPoint y: 157, distance: 9.2
click at [248, 160] on td "1000" at bounding box center [245, 172] width 77 height 25
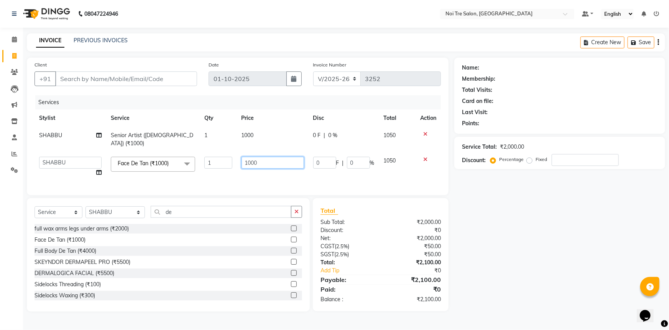
drag, startPoint x: 259, startPoint y: 157, endPoint x: 188, endPoint y: 134, distance: 74.0
click at [202, 139] on tbody "SHABBU Senior Artist (Male) (₹1000) 1 1000 0 F | 0 % 1050 AFSAR AKRAM ARPIT STY…" at bounding box center [238, 154] width 407 height 54
click at [464, 198] on div "Name: Membership: Total Visits: Card on file: Last Visit: Points: Service Total…" at bounding box center [563, 185] width 217 height 254
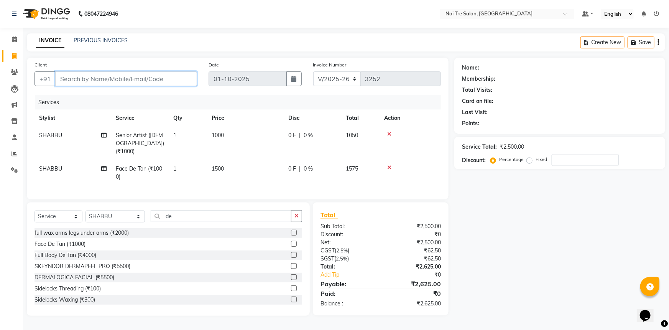
click at [160, 77] on input "Client" at bounding box center [126, 78] width 142 height 15
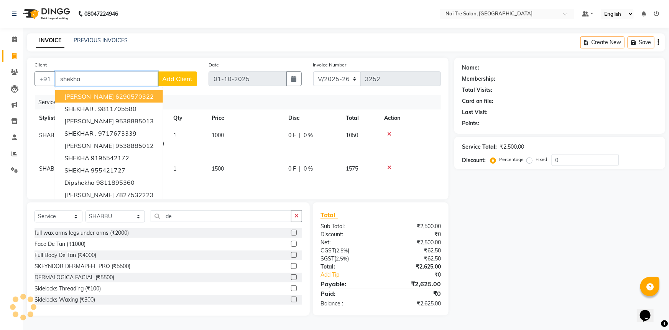
click at [163, 96] on button "SHEKHAWAT 6290570322" at bounding box center [109, 96] width 108 height 12
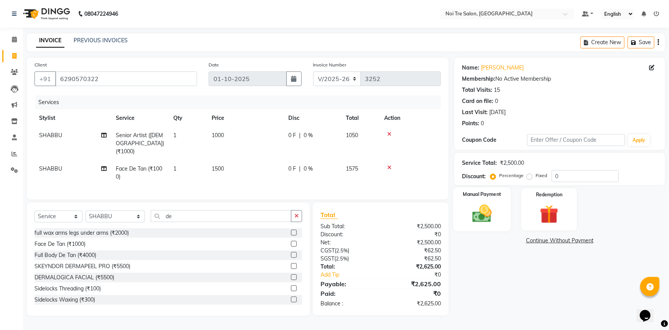
click at [496, 211] on img at bounding box center [482, 213] width 31 height 22
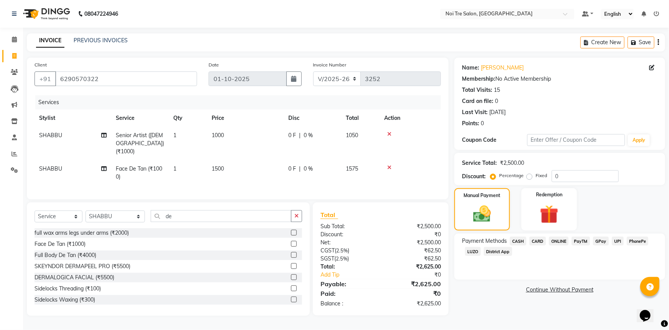
click at [516, 238] on span "CASH" at bounding box center [518, 240] width 16 height 9
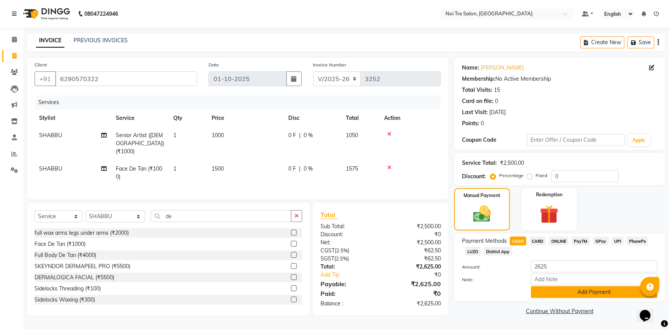
click at [561, 295] on button "Add Payment" at bounding box center [594, 292] width 127 height 12
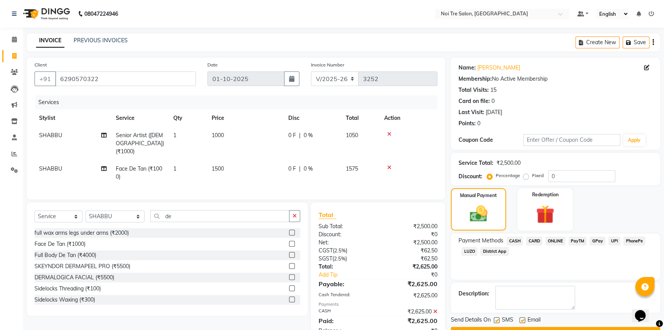
scroll to position [21, 0]
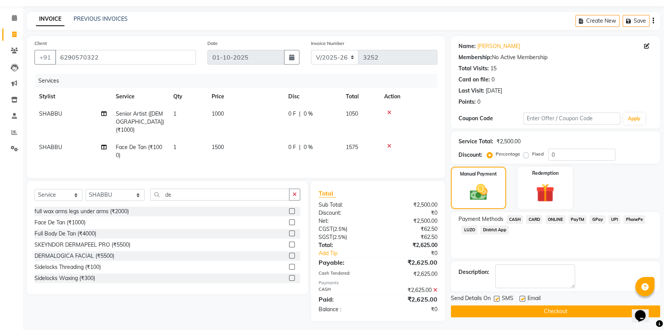
click at [561, 311] on button "Checkout" at bounding box center [555, 311] width 209 height 12
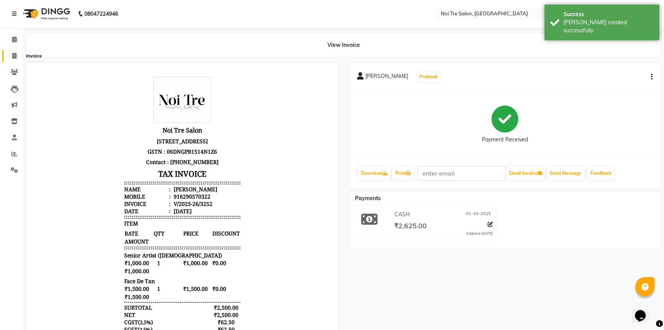
drag, startPoint x: 15, startPoint y: 58, endPoint x: 14, endPoint y: 53, distance: 4.7
click at [15, 58] on icon at bounding box center [14, 56] width 4 height 6
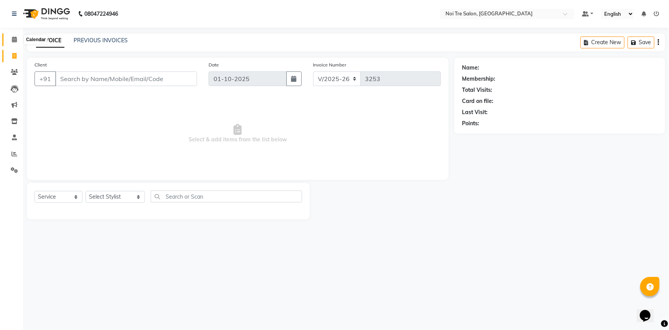
click at [12, 36] on icon at bounding box center [14, 39] width 5 height 6
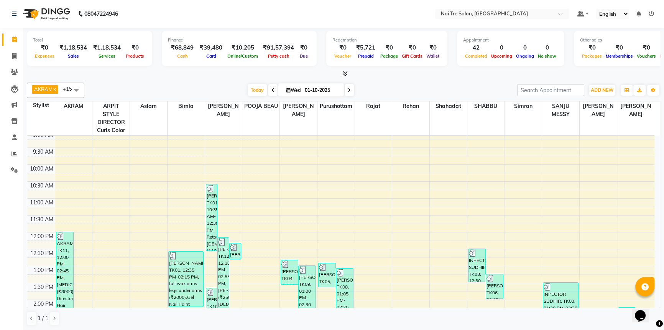
scroll to position [104, 0]
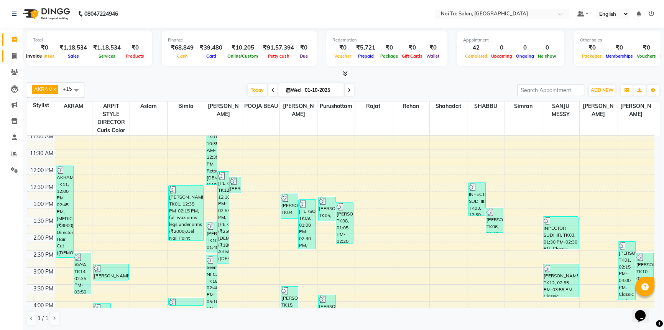
click at [11, 58] on span at bounding box center [14, 56] width 13 height 9
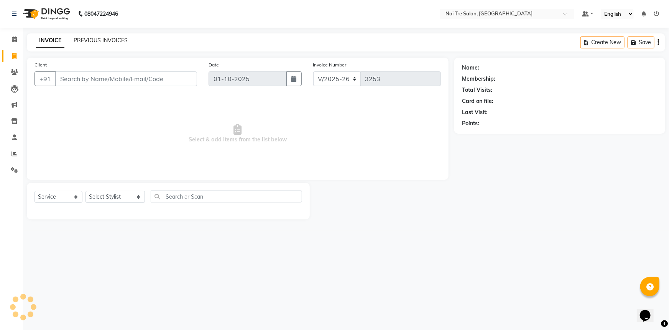
click at [104, 39] on link "PREVIOUS INVOICES" at bounding box center [101, 40] width 54 height 7
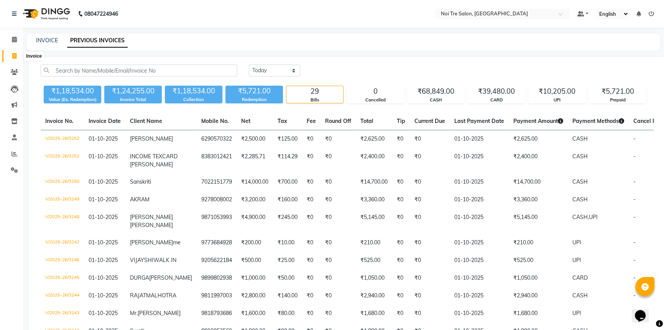
click at [10, 54] on span at bounding box center [14, 56] width 13 height 9
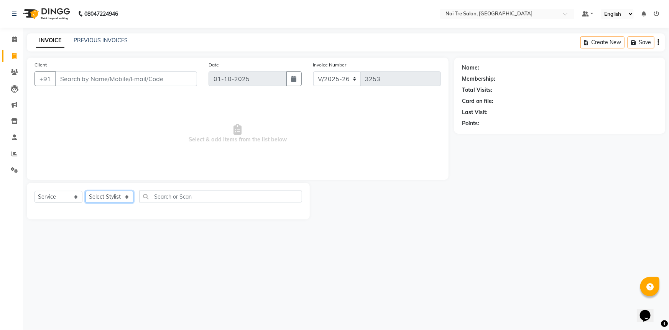
click at [122, 198] on select "Select Stylist" at bounding box center [110, 197] width 48 height 12
click at [86, 191] on select "Select Stylist AFSAR AKRAM ARPIT STYLE DIRECTOR Curls Color Ashok aslam ASLAM A…" at bounding box center [115, 197] width 59 height 12
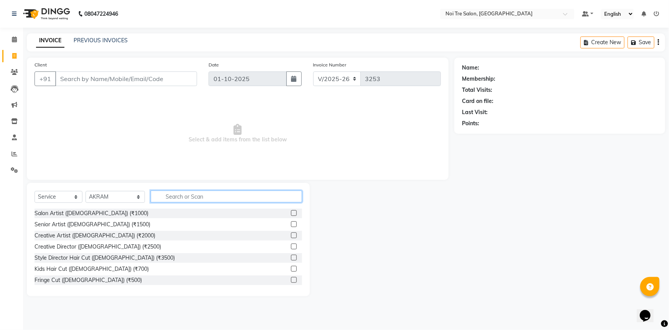
click at [164, 197] on input "text" at bounding box center [227, 196] width 152 height 12
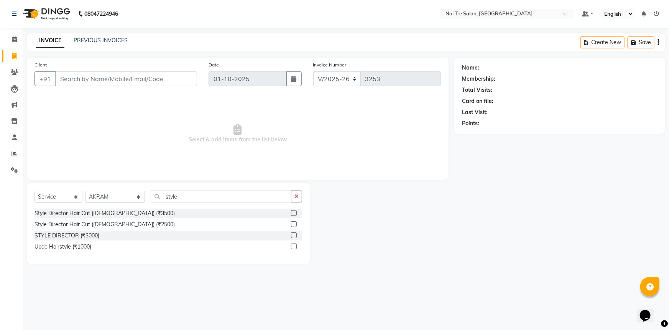
click at [291, 223] on label at bounding box center [294, 224] width 6 height 6
click at [291, 223] on input "checkbox" at bounding box center [293, 224] width 5 height 5
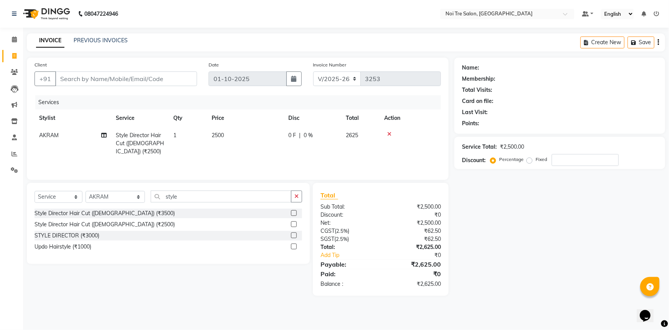
click at [247, 143] on td "2500" at bounding box center [245, 143] width 77 height 33
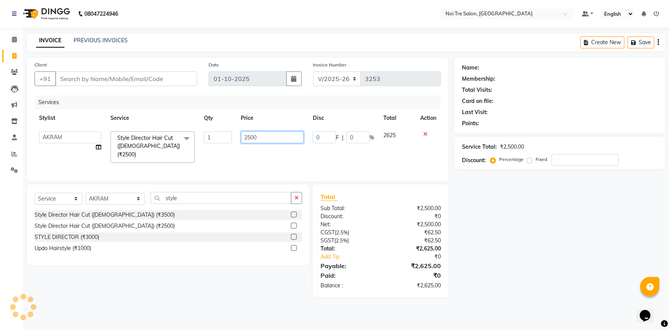
drag, startPoint x: 83, startPoint y: 156, endPoint x: 36, endPoint y: 158, distance: 47.6
click at [37, 158] on tr "AFSAR AKRAM ARPIT STYLE DIRECTOR Curls Color Ashok aslam ASLAM ATUL azad Azad B…" at bounding box center [238, 147] width 407 height 41
click at [494, 223] on div "Name: Membership: Total Visits: Card on file: Last Visit: Points: Service Total…" at bounding box center [563, 177] width 217 height 239
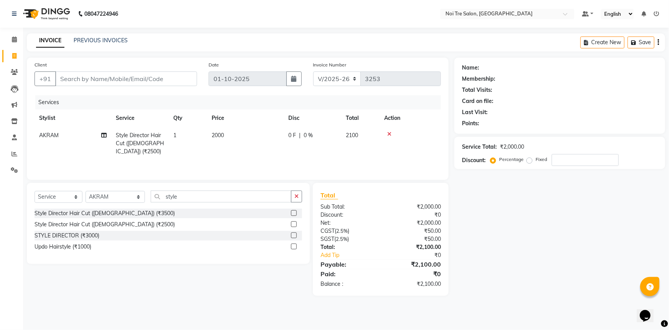
click at [494, 223] on div "Name: Membership: Total Visits: Card on file: Last Visit: Points: Service Total…" at bounding box center [563, 177] width 217 height 238
click at [596, 157] on input "number" at bounding box center [585, 160] width 67 height 12
click at [559, 256] on div "Name: Membership: Total Visits: Card on file: Last Visit: Points: Service Total…" at bounding box center [563, 177] width 217 height 238
click at [188, 194] on input "style" at bounding box center [221, 196] width 141 height 12
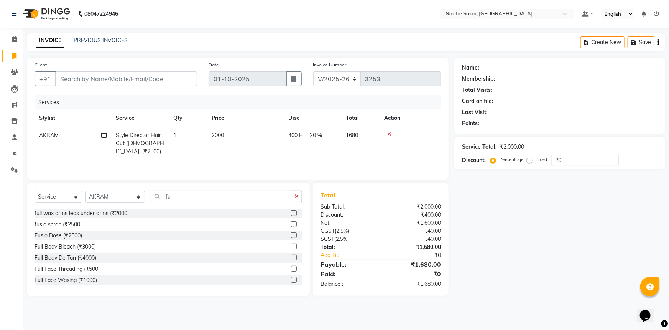
drag, startPoint x: 291, startPoint y: 224, endPoint x: 285, endPoint y: 222, distance: 6.3
click at [291, 224] on label at bounding box center [294, 224] width 6 height 6
click at [291, 224] on input "checkbox" at bounding box center [293, 224] width 5 height 5
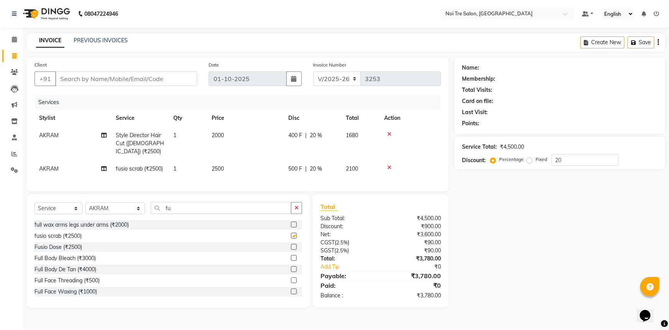
click at [251, 160] on td "2500" at bounding box center [245, 168] width 77 height 17
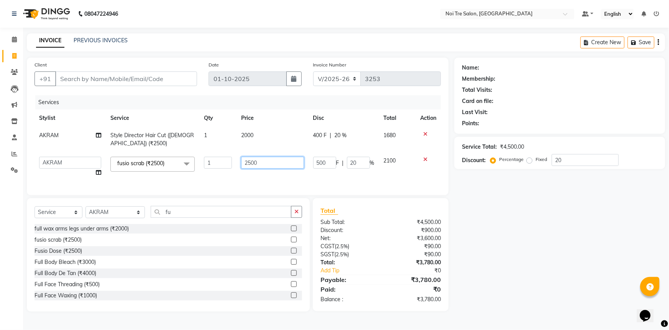
drag, startPoint x: 274, startPoint y: 160, endPoint x: 253, endPoint y: 158, distance: 21.2
click at [253, 158] on input "2500" at bounding box center [272, 163] width 63 height 12
click at [596, 264] on div "Name: Membership: Total Visits: Card on file: Last Visit: Points: Service Total…" at bounding box center [563, 185] width 217 height 254
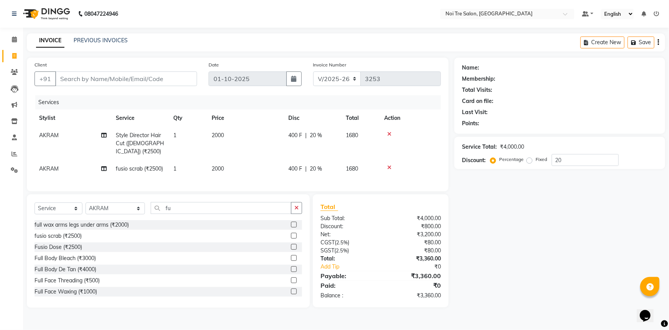
click at [182, 141] on td "1" at bounding box center [188, 143] width 38 height 33
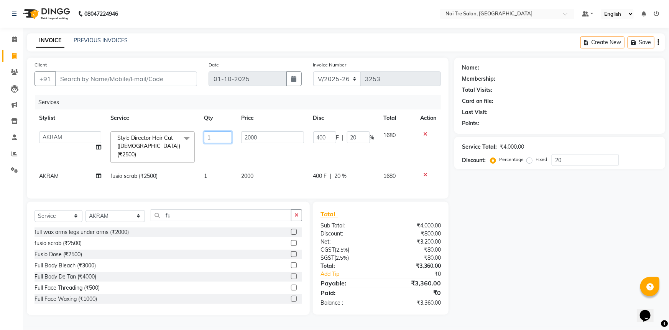
drag, startPoint x: 223, startPoint y: 139, endPoint x: 219, endPoint y: 141, distance: 4.7
click at [221, 139] on input "1" at bounding box center [218, 137] width 28 height 12
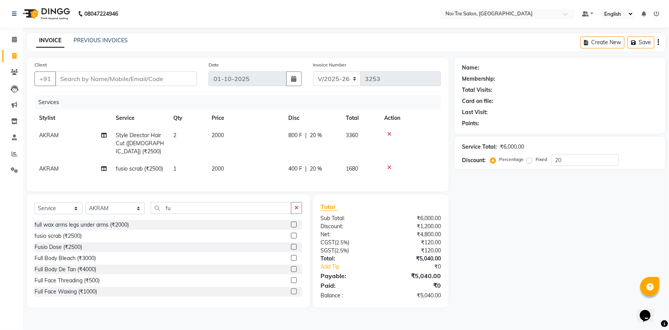
click at [584, 248] on div "Name: Membership: Total Visits: Card on file: Last Visit: Points: Service Total…" at bounding box center [563, 183] width 217 height 250
click at [596, 161] on input "20" at bounding box center [585, 160] width 67 height 12
click at [536, 161] on label "Fixed" at bounding box center [542, 159] width 12 height 7
click at [529, 161] on input "Fixed" at bounding box center [531, 159] width 5 height 5
click at [576, 157] on input "20" at bounding box center [585, 160] width 67 height 12
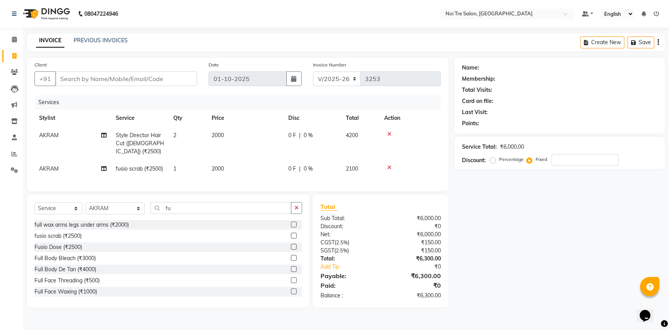
click at [241, 163] on td "2000" at bounding box center [245, 168] width 77 height 17
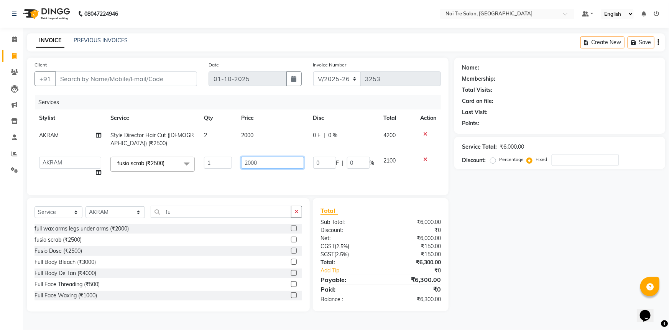
drag, startPoint x: 247, startPoint y: 165, endPoint x: 107, endPoint y: 159, distance: 139.8
click at [153, 166] on tr "AFSAR AKRAM ARPIT STYLE DIRECTOR Curls Color Ashok aslam ASLAM ATUL azad Azad B…" at bounding box center [238, 166] width 407 height 29
click at [568, 237] on div "Name: Membership: Total Visits: Card on file: Last Visit: Points: Service Total…" at bounding box center [563, 185] width 217 height 254
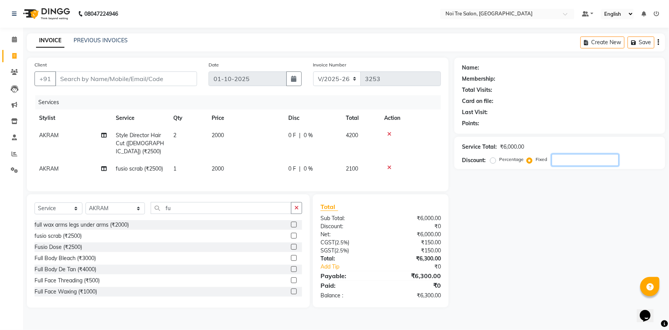
click at [561, 157] on input "number" at bounding box center [585, 160] width 67 height 12
click at [543, 231] on div "Name: Membership: Total Visits: Card on file: Last Visit: Points: Service Total…" at bounding box center [563, 183] width 217 height 250
click at [500, 161] on label "Percentage" at bounding box center [512, 159] width 25 height 7
click at [492, 161] on input "Percentage" at bounding box center [494, 159] width 5 height 5
drag, startPoint x: 569, startPoint y: 159, endPoint x: 493, endPoint y: 157, distance: 75.2
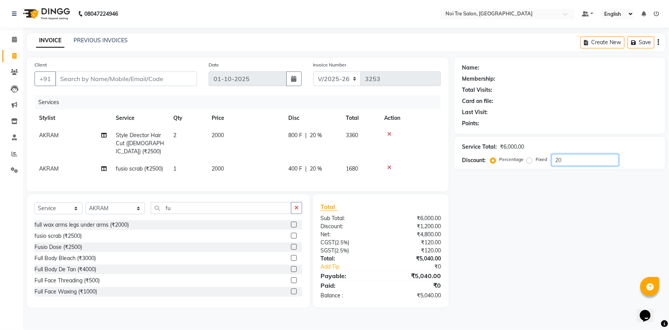
click at [496, 157] on div "Percentage Fixed 20" at bounding box center [555, 160] width 127 height 12
click at [529, 220] on div "Name: Membership: Total Visits: Card on file: Last Visit: Points: Service Total…" at bounding box center [563, 183] width 217 height 250
click at [236, 161] on td "2000" at bounding box center [245, 168] width 77 height 17
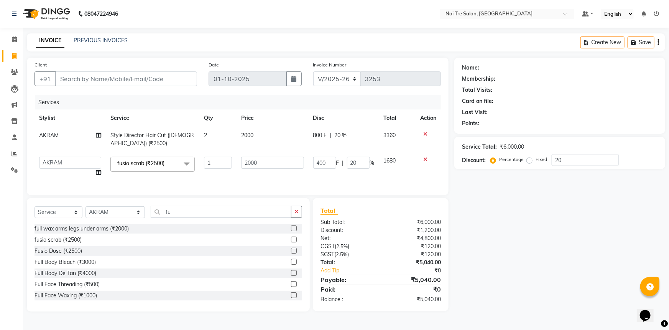
click at [262, 131] on td "2000" at bounding box center [273, 139] width 72 height 25
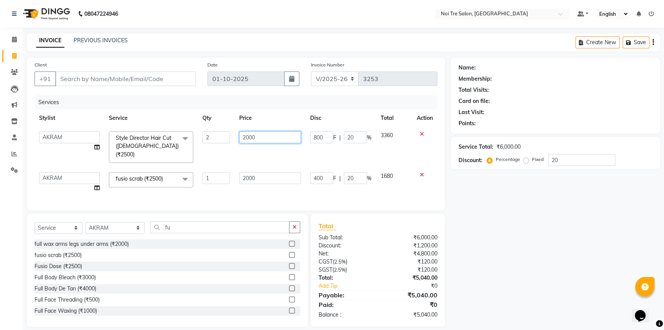
drag, startPoint x: 268, startPoint y: 135, endPoint x: 160, endPoint y: 145, distance: 108.2
click at [160, 145] on tr "AFSAR AKRAM ARPIT STYLE DIRECTOR Curls Color Ashok aslam ASLAM ATUL azad Azad B…" at bounding box center [236, 147] width 403 height 41
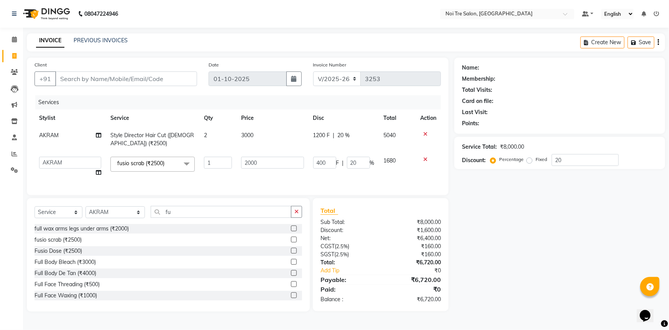
click at [514, 228] on div "Name: Membership: Total Visits: Card on file: Last Visit: Points: Service Total…" at bounding box center [563, 185] width 217 height 254
click at [585, 159] on input "20" at bounding box center [585, 160] width 67 height 12
click at [536, 161] on label "Fixed" at bounding box center [542, 159] width 12 height 7
click at [529, 161] on input "Fixed" at bounding box center [531, 159] width 5 height 5
click at [566, 162] on input "20" at bounding box center [585, 160] width 67 height 12
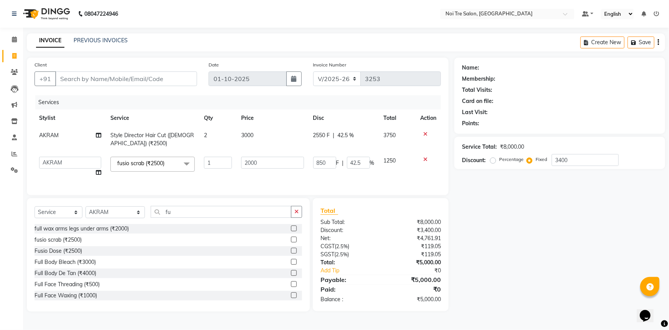
click at [541, 225] on div "Name: Membership: Total Visits: Card on file: Last Visit: Points: Service Total…" at bounding box center [563, 185] width 217 height 254
click at [137, 82] on input "Client" at bounding box center [126, 78] width 142 height 15
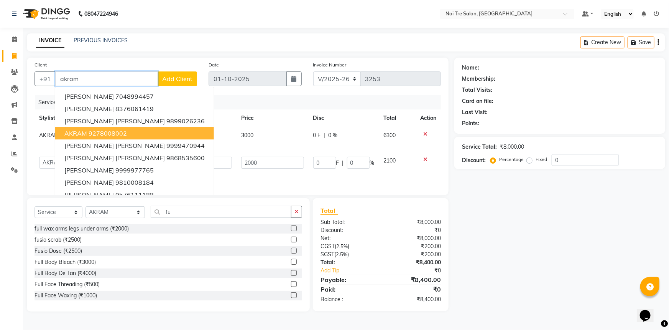
click at [153, 128] on button "AKRAM 9278008002" at bounding box center [134, 133] width 159 height 12
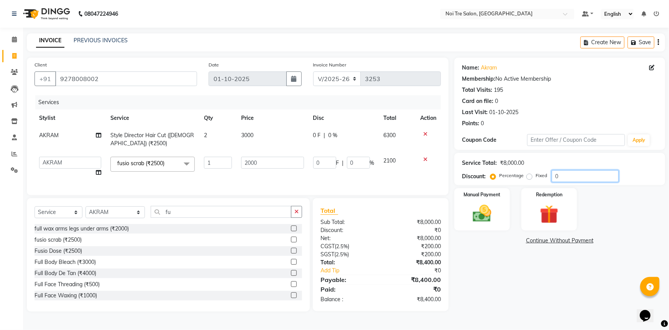
click at [583, 172] on input "0" at bounding box center [585, 176] width 67 height 12
click at [536, 179] on label "Fixed" at bounding box center [542, 175] width 12 height 7
click at [529, 178] on input "Fixed" at bounding box center [531, 175] width 5 height 5
click at [574, 174] on input "0" at bounding box center [585, 176] width 67 height 12
drag, startPoint x: 538, startPoint y: 279, endPoint x: 502, endPoint y: 234, distance: 58.2
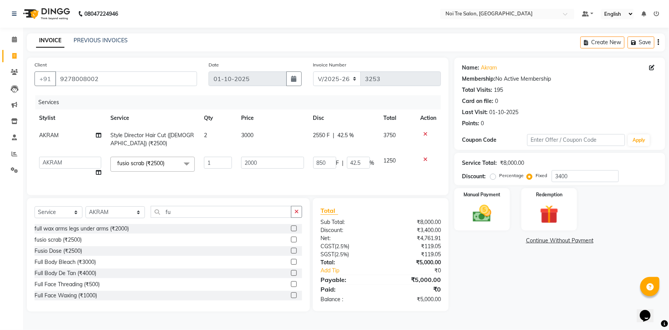
click at [537, 278] on div "Name: Akram Membership: No Active Membership Total Visits: 195 Card on file: 0 …" at bounding box center [563, 185] width 217 height 254
click at [495, 217] on img at bounding box center [482, 213] width 31 height 22
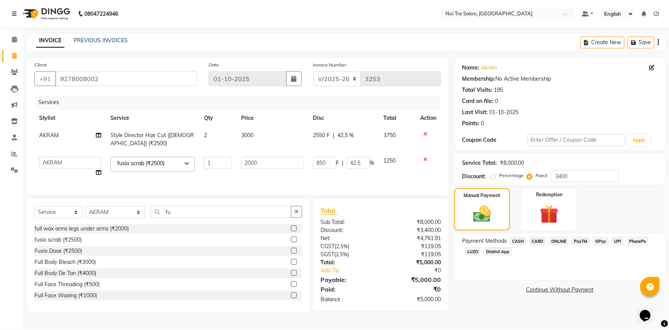
click at [520, 240] on span "CASH" at bounding box center [518, 240] width 16 height 9
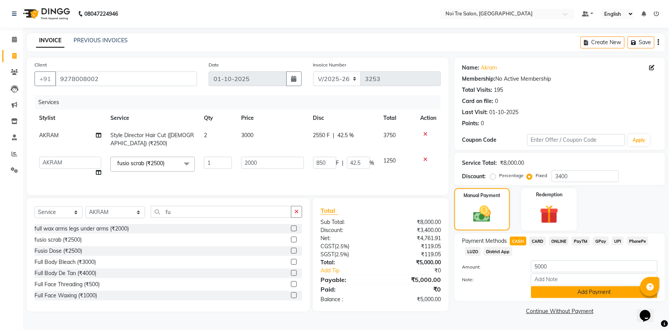
click at [563, 292] on button "Add Payment" at bounding box center [594, 292] width 127 height 12
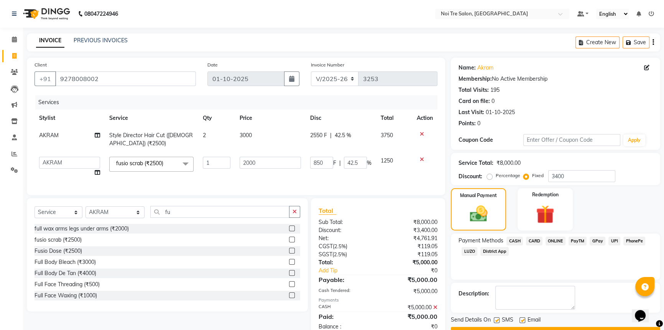
scroll to position [25, 0]
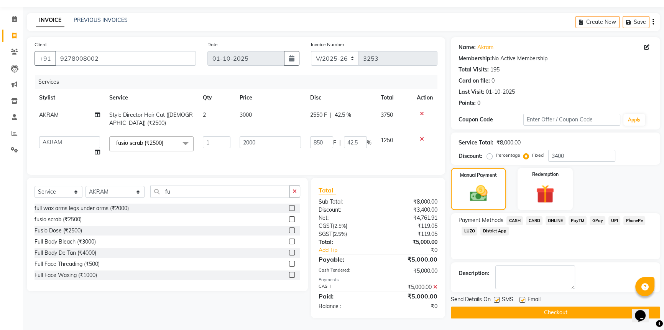
click at [551, 306] on button "Checkout" at bounding box center [555, 312] width 209 height 12
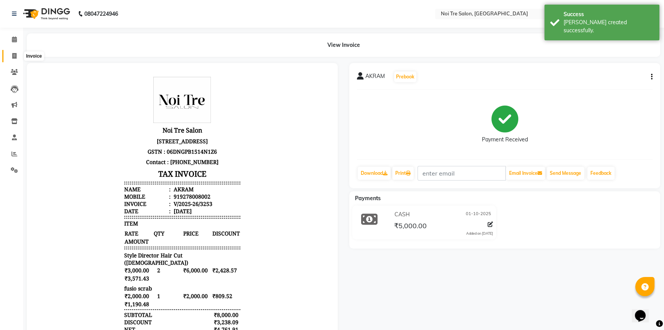
click at [8, 59] on span at bounding box center [14, 56] width 13 height 9
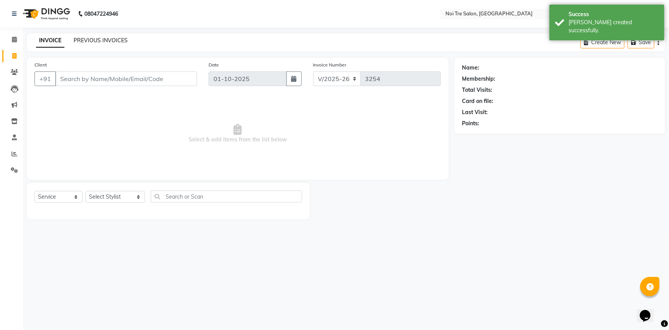
click at [104, 42] on link "PREVIOUS INVOICES" at bounding box center [101, 40] width 54 height 7
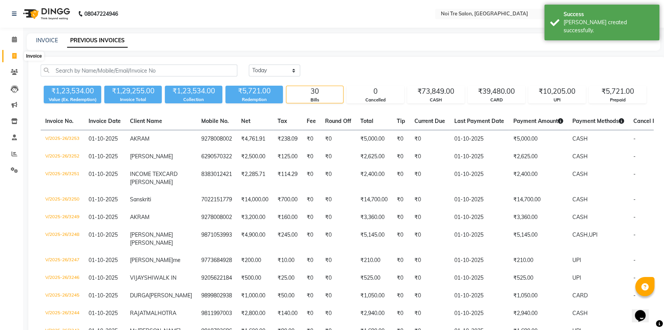
click at [9, 56] on span at bounding box center [14, 56] width 13 height 9
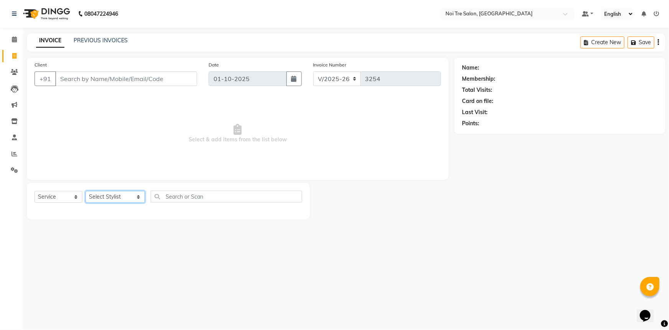
click at [119, 197] on select "Select Stylist AFSAR AKRAM ARPIT STYLE DIRECTOR Curls Color Ashok aslam ASLAM A…" at bounding box center [115, 197] width 59 height 12
click at [86, 191] on select "Select Stylist AFSAR AKRAM ARPIT STYLE DIRECTOR Curls Color Ashok aslam ASLAM A…" at bounding box center [115, 197] width 59 height 12
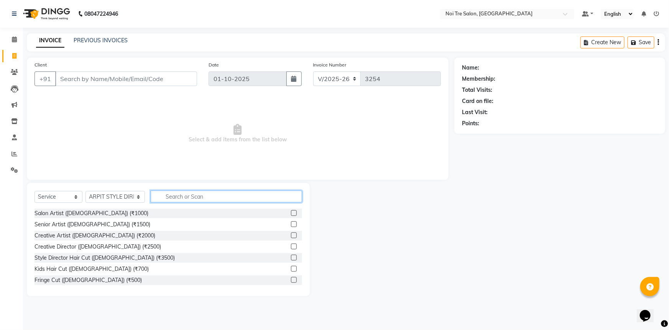
click at [198, 198] on input "text" at bounding box center [227, 196] width 152 height 12
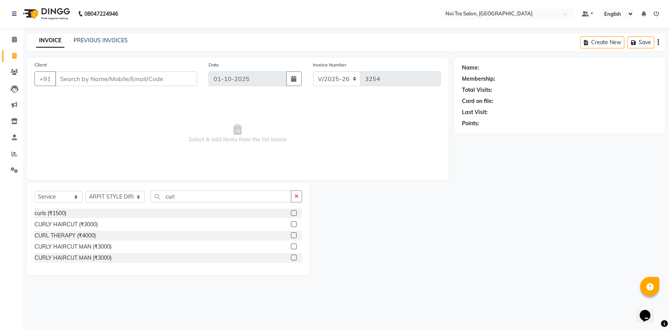
click at [292, 235] on label at bounding box center [294, 235] width 6 height 6
click at [292, 235] on input "checkbox" at bounding box center [293, 235] width 5 height 5
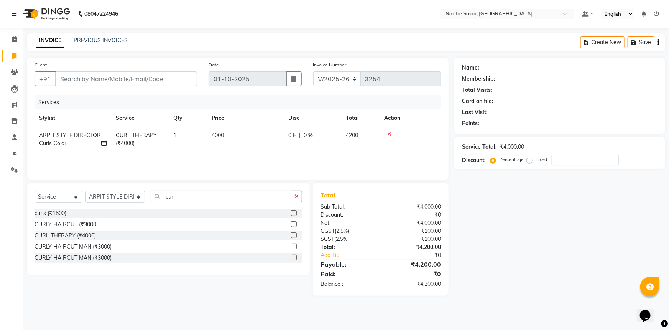
click at [253, 137] on td "4000" at bounding box center [245, 139] width 77 height 25
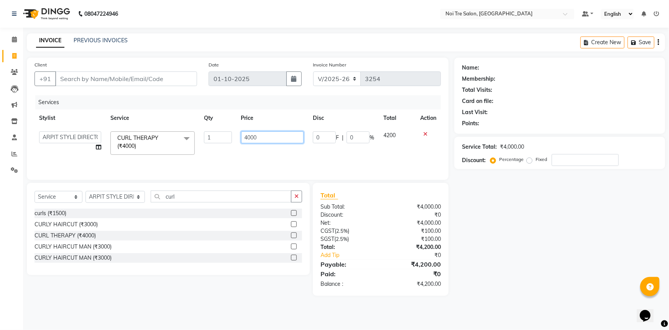
drag, startPoint x: 270, startPoint y: 135, endPoint x: 180, endPoint y: 135, distance: 89.8
click at [185, 135] on tr "AFSAR AKRAM ARPIT STYLE DIRECTOR Curls Color Ashok aslam ASLAM ATUL azad Azad B…" at bounding box center [238, 143] width 407 height 33
click at [561, 234] on div "Name: Membership: Total Visits: Card on file: Last Visit: Points: Service Total…" at bounding box center [563, 177] width 217 height 238
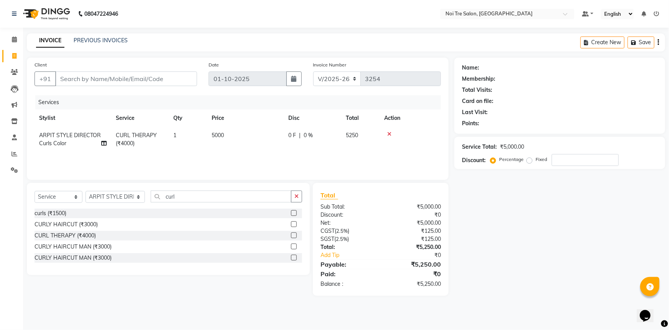
click at [297, 194] on icon "button" at bounding box center [297, 195] width 4 height 5
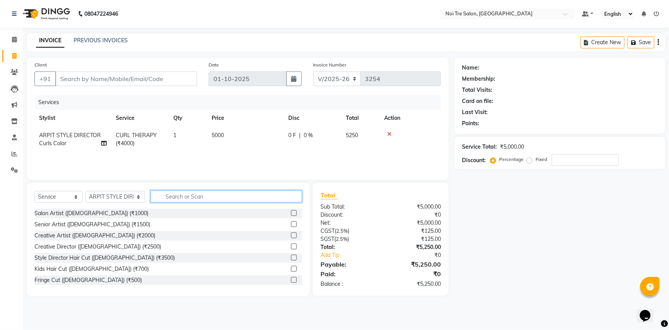
click at [200, 193] on input "text" at bounding box center [227, 196] width 152 height 12
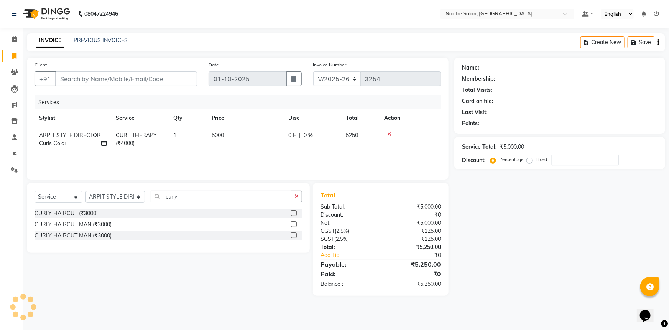
click at [295, 211] on label at bounding box center [294, 213] width 6 height 6
click at [295, 211] on input "checkbox" at bounding box center [293, 213] width 5 height 5
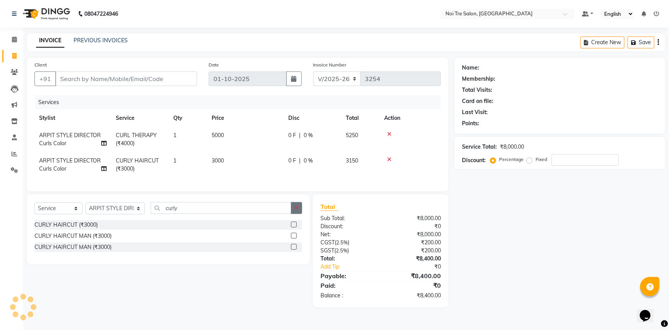
click at [296, 209] on button "button" at bounding box center [296, 208] width 11 height 12
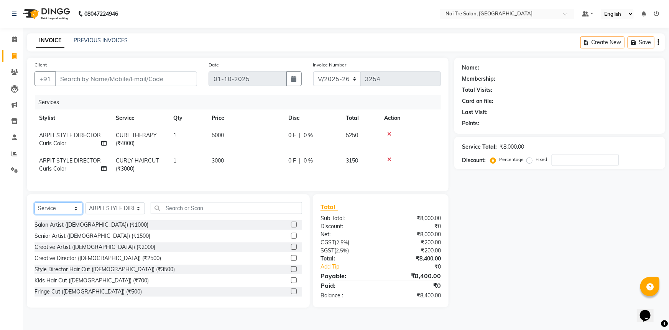
click at [52, 214] on select "Select Service Product Membership Package Voucher Prepaid Gift Card" at bounding box center [59, 208] width 48 height 12
click at [35, 208] on select "Select Service Product Membership Package Voucher Prepaid Gift Card" at bounding box center [59, 208] width 48 height 12
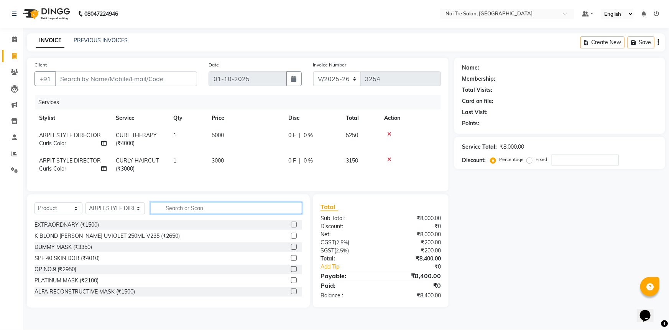
click at [171, 211] on input "text" at bounding box center [227, 208] width 152 height 12
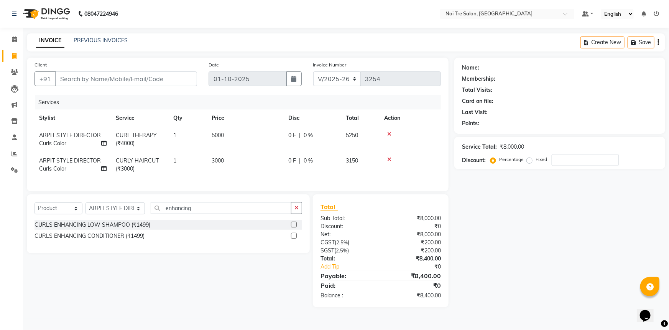
click at [293, 227] on label at bounding box center [294, 224] width 6 height 6
click at [293, 227] on input "checkbox" at bounding box center [293, 224] width 5 height 5
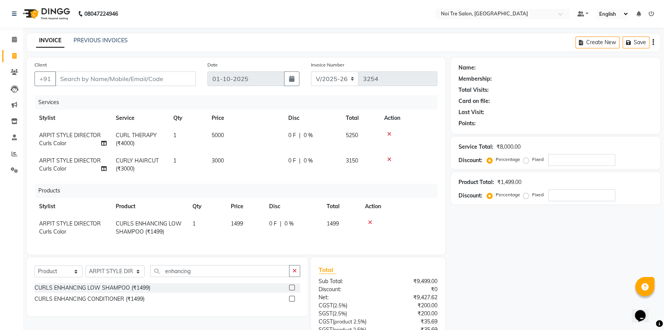
click at [259, 223] on td "1499" at bounding box center [245, 227] width 38 height 25
drag, startPoint x: 254, startPoint y: 224, endPoint x: 228, endPoint y: 226, distance: 25.8
click at [228, 226] on td "1499" at bounding box center [245, 227] width 38 height 25
click at [518, 265] on div "Name: Membership: Total Visits: Card on file: Last Visit: Points: Service Total…" at bounding box center [558, 222] width 215 height 328
click at [369, 221] on icon at bounding box center [370, 221] width 4 height 5
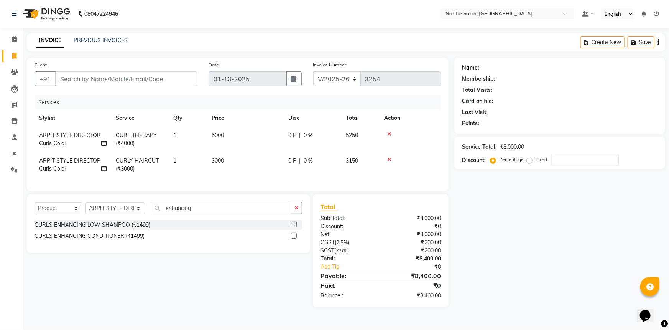
click at [292, 227] on label at bounding box center [294, 224] width 6 height 6
click at [292, 227] on input "checkbox" at bounding box center [293, 224] width 5 height 5
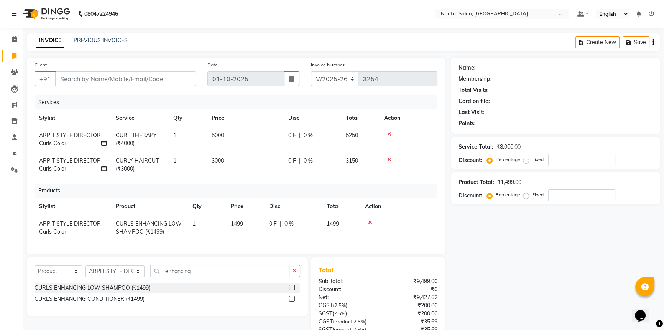
drag, startPoint x: 247, startPoint y: 215, endPoint x: 251, endPoint y: 219, distance: 5.2
click at [251, 219] on td "1499" at bounding box center [245, 227] width 38 height 25
drag, startPoint x: 251, startPoint y: 224, endPoint x: 194, endPoint y: 232, distance: 57.8
click at [194, 232] on tr "AFSAR AKRAM ARPIT STYLE DIRECTOR Curls Color Ashok aslam ASLAM ATUL azad Azad B…" at bounding box center [236, 227] width 403 height 25
click at [212, 225] on td "1" at bounding box center [207, 227] width 38 height 25
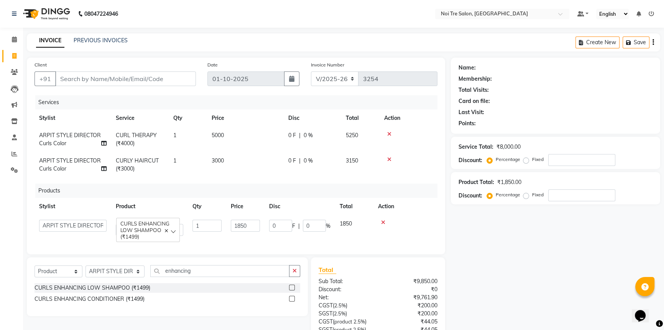
click at [291, 290] on label at bounding box center [292, 287] width 6 height 6
click at [291, 290] on input "checkbox" at bounding box center [291, 287] width 5 height 5
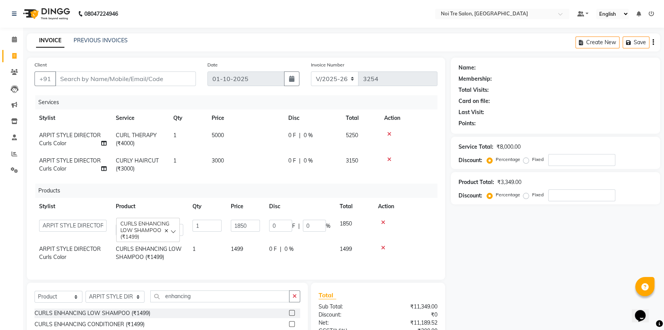
click at [256, 247] on td "1499" at bounding box center [245, 252] width 38 height 25
drag, startPoint x: 257, startPoint y: 249, endPoint x: 190, endPoint y: 258, distance: 67.7
click at [190, 258] on tr "AFSAR AKRAM ARPIT STYLE DIRECTOR Curls Color Ashok aslam ASLAM ATUL azad Azad B…" at bounding box center [236, 252] width 403 height 25
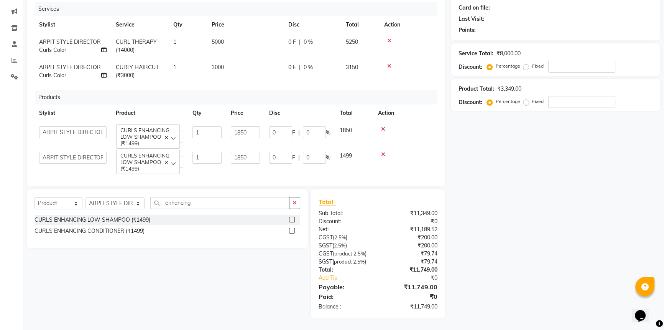
click at [291, 230] on label at bounding box center [292, 231] width 6 height 6
click at [291, 230] on input "checkbox" at bounding box center [291, 230] width 5 height 5
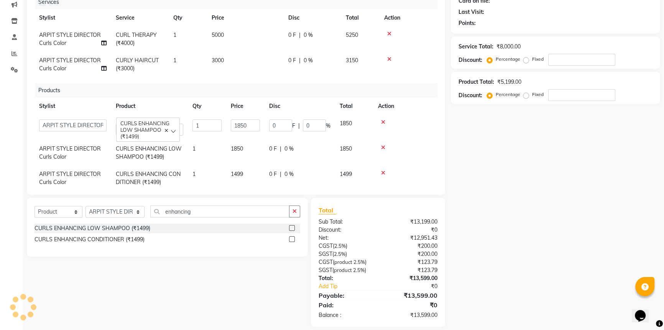
scroll to position [15, 0]
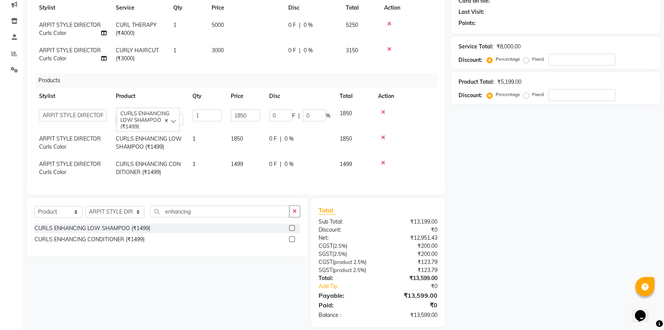
click at [246, 156] on td "1499" at bounding box center [245, 167] width 38 height 25
drag, startPoint x: 204, startPoint y: 157, endPoint x: 180, endPoint y: 153, distance: 24.9
click at [182, 155] on tr "AFSAR AKRAM ARPIT STYLE DIRECTOR Curls Color Ashok aslam ASLAM ATUL azad Azad B…" at bounding box center [236, 167] width 403 height 25
click at [292, 238] on label at bounding box center [292, 239] width 6 height 6
click at [292, 238] on input "checkbox" at bounding box center [291, 239] width 5 height 5
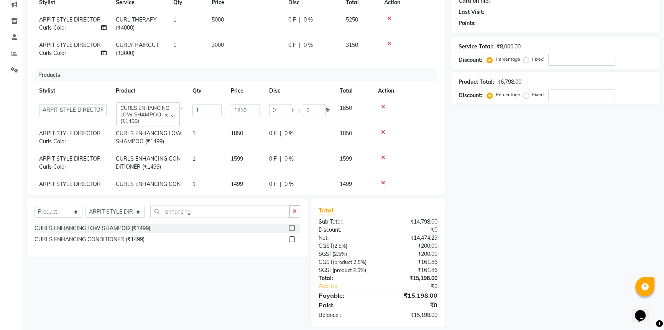
scroll to position [41, 0]
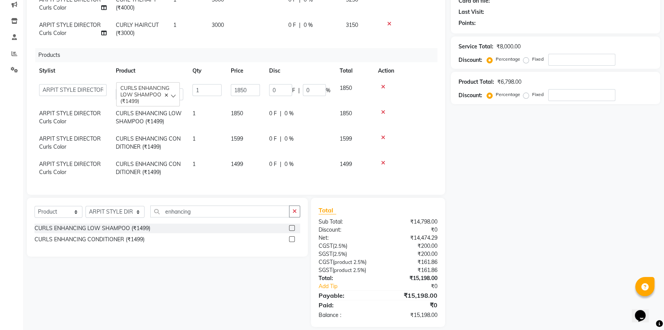
click at [249, 155] on td "1499" at bounding box center [245, 167] width 38 height 25
drag, startPoint x: 252, startPoint y: 157, endPoint x: 203, endPoint y: 163, distance: 49.1
click at [203, 163] on tr "AFSAR AKRAM ARPIT STYLE DIRECTOR Curls Color Ashok aslam ASLAM ATUL azad Azad B…" at bounding box center [236, 167] width 403 height 25
click at [511, 180] on div "Name: Membership: Total Visits: Card on file: Last Visit: Points: Service Total…" at bounding box center [558, 141] width 215 height 369
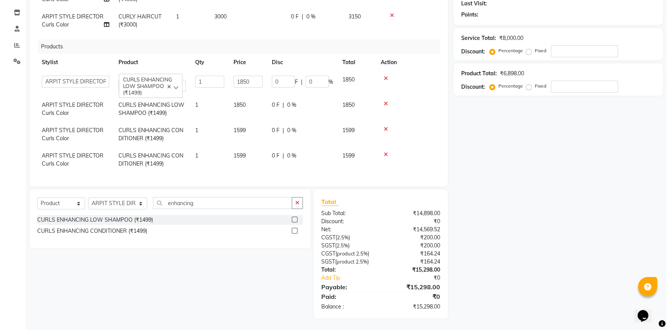
scroll to position [0, 0]
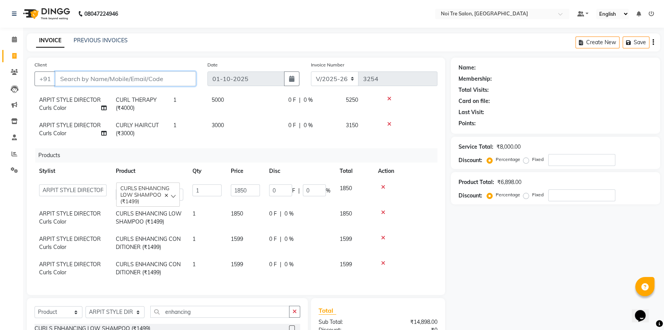
click at [112, 81] on input "Client" at bounding box center [125, 78] width 141 height 15
click at [177, 78] on span "Add Client" at bounding box center [176, 79] width 30 height 8
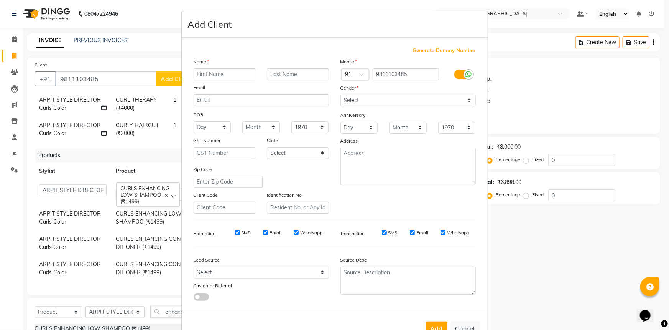
click at [205, 75] on input "text" at bounding box center [225, 74] width 62 height 12
drag, startPoint x: 349, startPoint y: 99, endPoint x: 353, endPoint y: 103, distance: 5.8
click at [349, 99] on select "Select Male Female Other Prefer Not To Say" at bounding box center [408, 100] width 135 height 12
click at [341, 94] on select "Select Male Female Other Prefer Not To Say" at bounding box center [408, 100] width 135 height 12
click at [270, 274] on select "Select Walk-in Referral Internet Friend Word of Mouth Advertisement Facebook Ju…" at bounding box center [261, 272] width 135 height 12
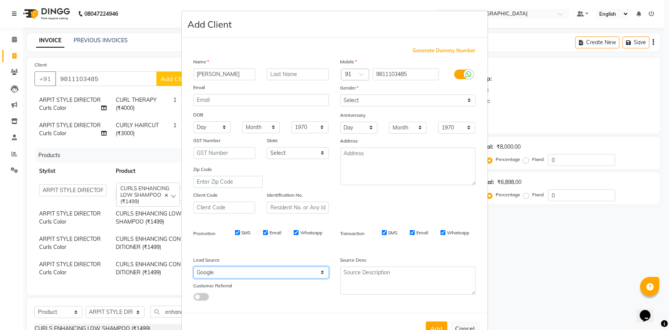
click at [194, 268] on select "Select Walk-in Referral Internet Friend Word of Mouth Advertisement Facebook Ju…" at bounding box center [261, 272] width 135 height 12
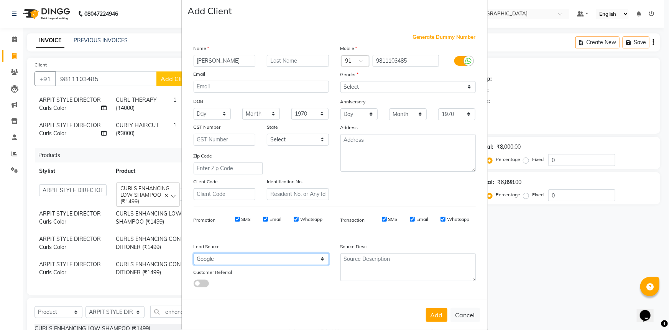
scroll to position [27, 0]
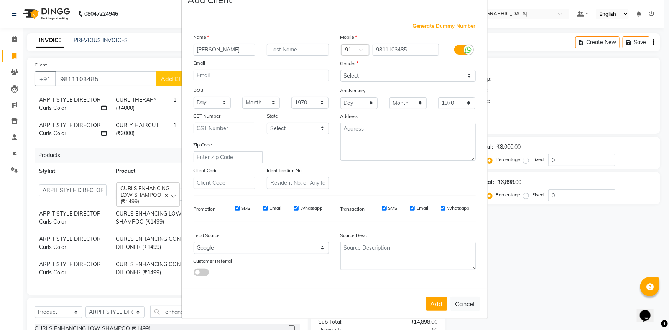
click at [437, 302] on button "Add" at bounding box center [436, 304] width 21 height 14
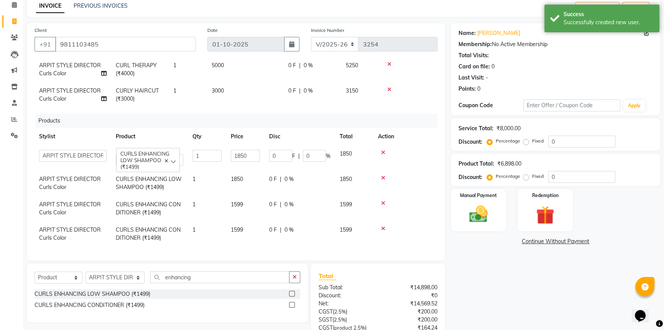
scroll to position [109, 0]
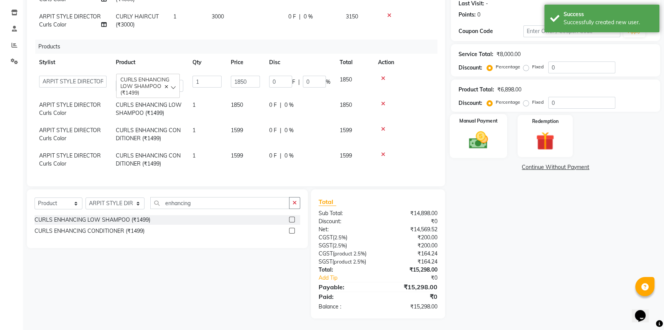
click at [497, 130] on div "Manual Payment" at bounding box center [479, 136] width 58 height 44
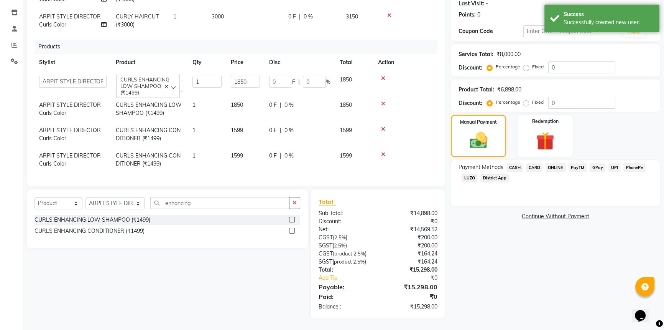
click at [515, 165] on span "CASH" at bounding box center [515, 167] width 16 height 9
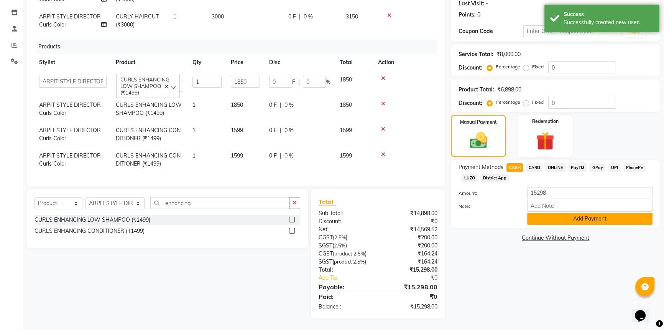
click at [588, 217] on button "Add Payment" at bounding box center [590, 219] width 125 height 12
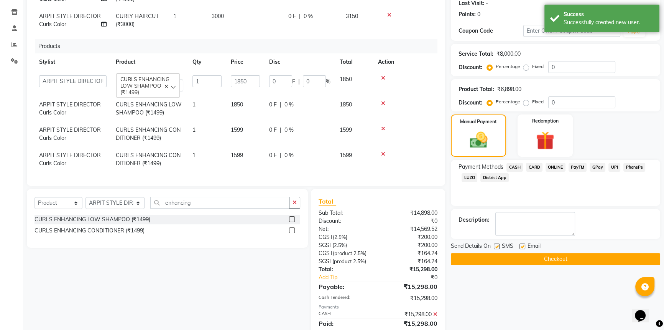
scroll to position [136, 0]
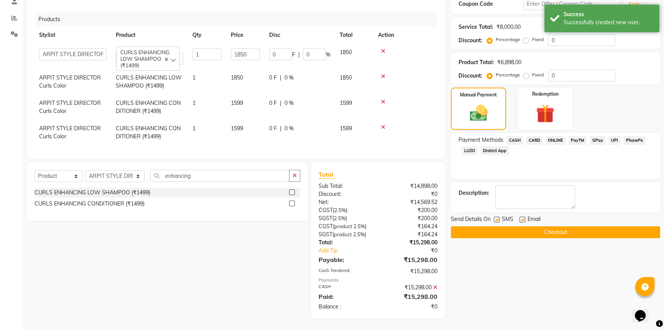
click at [561, 230] on button "Checkout" at bounding box center [555, 232] width 209 height 12
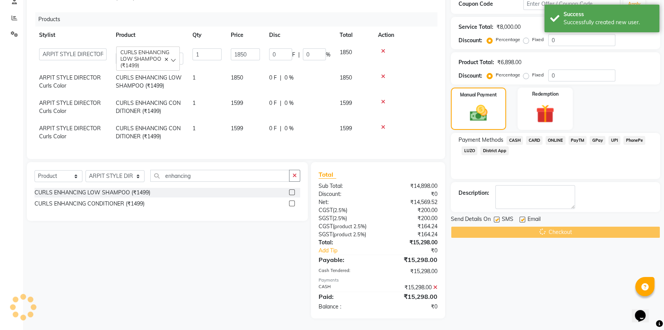
scroll to position [0, 0]
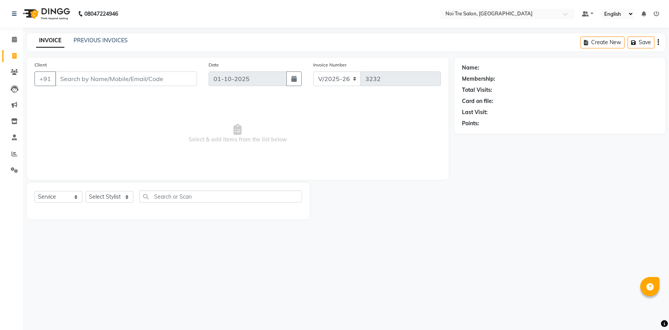
select select "3710"
select select "service"
click at [91, 76] on input "Client" at bounding box center [126, 78] width 142 height 15
click at [94, 77] on input "Client" at bounding box center [126, 78] width 142 height 15
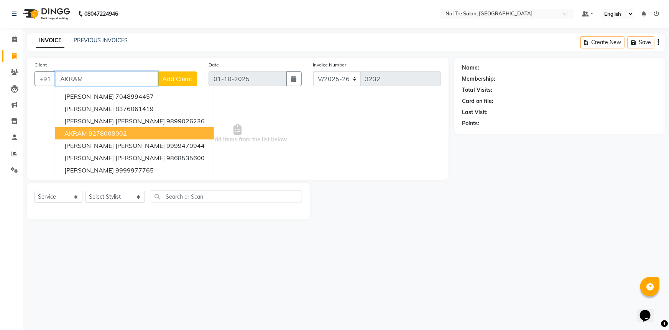
click at [95, 132] on ngb-highlight "9278008002" at bounding box center [108, 133] width 38 height 8
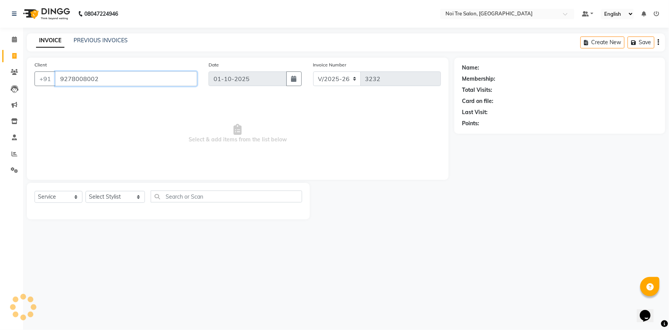
type input "9278008002"
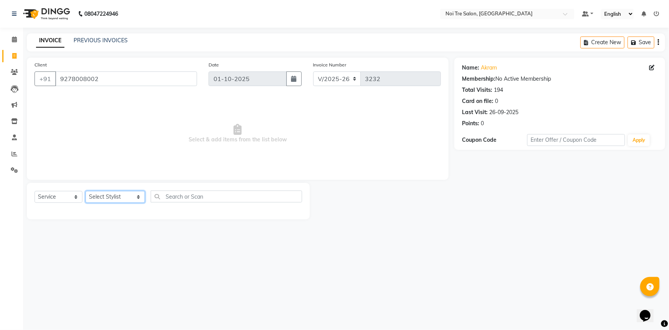
click at [116, 203] on select "Select Stylist [PERSON_NAME] [PERSON_NAME] STYLE DIRECTOR Curls Color [PERSON_N…" at bounding box center [115, 197] width 59 height 12
select select "37870"
click at [86, 191] on select "Select Stylist [PERSON_NAME] [PERSON_NAME] STYLE DIRECTOR Curls Color [PERSON_N…" at bounding box center [115, 197] width 59 height 12
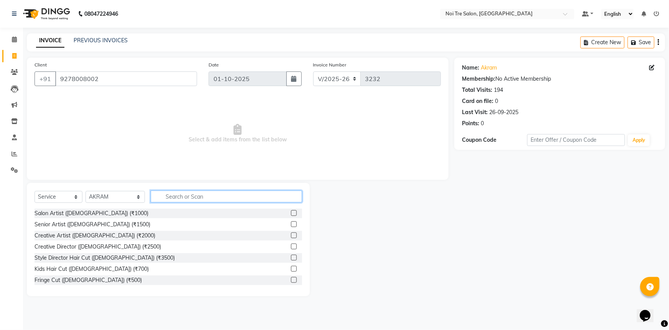
click at [184, 192] on input "text" at bounding box center [227, 196] width 152 height 12
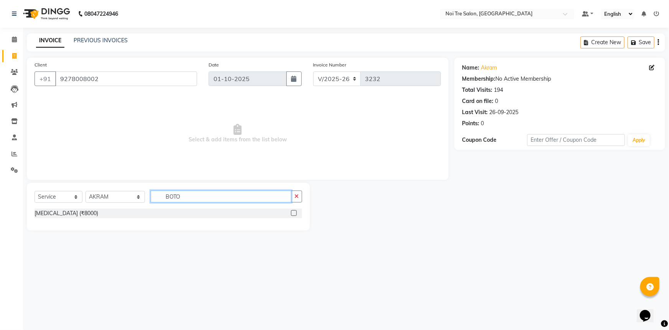
type input "BOTO"
click at [293, 211] on label at bounding box center [294, 213] width 6 height 6
click at [293, 211] on input "checkbox" at bounding box center [293, 213] width 5 height 5
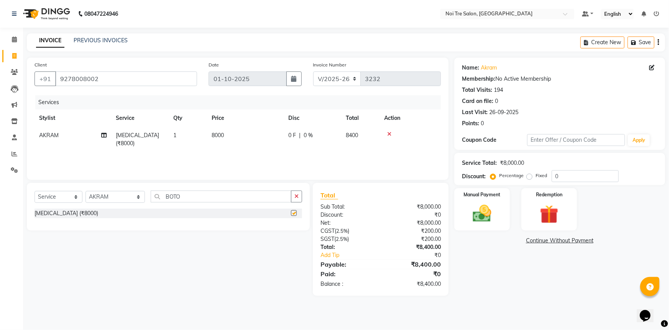
checkbox input "false"
click at [214, 134] on span "8000" at bounding box center [218, 135] width 12 height 7
select select "37870"
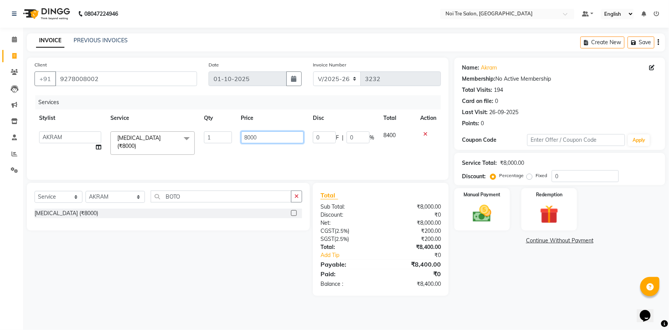
drag, startPoint x: 275, startPoint y: 134, endPoint x: 106, endPoint y: 145, distance: 169.9
click at [106, 145] on tr "AFSAR AKRAM ARPIT STYLE DIRECTOR Curls Color Ashok aslam ASLAM ATUL azad Azad B…" at bounding box center [238, 143] width 407 height 33
drag, startPoint x: 265, startPoint y: 135, endPoint x: 170, endPoint y: 138, distance: 95.2
click at [173, 137] on tr "AFSAR AKRAM ARPIT STYLE DIRECTOR Curls Color Ashok aslam ASLAM ATUL azad Azad B…" at bounding box center [238, 143] width 407 height 33
type input "8000"
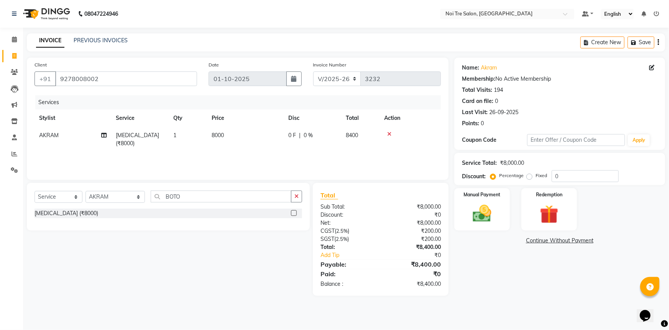
drag, startPoint x: 209, startPoint y: 157, endPoint x: 213, endPoint y: 151, distance: 7.2
click at [213, 150] on div "Services Stylist Service Qty Price Disc Total Action AKRAM Botox (₹8000) 1 8000…" at bounding box center [238, 133] width 407 height 77
drag, startPoint x: 196, startPoint y: 197, endPoint x: 0, endPoint y: 185, distance: 196.0
click at [0, 185] on app-home "08047224946 Select Location × Noi Tre Salon, Khan Market Default Panel My Panel…" at bounding box center [334, 153] width 669 height 307
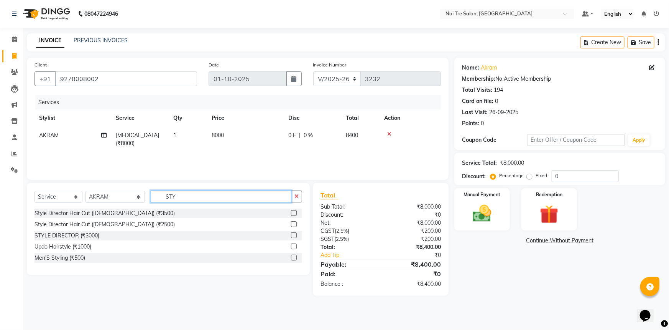
type input "STY"
click at [295, 223] on label at bounding box center [294, 224] width 6 height 6
click at [295, 223] on input "checkbox" at bounding box center [293, 224] width 5 height 5
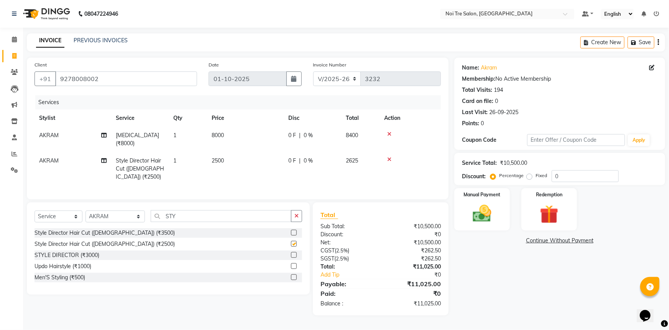
checkbox input "false"
click at [222, 157] on span "2500" at bounding box center [218, 160] width 12 height 7
select select "37870"
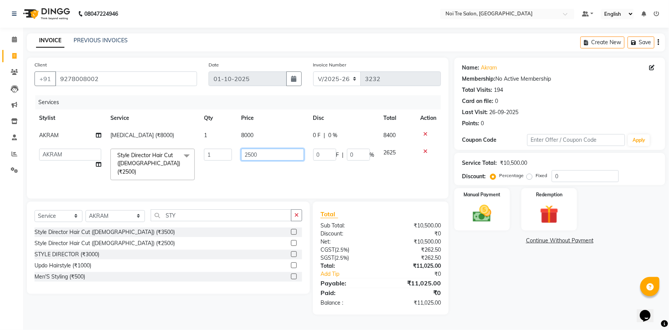
drag, startPoint x: 270, startPoint y: 152, endPoint x: 133, endPoint y: 150, distance: 137.0
click at [133, 150] on tr "AFSAR AKRAM ARPIT STYLE DIRECTOR Curls Color Ashok aslam ASLAM ATUL azad Azad B…" at bounding box center [238, 164] width 407 height 41
type input "2100"
click at [222, 175] on div "Services Stylist Service Qty Price Disc Total Action AKRAM Botox (₹8000) 1 8000…" at bounding box center [238, 143] width 407 height 96
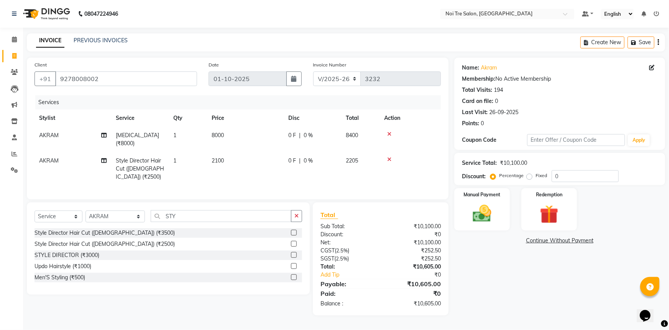
click at [536, 176] on label "Fixed" at bounding box center [542, 175] width 12 height 7
click at [529, 176] on input "Fixed" at bounding box center [531, 175] width 5 height 5
radio input "true"
drag, startPoint x: 579, startPoint y: 176, endPoint x: 463, endPoint y: 185, distance: 115.4
click at [463, 185] on div "Name: Akram Membership: No Active Membership Total Visits: 194 Card on file: 0 …" at bounding box center [563, 186] width 217 height 257
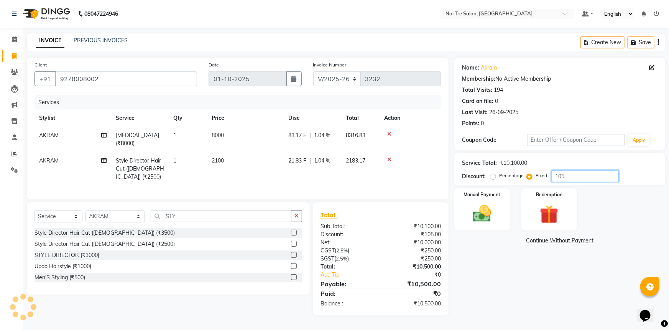
type input "105"
click at [642, 201] on div "Manual Payment Redemption" at bounding box center [560, 209] width 223 height 42
click at [495, 209] on img at bounding box center [482, 213] width 31 height 22
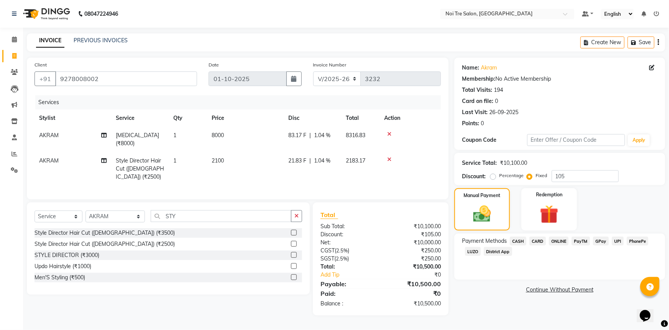
click at [524, 243] on span "CASH" at bounding box center [518, 240] width 16 height 9
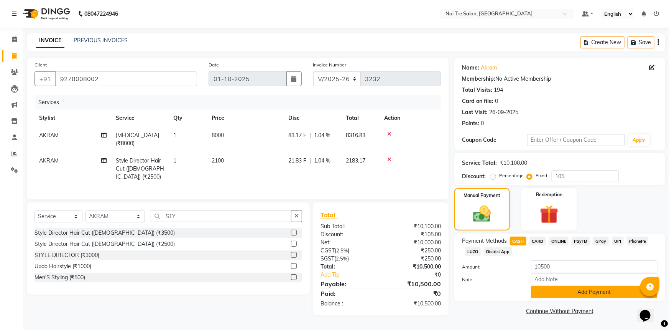
click at [548, 295] on button "Add Payment" at bounding box center [594, 292] width 127 height 12
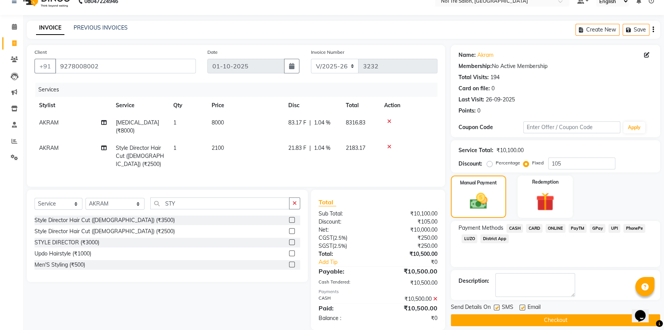
scroll to position [20, 0]
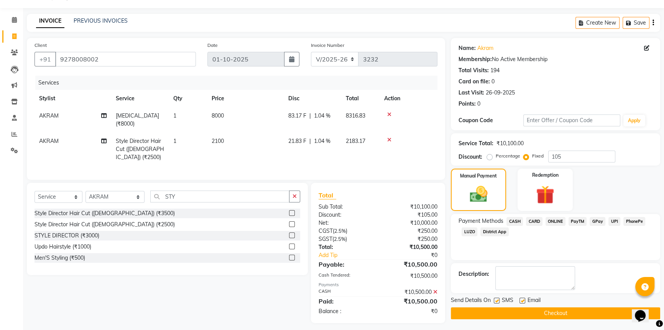
click at [547, 317] on button "Checkout" at bounding box center [555, 313] width 209 height 12
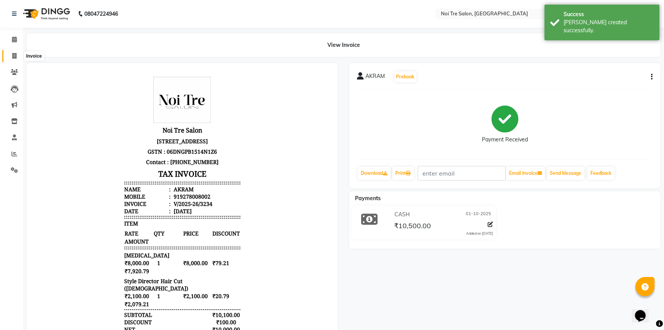
click at [11, 53] on span at bounding box center [14, 56] width 13 height 9
select select "service"
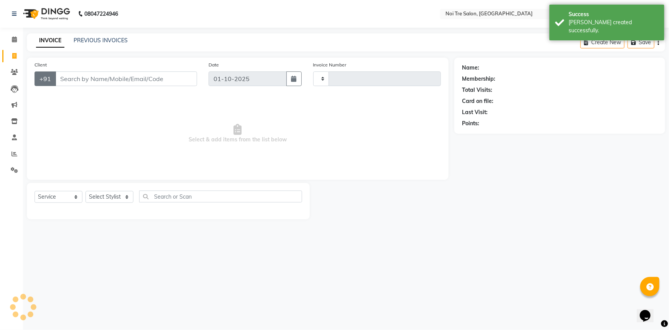
type input "3235"
select select "3710"
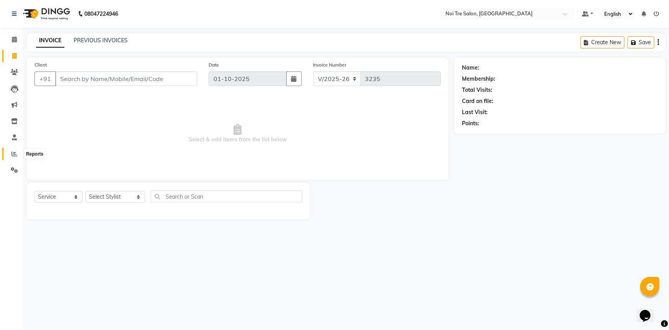
click at [13, 153] on icon at bounding box center [15, 154] width 6 height 6
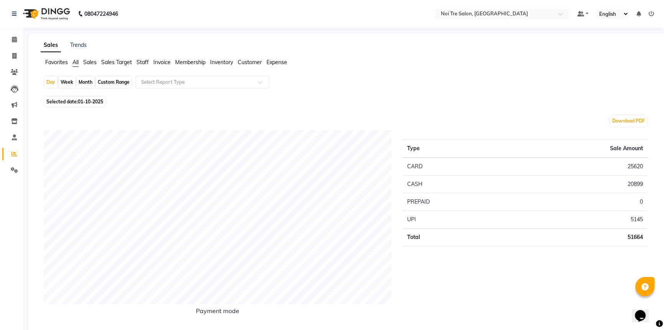
click at [92, 81] on div "Month" at bounding box center [86, 82] width 18 height 11
select select "10"
select select "2025"
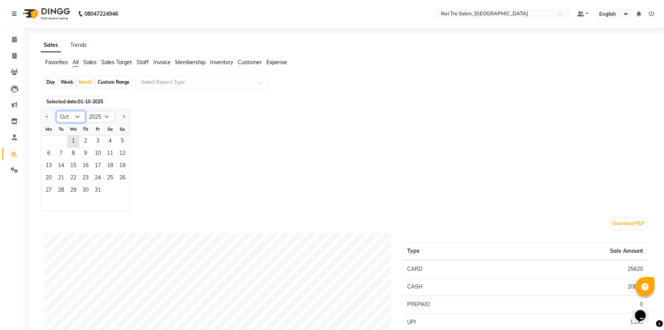
click at [78, 119] on select "Jan Feb Mar Apr May Jun Jul Aug Sep Oct Nov Dec" at bounding box center [70, 117] width 29 height 12
click at [225, 139] on div "Jan Feb Mar Apr May Jun Jul Aug Sep Oct Nov Dec 2015 2016 2017 2018 2019 2020 2…" at bounding box center [347, 160] width 613 height 102
click at [46, 119] on button "Previous month" at bounding box center [47, 116] width 6 height 12
select select "9"
click at [46, 144] on span "1" at bounding box center [49, 141] width 12 height 12
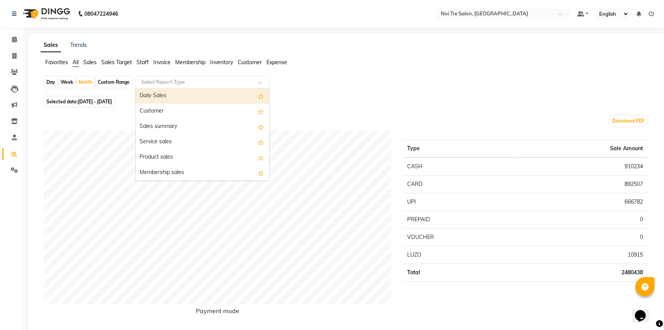
click at [221, 83] on input "text" at bounding box center [195, 82] width 110 height 8
click at [368, 71] on div "Favorites All Sales Sales Target Staff Invoice Membership Inventory Customer Ex…" at bounding box center [347, 65] width 625 height 15
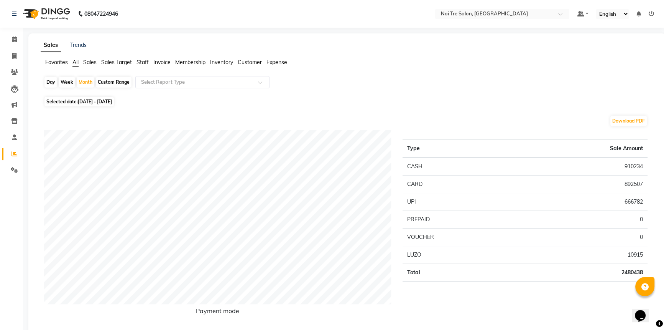
click at [145, 62] on span "Staff" at bounding box center [143, 62] width 12 height 7
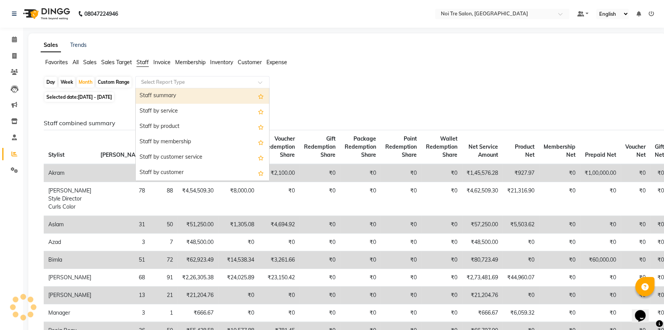
click at [184, 81] on input "text" at bounding box center [195, 82] width 110 height 8
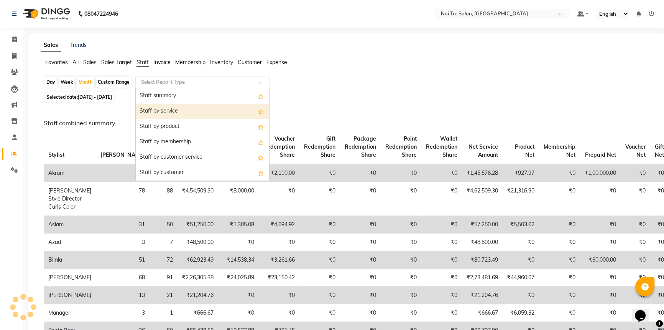
click at [213, 107] on div "Staff by service" at bounding box center [203, 111] width 134 height 15
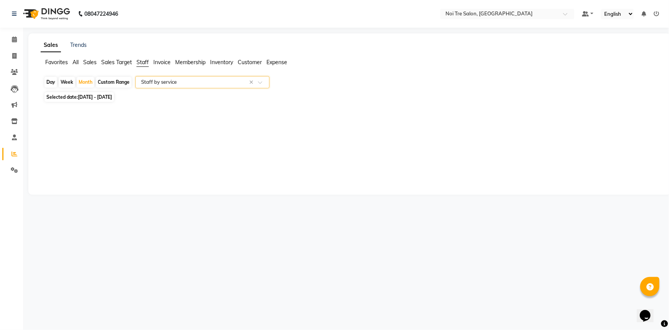
select select "full_report"
select select "csv"
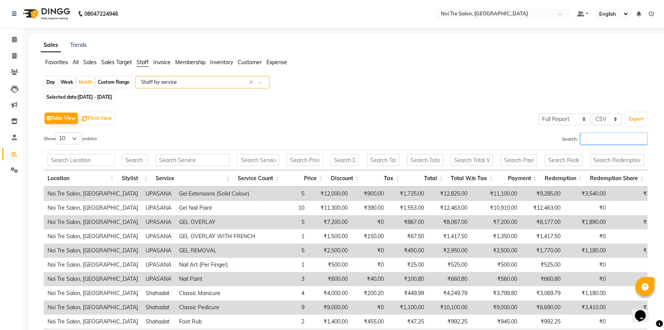
click at [597, 139] on input "Search:" at bounding box center [614, 138] width 67 height 12
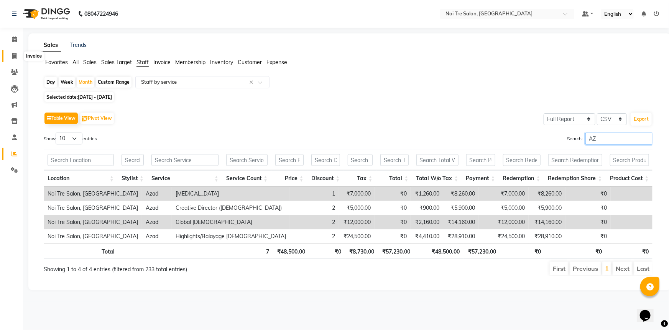
type input "AZ"
click at [16, 54] on icon at bounding box center [14, 56] width 4 height 6
select select "service"
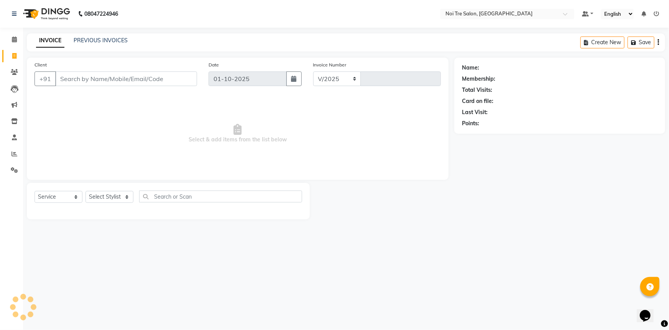
select select "3710"
type input "3236"
click at [130, 197] on select "Select Stylist [PERSON_NAME] [PERSON_NAME] STYLE DIRECTOR Curls Color [PERSON_N…" at bounding box center [115, 197] width 59 height 12
select select "37871"
click at [86, 191] on select "Select Stylist [PERSON_NAME] [PERSON_NAME] STYLE DIRECTOR Curls Color [PERSON_N…" at bounding box center [115, 197] width 59 height 12
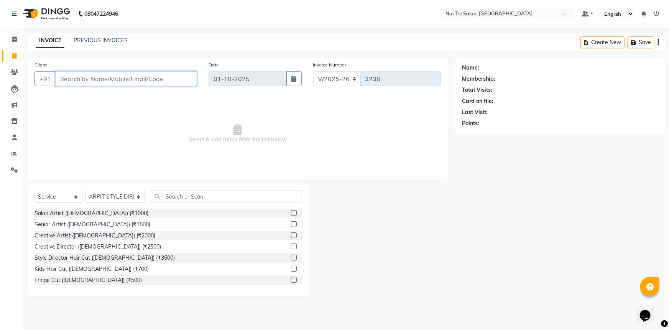
click at [107, 81] on input "Client" at bounding box center [126, 78] width 142 height 15
type input "9811455337"
click at [173, 76] on span "Add Client" at bounding box center [177, 79] width 30 height 8
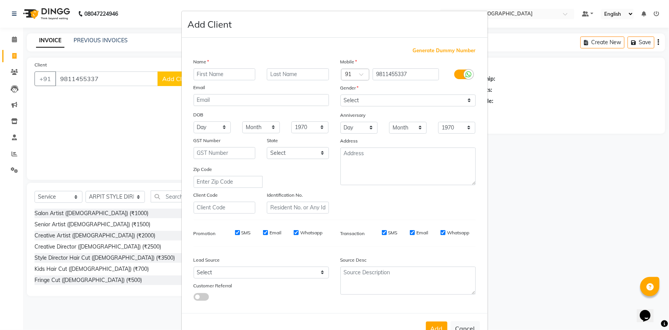
click at [201, 71] on input "text" at bounding box center [225, 74] width 62 height 12
type input "MANSIMRAN"
click at [398, 96] on select "Select Male Female Other Prefer Not To Say" at bounding box center [408, 100] width 135 height 12
select select "female"
click at [341, 94] on select "Select Male Female Other Prefer Not To Say" at bounding box center [408, 100] width 135 height 12
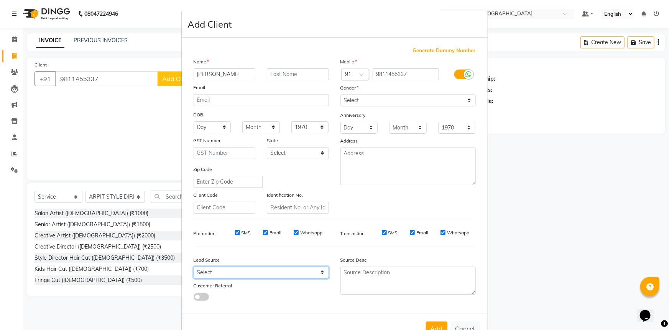
click at [211, 273] on select "Select Walk-in Referral Internet Friend Word of Mouth Advertisement Facebook Ju…" at bounding box center [261, 272] width 135 height 12
select select "26989"
click at [194, 268] on select "Select Walk-in Referral Internet Friend Word of Mouth Advertisement Facebook Ju…" at bounding box center [261, 272] width 135 height 12
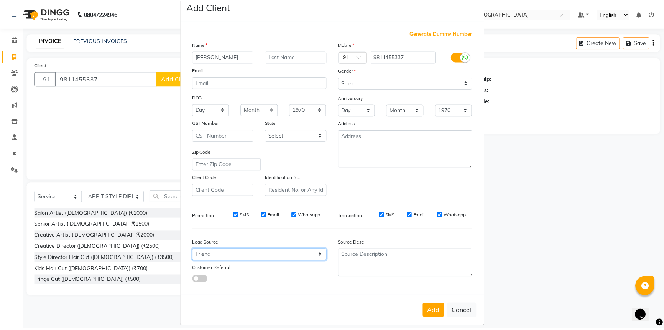
scroll to position [27, 0]
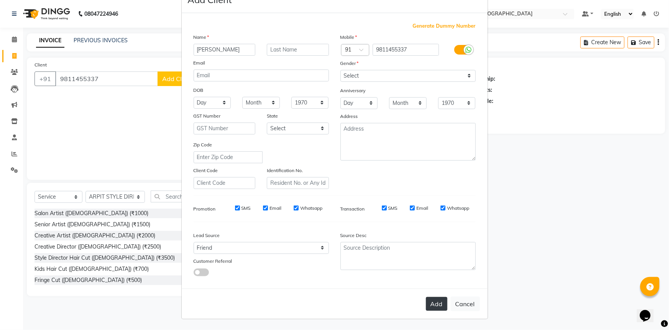
click at [434, 306] on button "Add" at bounding box center [436, 304] width 21 height 14
select select
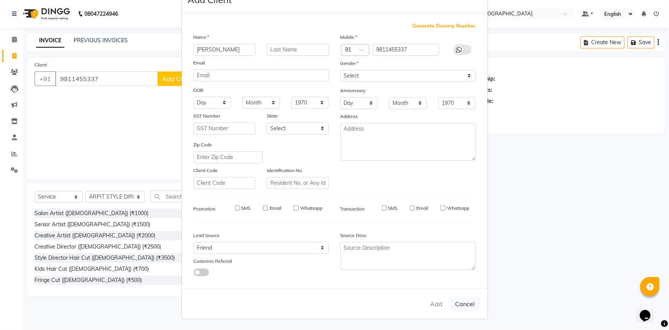
select select
checkbox input "false"
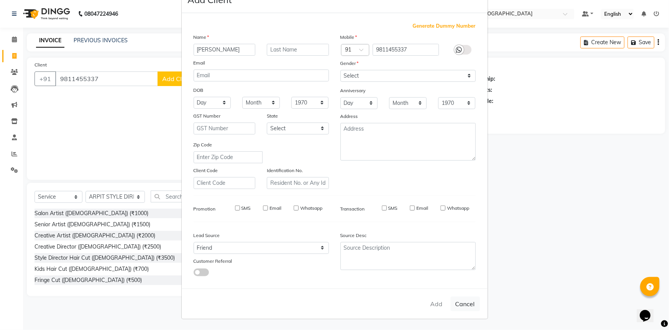
checkbox input "false"
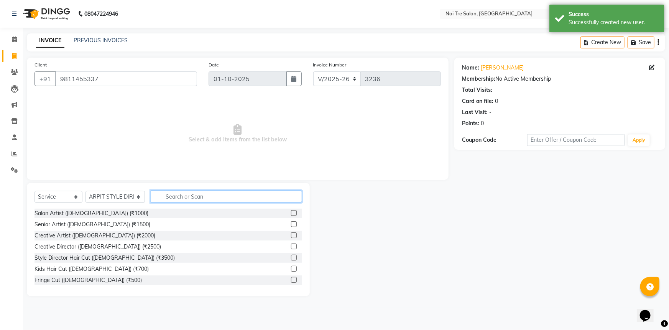
click at [212, 200] on input "text" at bounding box center [227, 196] width 152 height 12
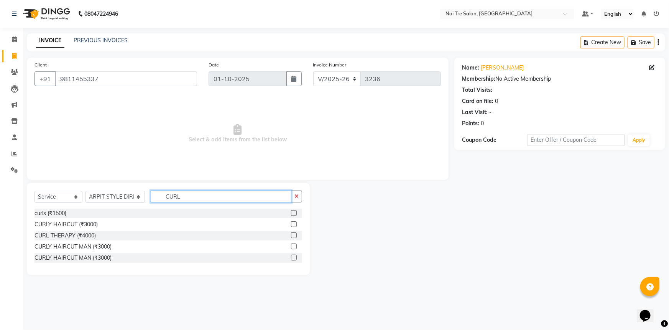
type input "CURL"
click at [295, 223] on label at bounding box center [294, 224] width 6 height 6
click at [295, 223] on input "checkbox" at bounding box center [293, 224] width 5 height 5
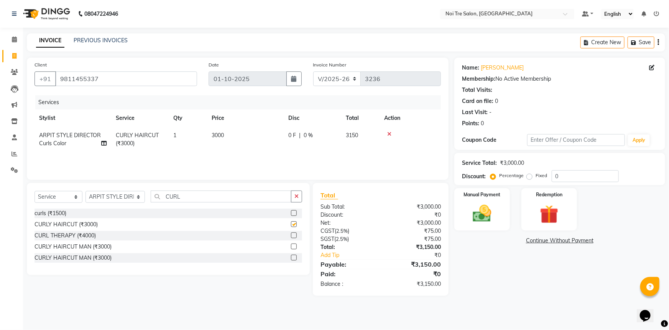
checkbox input "false"
click at [391, 132] on icon at bounding box center [389, 133] width 4 height 5
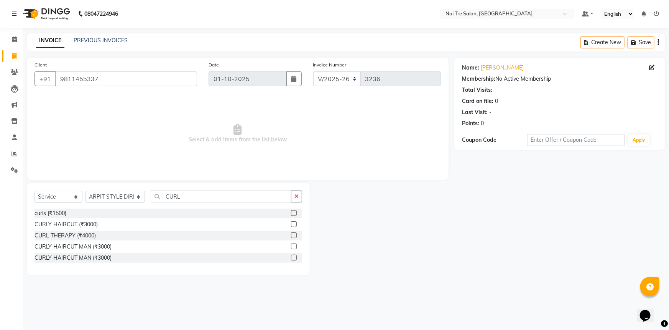
drag, startPoint x: 295, startPoint y: 234, endPoint x: 254, endPoint y: 208, distance: 49.3
click at [295, 234] on label at bounding box center [294, 235] width 6 height 6
click at [295, 234] on input "checkbox" at bounding box center [293, 235] width 5 height 5
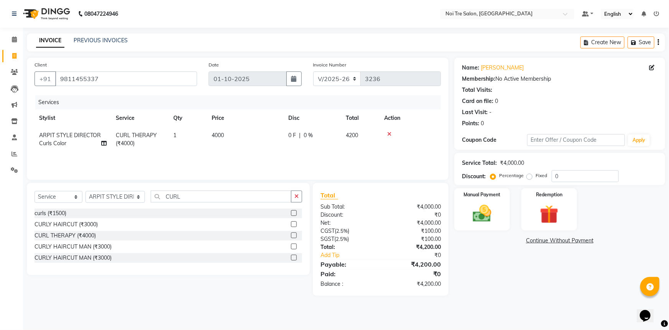
checkbox input "false"
click at [246, 156] on div "Services Stylist Service Qty Price Disc Total Action ARPIT STYLE DIRECTOR Curls…" at bounding box center [238, 133] width 407 height 77
click at [258, 139] on td "4000" at bounding box center [245, 139] width 77 height 25
select select "37871"
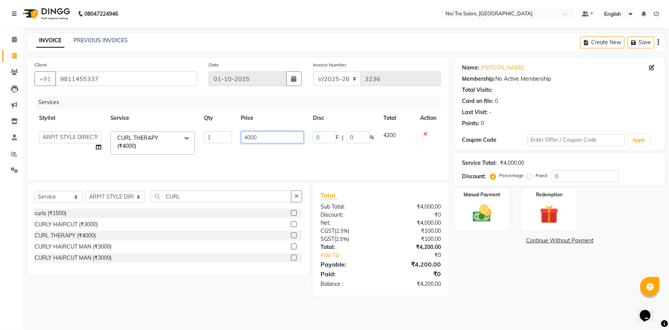
drag, startPoint x: 270, startPoint y: 138, endPoint x: 53, endPoint y: 108, distance: 219.2
click at [78, 107] on div "Services Stylist Service Qty Price Disc Total Action AFSAR AKRAM ARPIT STYLE DI…" at bounding box center [238, 133] width 407 height 77
type input "3000"
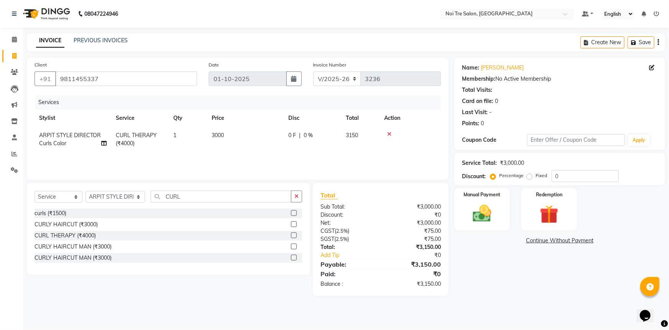
click at [568, 288] on div "Name: Mansimran Membership: No Active Membership Total Visits: Card on file: 0 …" at bounding box center [563, 177] width 217 height 238
click at [493, 188] on div "Manual Payment" at bounding box center [482, 209] width 58 height 44
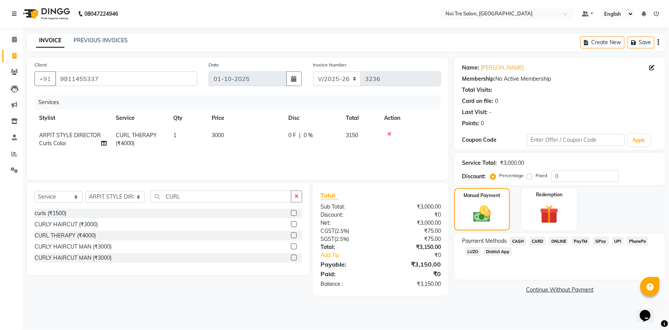
click at [536, 241] on span "CARD" at bounding box center [538, 240] width 16 height 9
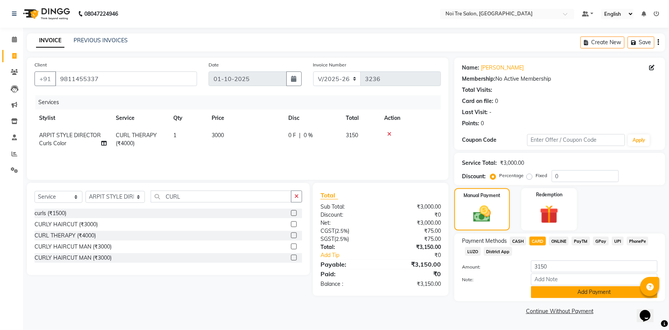
click at [584, 290] on button "Add Payment" at bounding box center [594, 292] width 127 height 12
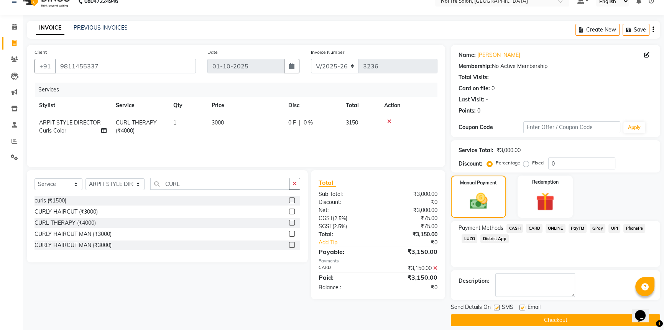
scroll to position [20, 0]
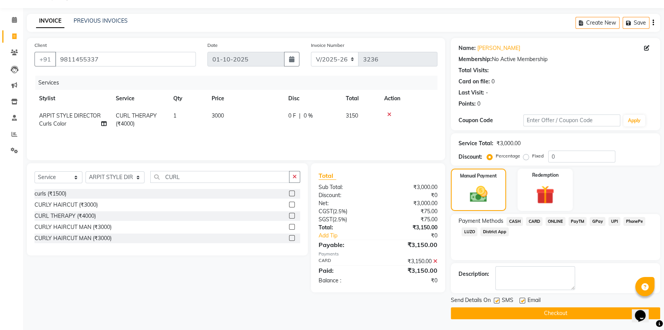
click at [557, 308] on button "Checkout" at bounding box center [555, 313] width 209 height 12
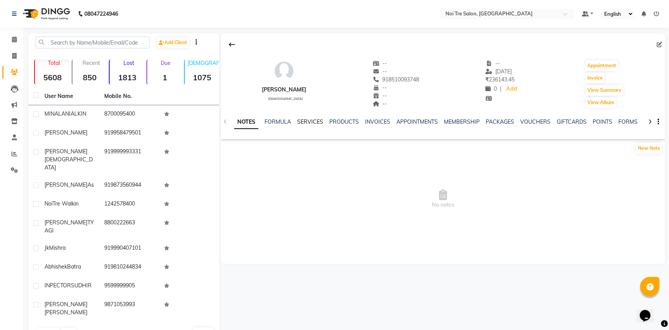
click at [318, 124] on link "SERVICES" at bounding box center [310, 121] width 26 height 7
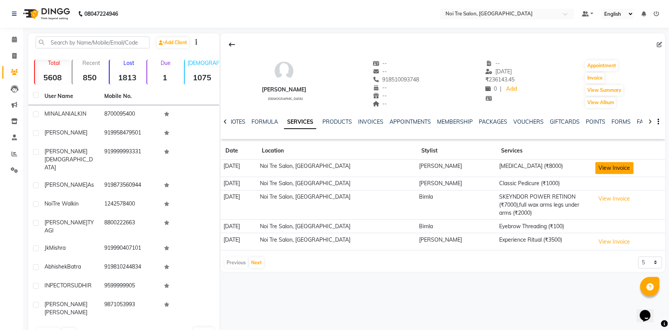
click at [609, 165] on button "View Invoice" at bounding box center [615, 168] width 38 height 12
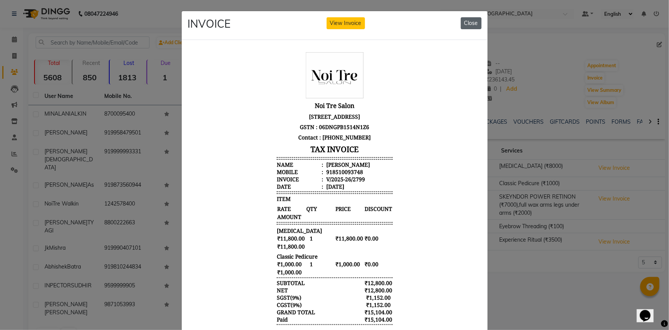
click at [469, 25] on button "Close" at bounding box center [471, 23] width 21 height 12
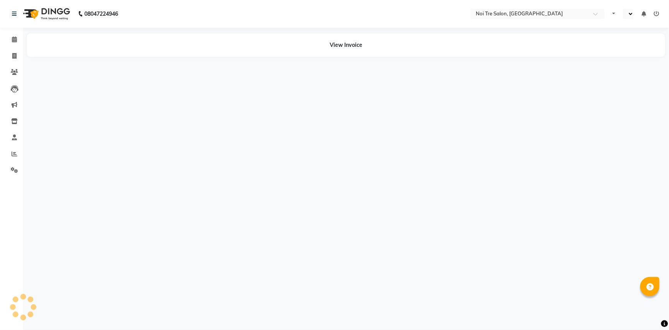
select select "en"
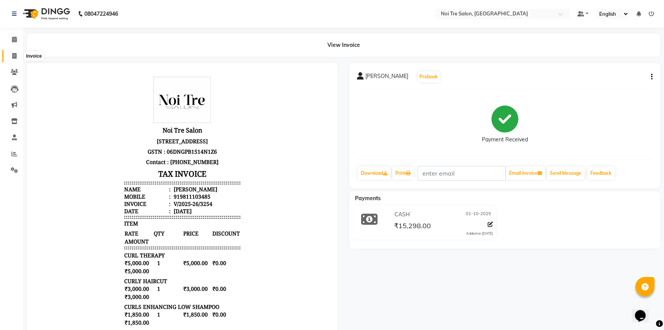
click at [13, 57] on icon at bounding box center [14, 56] width 4 height 6
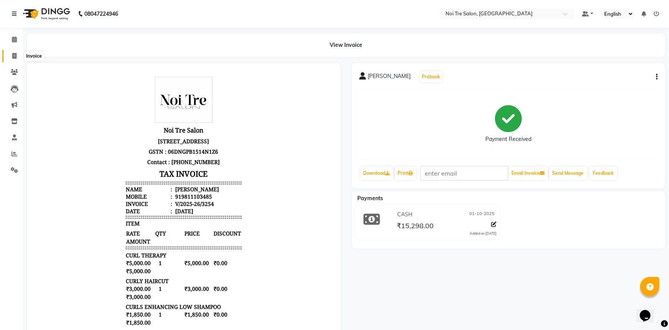
select select "service"
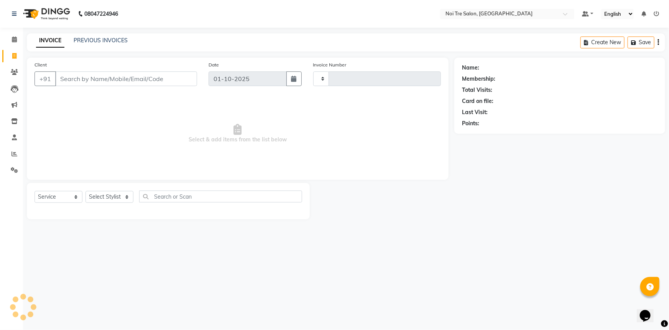
type input "3255"
select select "3710"
click at [10, 38] on span at bounding box center [14, 39] width 13 height 9
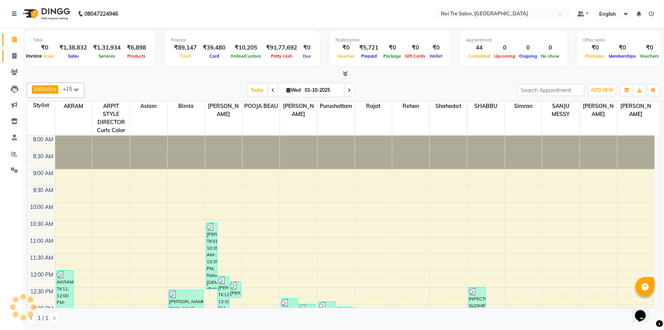
click at [12, 58] on icon at bounding box center [14, 56] width 4 height 6
select select "service"
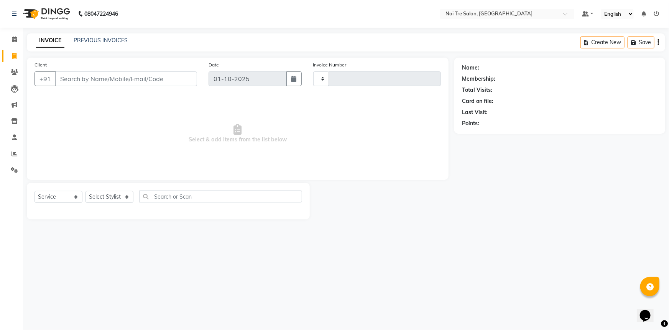
type input "3255"
select select "3710"
click at [103, 194] on select "Select Stylist [PERSON_NAME] [PERSON_NAME] STYLE DIRECTOR Curls Color [PERSON_N…" at bounding box center [115, 197] width 59 height 12
select select "37882"
click at [86, 191] on select "Select Stylist [PERSON_NAME] [PERSON_NAME] STYLE DIRECTOR Curls Color [PERSON_N…" at bounding box center [115, 197] width 59 height 12
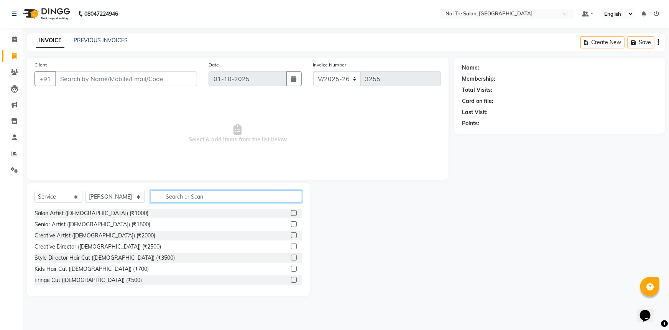
click at [191, 196] on input "text" at bounding box center [227, 196] width 152 height 12
click at [236, 200] on input "text" at bounding box center [227, 196] width 152 height 12
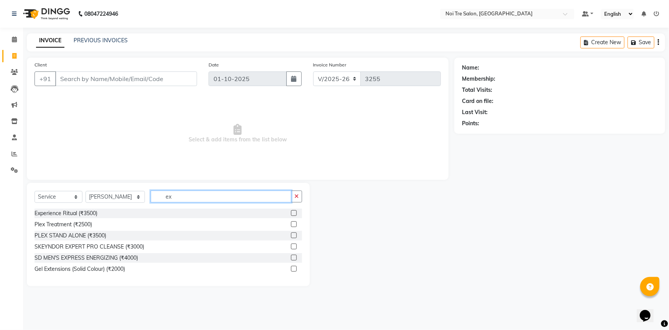
type input "ex"
click at [298, 212] on div at bounding box center [296, 213] width 11 height 10
click at [293, 212] on label at bounding box center [294, 213] width 6 height 6
click at [293, 212] on input "checkbox" at bounding box center [293, 213] width 5 height 5
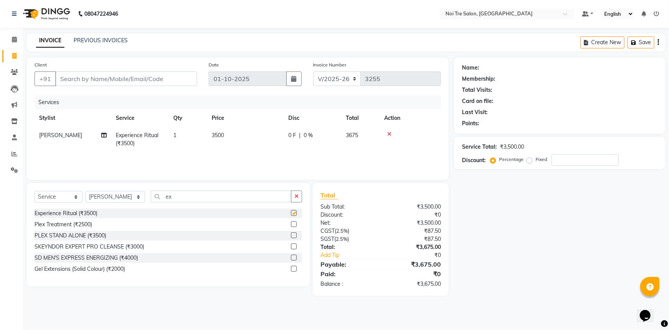
click at [263, 142] on td "3500" at bounding box center [245, 139] width 77 height 25
checkbox input "false"
select select "37882"
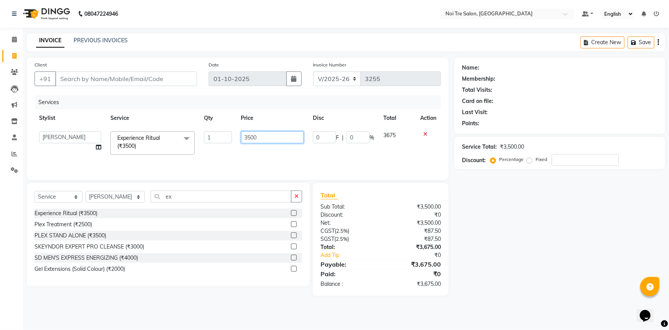
drag, startPoint x: 263, startPoint y: 142, endPoint x: 164, endPoint y: 136, distance: 99.2
click at [164, 136] on tr "[PERSON_NAME] [PERSON_NAME] STYLE DIRECTOR Curls Color [PERSON_NAME] [PERSON_NA…" at bounding box center [238, 143] width 407 height 33
type input "4000"
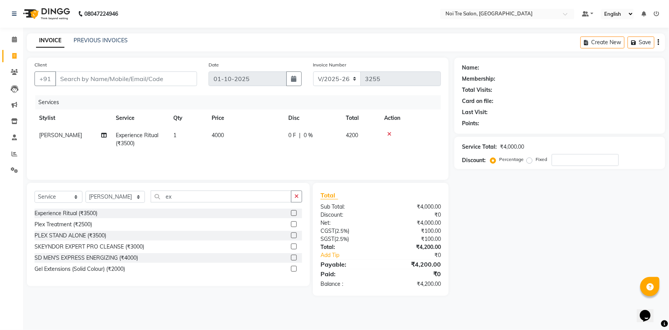
click at [292, 195] on button "button" at bounding box center [296, 196] width 11 height 12
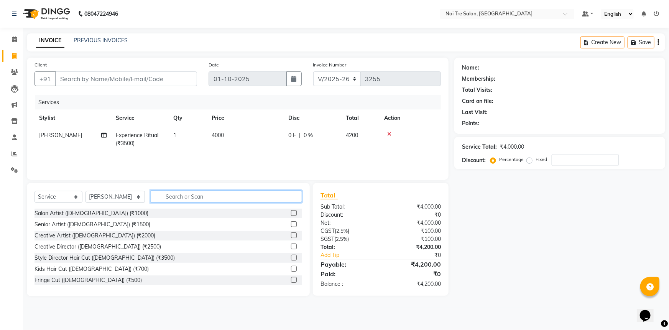
click at [226, 195] on input "text" at bounding box center [227, 196] width 152 height 12
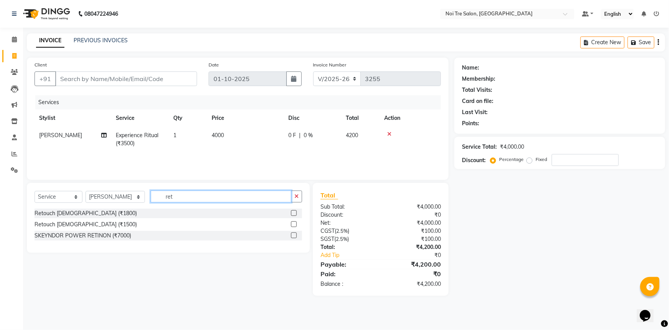
type input "ret"
drag, startPoint x: 295, startPoint y: 214, endPoint x: 300, endPoint y: 201, distance: 13.8
click at [295, 212] on label at bounding box center [294, 213] width 6 height 6
click at [295, 212] on input "checkbox" at bounding box center [293, 213] width 5 height 5
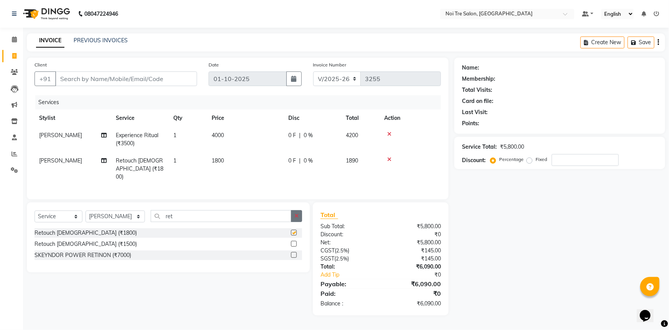
checkbox input "false"
click at [295, 215] on icon "button" at bounding box center [297, 215] width 4 height 5
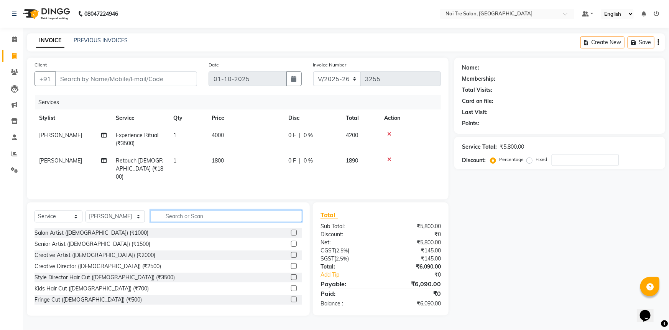
click at [226, 212] on input "text" at bounding box center [227, 216] width 152 height 12
click at [100, 213] on select "Select Stylist [PERSON_NAME] STYLE DIRECTOR Curls Color [PERSON_NAME] [PERSON_N…" at bounding box center [115, 216] width 59 height 12
select select "58576"
click at [86, 210] on select "Select Stylist [PERSON_NAME] STYLE DIRECTOR Curls Color [PERSON_NAME] [PERSON_N…" at bounding box center [115, 216] width 59 height 12
click at [164, 215] on input "text" at bounding box center [227, 216] width 152 height 12
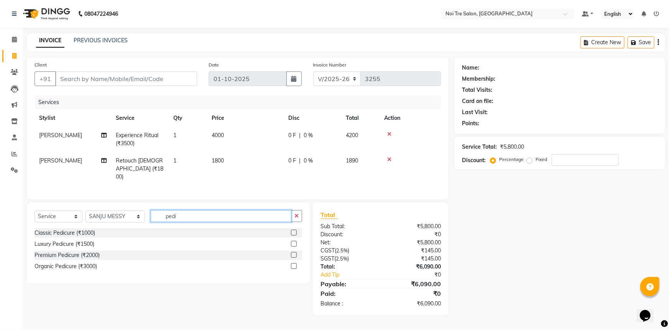
type input "pedi"
drag, startPoint x: 294, startPoint y: 229, endPoint x: 234, endPoint y: 229, distance: 59.9
click at [293, 229] on label at bounding box center [294, 232] width 6 height 6
click at [293, 230] on input "checkbox" at bounding box center [293, 232] width 5 height 5
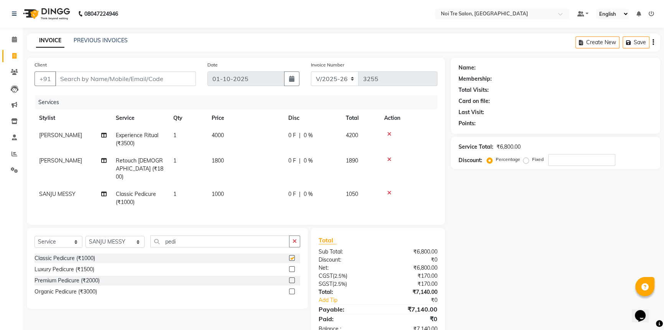
checkbox input "false"
click at [130, 242] on select "Select Stylist [PERSON_NAME] STYLE DIRECTOR Curls Color [PERSON_NAME] [PERSON_N…" at bounding box center [115, 242] width 59 height 12
select select "77795"
click at [86, 236] on select "Select Stylist [PERSON_NAME] STYLE DIRECTOR Curls Color [PERSON_NAME] [PERSON_N…" at bounding box center [115, 242] width 59 height 12
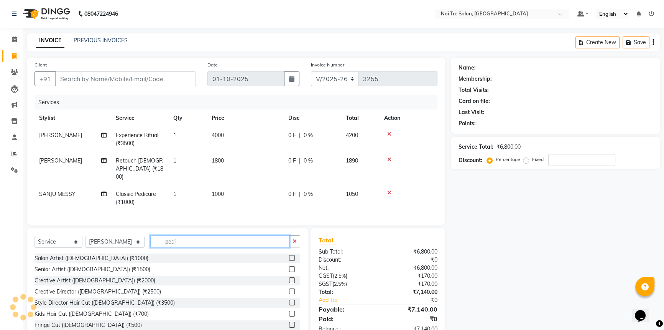
drag, startPoint x: 190, startPoint y: 239, endPoint x: 153, endPoint y: 238, distance: 36.8
click at [155, 237] on input "pedi" at bounding box center [219, 241] width 139 height 12
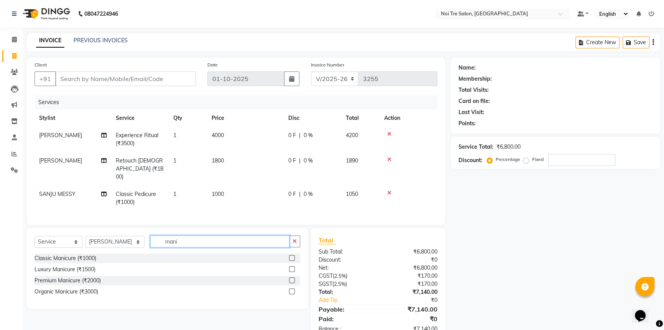
type input "mani"
click at [290, 255] on label at bounding box center [292, 258] width 6 height 6
click at [290, 256] on input "checkbox" at bounding box center [291, 258] width 5 height 5
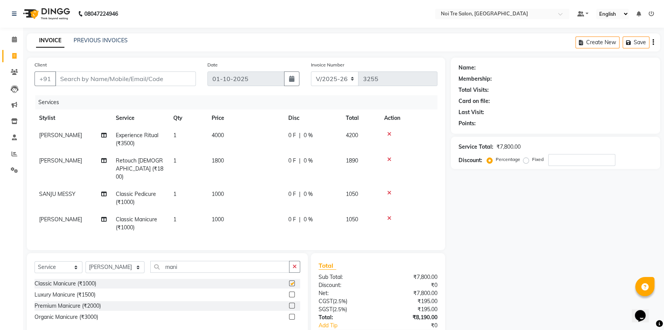
checkbox input "false"
click at [248, 188] on td "1000" at bounding box center [245, 197] width 77 height 25
select select "58576"
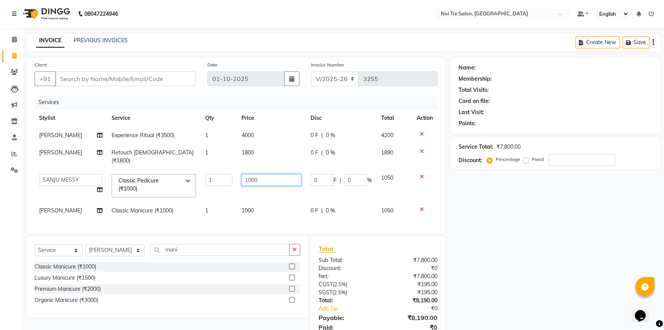
drag, startPoint x: 242, startPoint y: 173, endPoint x: 98, endPoint y: 164, distance: 144.1
click at [104, 169] on tr "[PERSON_NAME] STYLE DIRECTOR Curls Color [PERSON_NAME] [PERSON_NAME] Azad Bimla…" at bounding box center [236, 185] width 403 height 33
type input "800"
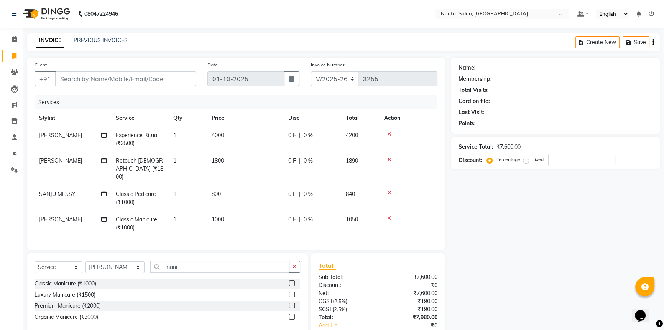
click at [220, 202] on tbody "Emmanuel Experience Ritual (₹3500) 1 4000 0 F | 0 % 4200 Emmanuel Retouch Ladie…" at bounding box center [236, 181] width 403 height 109
click at [233, 211] on td "1000" at bounding box center [245, 223] width 77 height 25
select select "77795"
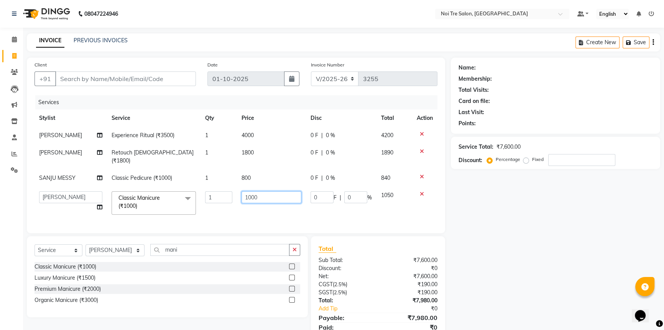
drag, startPoint x: 236, startPoint y: 190, endPoint x: 184, endPoint y: 188, distance: 52.2
click at [184, 188] on tr "AFSAR AKRAM ARPIT STYLE DIRECTOR Curls Color Ashok aslam ASLAM ATUL azad Azad B…" at bounding box center [236, 202] width 403 height 33
type input "800"
click at [456, 245] on div "Name: Membership: Total Visits: Card on file: Last Visit: Points: Service Total…" at bounding box center [558, 203] width 215 height 291
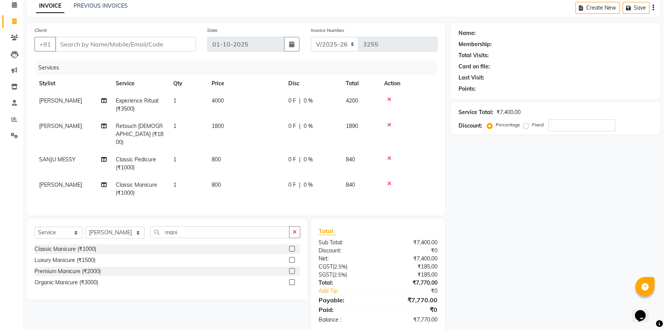
scroll to position [45, 0]
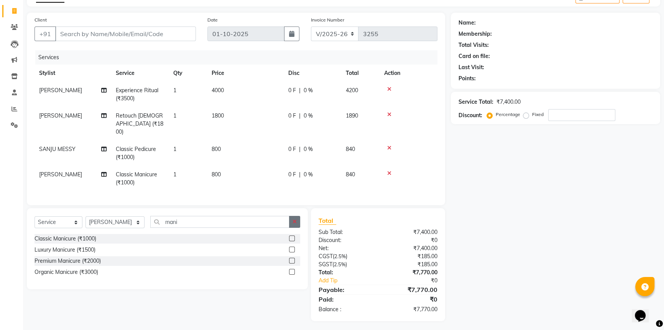
click at [296, 219] on icon "button" at bounding box center [295, 221] width 4 height 5
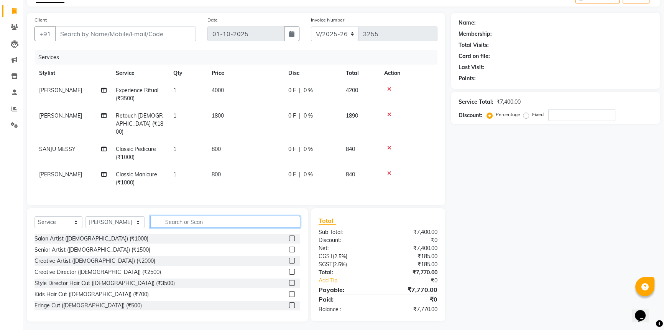
scroll to position [45, 0]
click at [129, 30] on input "Client" at bounding box center [125, 33] width 141 height 15
type input "e"
type input "0"
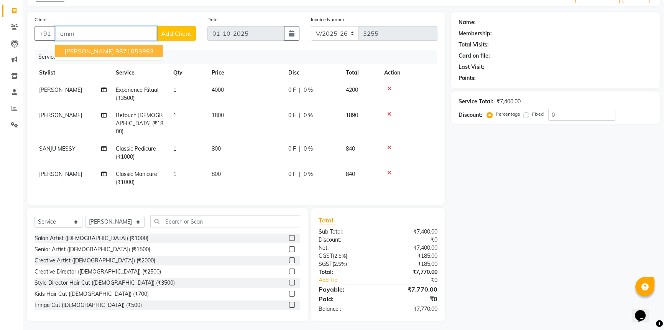
click at [136, 51] on ngb-highlight "9871053993" at bounding box center [134, 51] width 38 height 8
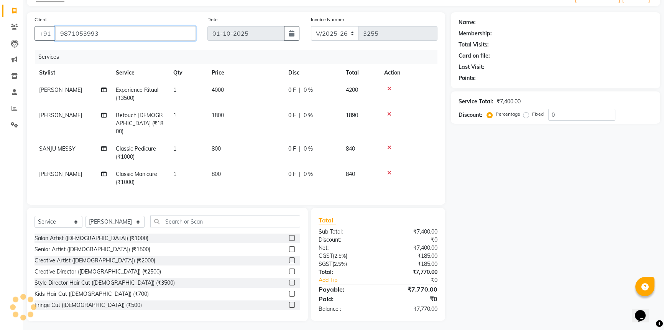
type input "9871053993"
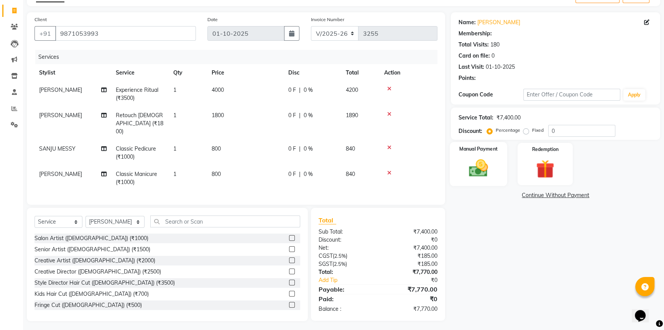
click at [472, 168] on img at bounding box center [478, 168] width 31 height 22
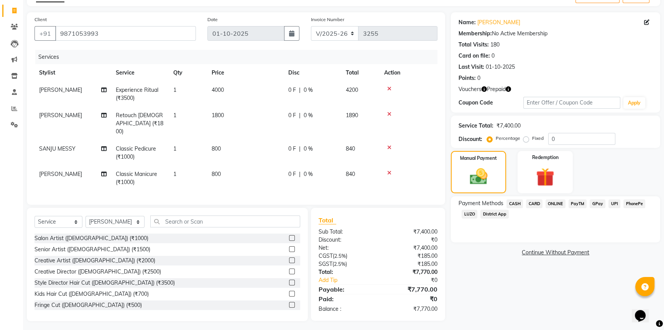
click at [518, 202] on span "CASH" at bounding box center [515, 203] width 16 height 9
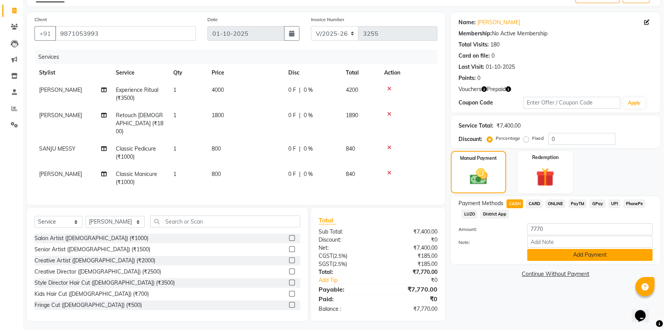
click at [577, 251] on button "Add Payment" at bounding box center [590, 255] width 125 height 12
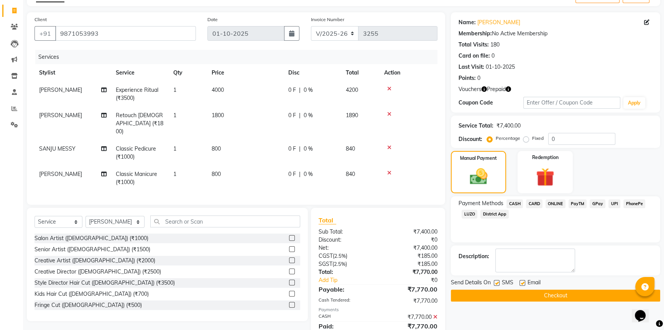
scroll to position [72, 0]
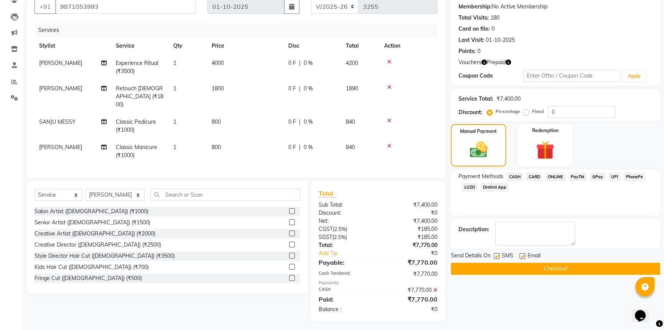
click at [556, 265] on button "Checkout" at bounding box center [555, 268] width 209 height 12
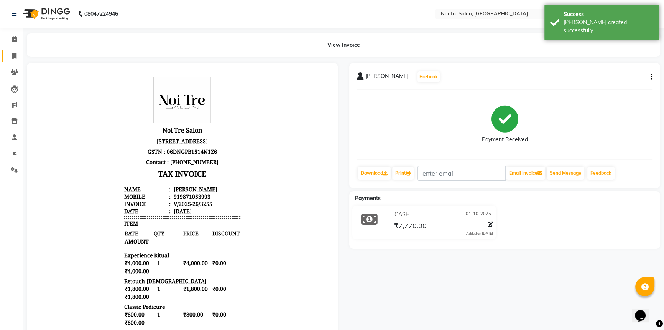
click at [6, 52] on link "Invoice" at bounding box center [11, 56] width 18 height 13
select select "service"
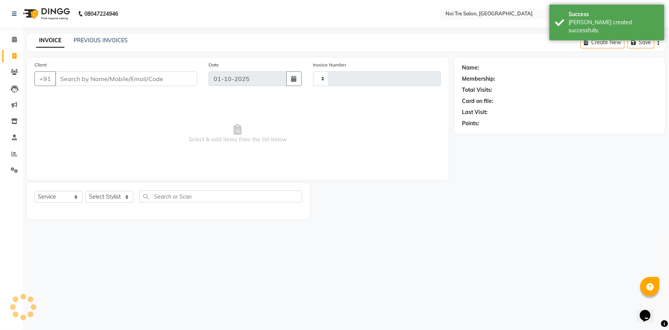
type input "3256"
select select "3710"
click at [122, 196] on select "Select Stylist [PERSON_NAME] STYLE DIRECTOR Curls Color [PERSON_NAME] [PERSON_N…" at bounding box center [115, 197] width 59 height 12
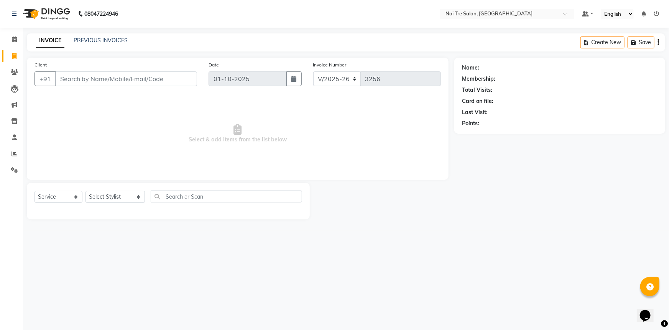
click at [265, 137] on span "Select & add items from the list below" at bounding box center [238, 133] width 407 height 77
click at [99, 40] on link "PREVIOUS INVOICES" at bounding box center [101, 40] width 54 height 7
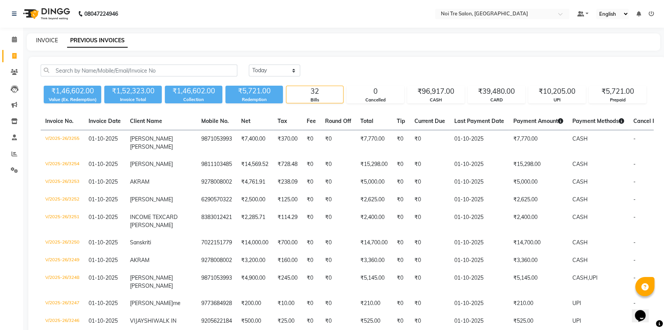
click at [46, 43] on link "INVOICE" at bounding box center [47, 40] width 22 height 7
select select "service"
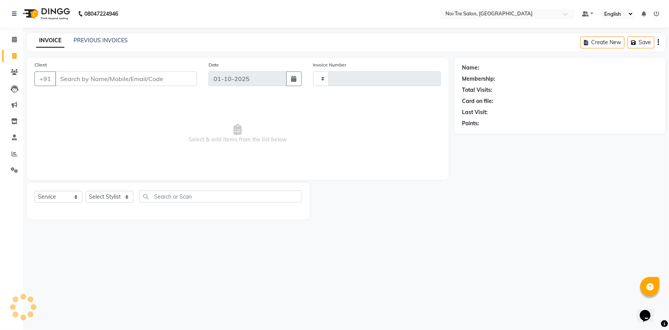
type input "3256"
select select "3710"
click at [126, 198] on select "Select Stylist [PERSON_NAME] STYLE DIRECTOR Curls Color [PERSON_NAME] [PERSON_N…" at bounding box center [115, 197] width 59 height 12
click at [303, 171] on span "Select & add items from the list below" at bounding box center [238, 133] width 407 height 77
click at [99, 43] on link "PREVIOUS INVOICES" at bounding box center [101, 40] width 54 height 7
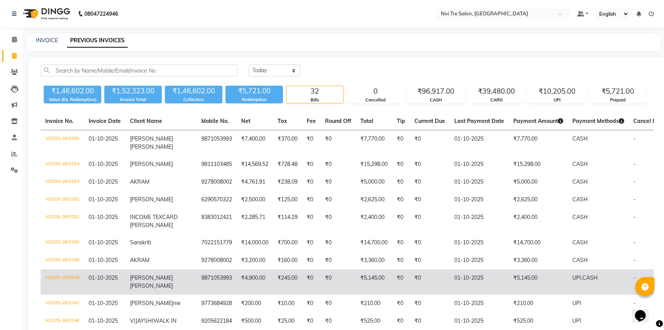
scroll to position [104, 0]
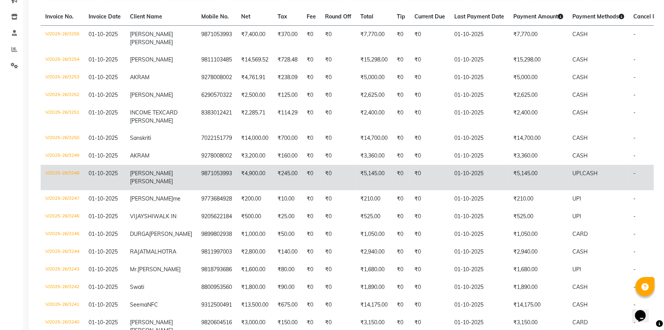
click at [568, 168] on td "UPI, CASH" at bounding box center [598, 177] width 61 height 25
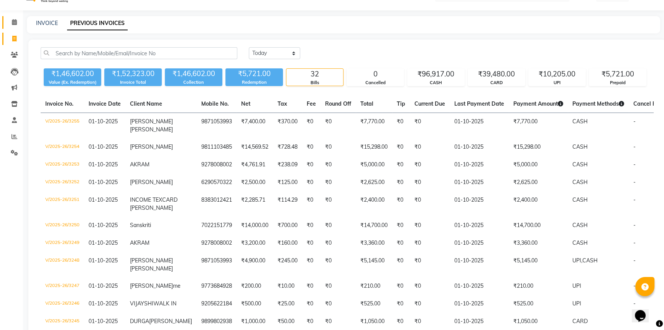
scroll to position [0, 0]
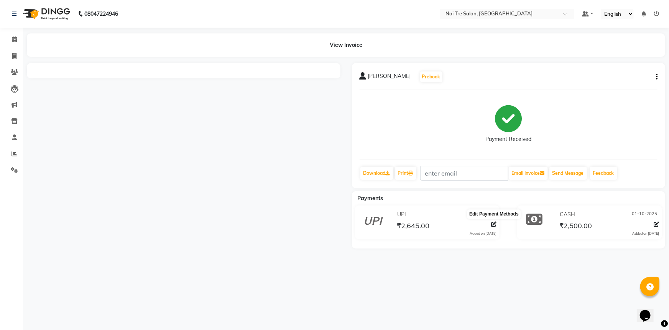
click at [495, 226] on icon at bounding box center [493, 223] width 5 height 5
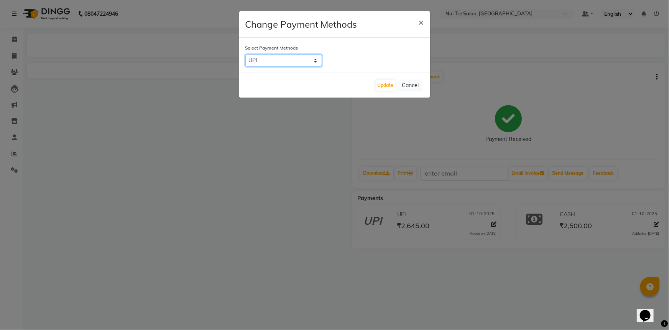
click at [314, 58] on select "CASH CARD ONLINE PayTM GPay UPI PhonePe LUZO District App" at bounding box center [284, 60] width 77 height 12
select select "1"
click at [246, 54] on select "CASH CARD ONLINE PayTM GPay UPI PhonePe LUZO District App" at bounding box center [284, 60] width 77 height 12
click at [383, 81] on button "Update" at bounding box center [386, 85] width 20 height 11
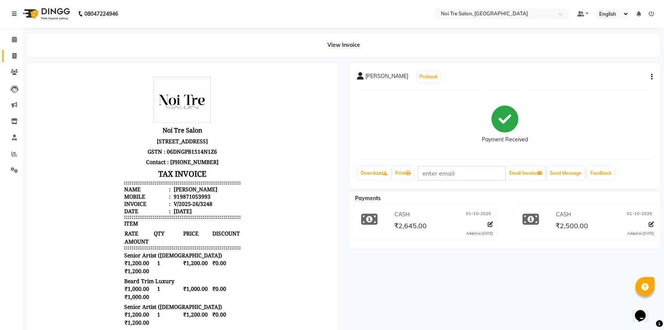
click at [10, 51] on link "Invoice" at bounding box center [11, 56] width 18 height 13
select select "service"
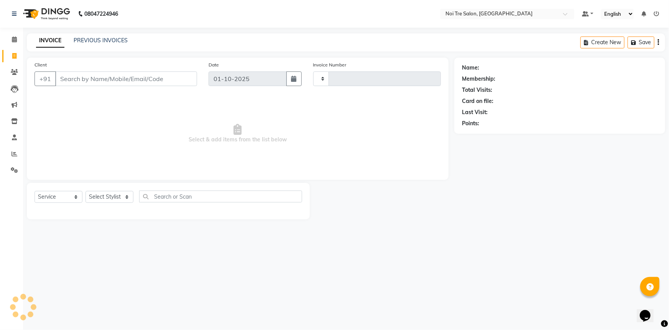
type input "3256"
select select "3710"
click at [111, 200] on select "Select Stylist" at bounding box center [110, 197] width 48 height 12
select select "37882"
click at [86, 191] on select "Select Stylist [PERSON_NAME] STYLE DIRECTOR Curls Color [PERSON_NAME] [PERSON_N…" at bounding box center [115, 197] width 59 height 12
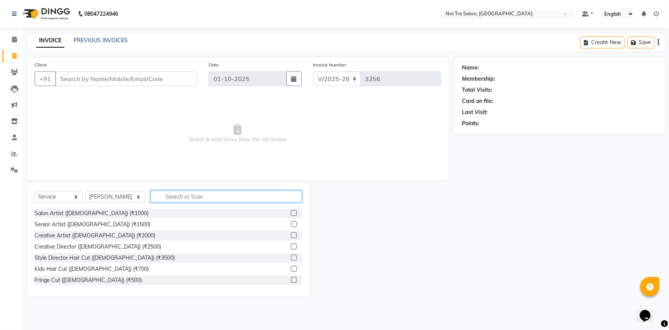
click at [182, 195] on input "text" at bounding box center [227, 196] width 152 height 12
type input "r"
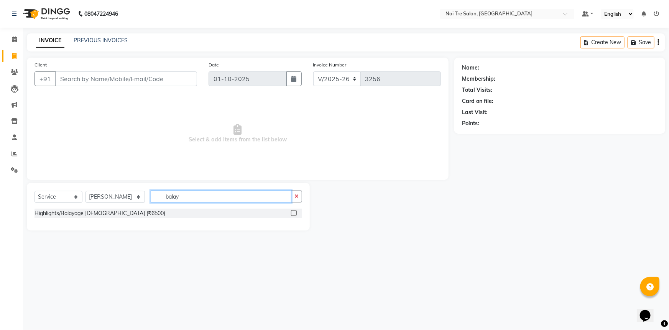
type input "balay"
click at [294, 212] on label at bounding box center [294, 213] width 6 height 6
click at [294, 212] on input "checkbox" at bounding box center [293, 213] width 5 height 5
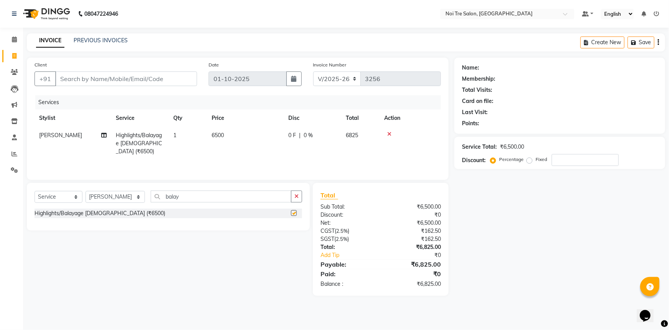
drag, startPoint x: 269, startPoint y: 154, endPoint x: 265, endPoint y: 139, distance: 15.4
click at [265, 147] on div "Services Stylist Service Qty Price Disc Total Action Emmanuel Highlights/Balaya…" at bounding box center [238, 133] width 407 height 77
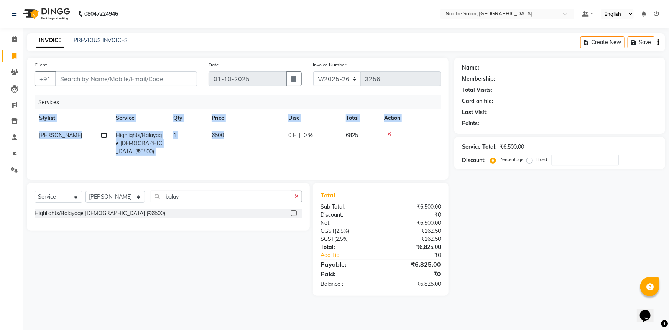
checkbox input "false"
click at [265, 135] on td "6500" at bounding box center [245, 143] width 77 height 33
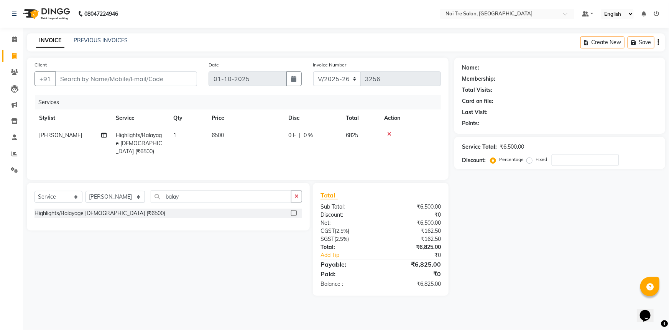
select select "37882"
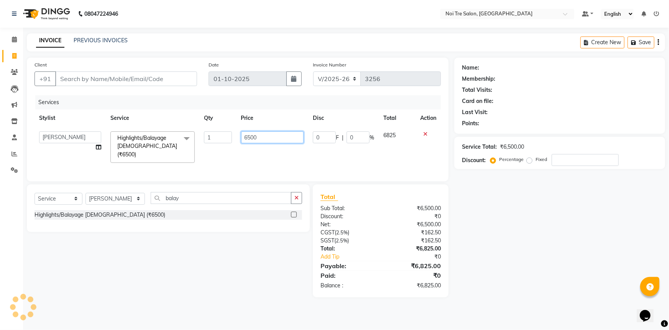
drag, startPoint x: 264, startPoint y: 134, endPoint x: 198, endPoint y: 139, distance: 66.1
click at [198, 139] on tr "AFSAR AKRAM ARPIT STYLE DIRECTOR Curls Color Ashok aslam ASLAM ATUL azad Azad B…" at bounding box center [238, 147] width 407 height 41
type input "9000"
click at [119, 201] on select "Select Stylist [PERSON_NAME] [PERSON_NAME] STYLE DIRECTOR Curls Color [PERSON_N…" at bounding box center [115, 199] width 59 height 12
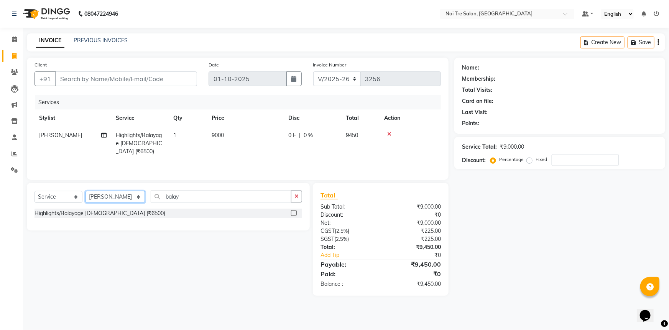
select select "58576"
click at [86, 191] on select "Select Stylist AFSAR AKRAM ARPIT STYLE DIRECTOR Curls Color Ashok aslam ASLAM A…" at bounding box center [115, 197] width 59 height 12
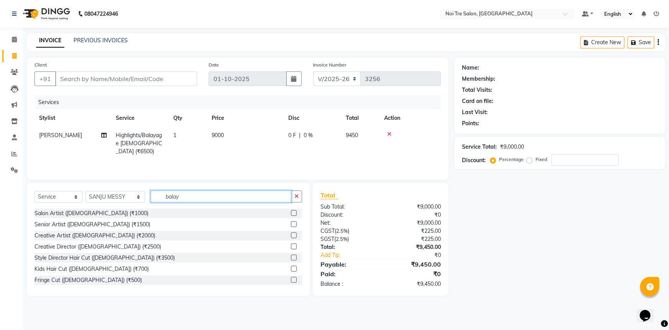
drag, startPoint x: 83, startPoint y: 200, endPoint x: 40, endPoint y: 201, distance: 43.0
click at [41, 201] on div "Select Service Product Membership Package Voucher Prepaid Gift Card Select Styl…" at bounding box center [169, 199] width 268 height 18
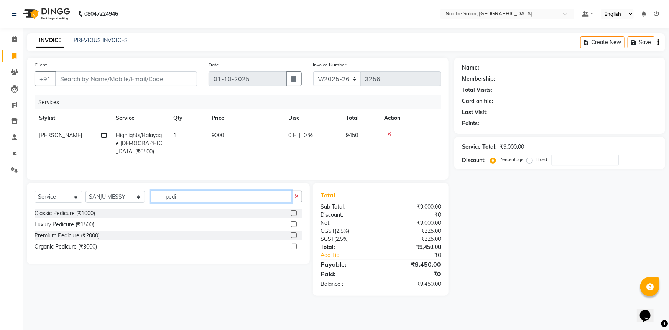
type input "pedi"
click at [294, 213] on label at bounding box center [294, 213] width 6 height 6
click at [294, 213] on input "checkbox" at bounding box center [293, 213] width 5 height 5
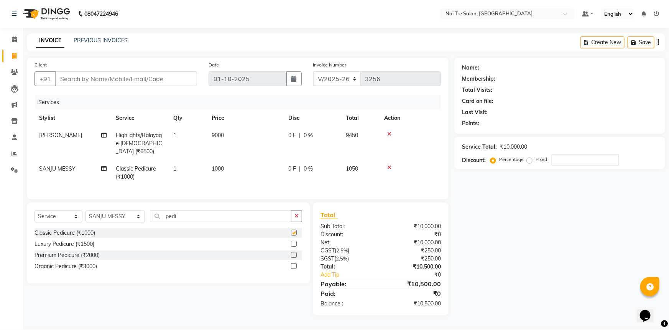
checkbox input "false"
click at [246, 149] on td "9000" at bounding box center [245, 143] width 77 height 33
select select "37882"
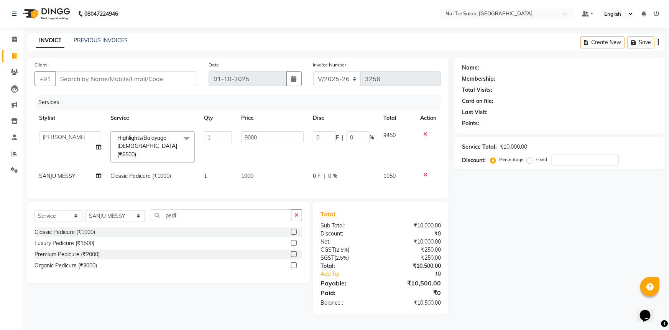
click at [269, 167] on td "1000" at bounding box center [273, 175] width 72 height 17
select select "58576"
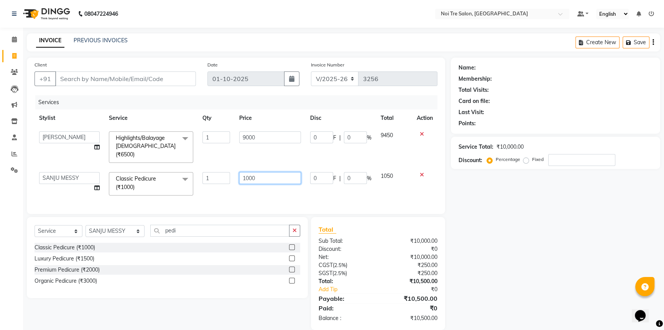
drag, startPoint x: 269, startPoint y: 159, endPoint x: 152, endPoint y: 178, distance: 118.9
click at [172, 174] on tr "AFSAR AKRAM ARPIT STYLE DIRECTOR Curls Color Ashok aslam ASLAM ATUL azad Azad B…" at bounding box center [236, 183] width 403 height 33
type input "800"
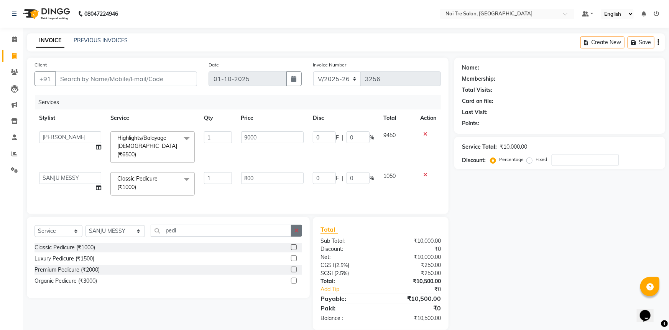
click at [292, 227] on div "Select Service Product Membership Package Voucher Prepaid Gift Card Select Styl…" at bounding box center [168, 257] width 283 height 81
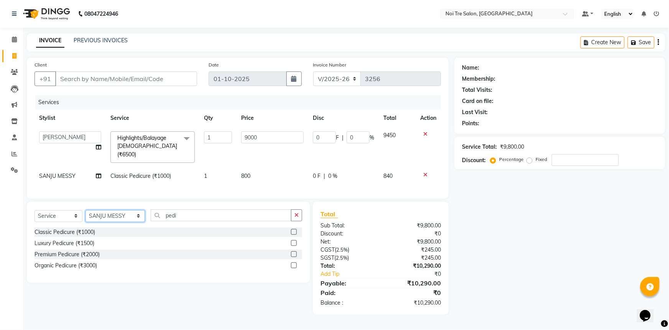
click at [128, 213] on select "Select Stylist AFSAR AKRAM ARPIT STYLE DIRECTOR Curls Color Ashok aslam ASLAM A…" at bounding box center [115, 216] width 59 height 12
select select "37882"
click at [86, 210] on select "Select Stylist AFSAR AKRAM ARPIT STYLE DIRECTOR Curls Color Ashok aslam ASLAM A…" at bounding box center [115, 216] width 59 height 12
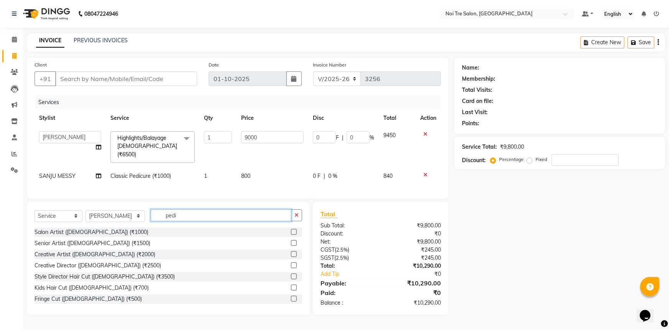
drag, startPoint x: 122, startPoint y: 208, endPoint x: 1, endPoint y: 214, distance: 120.6
click at [27, 209] on div "Select Service Product Membership Package Voucher Prepaid Gift Card Select Styl…" at bounding box center [168, 257] width 283 height 113
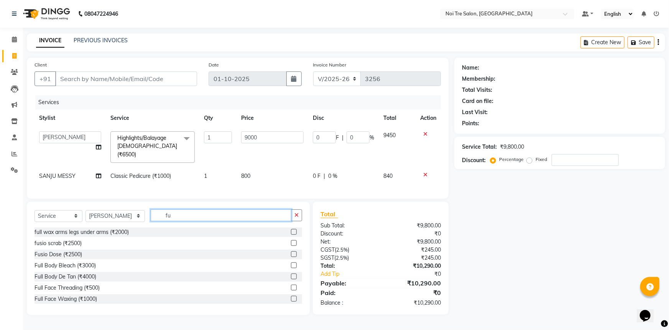
type input "fu"
drag, startPoint x: 289, startPoint y: 251, endPoint x: 268, endPoint y: 230, distance: 29.0
click at [291, 251] on label at bounding box center [294, 254] width 6 height 6
click at [291, 252] on input "checkbox" at bounding box center [293, 254] width 5 height 5
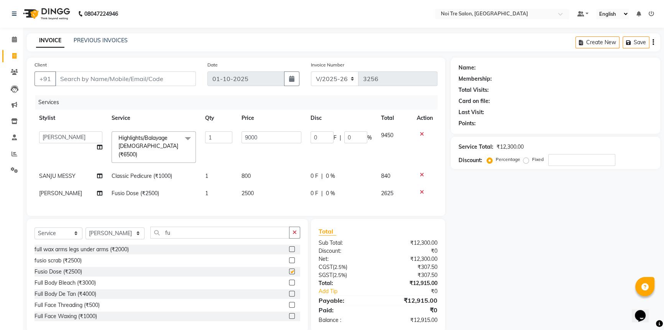
checkbox input "false"
click at [260, 192] on td "2500" at bounding box center [271, 193] width 69 height 17
select select "37882"
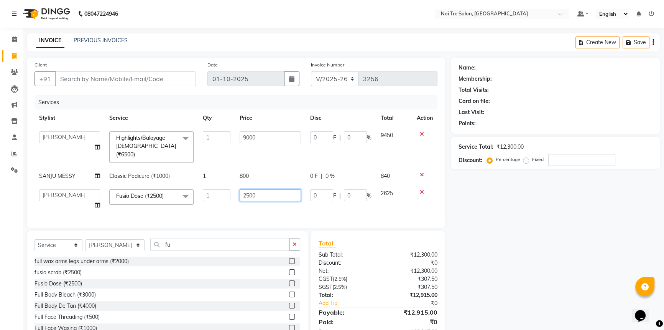
drag, startPoint x: 270, startPoint y: 185, endPoint x: 193, endPoint y: 191, distance: 77.3
click at [193, 191] on tr "AFSAR AKRAM ARPIT STYLE DIRECTOR Curls Color Ashok aslam ASLAM ATUL azad Azad B…" at bounding box center [236, 199] width 403 height 29
type input "2000"
click at [533, 201] on div "Name: Membership: Total Visits: Card on file: Last Visit: Points: Service Total…" at bounding box center [558, 201] width 215 height 286
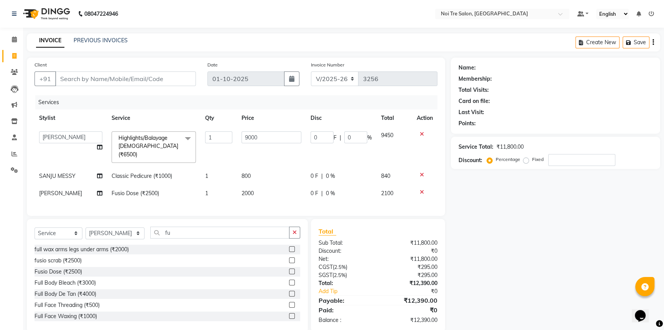
scroll to position [11, 0]
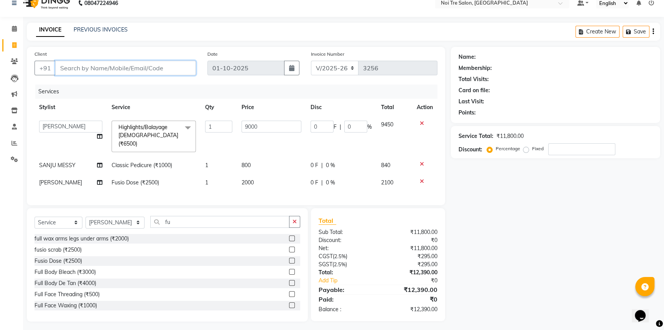
click at [84, 61] on input "Client" at bounding box center [125, 68] width 141 height 15
type input "e"
type input "0"
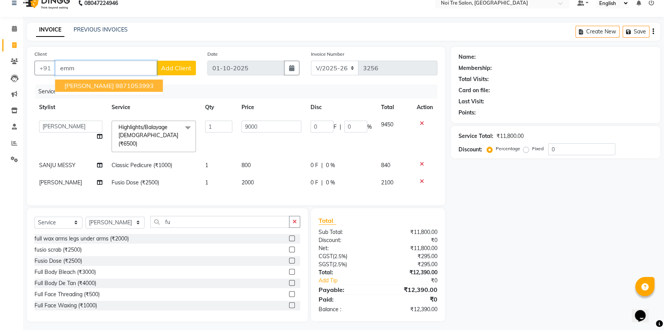
click at [99, 87] on span "Emmanuel Massey" at bounding box center [88, 86] width 49 height 8
type input "9871053993"
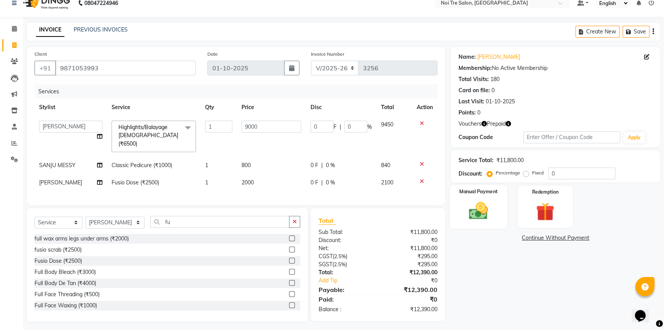
click at [480, 214] on img at bounding box center [478, 211] width 31 height 22
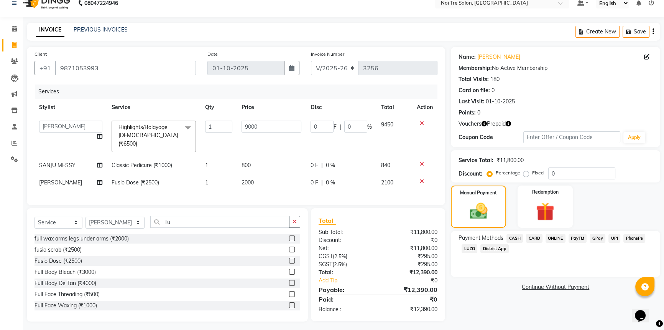
click at [516, 237] on span "CASH" at bounding box center [515, 238] width 16 height 9
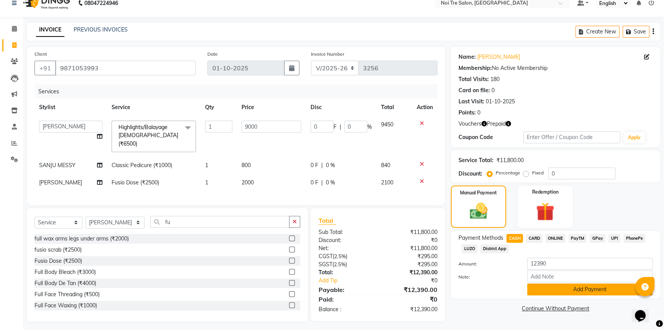
click at [578, 291] on button "Add Payment" at bounding box center [590, 289] width 125 height 12
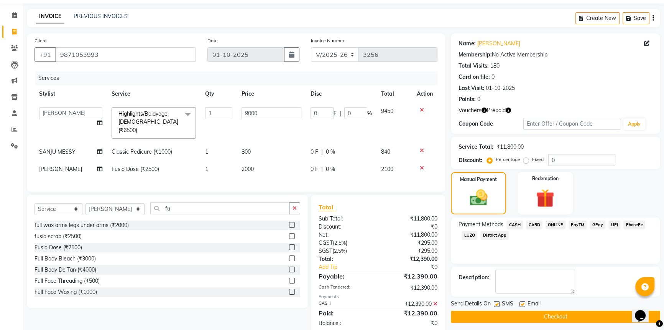
scroll to position [38, 0]
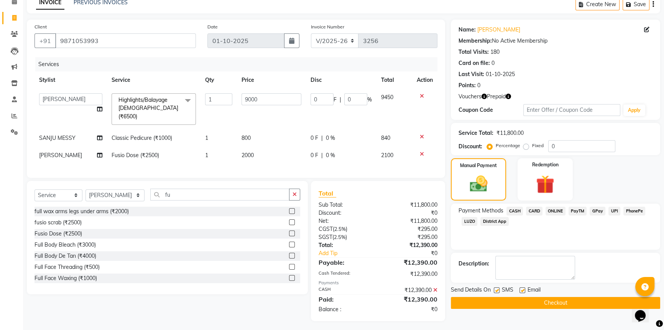
click at [532, 303] on button "Checkout" at bounding box center [555, 303] width 209 height 12
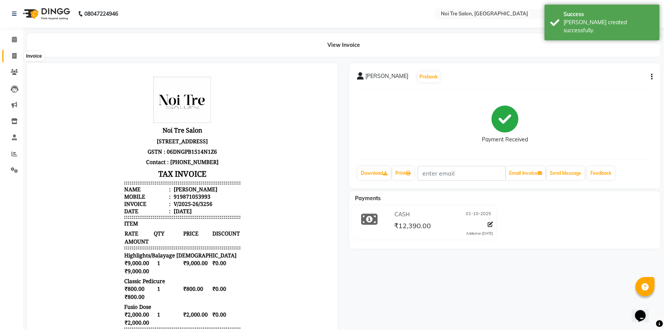
click at [15, 55] on icon at bounding box center [14, 56] width 4 height 6
select select "service"
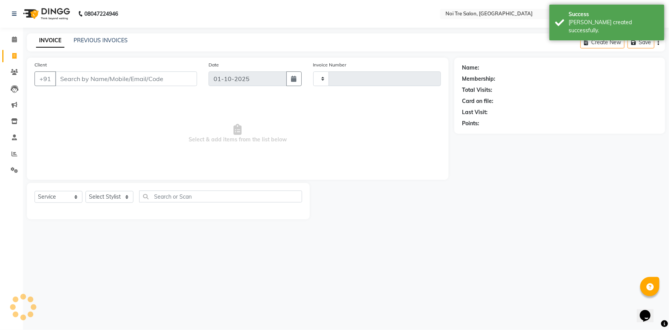
type input "3257"
select select "3710"
drag, startPoint x: 120, startPoint y: 198, endPoint x: 117, endPoint y: 196, distance: 4.1
click at [120, 198] on select "Select Stylist AFSAR AKRAM ARPIT STYLE DIRECTOR Curls Color Ashok aslam ASLAM A…" at bounding box center [115, 197] width 59 height 12
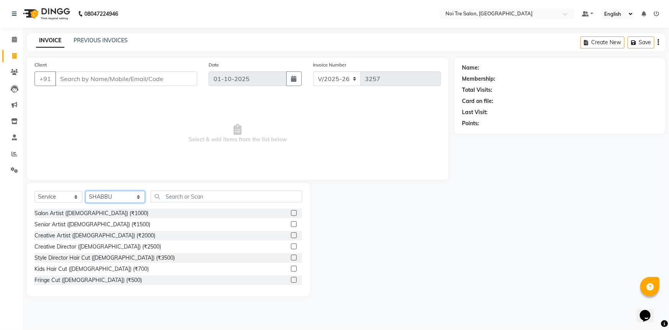
select select "37919"
click at [183, 199] on input "text" at bounding box center [227, 196] width 152 height 12
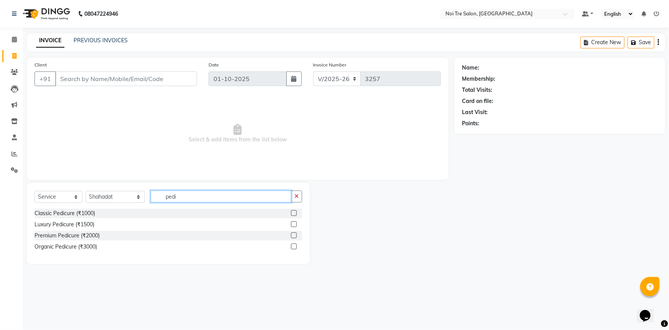
type input "pedi"
click at [295, 214] on label at bounding box center [294, 213] width 6 height 6
click at [295, 214] on input "checkbox" at bounding box center [293, 213] width 5 height 5
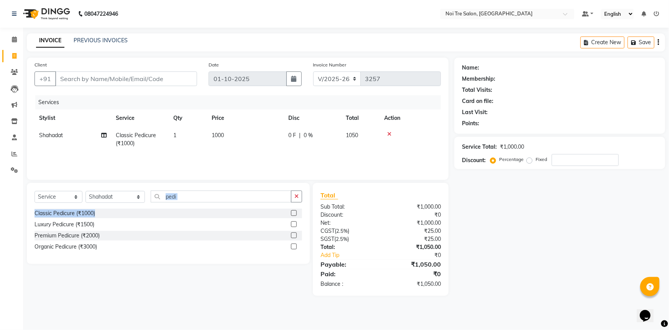
drag, startPoint x: 295, startPoint y: 213, endPoint x: 287, endPoint y: 195, distance: 19.6
click at [289, 203] on div "Select Service Product Membership Package Voucher Prepaid Gift Card Select Styl…" at bounding box center [168, 223] width 283 height 81
click at [294, 211] on label at bounding box center [294, 213] width 6 height 6
click at [294, 211] on input "checkbox" at bounding box center [293, 213] width 5 height 5
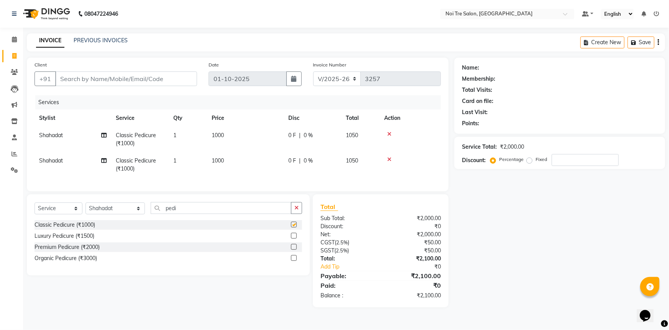
checkbox input "false"
click at [243, 124] on th "Price" at bounding box center [245, 117] width 77 height 17
click at [264, 134] on td "1000" at bounding box center [245, 139] width 77 height 25
select select "37919"
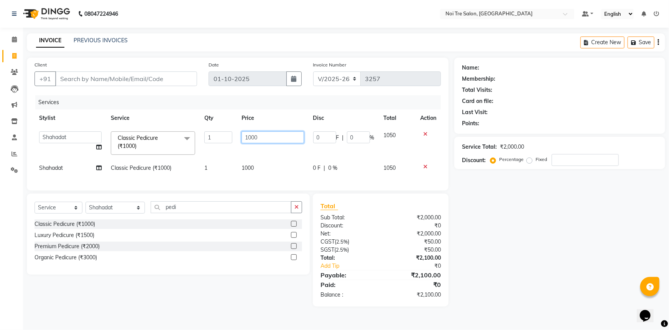
drag, startPoint x: 270, startPoint y: 137, endPoint x: 131, endPoint y: 107, distance: 142.7
click at [132, 107] on div "Services Stylist Service Qty Price Disc Total Action AFSAR AKRAM ARPIT STYLE DI…" at bounding box center [238, 138] width 407 height 87
type input "800"
click at [249, 171] on td "1000" at bounding box center [273, 167] width 72 height 17
select select "37919"
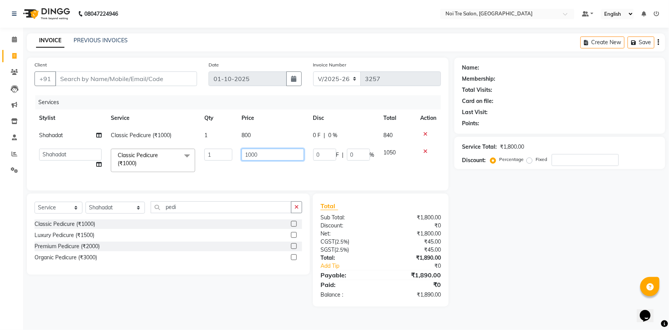
drag, startPoint x: 284, startPoint y: 149, endPoint x: 228, endPoint y: 157, distance: 56.9
click at [229, 157] on tr "AFSAR AKRAM ARPIT STYLE DIRECTOR Curls Color Ashok aslam ASLAM ATUL azad Azad B…" at bounding box center [238, 160] width 407 height 33
type input "800"
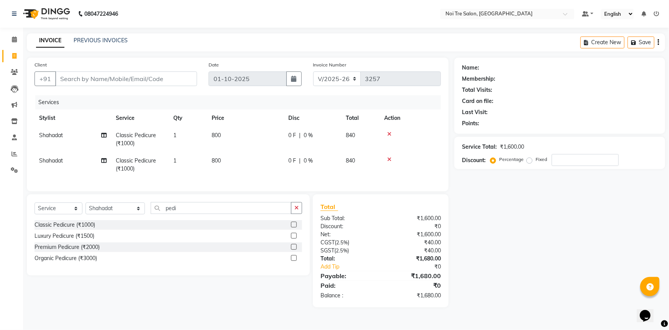
drag, startPoint x: 130, startPoint y: 203, endPoint x: 130, endPoint y: 213, distance: 9.2
click at [130, 204] on div "Select Service Product Membership Package Voucher Prepaid Gift Card Select Styl…" at bounding box center [168, 234] width 283 height 81
click at [130, 213] on select "Select Stylist AFSAR AKRAM ARPIT STYLE DIRECTOR Curls Color Ashok aslam ASLAM A…" at bounding box center [115, 208] width 59 height 12
select select "37882"
click at [86, 208] on select "Select Stylist AFSAR AKRAM ARPIT STYLE DIRECTOR Curls Color Ashok aslam ASLAM A…" at bounding box center [115, 208] width 59 height 12
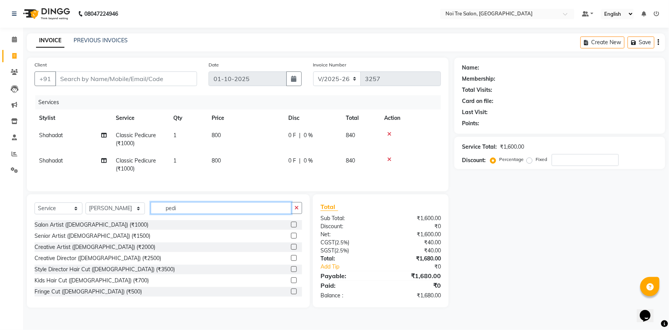
drag, startPoint x: 161, startPoint y: 219, endPoint x: 84, endPoint y: 212, distance: 77.4
click at [84, 212] on div "Select Service Product Membership Package Voucher Prepaid Gift Card Select Styl…" at bounding box center [169, 211] width 268 height 18
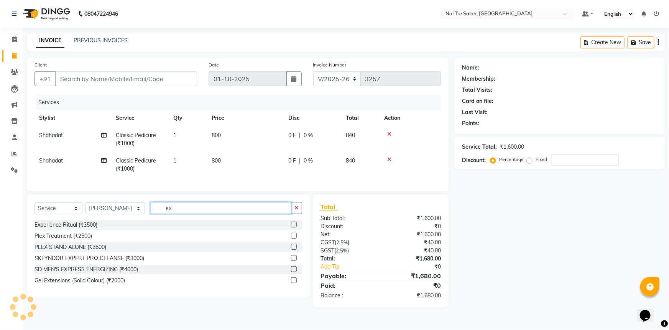
type input "ex"
click at [293, 227] on label at bounding box center [294, 224] width 6 height 6
click at [293, 227] on input "checkbox" at bounding box center [293, 224] width 5 height 5
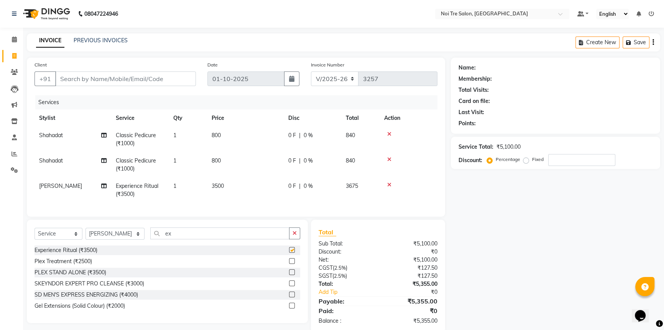
checkbox input "false"
drag, startPoint x: 216, startPoint y: 183, endPoint x: 239, endPoint y: 188, distance: 24.3
click at [218, 186] on span "3500" at bounding box center [218, 185] width 12 height 7
select select "37882"
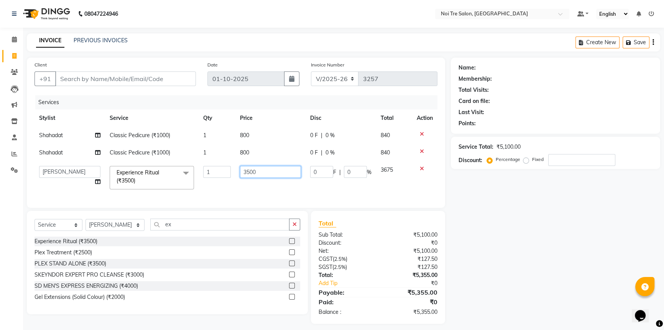
drag, startPoint x: 269, startPoint y: 174, endPoint x: 100, endPoint y: 164, distance: 168.7
click at [103, 163] on tr "AFSAR AKRAM ARPIT STYLE DIRECTOR Curls Color Ashok aslam ASLAM ATUL azad Azad B…" at bounding box center [236, 177] width 403 height 33
click at [452, 195] on div "Name: Membership: Total Visits: Card on file: Last Visit: Points: Service Total…" at bounding box center [558, 191] width 215 height 266
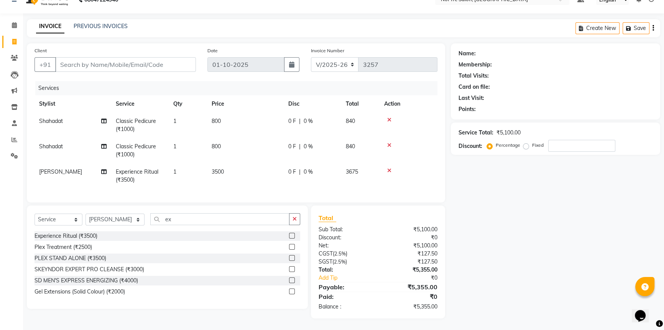
scroll to position [20, 0]
click at [297, 220] on button "button" at bounding box center [294, 219] width 11 height 12
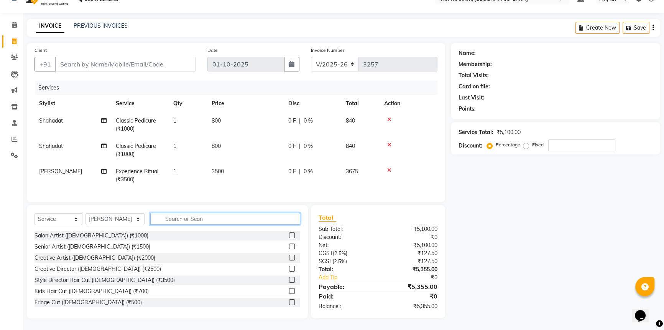
click at [184, 213] on input "text" at bounding box center [225, 219] width 150 height 12
click at [130, 217] on select "Select Stylist AFSAR AKRAM ARPIT STYLE DIRECTOR Curls Color Ashok aslam ASLAM A…" at bounding box center [115, 219] width 59 height 12
select select "77795"
click at [86, 213] on select "Select Stylist AFSAR AKRAM ARPIT STYLE DIRECTOR Curls Color Ashok aslam ASLAM A…" at bounding box center [115, 219] width 59 height 12
click at [173, 217] on input "text" at bounding box center [225, 219] width 150 height 12
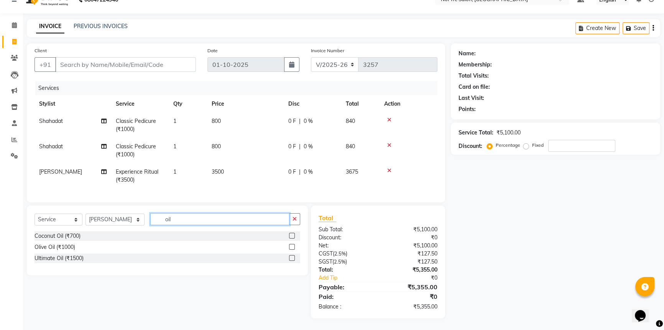
type input "oil"
drag, startPoint x: 290, startPoint y: 235, endPoint x: 270, endPoint y: 229, distance: 21.4
click at [288, 234] on div "Coconut Oil (₹700)" at bounding box center [168, 236] width 266 height 10
click at [292, 233] on label at bounding box center [292, 235] width 6 height 6
click at [292, 233] on input "checkbox" at bounding box center [291, 235] width 5 height 5
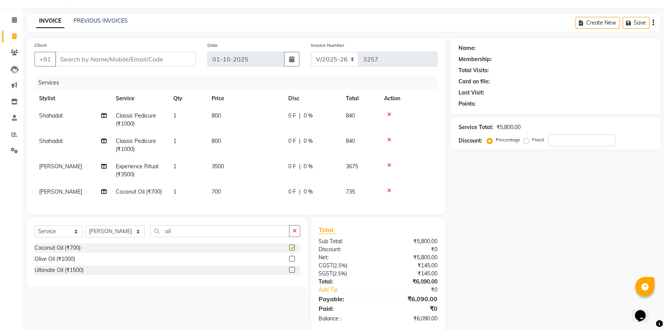
checkbox input "false"
click at [246, 190] on td "700" at bounding box center [245, 191] width 77 height 17
select select "77795"
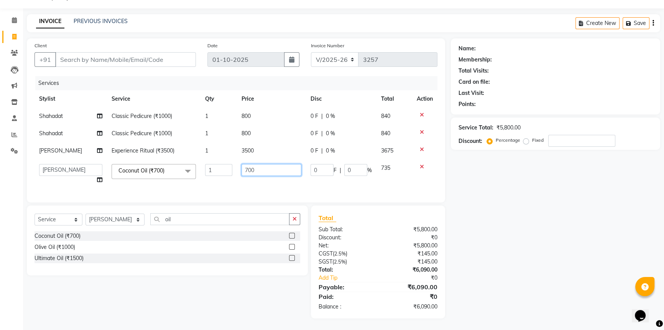
drag, startPoint x: 266, startPoint y: 168, endPoint x: 190, endPoint y: 172, distance: 76.5
click at [191, 172] on tr "AFSAR AKRAM ARPIT STYLE DIRECTOR Curls Color Ashok aslam ASLAM ATUL azad Azad B…" at bounding box center [236, 173] width 403 height 29
type input "800"
click at [127, 222] on div "Select Service Product Membership Package Voucher Prepaid Gift Card Select Styl…" at bounding box center [167, 240] width 281 height 70
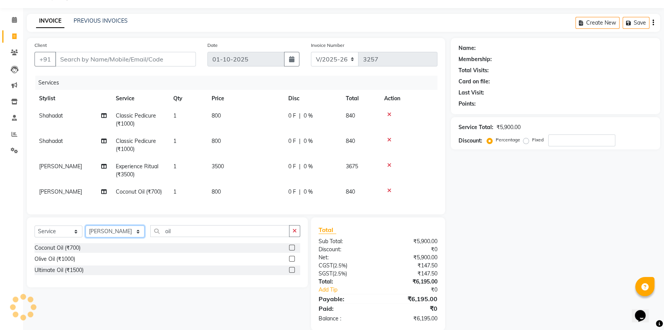
select select "37894"
click at [86, 230] on select "Select Stylist AFSAR AKRAM ARPIT STYLE DIRECTOR Curls Color Ashok aslam ASLAM A…" at bounding box center [115, 231] width 59 height 12
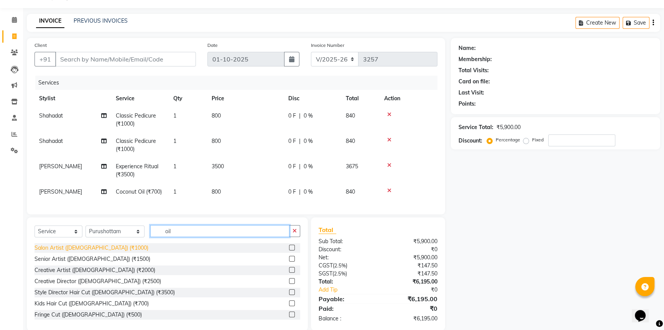
drag, startPoint x: 124, startPoint y: 240, endPoint x: 44, endPoint y: 250, distance: 80.8
click at [56, 247] on div "Select Service Product Membership Package Voucher Prepaid Gift Card Select Styl…" at bounding box center [167, 273] width 281 height 113
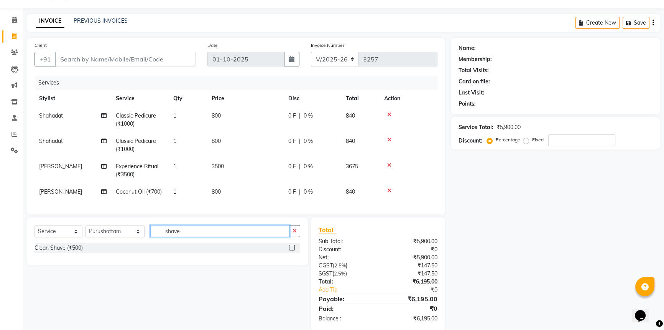
type input "shave"
click at [289, 250] on label at bounding box center [292, 247] width 6 height 6
click at [289, 250] on input "checkbox" at bounding box center [291, 247] width 5 height 5
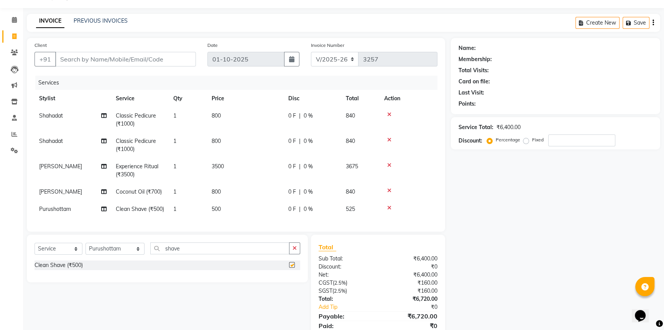
checkbox input "false"
click at [231, 211] on td "500" at bounding box center [245, 208] width 77 height 17
select select "37894"
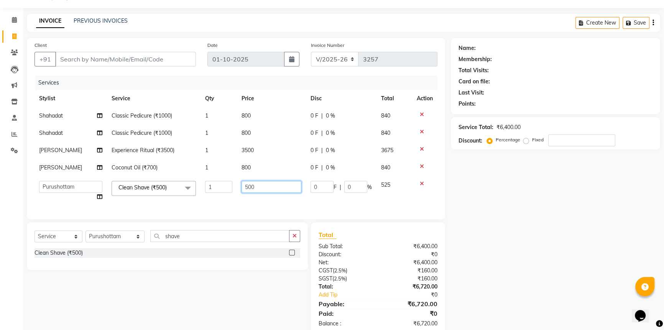
drag, startPoint x: 265, startPoint y: 186, endPoint x: 117, endPoint y: 194, distance: 148.7
click at [117, 194] on tr "AFSAR AKRAM ARPIT STYLE DIRECTOR Curls Color Ashok aslam ASLAM ATUL azad Azad B…" at bounding box center [236, 190] width 403 height 29
type input "800"
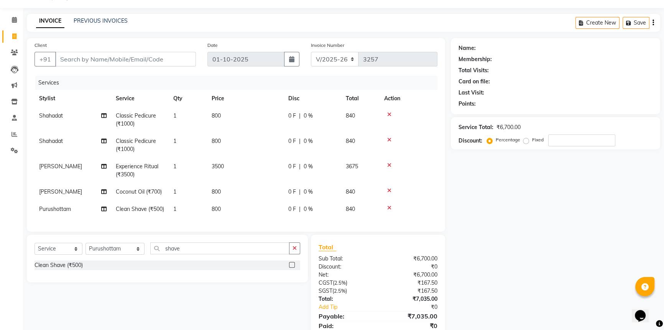
click at [512, 194] on div "Name: Membership: Total Visits: Card on file: Last Visit: Points: Service Total…" at bounding box center [558, 192] width 215 height 309
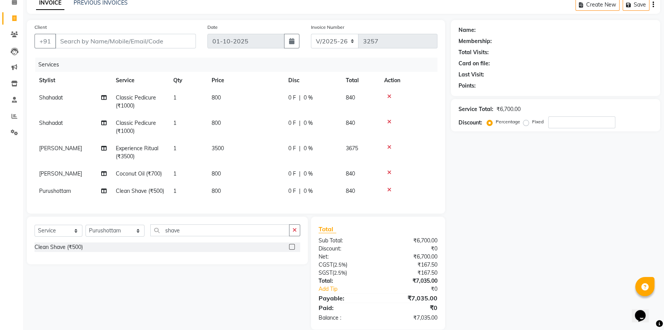
scroll to position [62, 0]
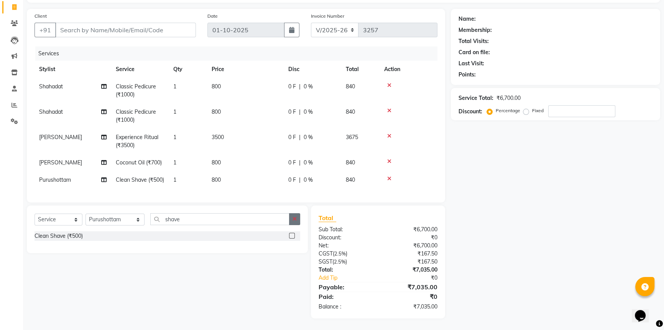
drag, startPoint x: 295, startPoint y: 219, endPoint x: 254, endPoint y: 215, distance: 42.0
click at [294, 219] on icon "button" at bounding box center [295, 218] width 4 height 5
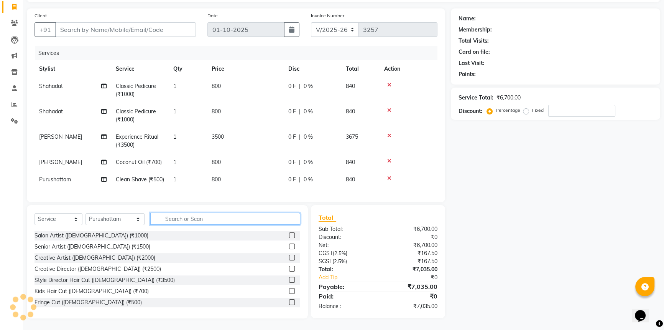
click at [190, 218] on input "text" at bounding box center [225, 219] width 150 height 12
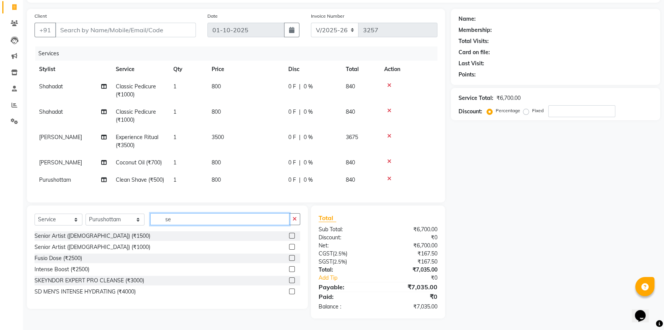
type input "se"
click at [292, 245] on label at bounding box center [292, 247] width 6 height 6
click at [292, 245] on input "checkbox" at bounding box center [291, 246] width 5 height 5
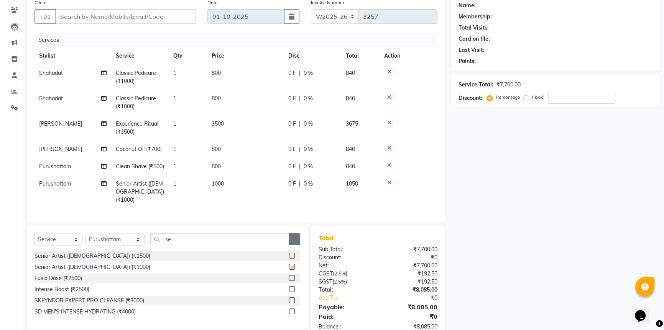
checkbox input "false"
click at [296, 245] on button "button" at bounding box center [294, 239] width 11 height 12
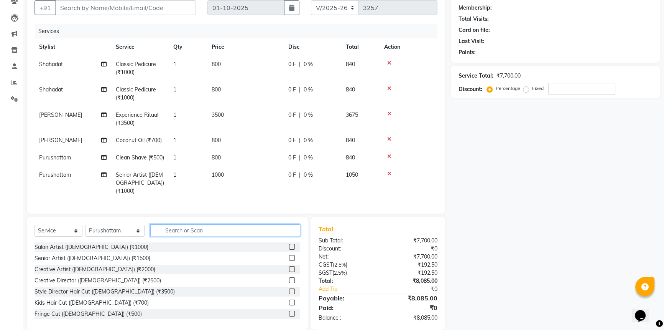
scroll to position [88, 0]
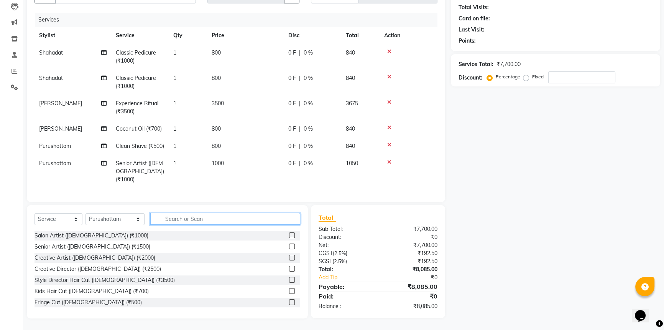
click at [184, 215] on input "text" at bounding box center [225, 219] width 150 height 12
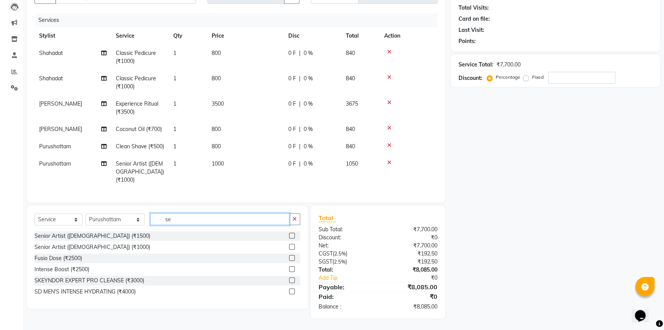
scroll to position [87, 0]
type input "se"
click at [292, 246] on label at bounding box center [292, 247] width 6 height 6
click at [292, 246] on input "checkbox" at bounding box center [291, 246] width 5 height 5
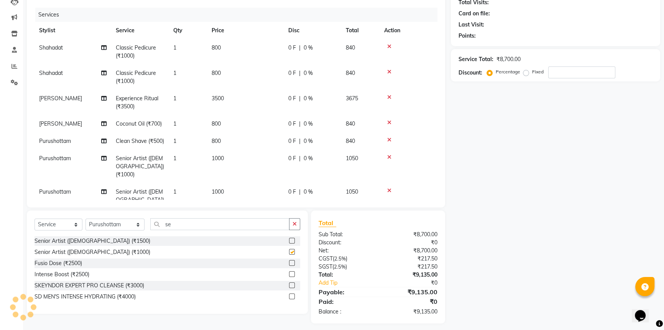
checkbox input "false"
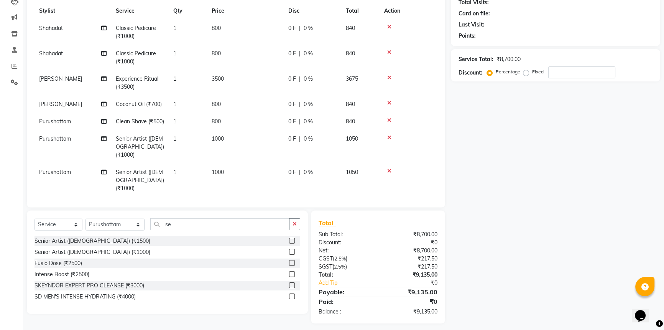
scroll to position [20, 0]
click at [84, 144] on td "Purushottam" at bounding box center [73, 146] width 77 height 33
select select "37894"
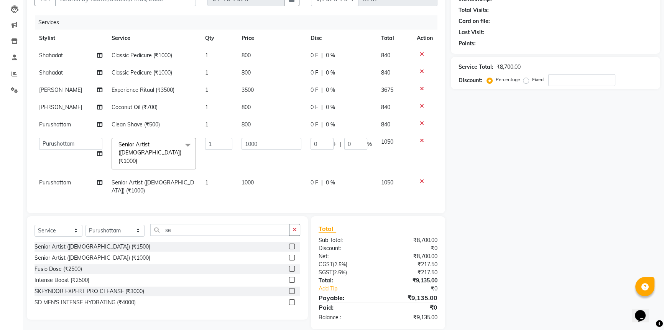
scroll to position [0, 0]
click at [84, 145] on select "AFSAR AKRAM ARPIT STYLE DIRECTOR Curls Color Ashok aslam ASLAM ATUL azad Azad B…" at bounding box center [70, 144] width 63 height 12
select select "37882"
click at [81, 177] on td "Purushottam" at bounding box center [71, 186] width 73 height 25
select select "37894"
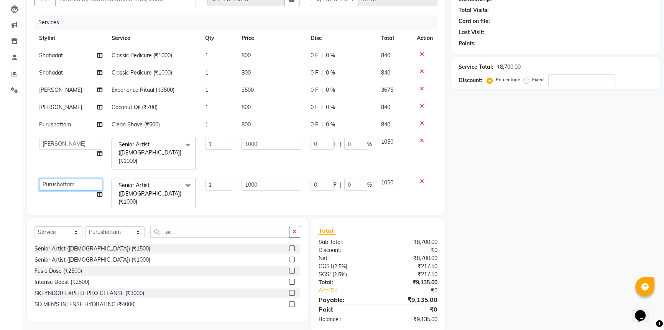
click at [80, 178] on select "AFSAR AKRAM ARPIT STYLE DIRECTOR Curls Color Ashok aslam ASLAM ATUL azad Azad B…" at bounding box center [70, 184] width 63 height 12
select select "37882"
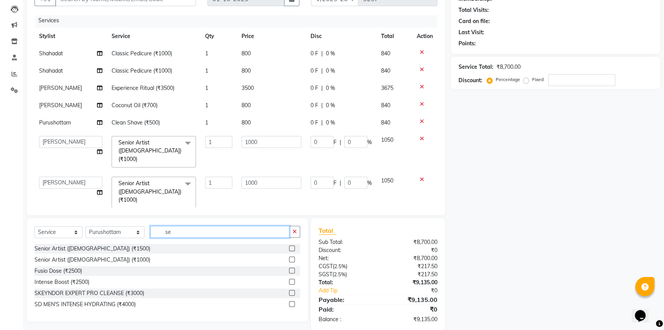
drag, startPoint x: 176, startPoint y: 232, endPoint x: 150, endPoint y: 228, distance: 26.7
click at [155, 229] on input "se" at bounding box center [219, 232] width 139 height 12
click at [127, 232] on select "Select Stylist AFSAR AKRAM ARPIT STYLE DIRECTOR Curls Color Ashok aslam ASLAM A…" at bounding box center [115, 232] width 59 height 12
click at [86, 226] on select "Select Stylist AFSAR AKRAM ARPIT STYLE DIRECTOR Curls Color Ashok aslam ASLAM A…" at bounding box center [115, 232] width 59 height 12
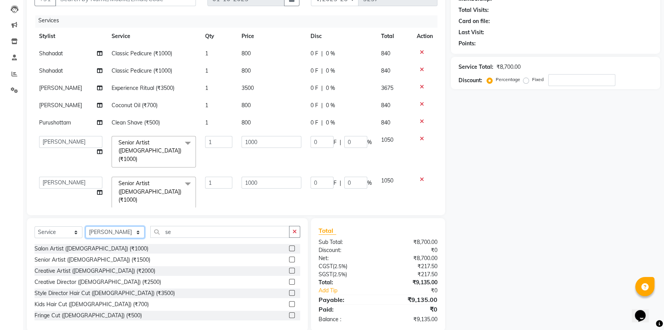
click at [120, 233] on select "Select Stylist AFSAR AKRAM ARPIT STYLE DIRECTOR Curls Color Ashok aslam ASLAM A…" at bounding box center [115, 232] width 59 height 12
select select "37874"
click at [86, 226] on select "Select Stylist AFSAR AKRAM ARPIT STYLE DIRECTOR Curls Color Ashok aslam ASLAM A…" at bounding box center [115, 232] width 59 height 12
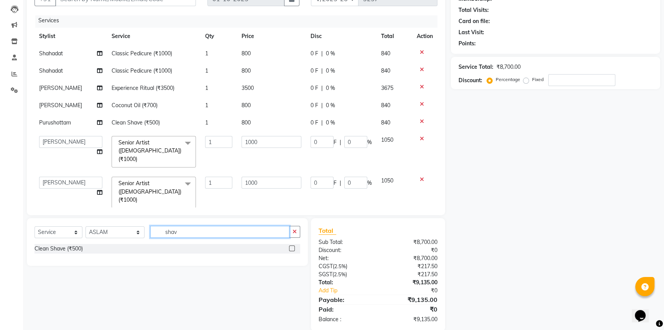
type input "shav"
click at [291, 247] on label at bounding box center [292, 248] width 6 height 6
click at [291, 247] on input "checkbox" at bounding box center [291, 248] width 5 height 5
checkbox input "false"
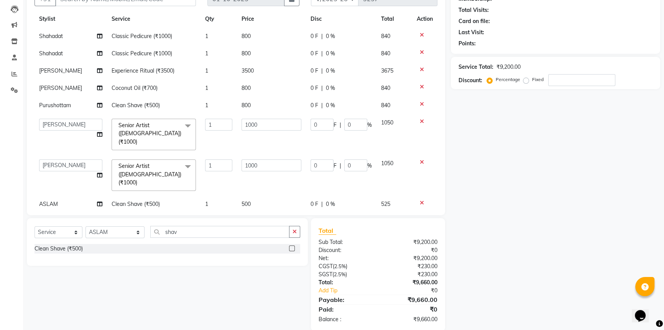
click at [264, 195] on td "500" at bounding box center [271, 203] width 69 height 17
select select "37874"
click at [264, 200] on input "500" at bounding box center [272, 206] width 60 height 12
click at [76, 86] on td "Rajesh PEDI" at bounding box center [71, 87] width 73 height 17
select select "77795"
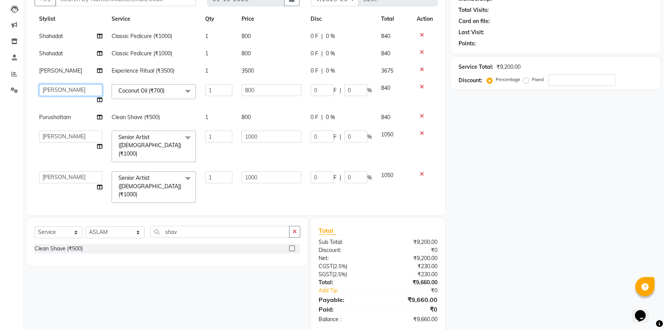
click at [81, 89] on select "AFSAR AKRAM ARPIT STYLE DIRECTOR Curls Color Ashok aslam ASLAM ATUL azad Azad B…" at bounding box center [70, 90] width 63 height 12
select select "37882"
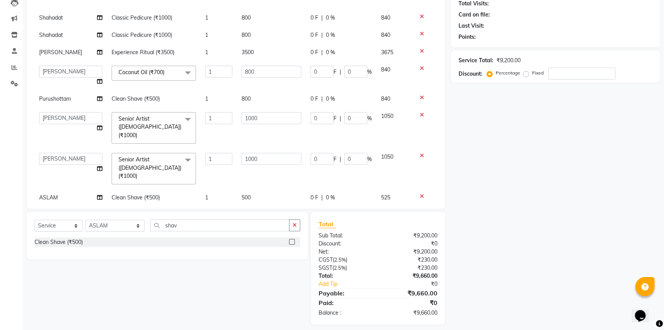
scroll to position [92, 0]
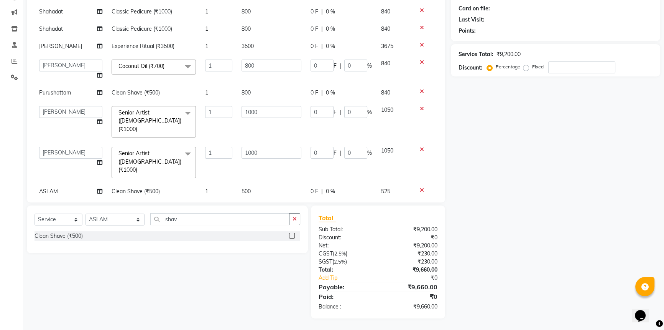
click at [257, 183] on td "500" at bounding box center [271, 191] width 69 height 17
select select "37874"
drag, startPoint x: 232, startPoint y: 175, endPoint x: 158, endPoint y: 186, distance: 75.7
click at [158, 185] on tr "AFSAR AKRAM ARPIT STYLE DIRECTOR Curls Color Ashok aslam ASLAM ATUL azad Azad B…" at bounding box center [236, 197] width 403 height 29
type input "800"
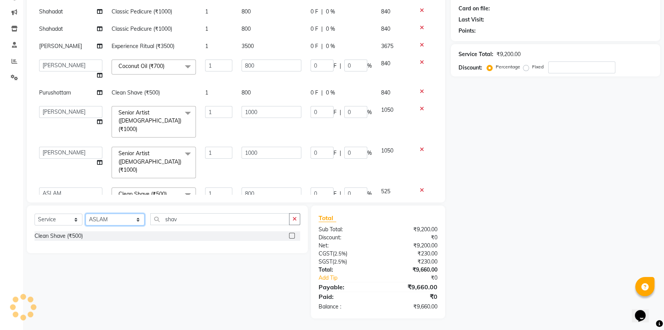
click at [116, 216] on select "Select Stylist AFSAR AKRAM ARPIT STYLE DIRECTOR Curls Color Ashok aslam ASLAM A…" at bounding box center [115, 219] width 59 height 12
select select "37894"
click at [86, 213] on select "Select Stylist AFSAR AKRAM ARPIT STYLE DIRECTOR Curls Color Ashok aslam ASLAM A…" at bounding box center [115, 219] width 59 height 12
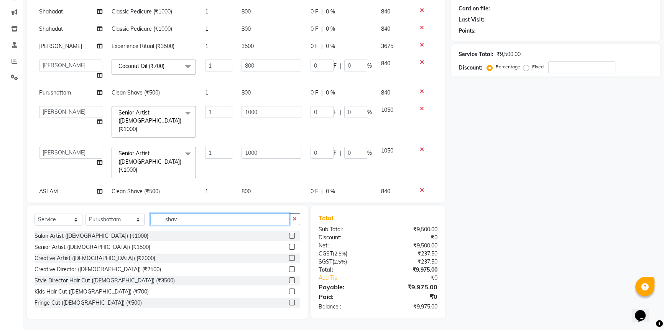
click at [209, 220] on input "shav" at bounding box center [219, 219] width 139 height 12
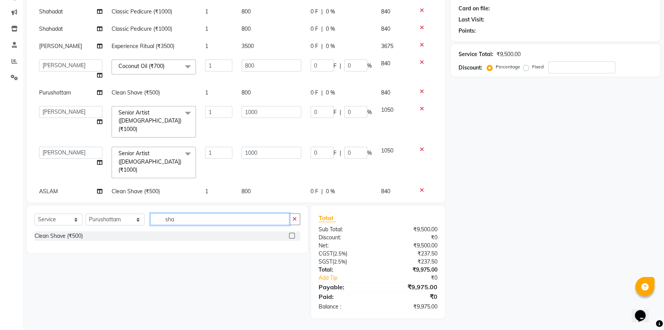
type input "shav"
click at [292, 235] on label at bounding box center [292, 235] width 6 height 6
click at [292, 235] on input "checkbox" at bounding box center [291, 235] width 5 height 5
checkbox input "false"
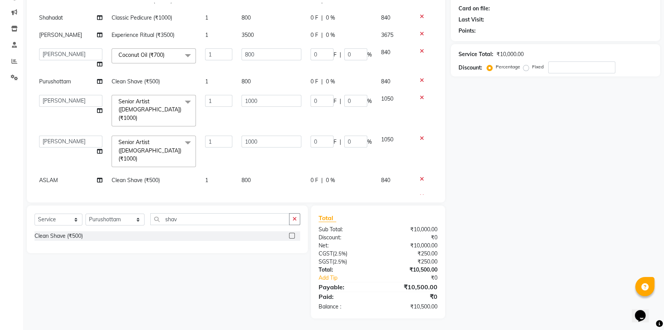
scroll to position [48, 0]
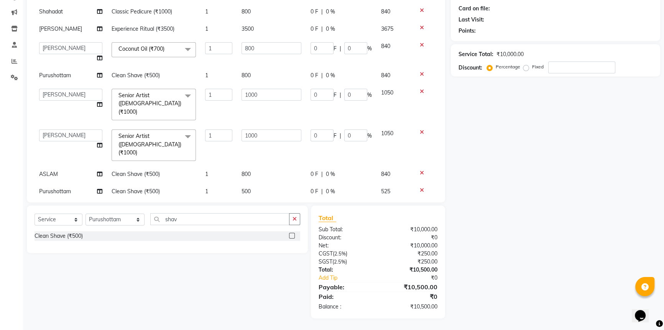
click at [273, 183] on td "500" at bounding box center [271, 191] width 69 height 17
select select "37894"
drag, startPoint x: 226, startPoint y: 180, endPoint x: 191, endPoint y: 184, distance: 35.1
click at [191, 184] on tr "AFSAR AKRAM ARPIT STYLE DIRECTOR Curls Color Ashok aslam ASLAM ATUL azad Azad B…" at bounding box center [236, 197] width 403 height 29
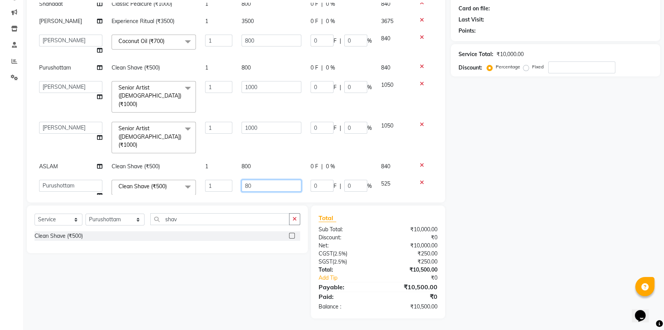
type input "800"
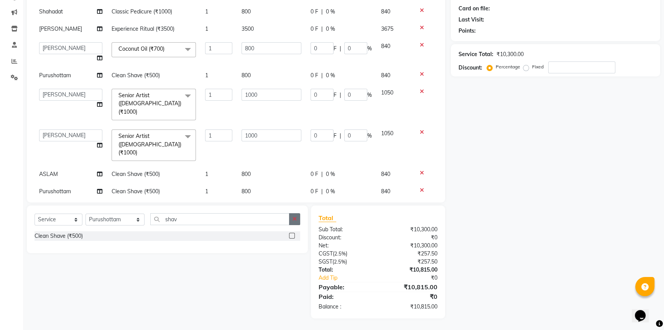
drag, startPoint x: 296, startPoint y: 219, endPoint x: 219, endPoint y: 218, distance: 77.5
click at [293, 219] on icon "button" at bounding box center [295, 218] width 4 height 5
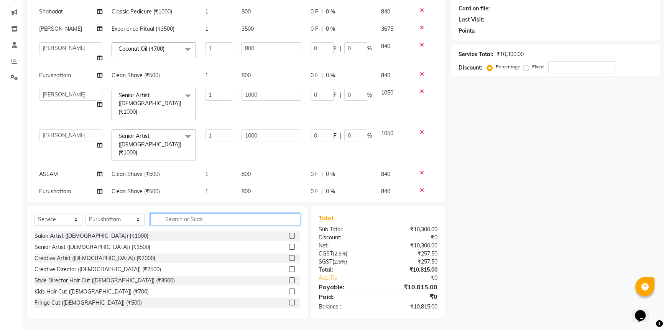
click at [200, 216] on input "text" at bounding box center [225, 219] width 150 height 12
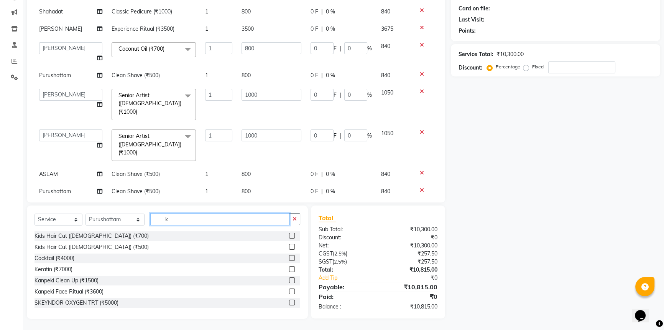
type input "k"
click at [101, 219] on select "Select Stylist AFSAR AKRAM ARPIT STYLE DIRECTOR Curls Color Ashok aslam ASLAM A…" at bounding box center [115, 219] width 59 height 12
select select "37882"
click at [86, 213] on select "Select Stylist AFSAR AKRAM ARPIT STYLE DIRECTOR Curls Color Ashok aslam ASLAM A…" at bounding box center [115, 219] width 59 height 12
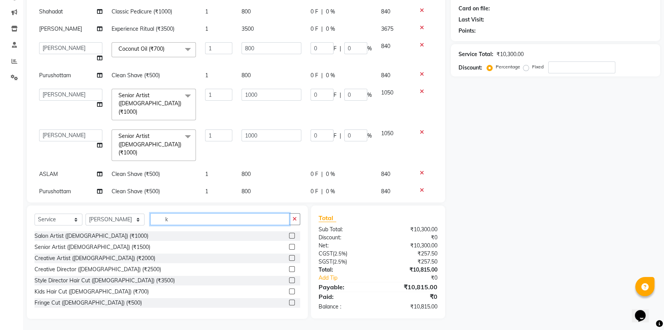
click at [172, 223] on input "k" at bounding box center [219, 219] width 139 height 12
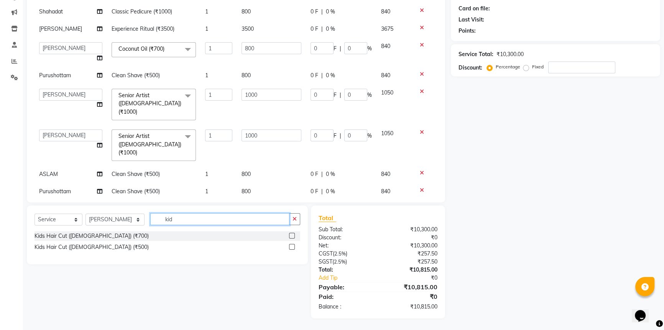
type input "kid"
click at [292, 235] on label at bounding box center [292, 235] width 6 height 6
click at [292, 235] on input "checkbox" at bounding box center [291, 235] width 5 height 5
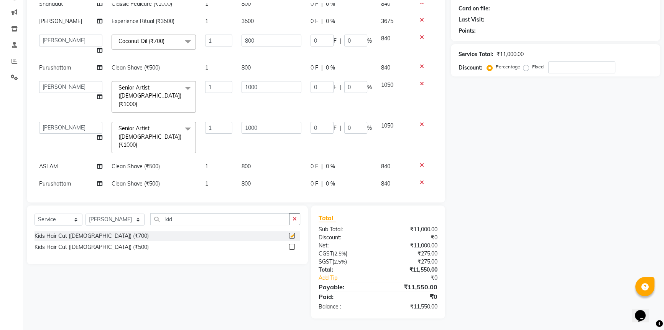
checkbox input "false"
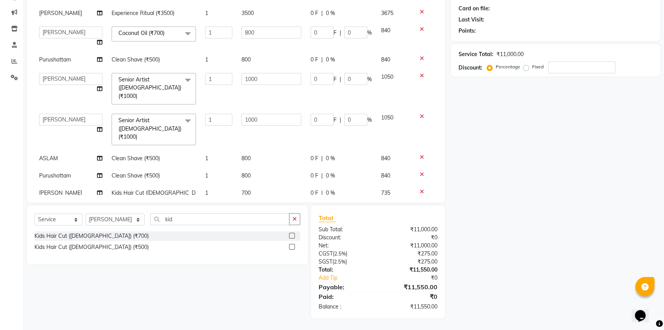
scroll to position [66, 0]
click at [269, 183] on td "700" at bounding box center [271, 195] width 69 height 25
select select "37882"
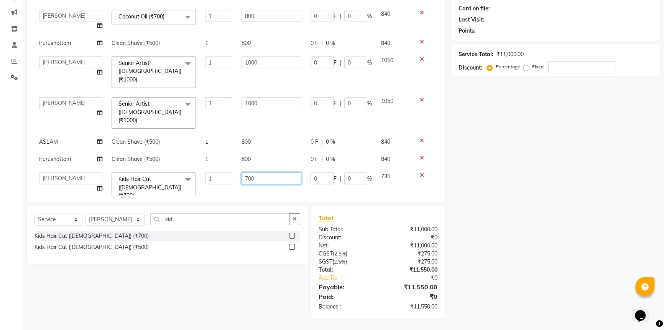
drag, startPoint x: 84, startPoint y: 200, endPoint x: 66, endPoint y: 197, distance: 18.2
click at [66, 197] on div "Client +91 Date 01-10-2025 Invoice Number V/2025 V/2025-26 3257 Services Stylis…" at bounding box center [236, 83] width 419 height 237
type input "1000"
click at [613, 181] on div "Name: Membership: Total Visits: Card on file: Last Visit: Points: Service Total…" at bounding box center [558, 141] width 215 height 353
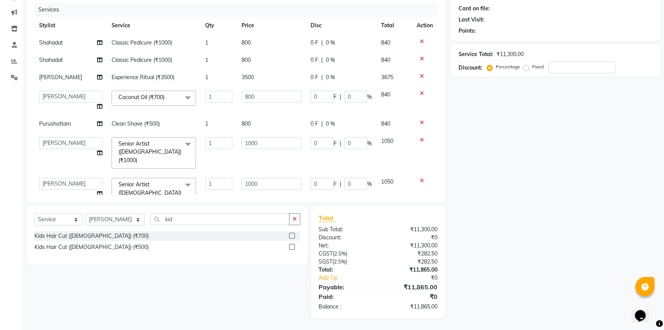
scroll to position [66, 0]
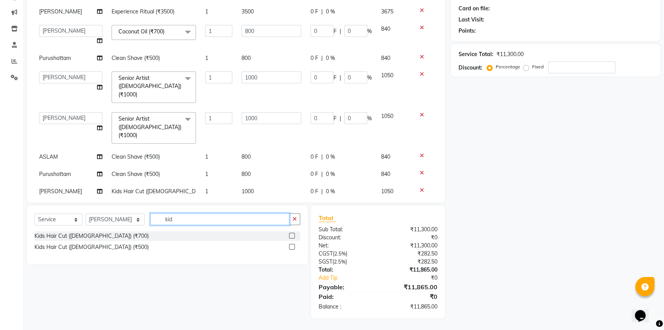
click at [195, 217] on input "kid" at bounding box center [219, 219] width 139 height 12
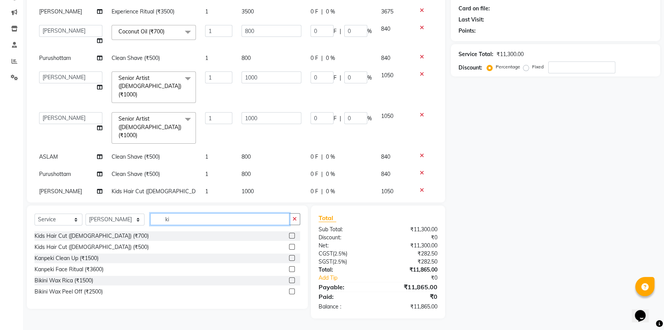
type input "k"
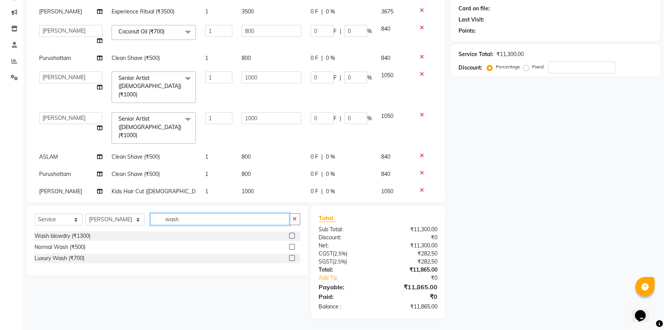
type input "wash"
click at [292, 256] on label at bounding box center [292, 258] width 6 height 6
click at [292, 256] on input "checkbox" at bounding box center [291, 258] width 5 height 5
checkbox input "false"
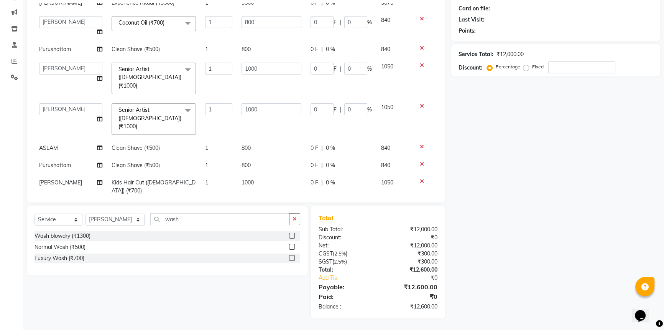
scroll to position [83, 0]
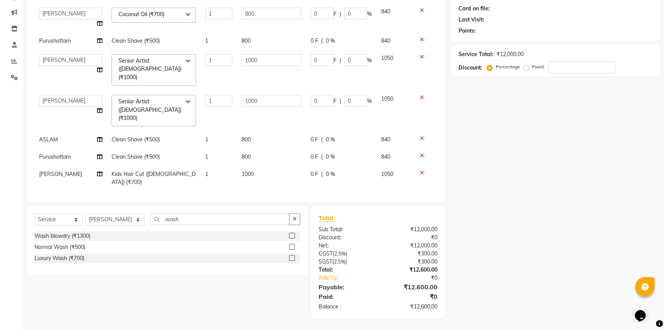
click at [261, 191] on td "700" at bounding box center [271, 199] width 69 height 17
select select "37882"
drag, startPoint x: 271, startPoint y: 173, endPoint x: 33, endPoint y: 167, distance: 237.9
click at [33, 167] on div "Client +91 Date 01-10-2025 Invoice Number V/2025 V/2025-26 3257 Services Stylis…" at bounding box center [236, 83] width 419 height 237
type input "1500"
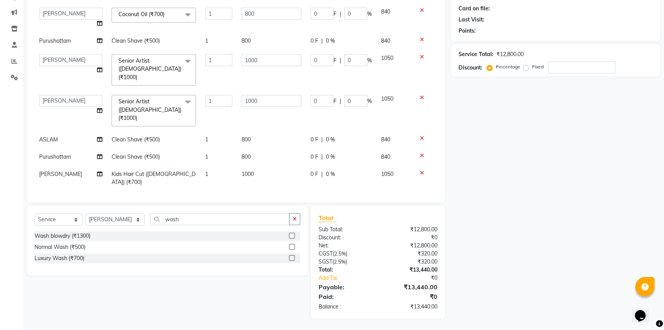
click at [546, 187] on div "Name: Membership: Total Visits: Card on file: Last Visit: Points: Service Total…" at bounding box center [558, 141] width 215 height 353
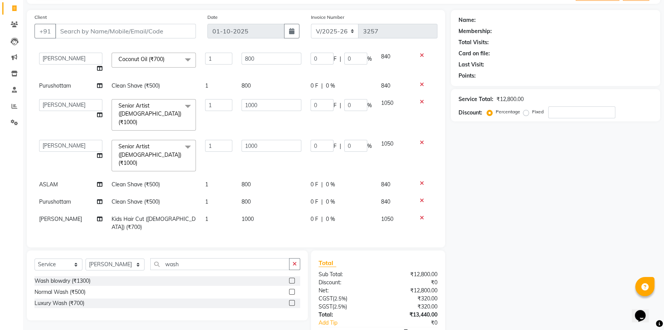
scroll to position [0, 0]
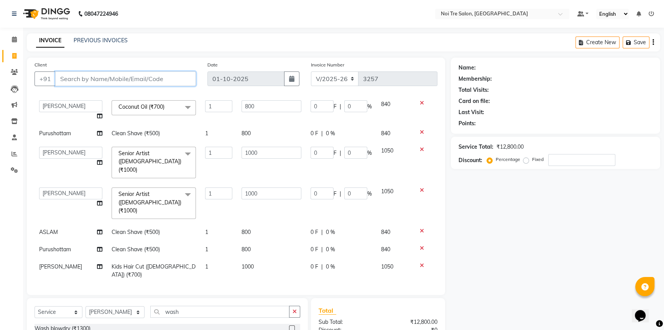
click at [144, 74] on input "Client" at bounding box center [125, 78] width 141 height 15
type input "e"
type input "0"
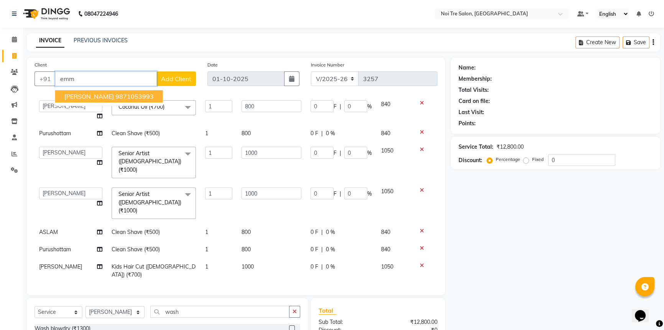
click at [158, 95] on button "Emmanuel Massey 9871053993" at bounding box center [109, 96] width 108 height 12
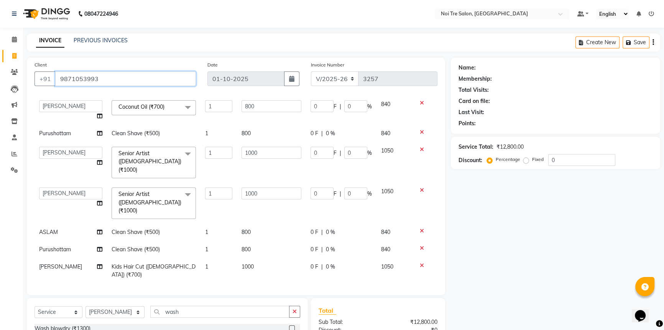
type input "9871053993"
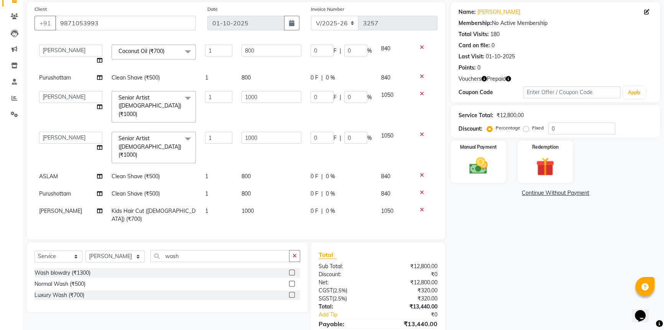
scroll to position [92, 0]
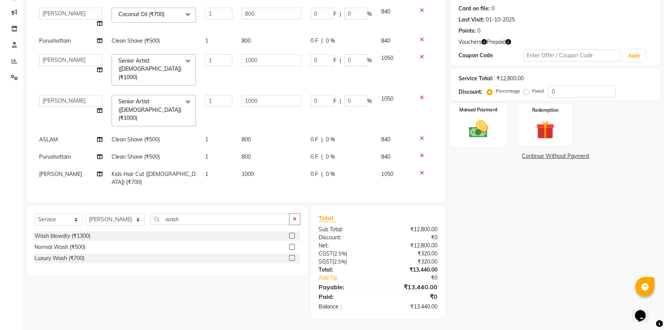
click at [473, 127] on img at bounding box center [478, 129] width 31 height 22
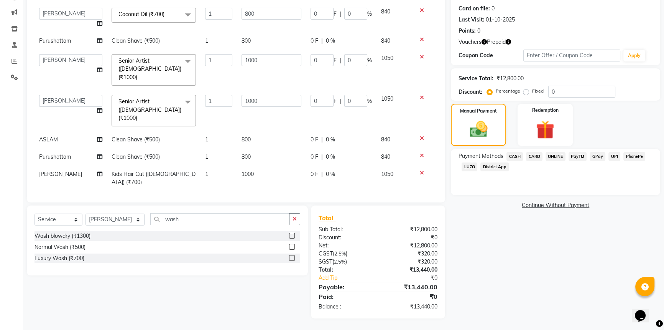
click at [518, 153] on span "CASH" at bounding box center [515, 156] width 16 height 9
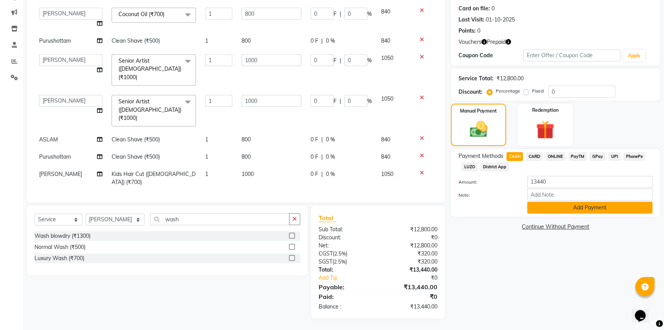
click at [562, 203] on button "Add Payment" at bounding box center [590, 207] width 125 height 12
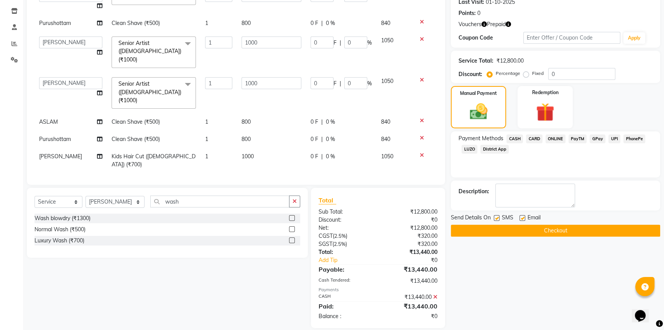
scroll to position [120, 0]
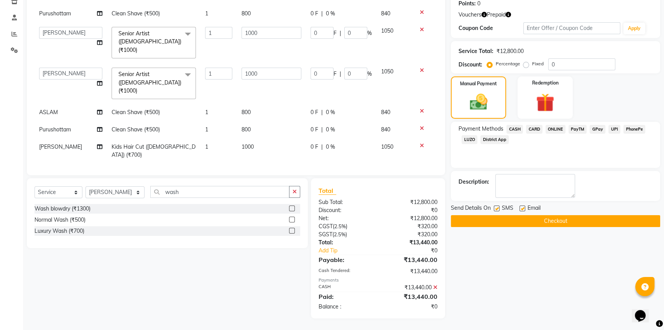
click at [554, 217] on button "Checkout" at bounding box center [555, 221] width 209 height 12
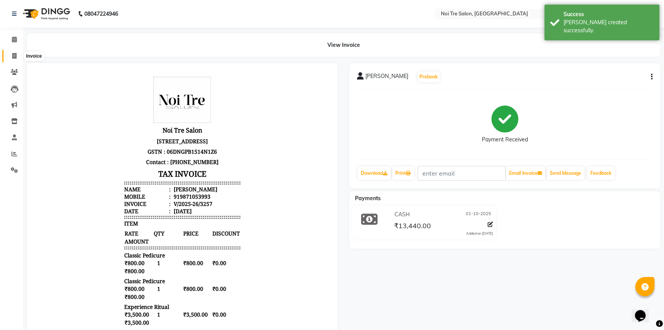
click at [12, 54] on icon at bounding box center [14, 56] width 4 height 6
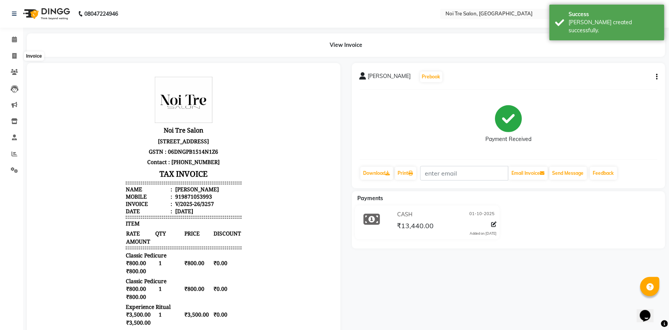
select select "service"
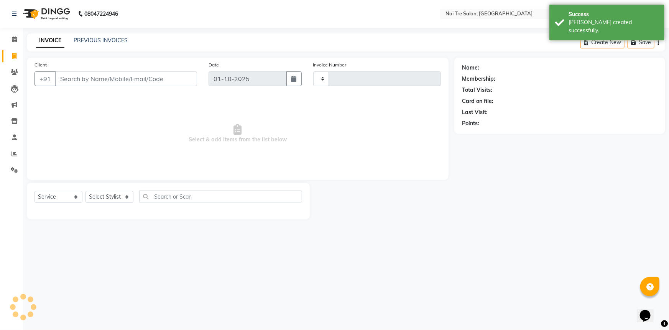
type input "3258"
select select "3710"
click at [94, 40] on link "PREVIOUS INVOICES" at bounding box center [101, 40] width 54 height 7
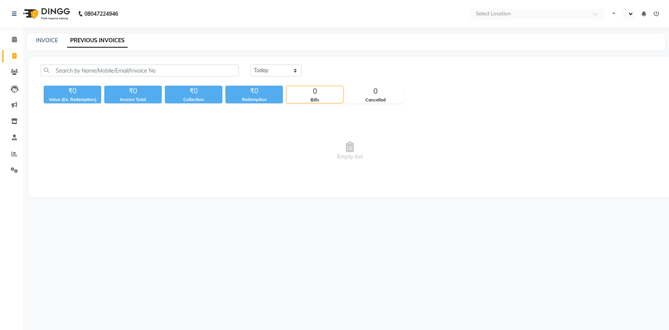
select select "en"
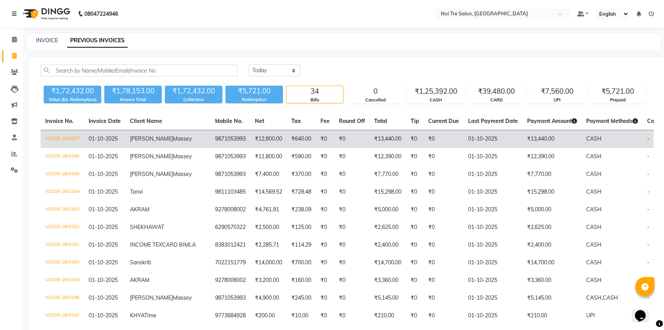
click at [523, 142] on td "₹13,440.00" at bounding box center [552, 139] width 59 height 18
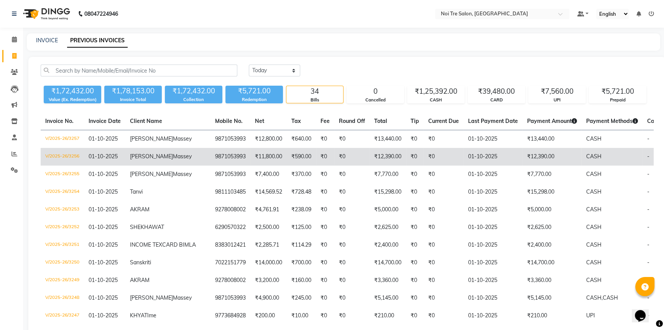
click at [424, 165] on td "₹0" at bounding box center [444, 157] width 40 height 18
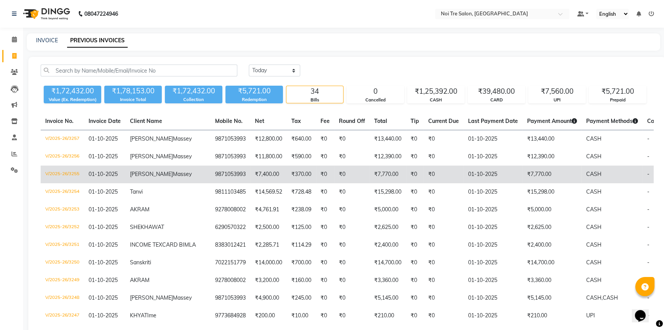
click at [464, 183] on td "01-10-2025" at bounding box center [493, 174] width 59 height 18
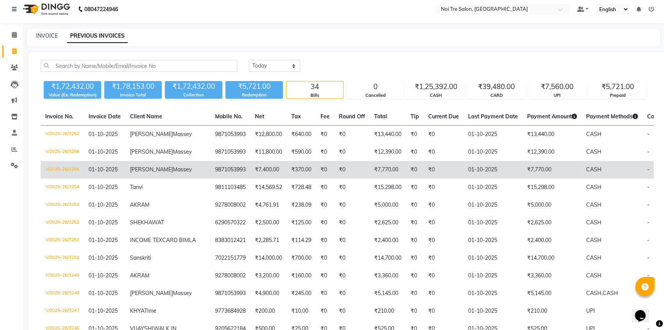
scroll to position [35, 0]
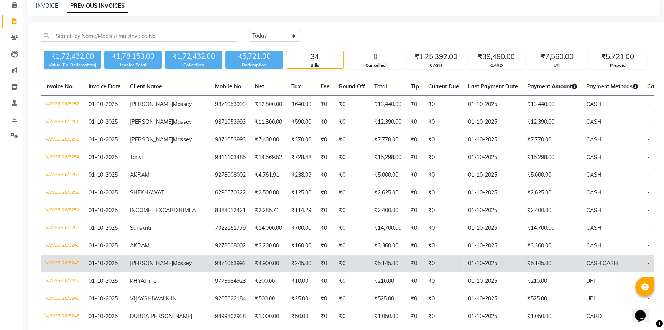
click at [211, 272] on td "9871053993" at bounding box center [231, 263] width 40 height 18
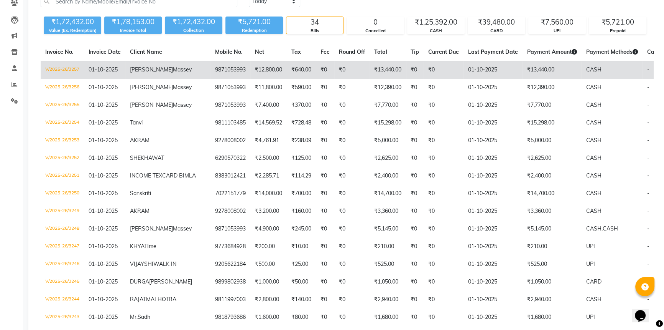
scroll to position [0, 0]
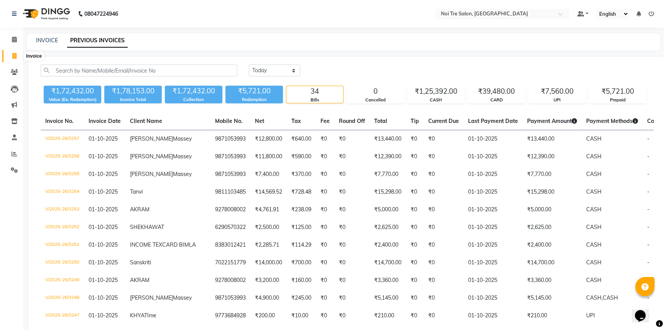
click at [15, 54] on icon at bounding box center [14, 56] width 4 height 6
select select "service"
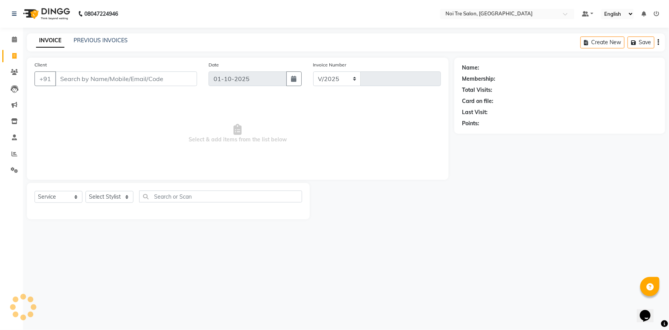
select select "3710"
type input "3258"
click at [137, 198] on select "Select Stylist [PERSON_NAME] [PERSON_NAME] STYLE DIRECTOR Curls Color [PERSON_N…" at bounding box center [115, 197] width 59 height 12
select select "37877"
click at [86, 191] on select "Select Stylist [PERSON_NAME] [PERSON_NAME] STYLE DIRECTOR Curls Color [PERSON_N…" at bounding box center [115, 197] width 59 height 12
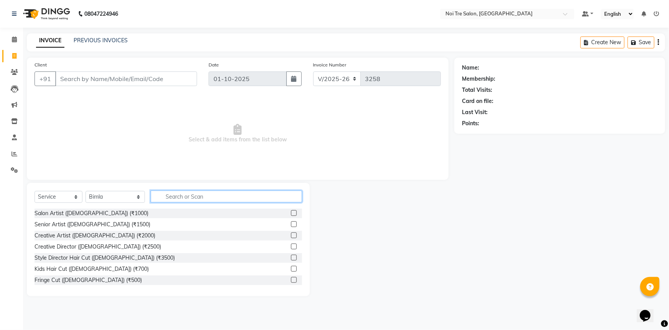
click at [186, 195] on input "text" at bounding box center [227, 196] width 152 height 12
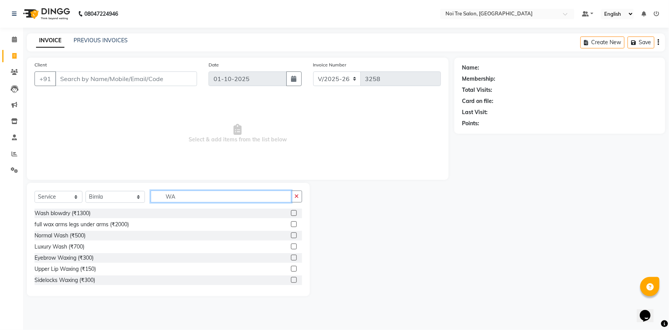
type input "W"
type input "FULL"
drag, startPoint x: 288, startPoint y: 279, endPoint x: 275, endPoint y: 269, distance: 16.1
click at [291, 279] on label at bounding box center [294, 280] width 6 height 6
click at [291, 279] on input "checkbox" at bounding box center [293, 279] width 5 height 5
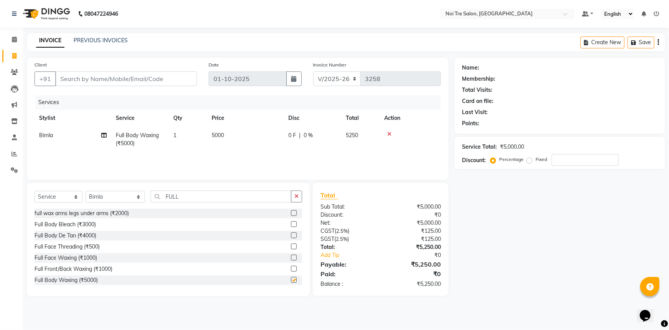
checkbox input "false"
click at [262, 132] on td "5000" at bounding box center [245, 139] width 77 height 25
select select "37877"
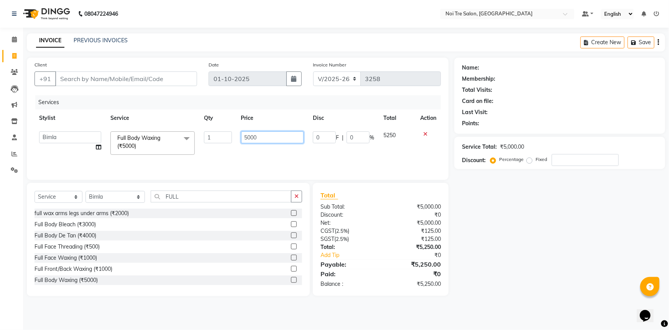
drag, startPoint x: 268, startPoint y: 140, endPoint x: 248, endPoint y: 132, distance: 21.4
click at [248, 132] on input "5000" at bounding box center [272, 137] width 63 height 12
type input "5"
type input "4000"
click at [476, 216] on div "Name: Membership: Total Visits: Card on file: Last Visit: Points: Service Total…" at bounding box center [563, 177] width 217 height 238
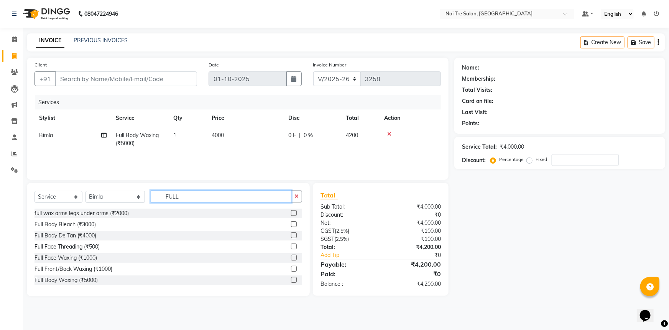
drag, startPoint x: 204, startPoint y: 199, endPoint x: 119, endPoint y: 188, distance: 85.4
click at [120, 189] on div "Select Service Product Membership Package Voucher Prepaid Gift Card Select Styl…" at bounding box center [168, 239] width 283 height 113
type input "THRE"
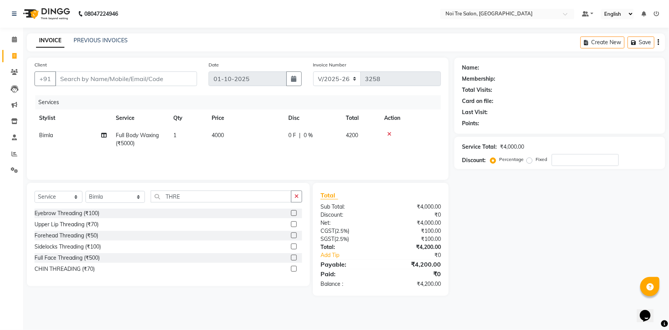
click at [293, 257] on label at bounding box center [294, 257] width 6 height 6
click at [293, 257] on input "checkbox" at bounding box center [293, 257] width 5 height 5
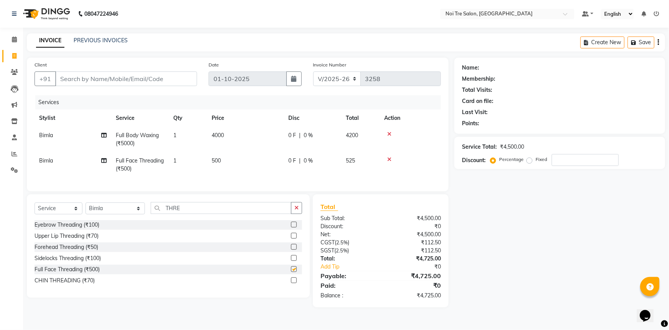
checkbox input "false"
click at [246, 168] on td "500" at bounding box center [245, 164] width 77 height 25
select select "37877"
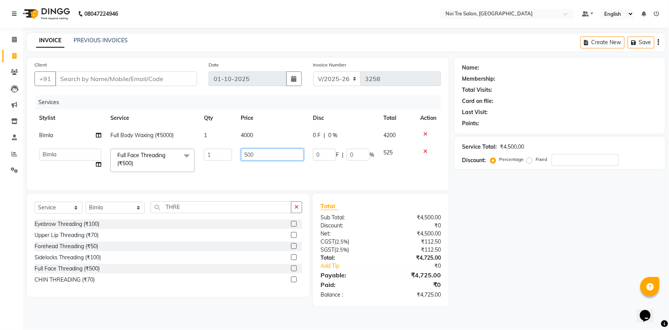
drag, startPoint x: 268, startPoint y: 153, endPoint x: 139, endPoint y: 155, distance: 129.3
click at [139, 155] on tr "[PERSON_NAME] [PERSON_NAME] STYLE DIRECTOR Curls Color [PERSON_NAME] [PERSON_NA…" at bounding box center [238, 160] width 407 height 33
type input "1000"
click at [95, 78] on input "Client" at bounding box center [126, 78] width 142 height 15
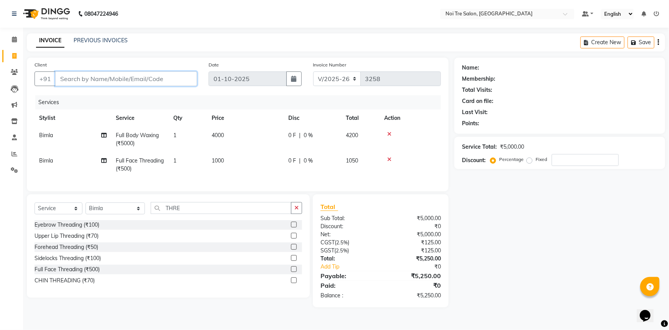
type input "B"
type input "0"
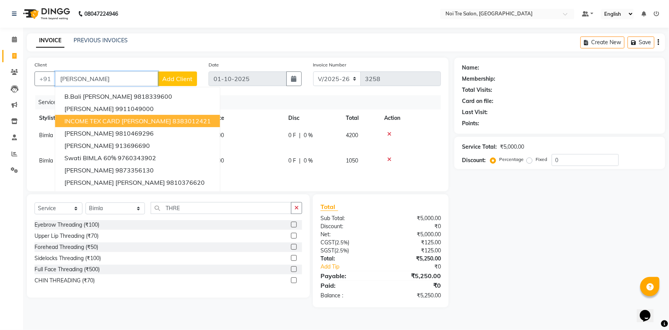
click at [122, 116] on button "INCOME TEX CARD [PERSON_NAME] 8383012421" at bounding box center [137, 121] width 165 height 12
type input "8383012421"
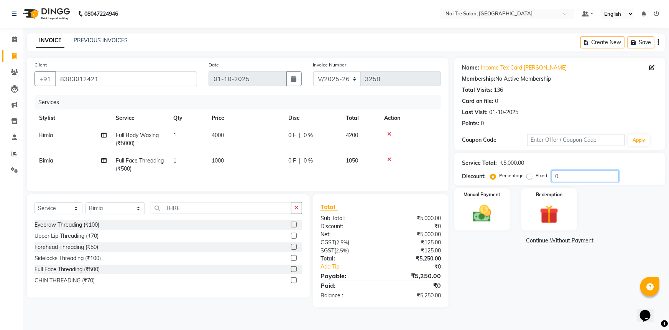
click at [568, 176] on input "0" at bounding box center [585, 176] width 67 height 12
drag, startPoint x: 528, startPoint y: 176, endPoint x: 539, endPoint y: 176, distance: 10.7
click at [536, 176] on label "Fixed" at bounding box center [542, 175] width 12 height 7
click at [529, 176] on input "Fixed" at bounding box center [531, 175] width 5 height 5
radio input "true"
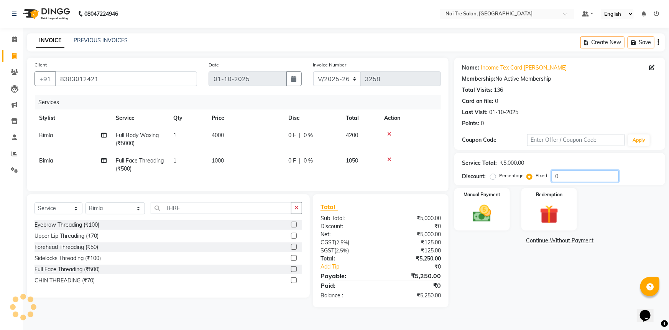
click at [569, 175] on input "0" at bounding box center [585, 176] width 67 height 12
type input "3"
type input "250"
drag, startPoint x: 536, startPoint y: 286, endPoint x: 471, endPoint y: 206, distance: 103.6
click at [526, 270] on div "Name: Income Tex Card [PERSON_NAME] Membership: No Active Membership Total Visi…" at bounding box center [563, 182] width 217 height 249
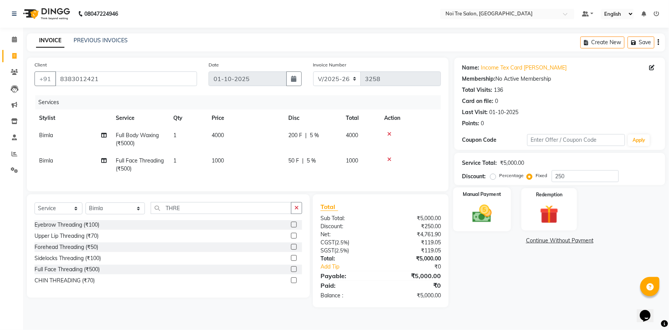
click at [479, 204] on img at bounding box center [482, 213] width 31 height 22
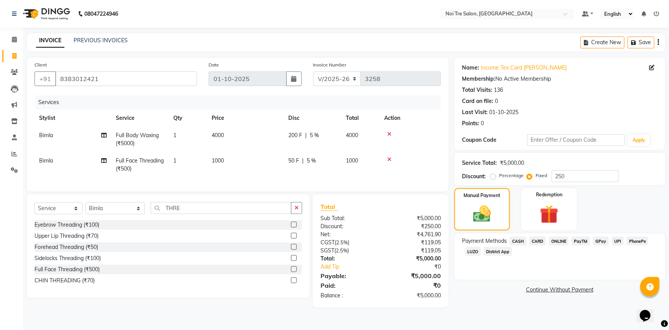
click at [517, 240] on span "CASH" at bounding box center [518, 240] width 16 height 9
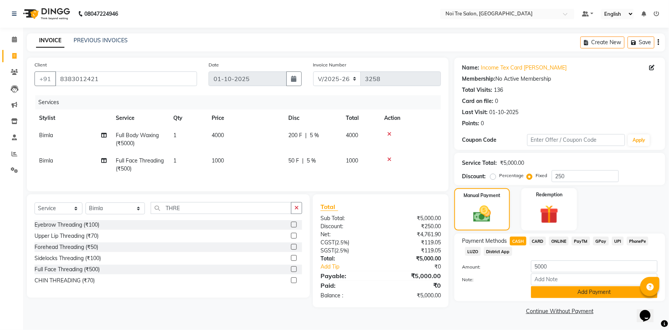
click at [567, 286] on button "Add Payment" at bounding box center [594, 292] width 127 height 12
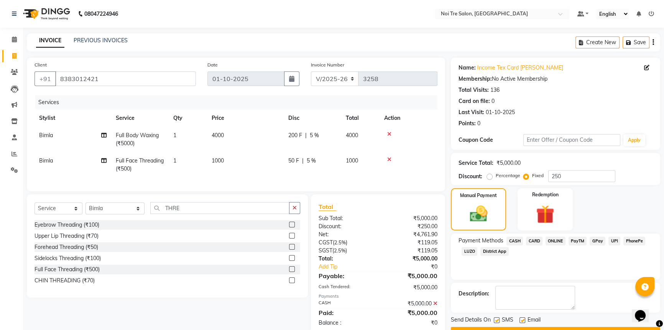
scroll to position [21, 0]
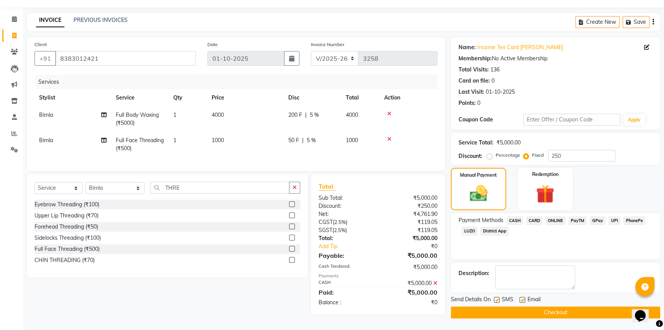
click at [556, 312] on button "Checkout" at bounding box center [555, 312] width 209 height 12
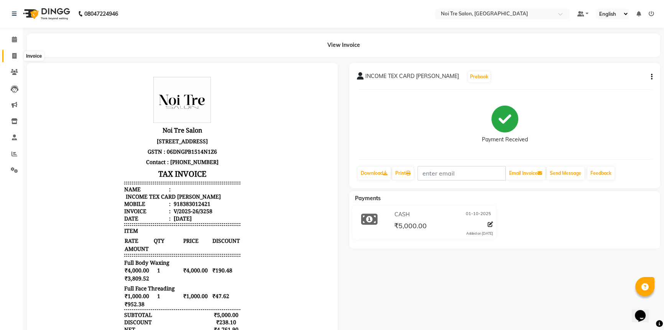
click at [13, 54] on icon at bounding box center [14, 56] width 4 height 6
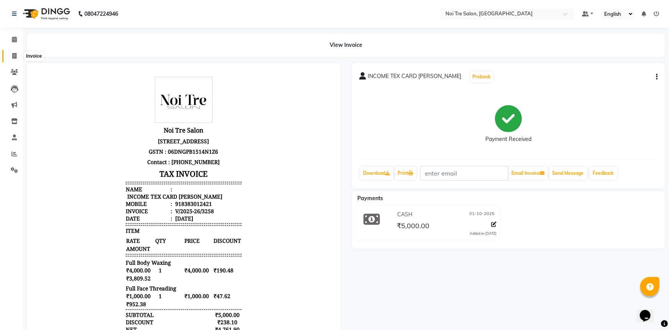
select select "service"
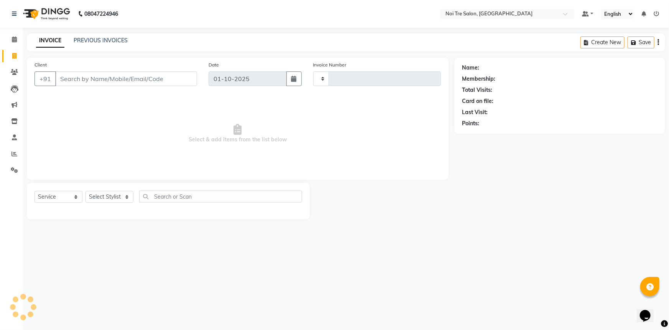
type input "3259"
select select "3710"
click at [17, 150] on span at bounding box center [14, 154] width 13 height 9
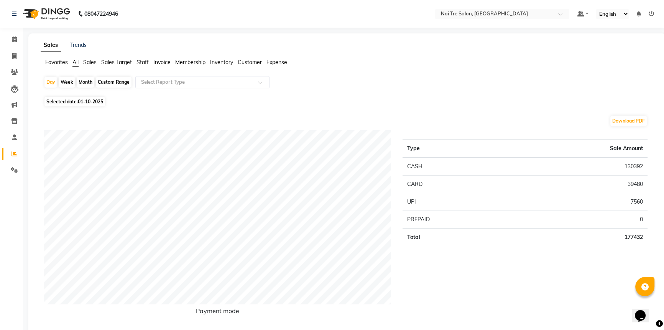
click at [79, 81] on div "Month" at bounding box center [86, 82] width 18 height 11
select select "10"
select select "2025"
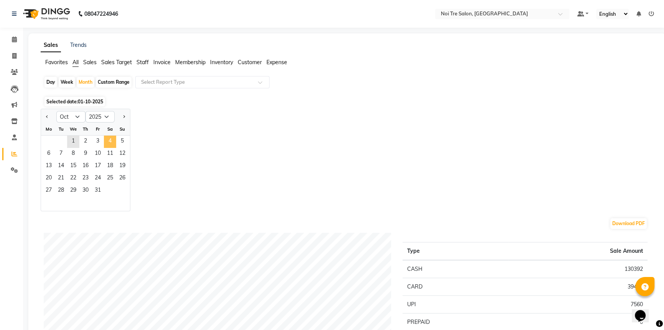
click at [106, 146] on span "4" at bounding box center [110, 141] width 12 height 12
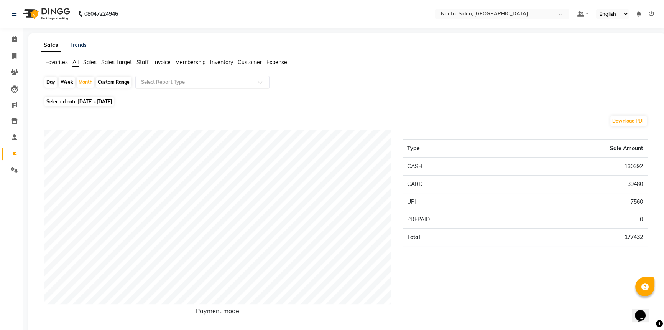
click at [184, 81] on input "text" at bounding box center [195, 82] width 110 height 8
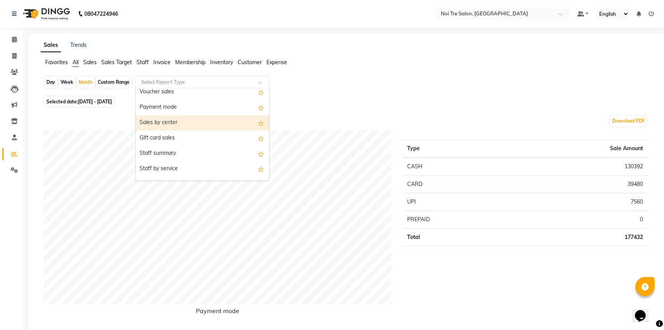
scroll to position [139, 0]
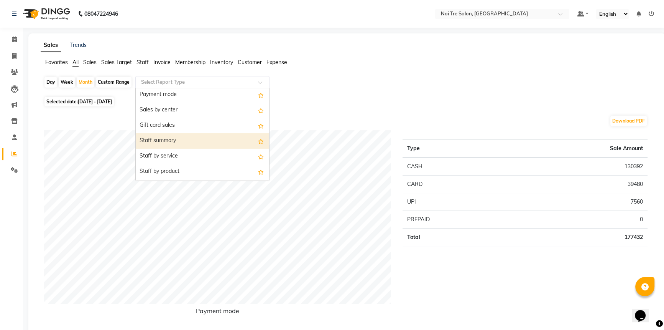
click at [182, 142] on div "Staff summary" at bounding box center [203, 140] width 134 height 15
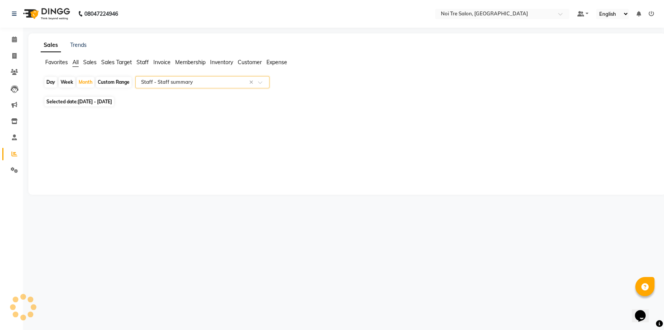
select select "full_report"
select select "csv"
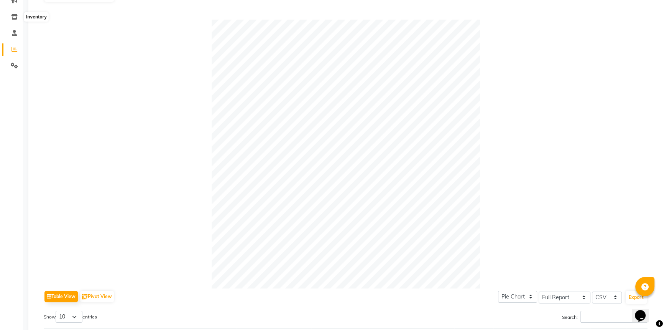
scroll to position [0, 0]
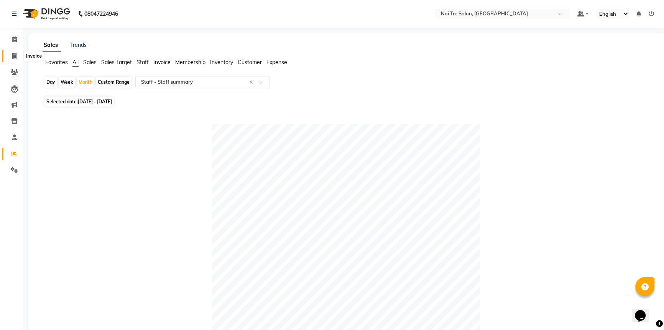
click at [11, 52] on span at bounding box center [14, 56] width 13 height 9
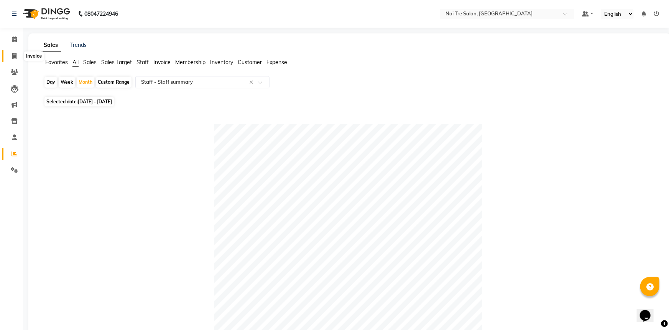
select select "service"
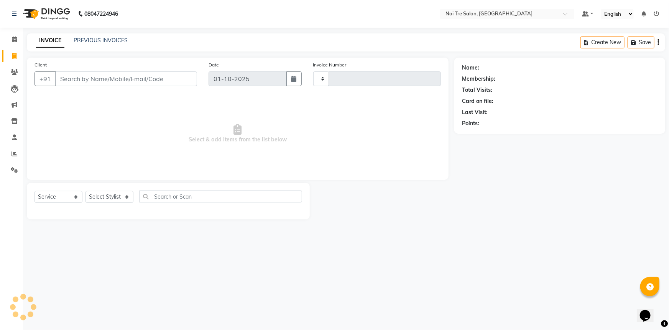
type input "3259"
select select "3710"
click at [99, 196] on select "Select Stylist [PERSON_NAME] [PERSON_NAME] STYLE DIRECTOR Curls Color [PERSON_N…" at bounding box center [115, 197] width 59 height 12
select select "37891"
click at [86, 191] on select "Select Stylist [PERSON_NAME] [PERSON_NAME] STYLE DIRECTOR Curls Color [PERSON_N…" at bounding box center [115, 197] width 59 height 12
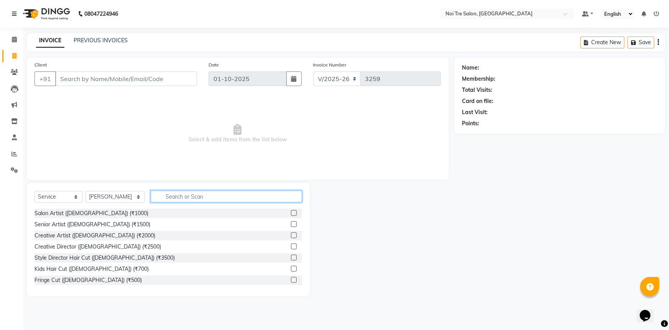
click at [171, 195] on input "text" at bounding box center [227, 196] width 152 height 12
type input "E"
click at [291, 255] on label at bounding box center [294, 257] width 6 height 6
click at [291, 255] on input "checkbox" at bounding box center [293, 257] width 5 height 5
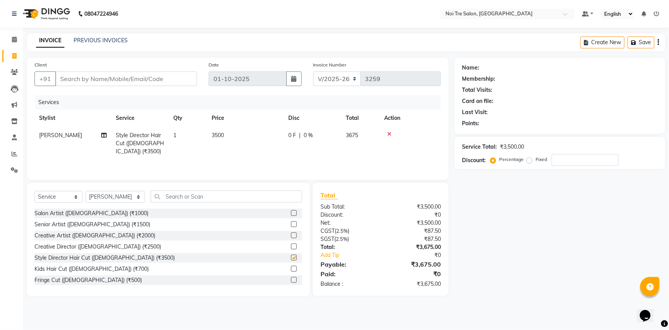
checkbox input "false"
click at [579, 158] on input "number" at bounding box center [585, 160] width 67 height 12
type input "40"
click at [550, 222] on div "Name: Membership: Total Visits: Card on file: Last Visit: Points: Service Total…" at bounding box center [563, 177] width 217 height 238
click at [100, 81] on input "Client" at bounding box center [126, 78] width 142 height 15
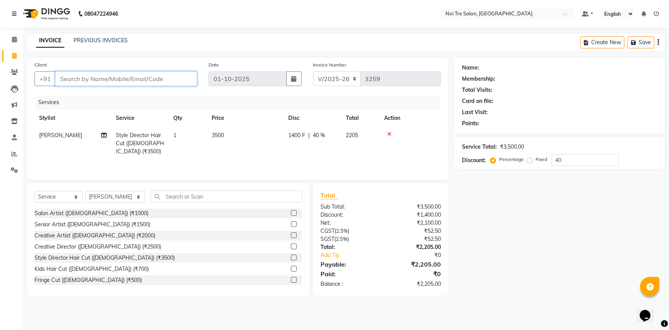
type input "9"
type input "0"
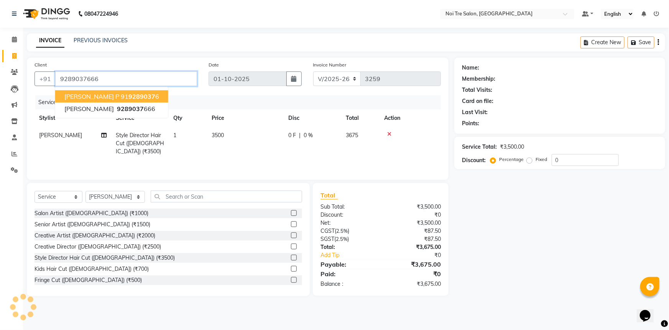
type input "9289037666"
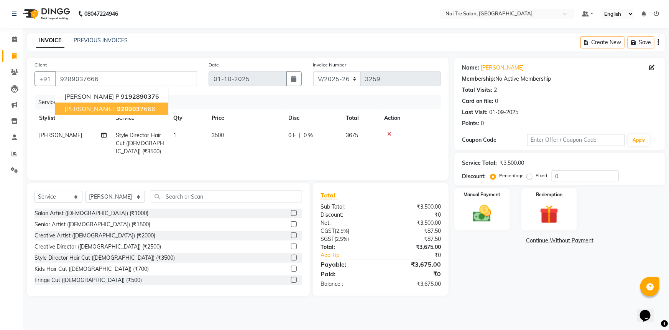
click at [133, 111] on ngb-highlight "9289037 666" at bounding box center [135, 109] width 40 height 8
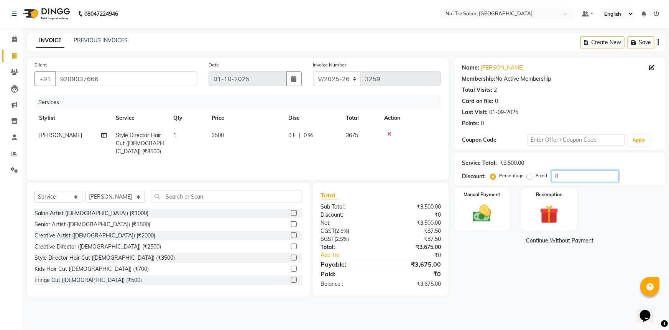
click at [575, 179] on input "0" at bounding box center [585, 176] width 67 height 12
click at [493, 273] on div "Name: [PERSON_NAME] Membership: No Active Membership Total Visits: 2 Card on fi…" at bounding box center [563, 177] width 217 height 238
click at [491, 201] on div "Manual Payment" at bounding box center [482, 209] width 58 height 44
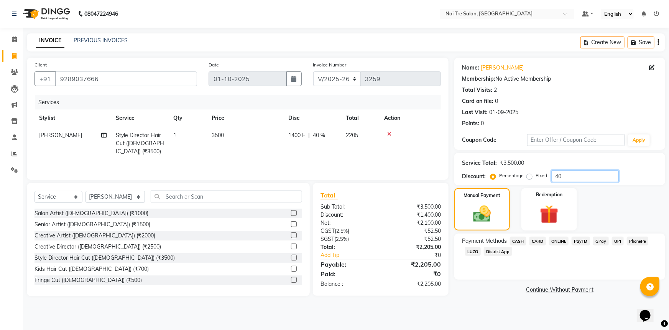
click at [587, 175] on input "40" at bounding box center [585, 176] width 67 height 12
type input "4"
click at [536, 176] on label "Fixed" at bounding box center [542, 175] width 12 height 7
click at [529, 176] on input "Fixed" at bounding box center [531, 175] width 5 height 5
radio input "true"
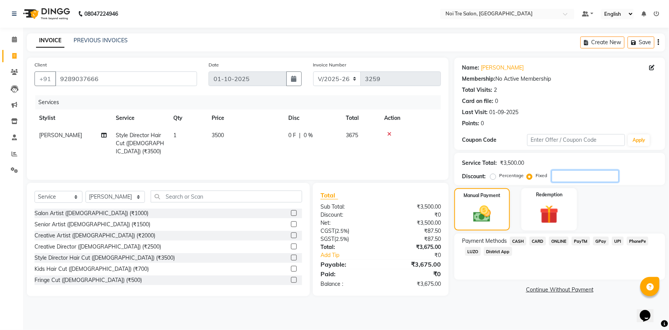
click at [572, 180] on input "number" at bounding box center [585, 176] width 67 height 12
type input "1475"
click at [619, 239] on span "UPI" at bounding box center [618, 240] width 12 height 9
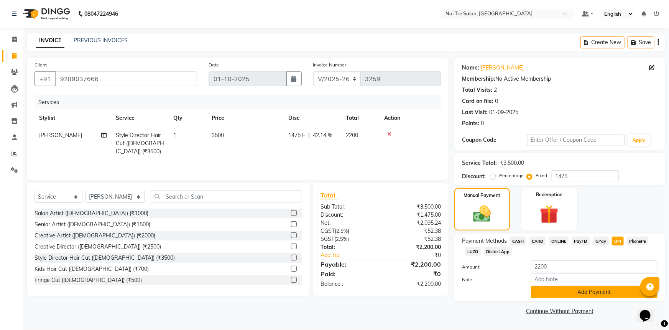
click at [585, 290] on button "Add Payment" at bounding box center [594, 292] width 127 height 12
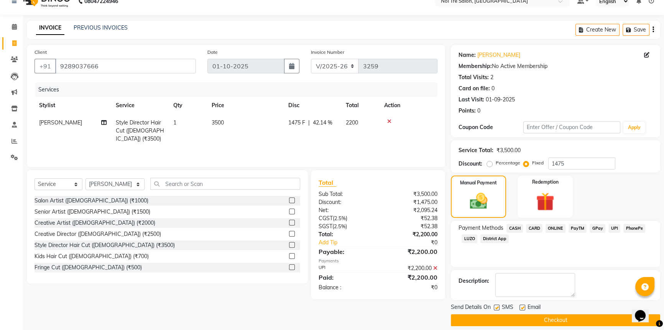
scroll to position [20, 0]
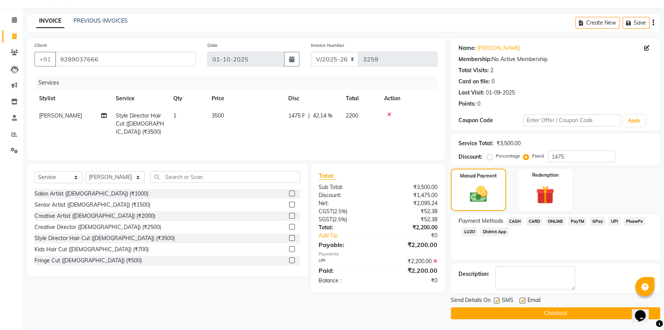
click at [542, 314] on button "Checkout" at bounding box center [555, 313] width 209 height 12
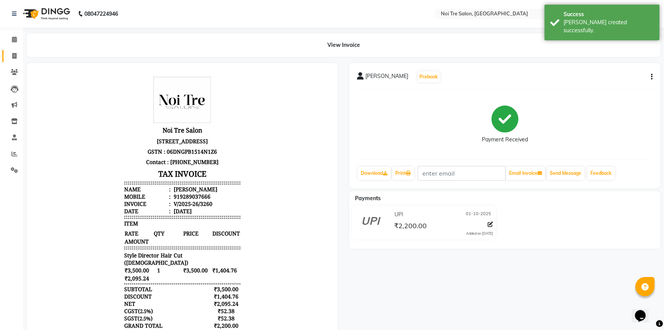
drag, startPoint x: 0, startPoint y: 66, endPoint x: 18, endPoint y: 52, distance: 23.3
click at [3, 66] on li "Clients" at bounding box center [11, 72] width 23 height 16
drag, startPoint x: 18, startPoint y: 51, endPoint x: 13, endPoint y: 52, distance: 5.4
click at [18, 52] on span at bounding box center [14, 56] width 13 height 9
select select "service"
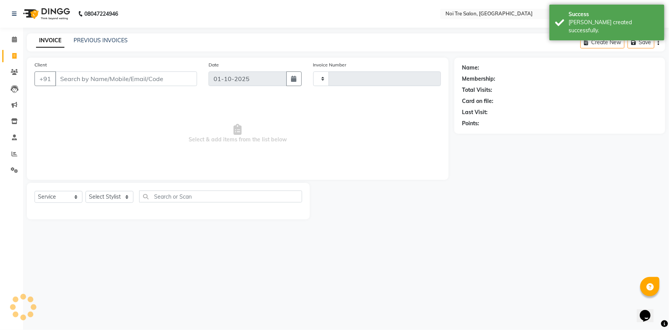
type input "3261"
select select "3710"
drag, startPoint x: 0, startPoint y: 54, endPoint x: 89, endPoint y: 31, distance: 91.9
click at [0, 55] on li "Invoice" at bounding box center [11, 56] width 23 height 16
click at [97, 39] on link "PREVIOUS INVOICES" at bounding box center [101, 40] width 54 height 7
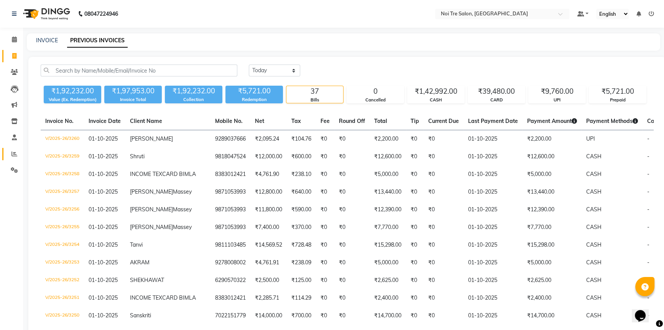
click at [10, 157] on span at bounding box center [14, 154] width 13 height 9
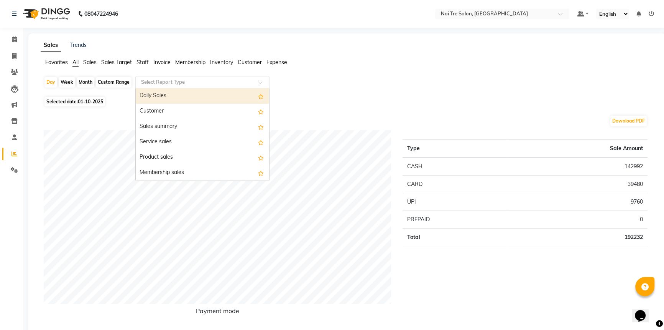
click at [193, 81] on input "text" at bounding box center [195, 82] width 110 height 8
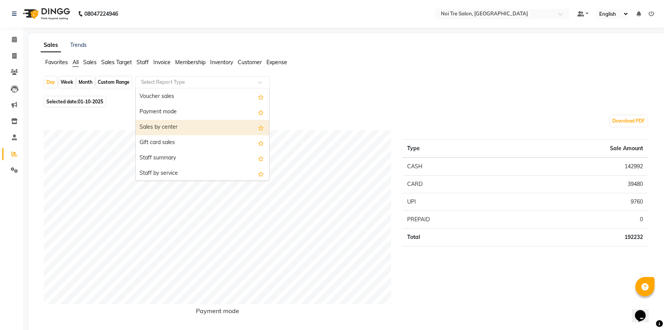
scroll to position [139, 0]
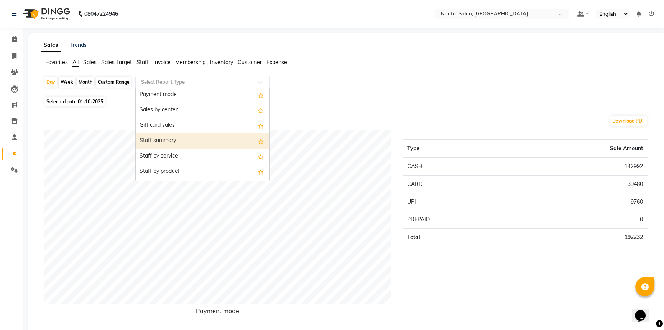
click at [189, 143] on div "Staff summary" at bounding box center [203, 140] width 134 height 15
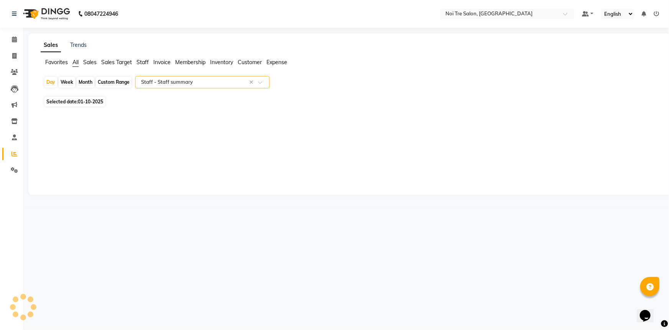
select select "full_report"
select select "csv"
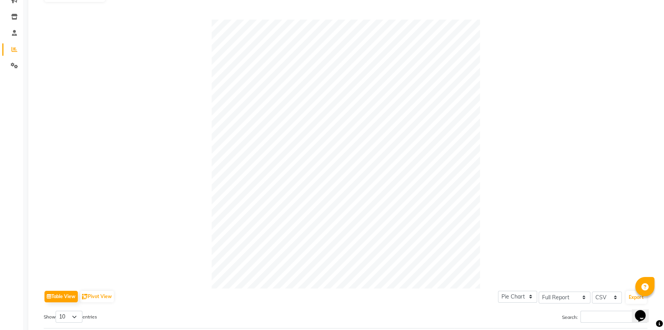
scroll to position [0, 0]
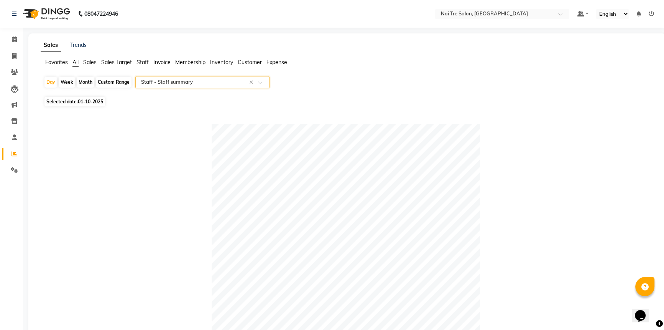
click at [198, 81] on input "text" at bounding box center [195, 82] width 110 height 8
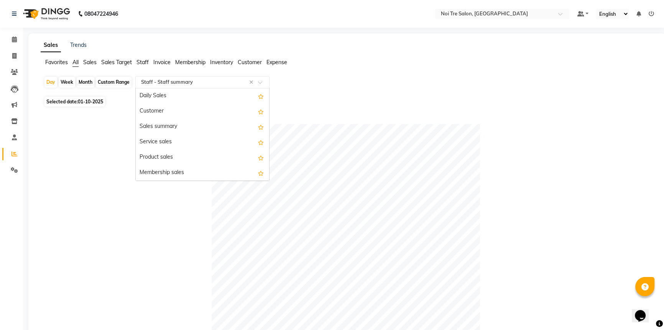
scroll to position [184, 0]
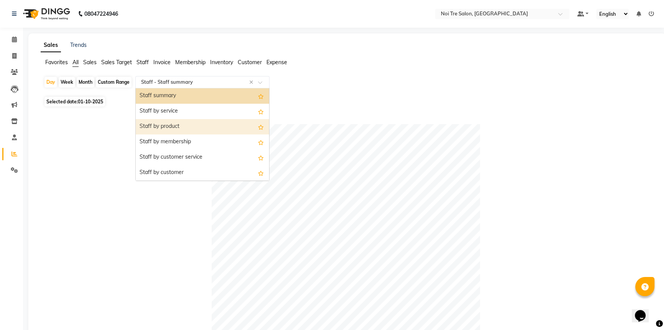
click at [199, 120] on div "Staff by product" at bounding box center [203, 126] width 134 height 15
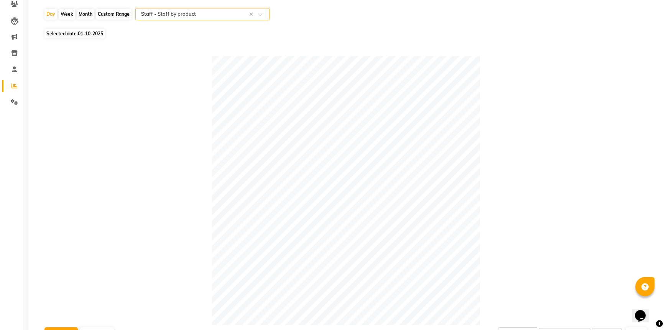
scroll to position [0, 0]
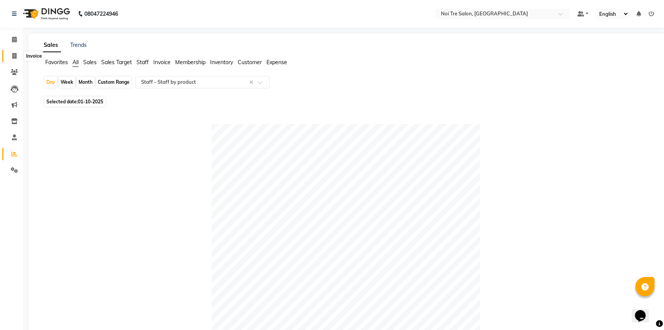
click at [8, 52] on span at bounding box center [14, 56] width 13 height 9
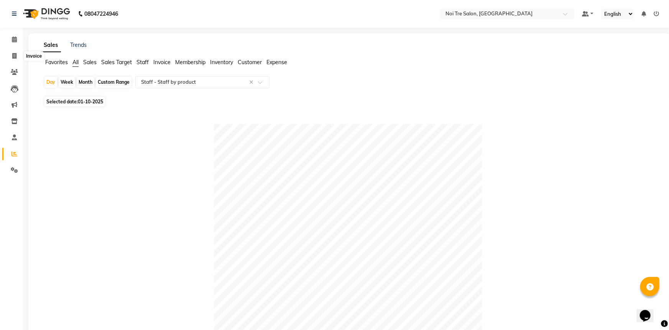
select select "service"
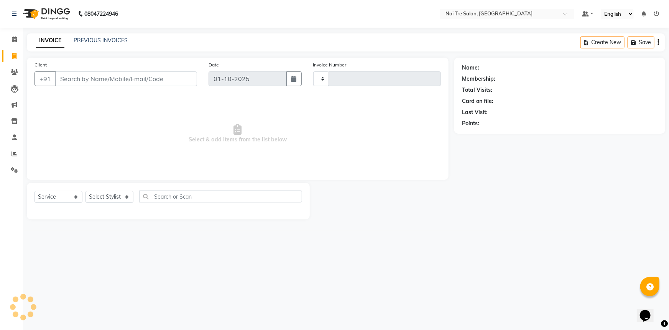
type input "3261"
select select "3710"
click at [107, 38] on link "PREVIOUS INVOICES" at bounding box center [101, 40] width 54 height 7
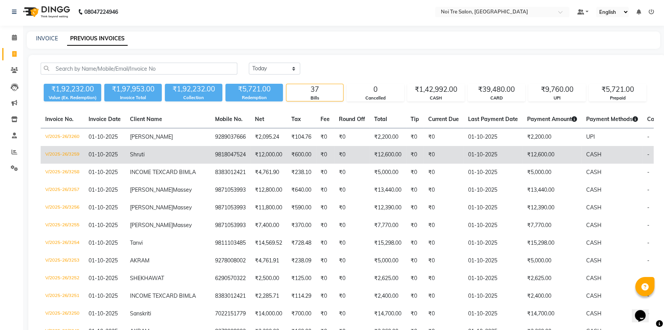
scroll to position [35, 0]
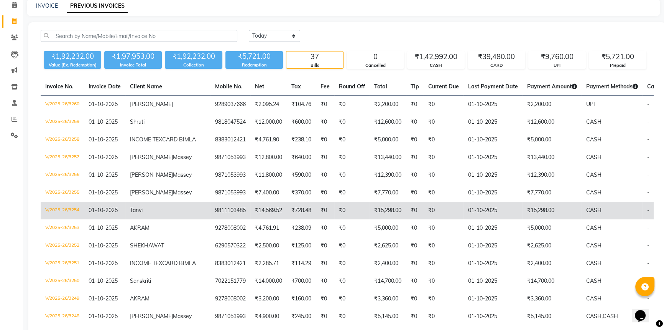
click at [523, 219] on td "₹15,298.00" at bounding box center [552, 210] width 59 height 18
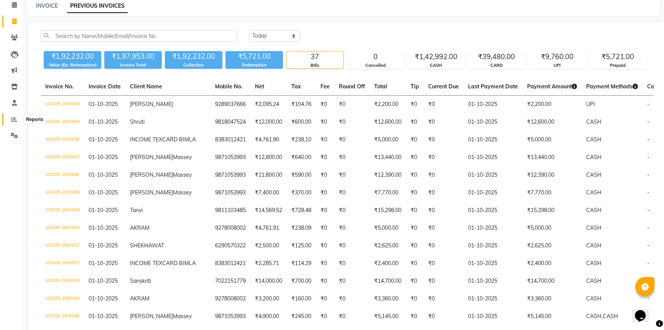
click at [12, 117] on icon at bounding box center [15, 119] width 6 height 6
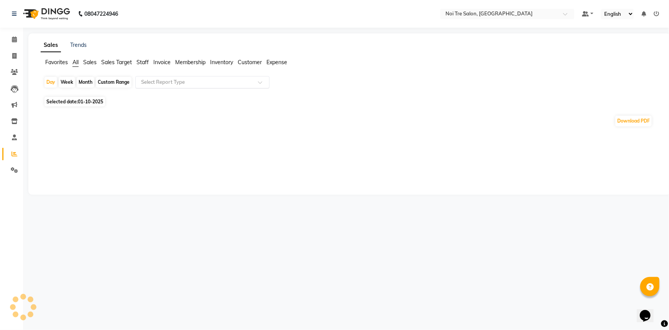
click at [190, 79] on input "text" at bounding box center [195, 82] width 110 height 8
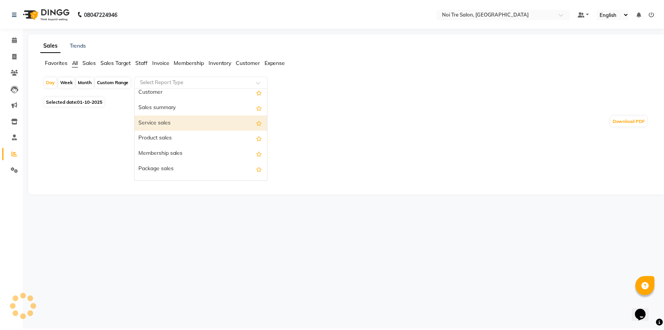
scroll to position [35, 0]
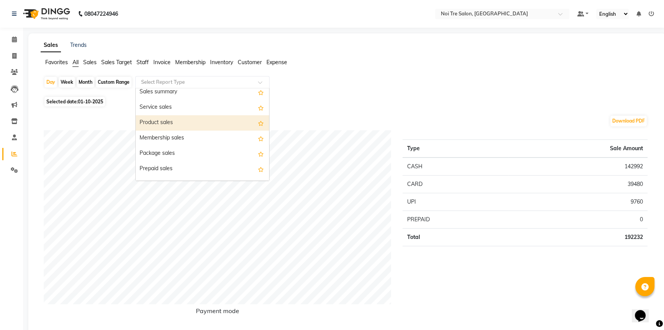
click at [190, 120] on div "Product sales" at bounding box center [203, 122] width 134 height 15
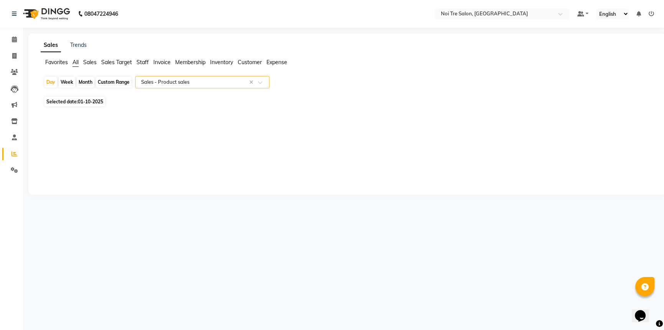
select select "full_report"
select select "csv"
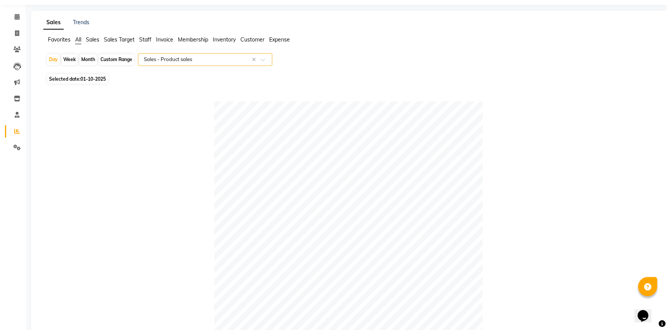
scroll to position [0, 0]
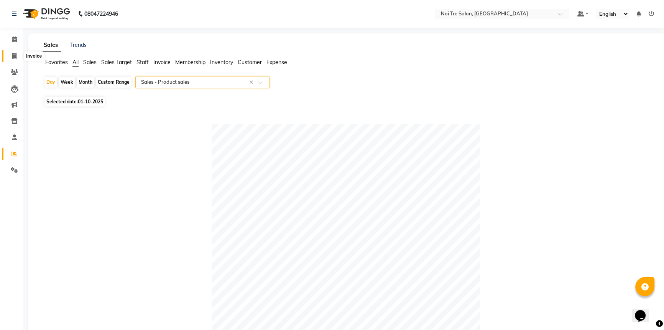
click at [13, 53] on icon at bounding box center [14, 56] width 4 height 6
select select "service"
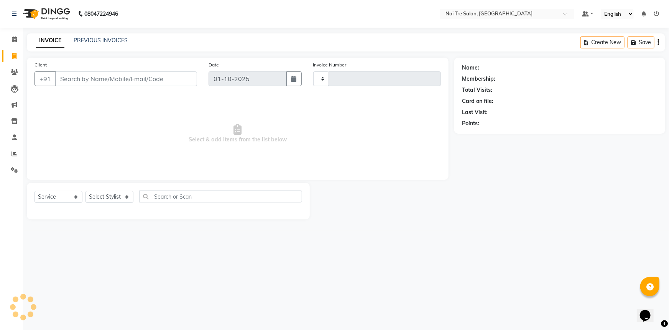
type input "3261"
select select "3710"
click at [108, 40] on link "PREVIOUS INVOICES" at bounding box center [101, 40] width 54 height 7
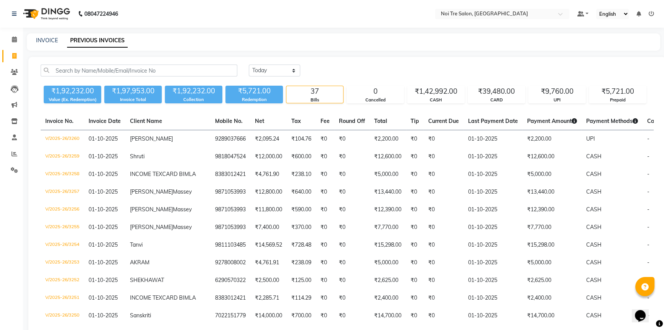
click at [650, 12] on icon at bounding box center [651, 13] width 5 height 5
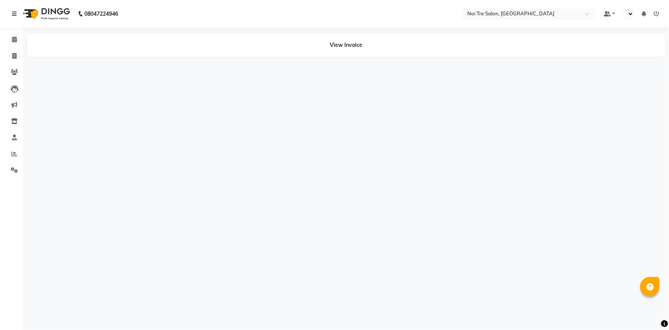
select select "en"
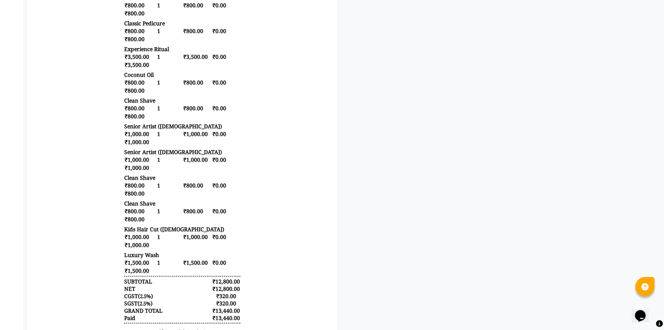
scroll to position [260, 0]
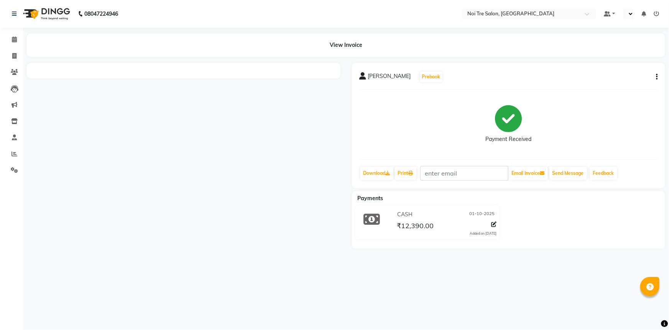
select select "en"
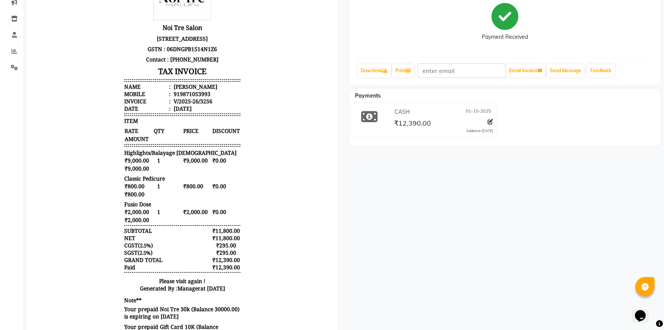
scroll to position [104, 0]
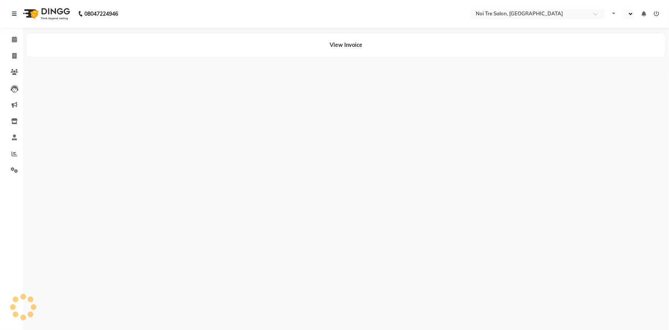
select select "en"
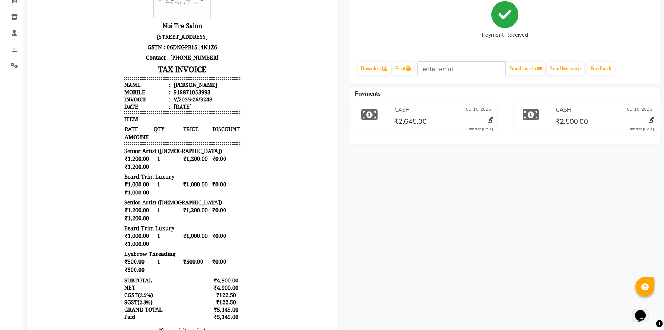
scroll to position [139, 0]
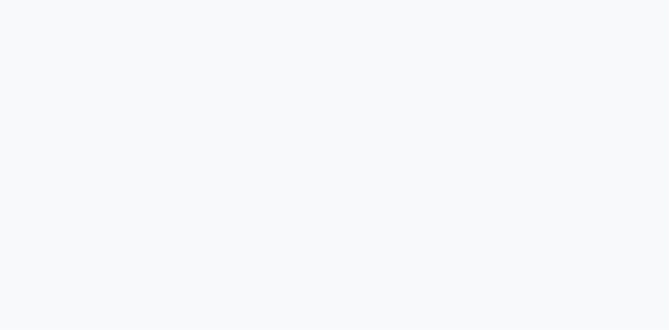
select select "service"
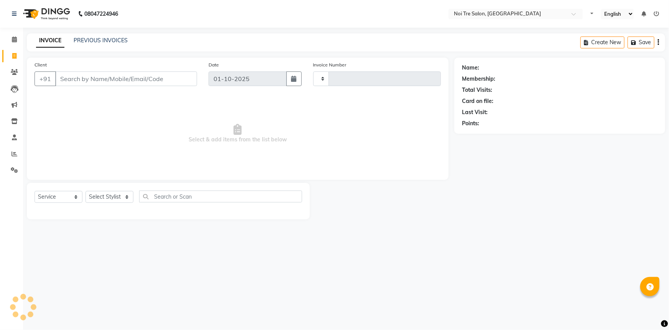
select select "en"
type input "3259"
select select "3710"
click at [121, 198] on select "Select Stylist [PERSON_NAME] [PERSON_NAME] STYLE DIRECTOR Curls Color [PERSON_N…" at bounding box center [115, 197] width 59 height 12
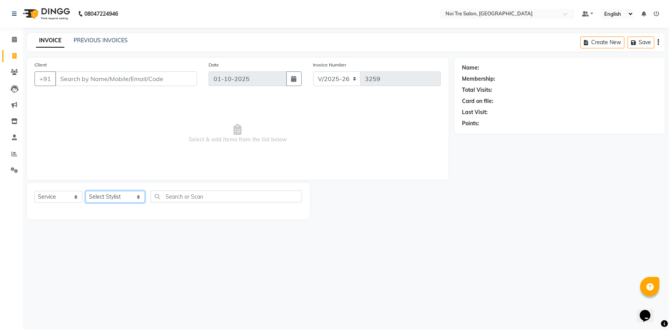
click at [121, 198] on select "Select Stylist [PERSON_NAME] [PERSON_NAME] STYLE DIRECTOR Curls Color [PERSON_N…" at bounding box center [115, 197] width 59 height 12
select select "37871"
click at [86, 191] on select "Select Stylist [PERSON_NAME] [PERSON_NAME] STYLE DIRECTOR Curls Color [PERSON_N…" at bounding box center [115, 197] width 59 height 12
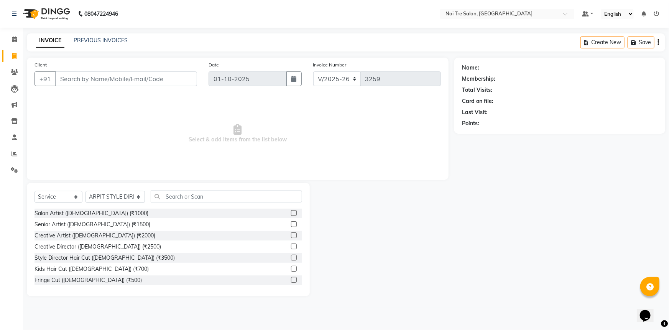
click at [200, 191] on div "Select Service Product Membership Package Voucher Prepaid Gift Card Select Styl…" at bounding box center [168, 239] width 283 height 113
click at [200, 192] on input "text" at bounding box center [227, 196] width 152 height 12
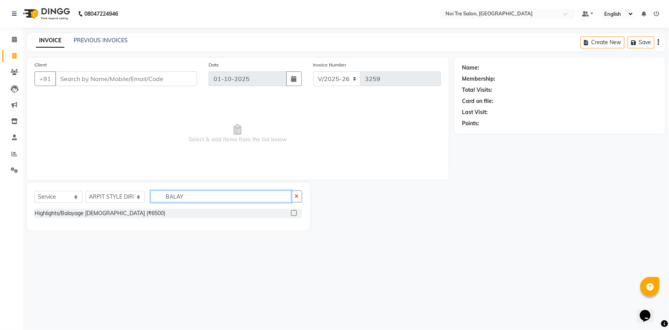
type input "BALAY"
click at [293, 212] on label at bounding box center [294, 213] width 6 height 6
click at [293, 212] on input "checkbox" at bounding box center [293, 213] width 5 height 5
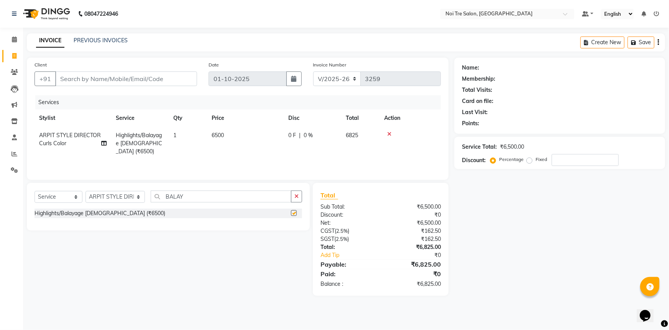
checkbox input "false"
click at [253, 138] on td "6500" at bounding box center [245, 143] width 77 height 33
select select "37871"
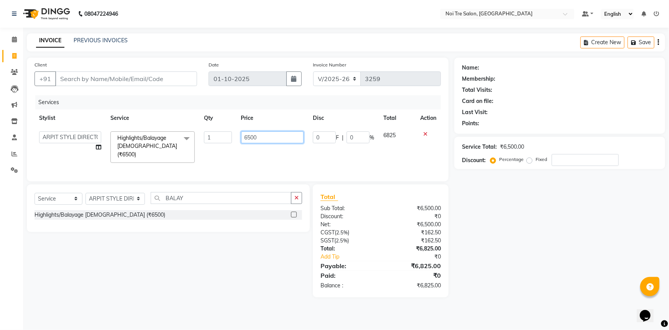
drag, startPoint x: 266, startPoint y: 135, endPoint x: 74, endPoint y: 127, distance: 192.0
click at [74, 127] on tr "AFSAR AKRAM ARPIT STYLE DIRECTOR Curls Color Ashok aslam ASLAM ATUL azad Azad B…" at bounding box center [238, 147] width 407 height 41
type input "9000"
click at [295, 196] on icon "button" at bounding box center [297, 197] width 4 height 5
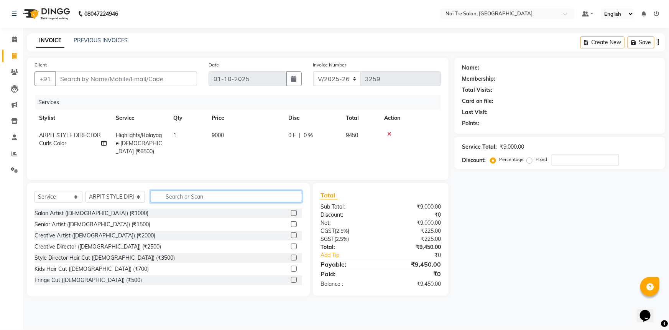
click at [245, 191] on input "text" at bounding box center [227, 196] width 152 height 12
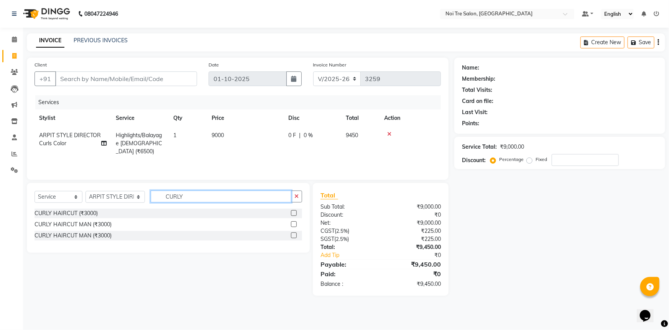
type input "CURLY"
click at [295, 211] on label at bounding box center [294, 213] width 6 height 6
click at [295, 211] on input "checkbox" at bounding box center [293, 213] width 5 height 5
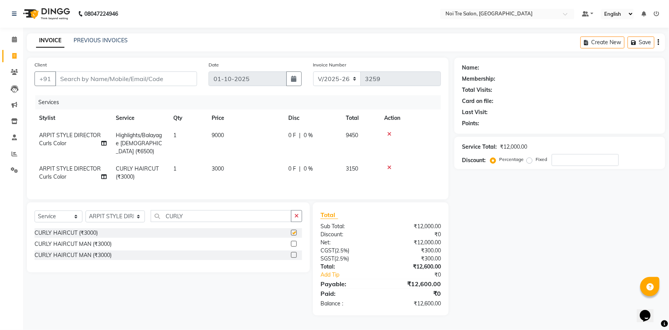
checkbox input "false"
click at [296, 214] on icon "button" at bounding box center [297, 215] width 4 height 5
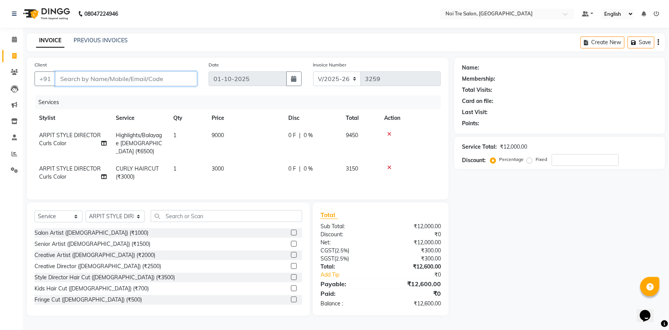
click at [97, 82] on input "Client" at bounding box center [126, 78] width 142 height 15
click at [143, 76] on input "Client" at bounding box center [126, 78] width 142 height 15
type input "9"
type input "0"
type input "9818047524"
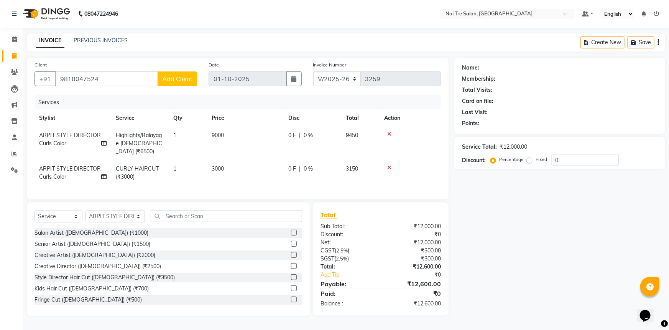
click at [180, 78] on span "Add Client" at bounding box center [177, 79] width 30 height 8
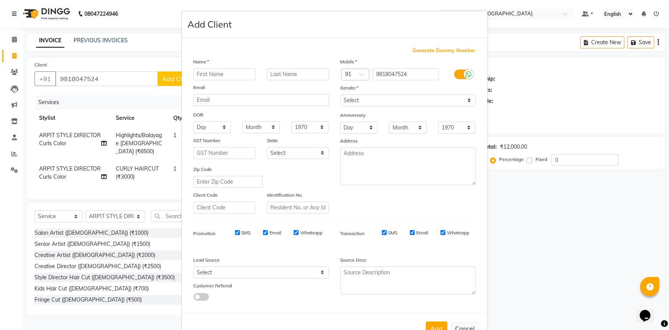
click at [214, 74] on input "text" at bounding box center [225, 74] width 62 height 12
type input "Shruti"
click at [433, 97] on select "Select Male Female Other Prefer Not To Say" at bounding box center [408, 100] width 135 height 12
select select "female"
click at [341, 94] on select "Select Male Female Other Prefer Not To Say" at bounding box center [408, 100] width 135 height 12
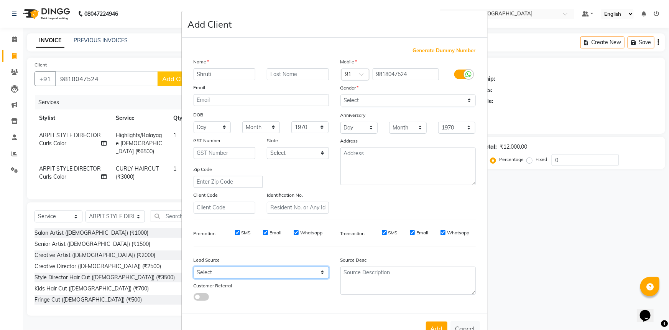
drag, startPoint x: 197, startPoint y: 278, endPoint x: 201, endPoint y: 269, distance: 9.8
click at [197, 278] on select "Select Walk-in Referral Internet Friend Word of Mouth Advertisement Facebook Ju…" at bounding box center [261, 272] width 135 height 12
select select "26994"
click at [194, 268] on select "Select Walk-in Referral Internet Friend Word of Mouth Advertisement Facebook Ju…" at bounding box center [261, 272] width 135 height 12
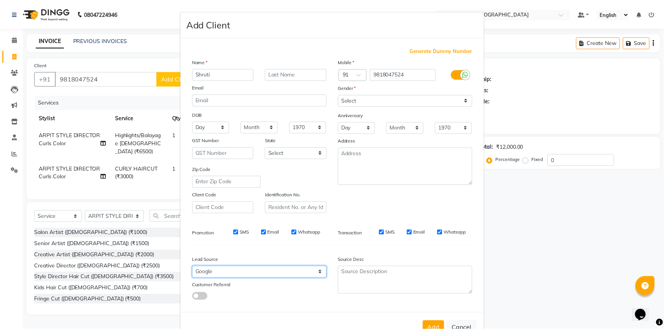
scroll to position [27, 0]
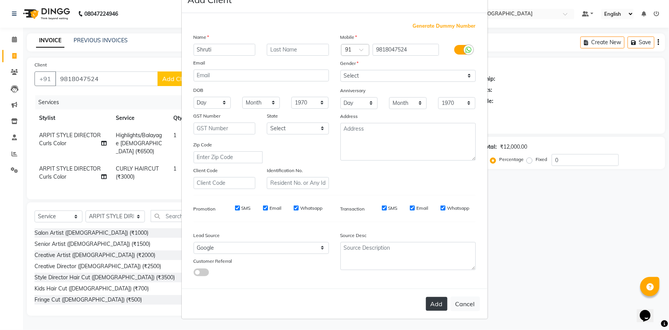
click at [442, 303] on button "Add" at bounding box center [436, 304] width 21 height 14
select select
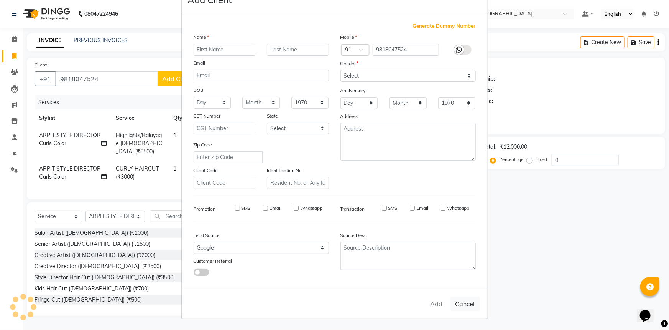
select select
checkbox input "false"
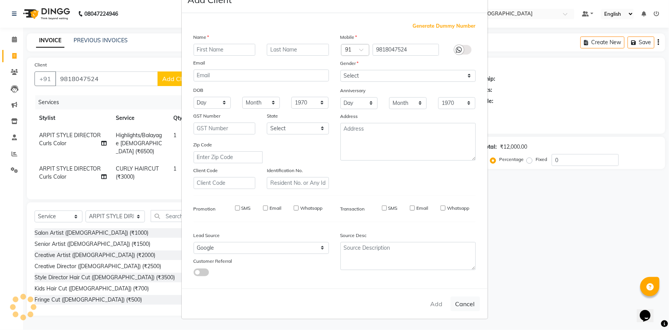
checkbox input "false"
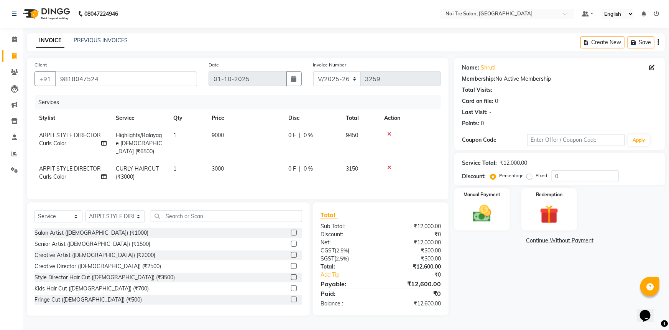
click at [497, 251] on div "Name: Shruti Membership: No Active Membership Total Visits: Card on file: 0 Las…" at bounding box center [563, 187] width 217 height 258
click at [390, 165] on icon at bounding box center [389, 167] width 4 height 5
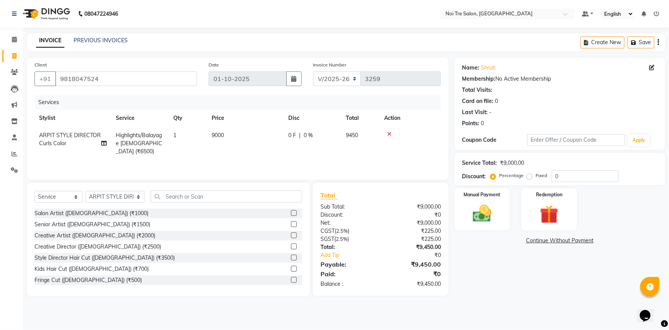
drag, startPoint x: 252, startPoint y: 126, endPoint x: 258, endPoint y: 132, distance: 8.4
click at [255, 130] on table "Stylist Service Qty Price Disc Total Action ARPIT STYLE DIRECTOR Curls Color Hi…" at bounding box center [238, 134] width 407 height 51
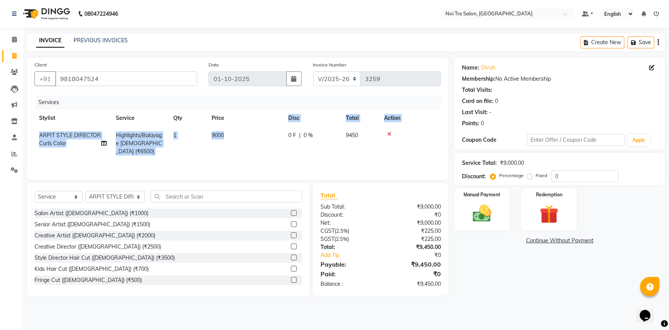
click at [258, 133] on td "9000" at bounding box center [245, 143] width 77 height 33
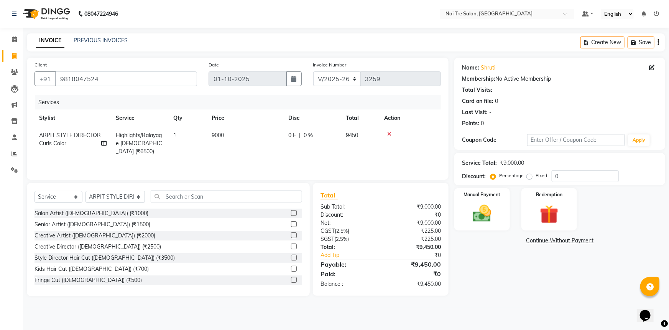
select select "37871"
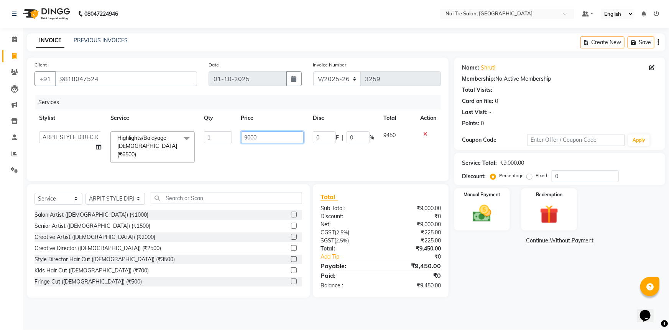
click at [257, 135] on input "9000" at bounding box center [272, 137] width 63 height 12
drag, startPoint x: 244, startPoint y: 140, endPoint x: 205, endPoint y: 143, distance: 38.5
click at [205, 143] on tr "AFSAR AKRAM ARPIT STYLE DIRECTOR Curls Color Ashok aslam ASLAM ATUL azad Azad B…" at bounding box center [238, 147] width 407 height 41
type input "12000"
click at [538, 274] on div "Name: Shruti Membership: No Active Membership Total Visits: Card on file: 0 Las…" at bounding box center [563, 178] width 217 height 240
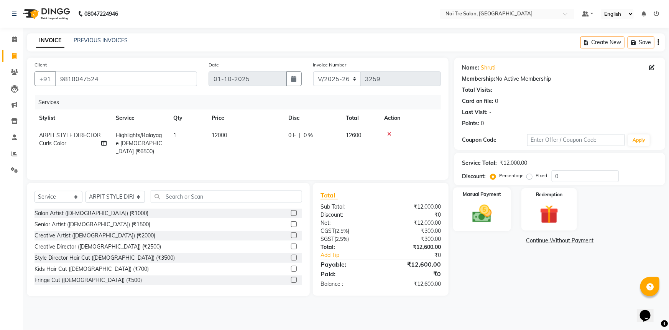
click at [489, 213] on img at bounding box center [482, 213] width 31 height 22
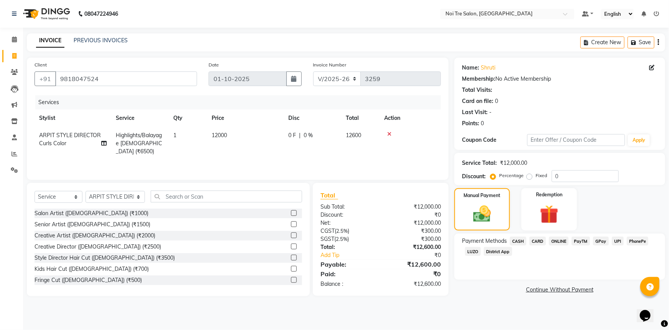
click at [519, 240] on span "CASH" at bounding box center [518, 240] width 16 height 9
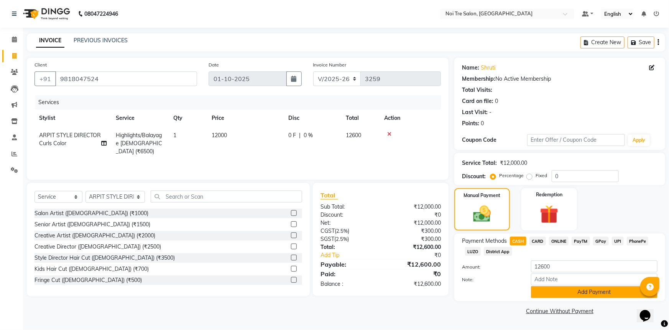
drag, startPoint x: 610, startPoint y: 296, endPoint x: 605, endPoint y: 293, distance: 5.9
click at [605, 293] on button "Add Payment" at bounding box center [594, 292] width 127 height 12
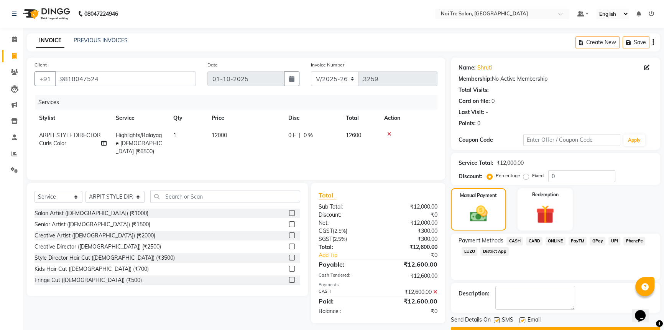
scroll to position [20, 0]
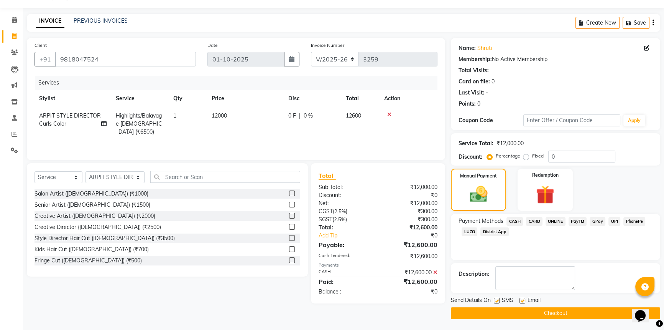
click at [563, 311] on button "Checkout" at bounding box center [555, 313] width 209 height 12
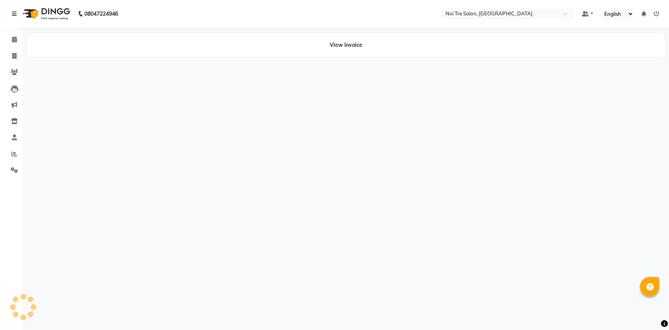
select select "en"
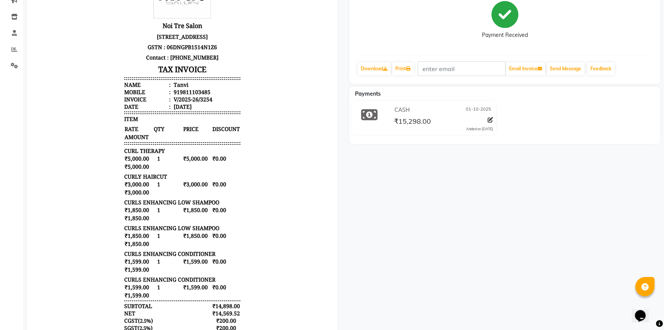
scroll to position [6, 0]
